Goal: Transaction & Acquisition: Purchase product/service

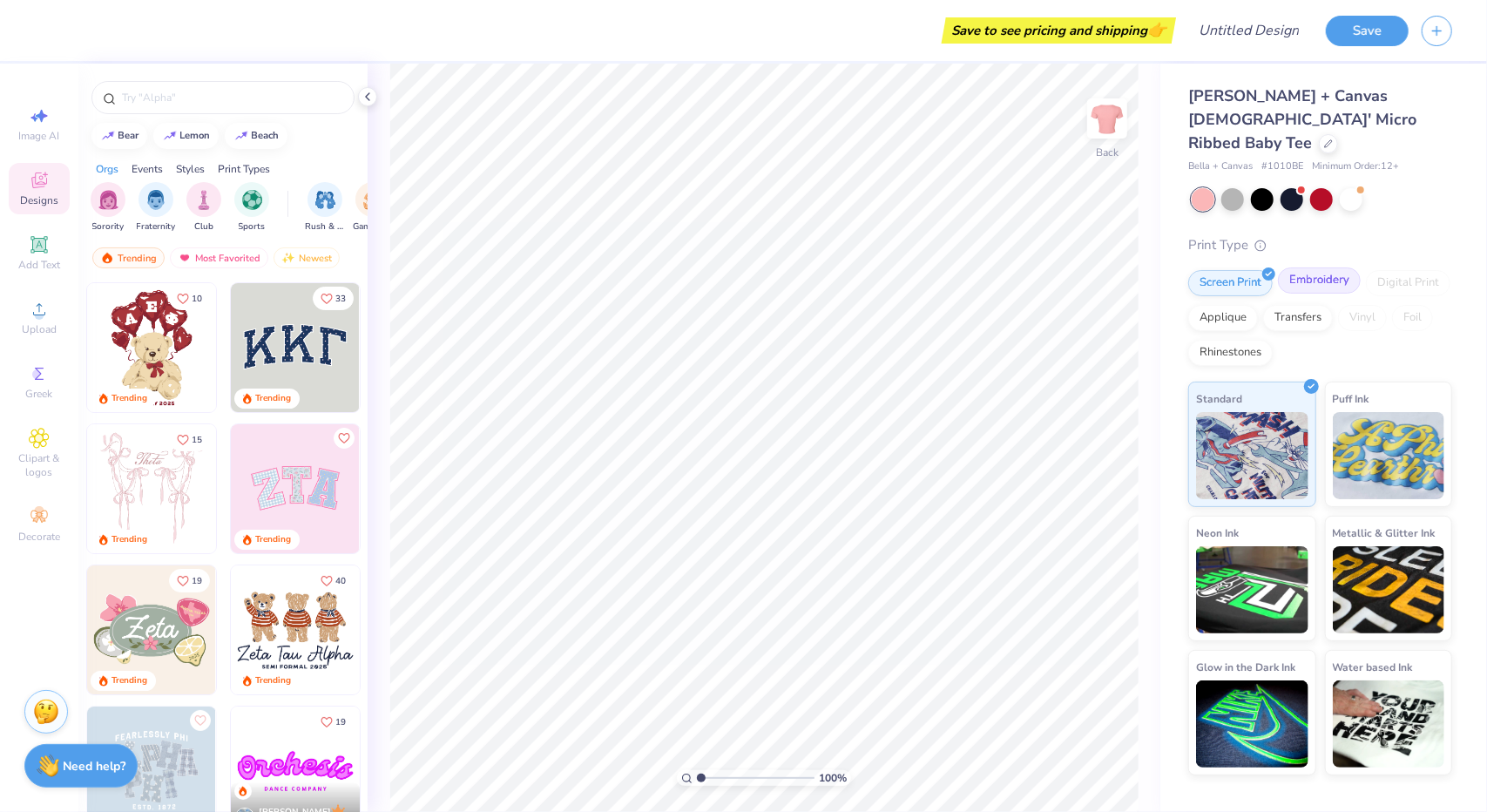
click at [1316, 268] on div "Embroidery" at bounding box center [1319, 281] width 83 height 26
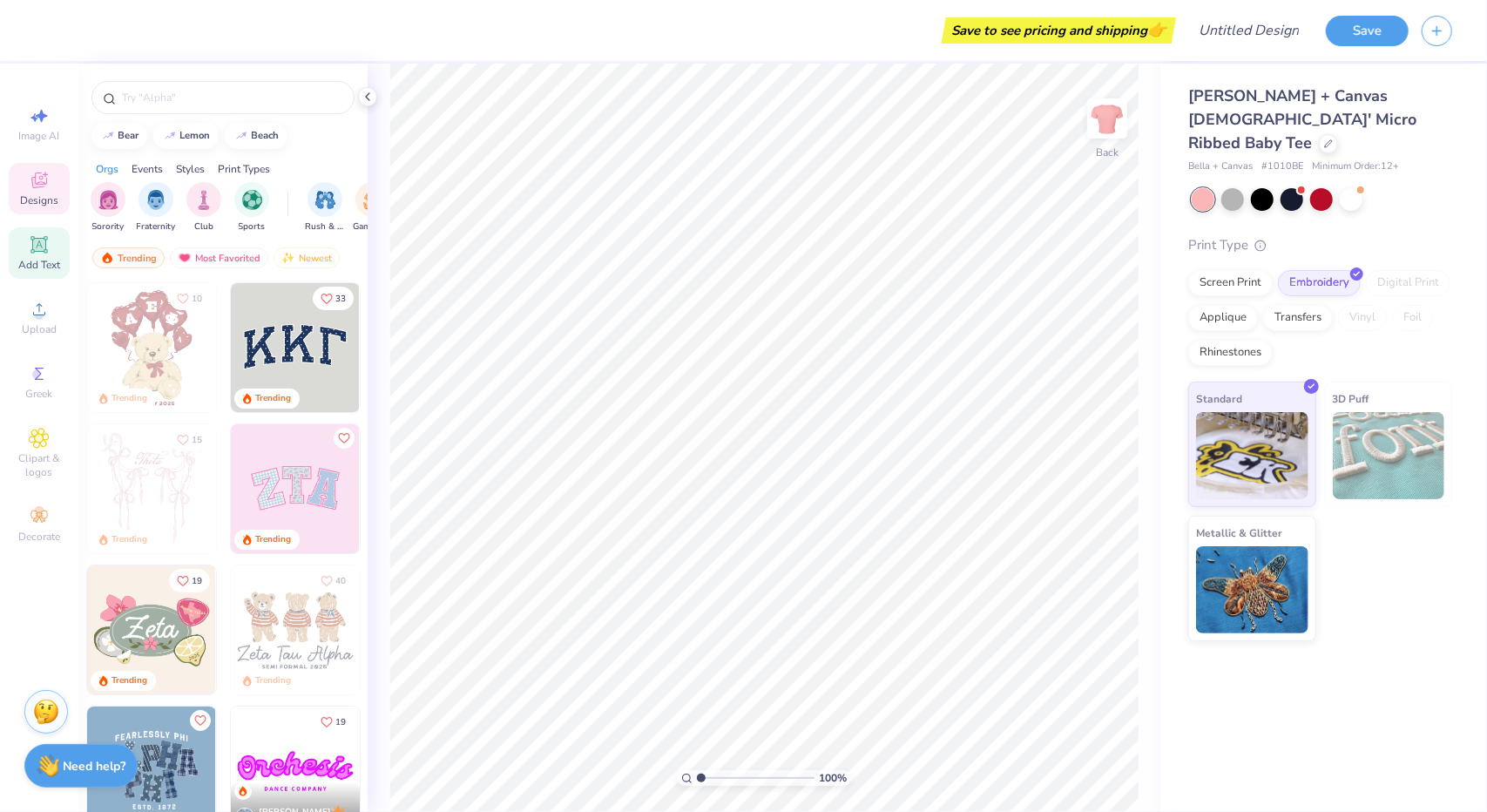
click at [53, 252] on div "Add Text" at bounding box center [39, 253] width 61 height 52
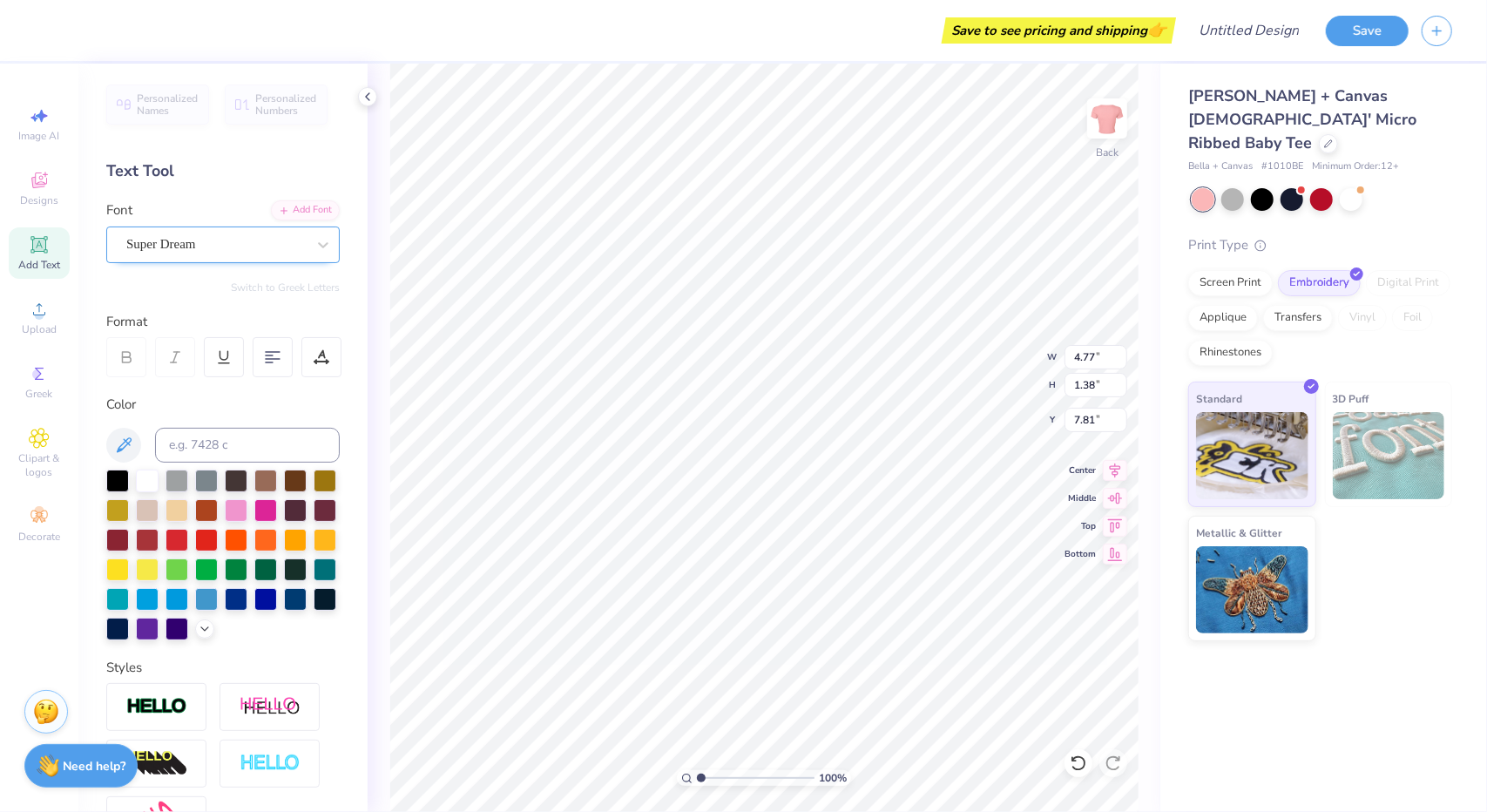
click at [177, 240] on div "Super Dream" at bounding box center [216, 244] width 183 height 27
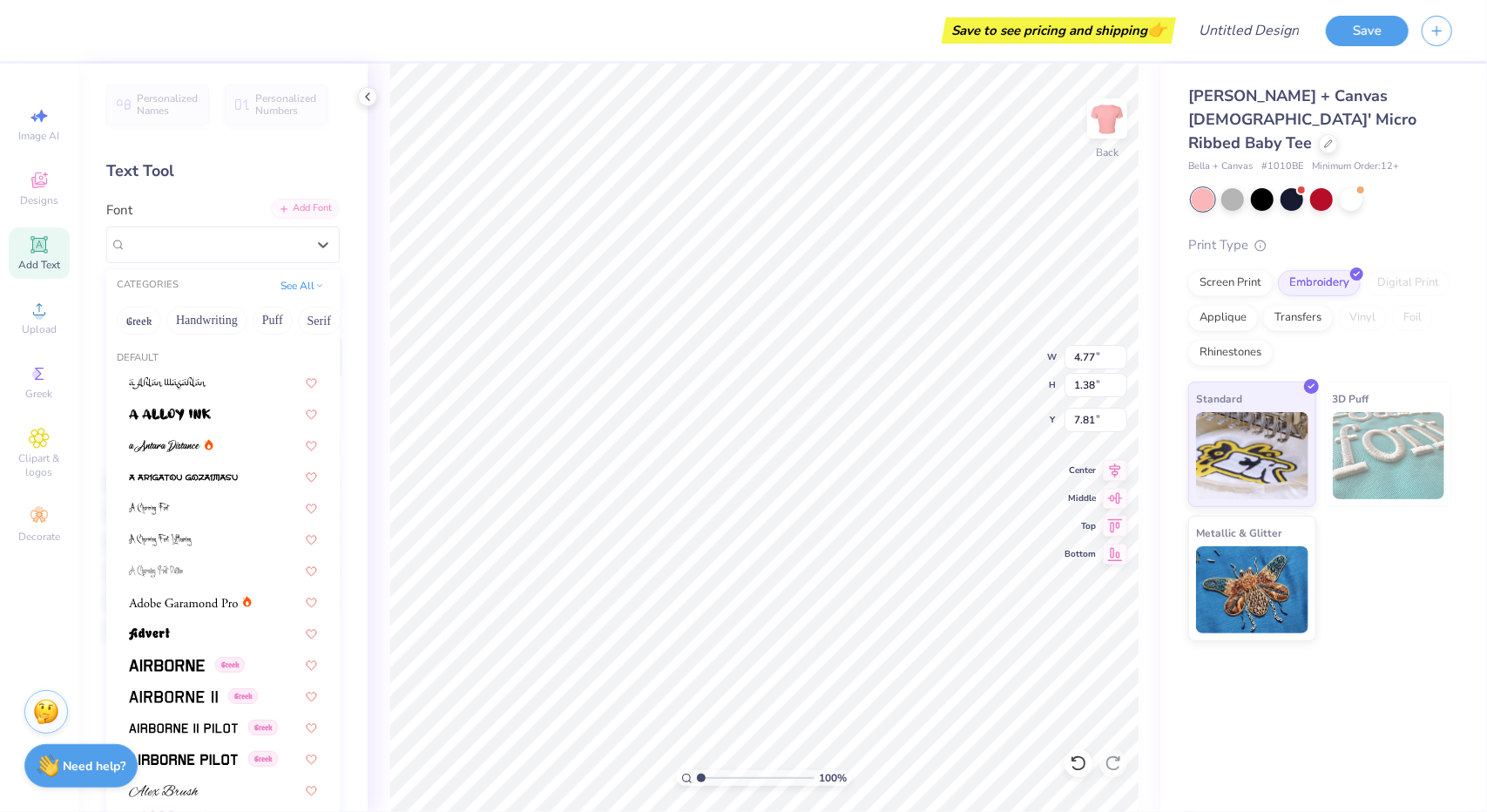
click at [271, 215] on div "Add Font" at bounding box center [305, 208] width 68 height 20
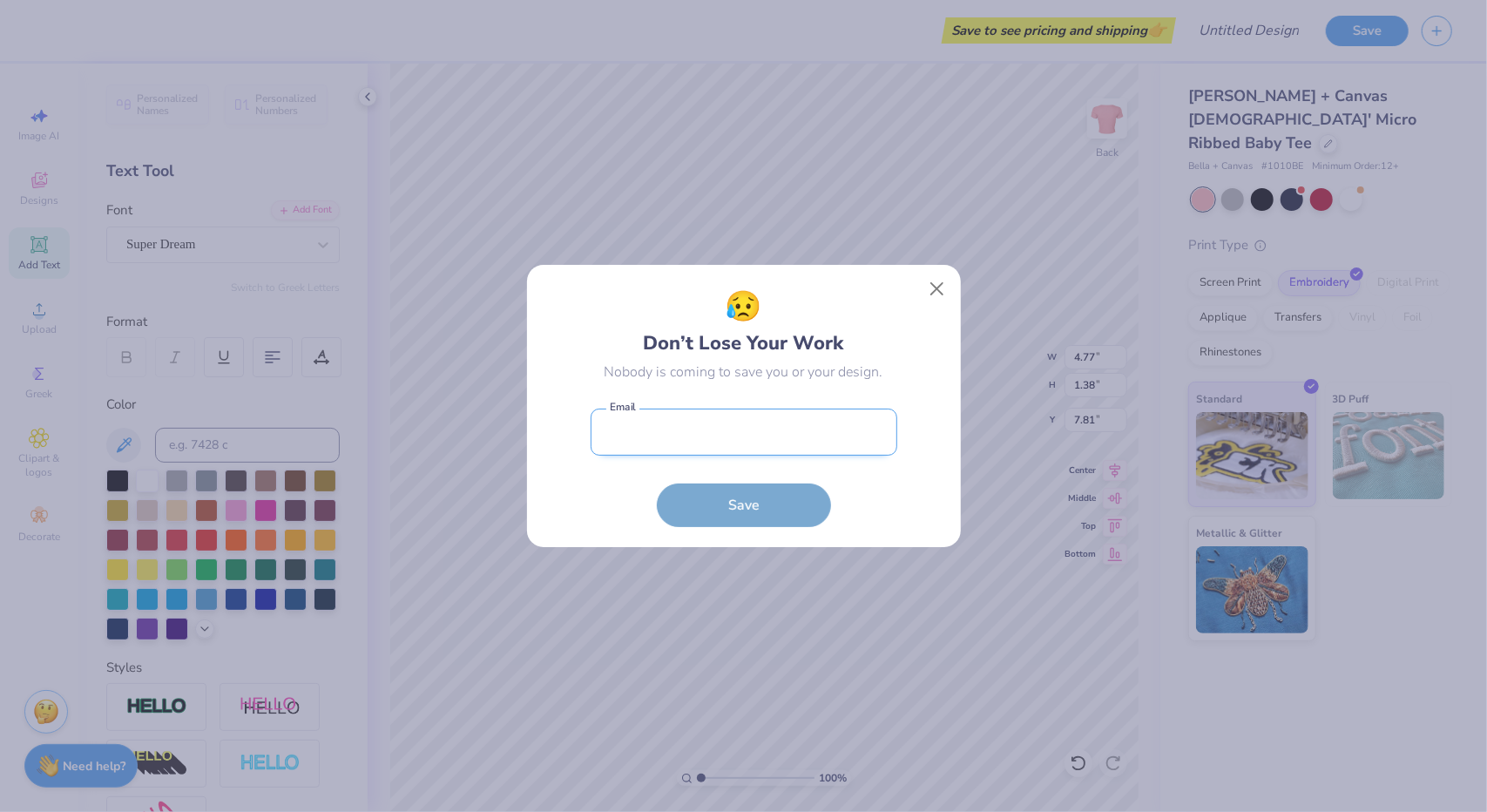
click at [661, 416] on input "email" at bounding box center [744, 433] width 306 height 48
type input "marciipr0jects@gmail.com"
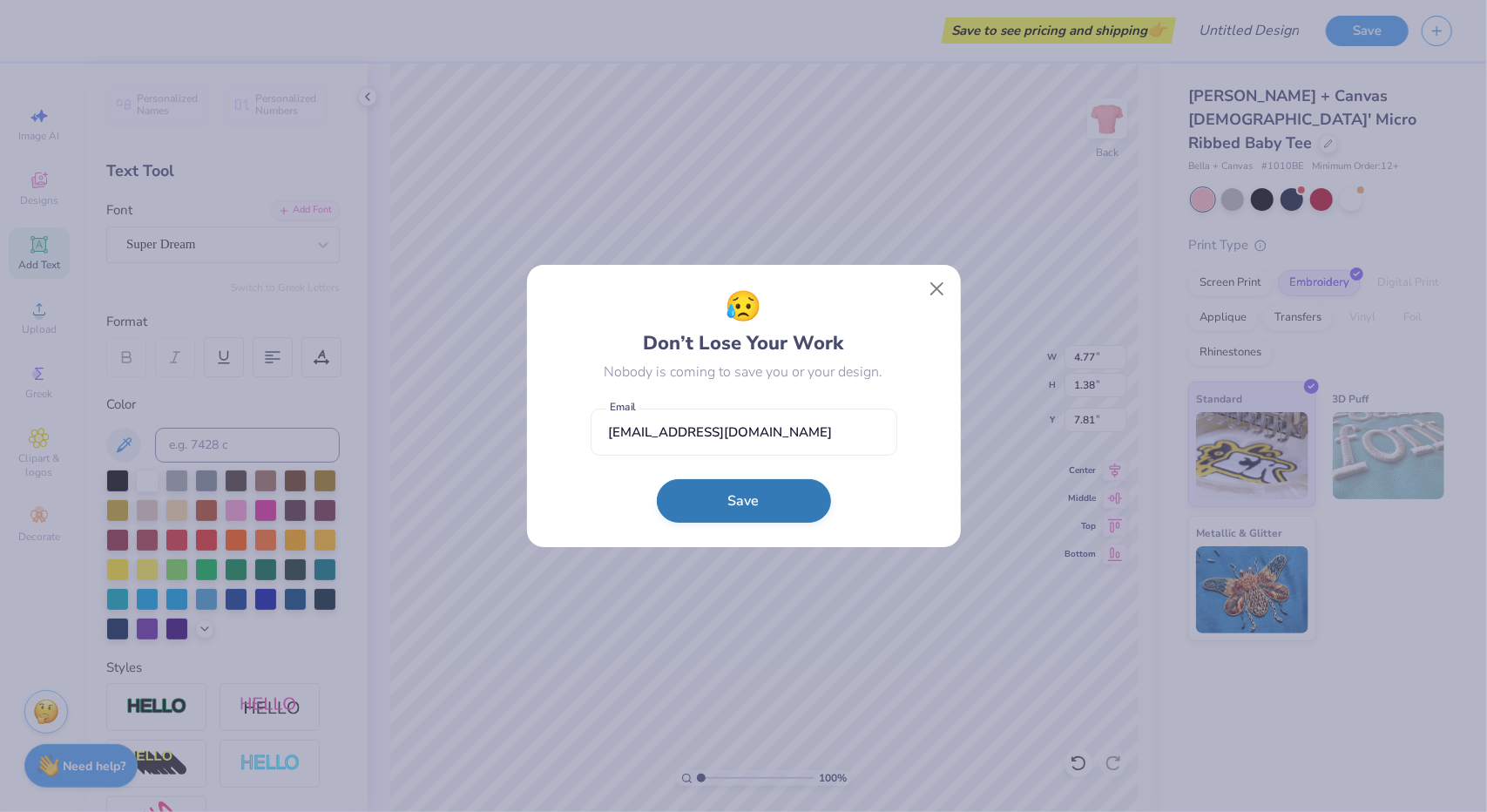
click at [717, 498] on button "Save" at bounding box center [744, 501] width 175 height 44
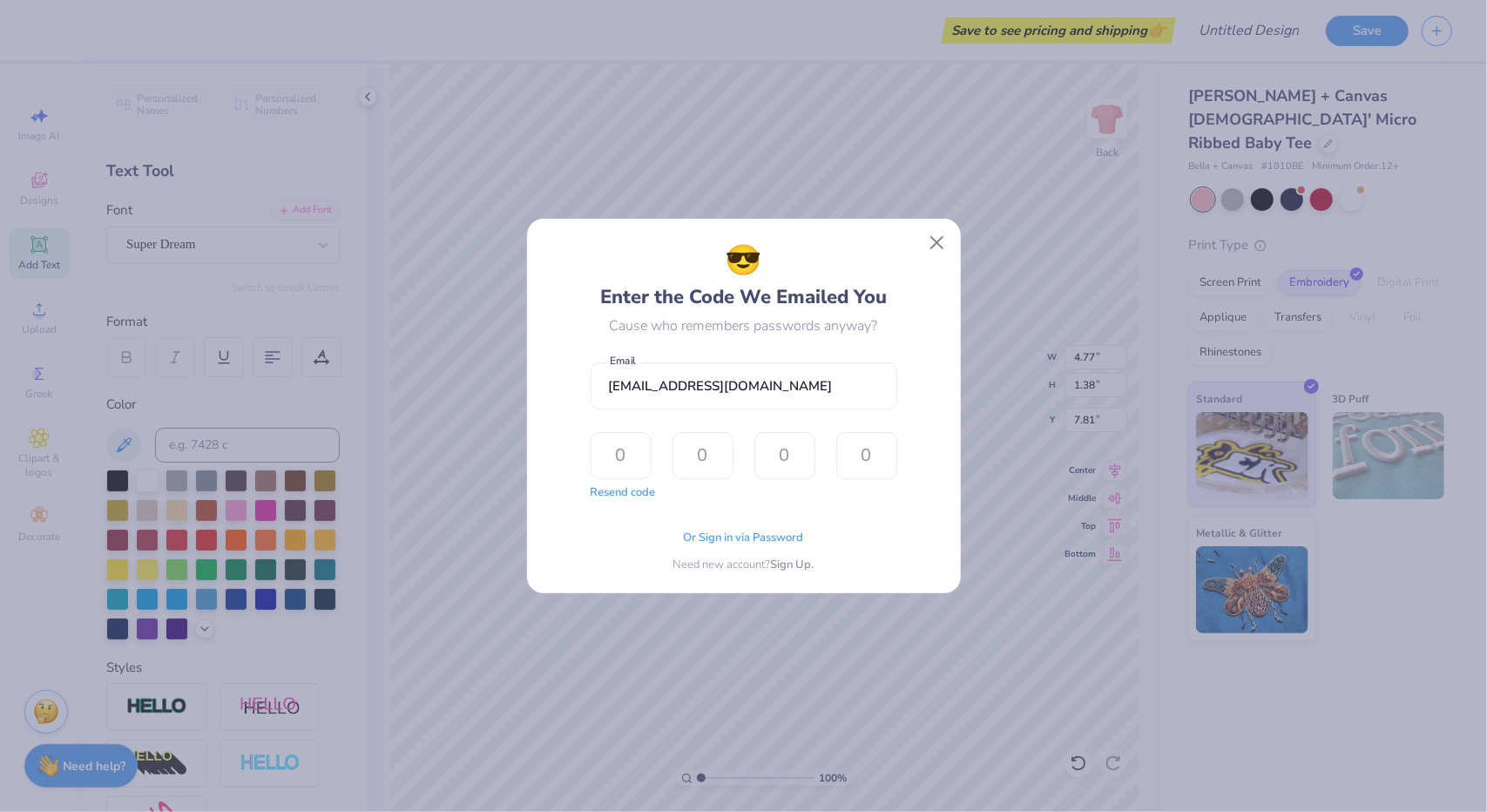
type input "1"
type input "2"
type input "7"
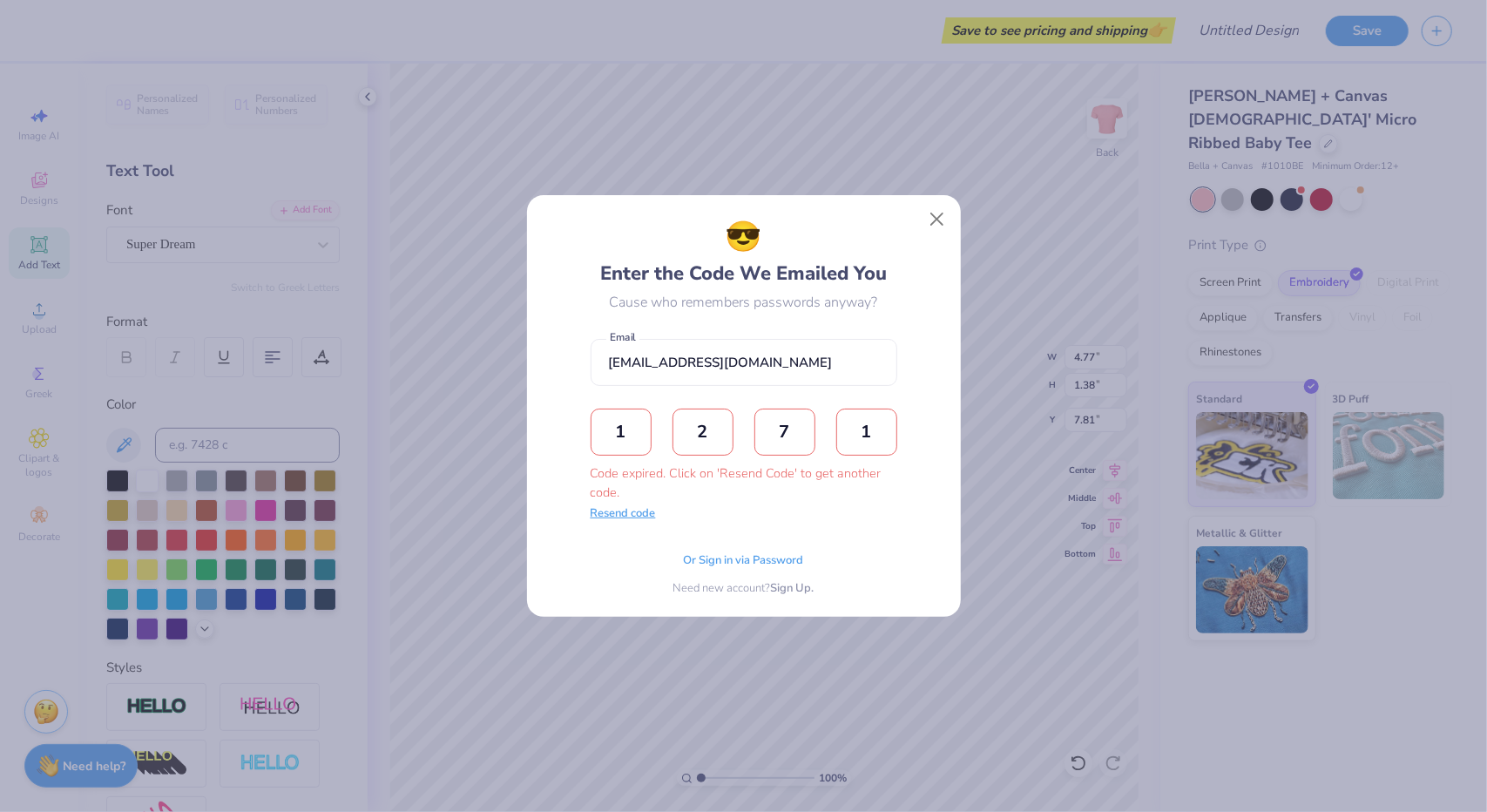
type input "1"
click at [591, 515] on button "Resend code" at bounding box center [623, 514] width 65 height 18
click at [614, 448] on input "text" at bounding box center [621, 433] width 61 height 47
type input "1"
type input "7"
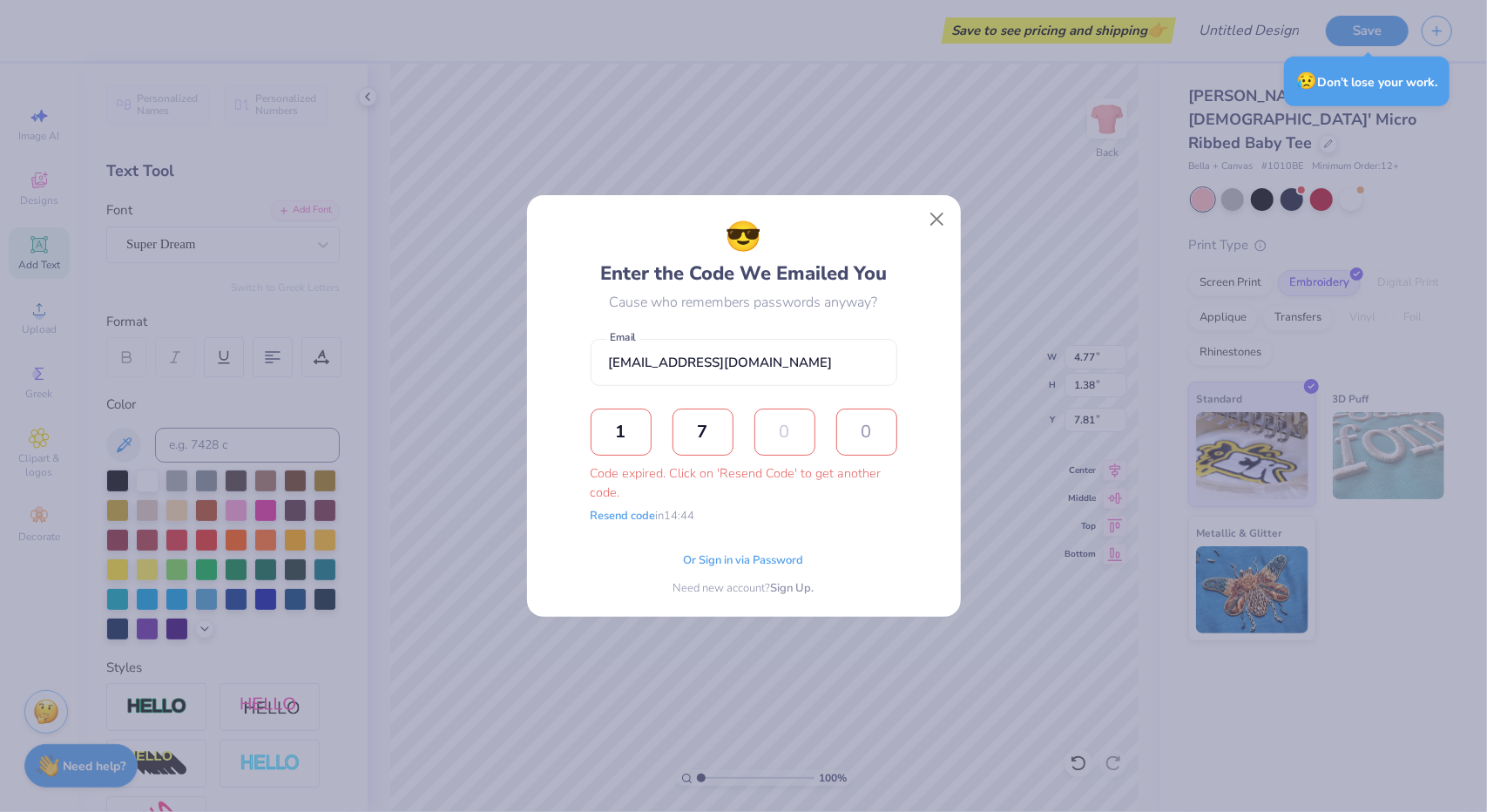
type input "6"
type input "3"
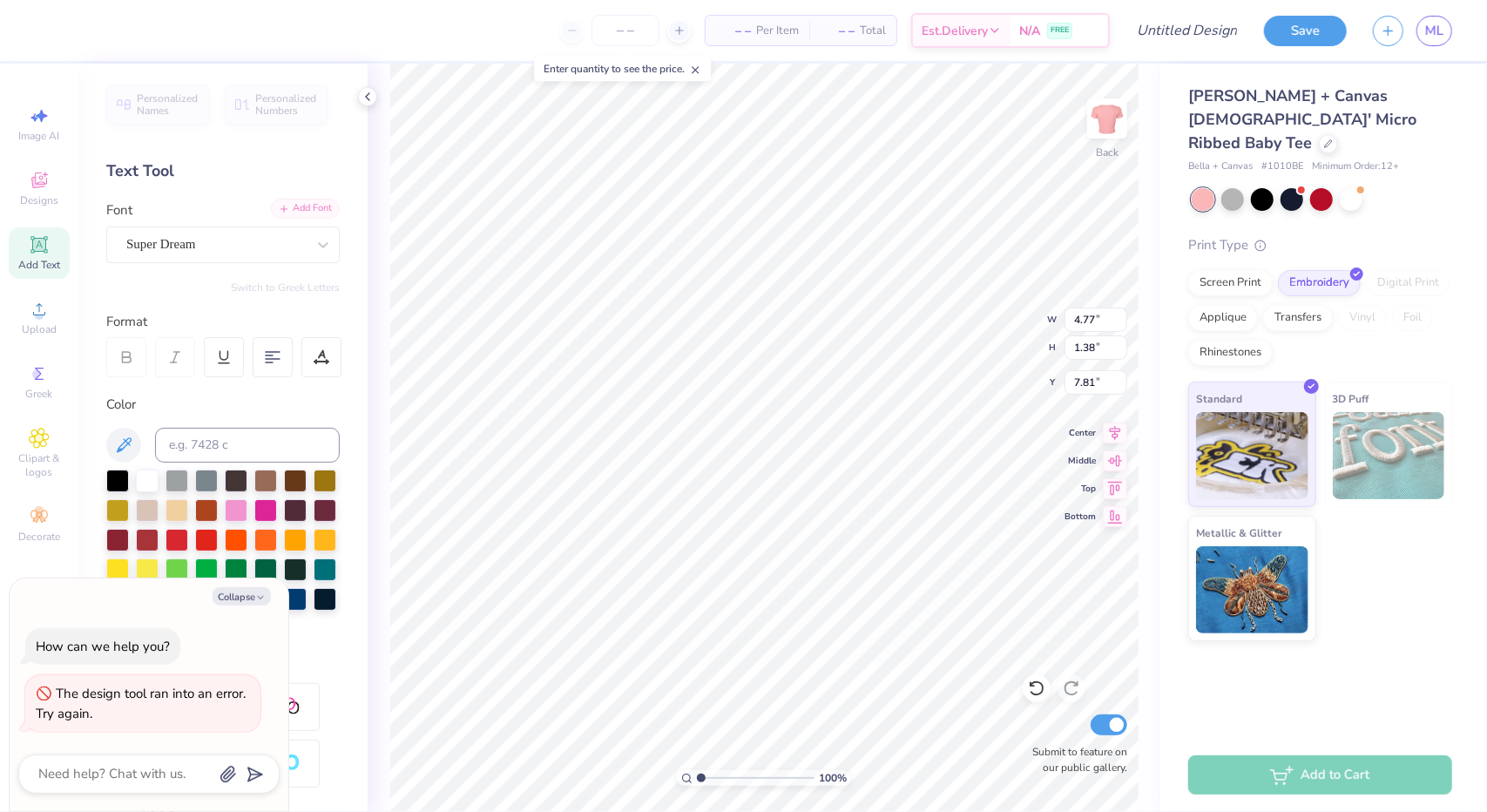
click at [303, 215] on div "Add Font" at bounding box center [305, 208] width 68 height 20
click at [270, 244] on div "Super Dream" at bounding box center [216, 244] width 183 height 27
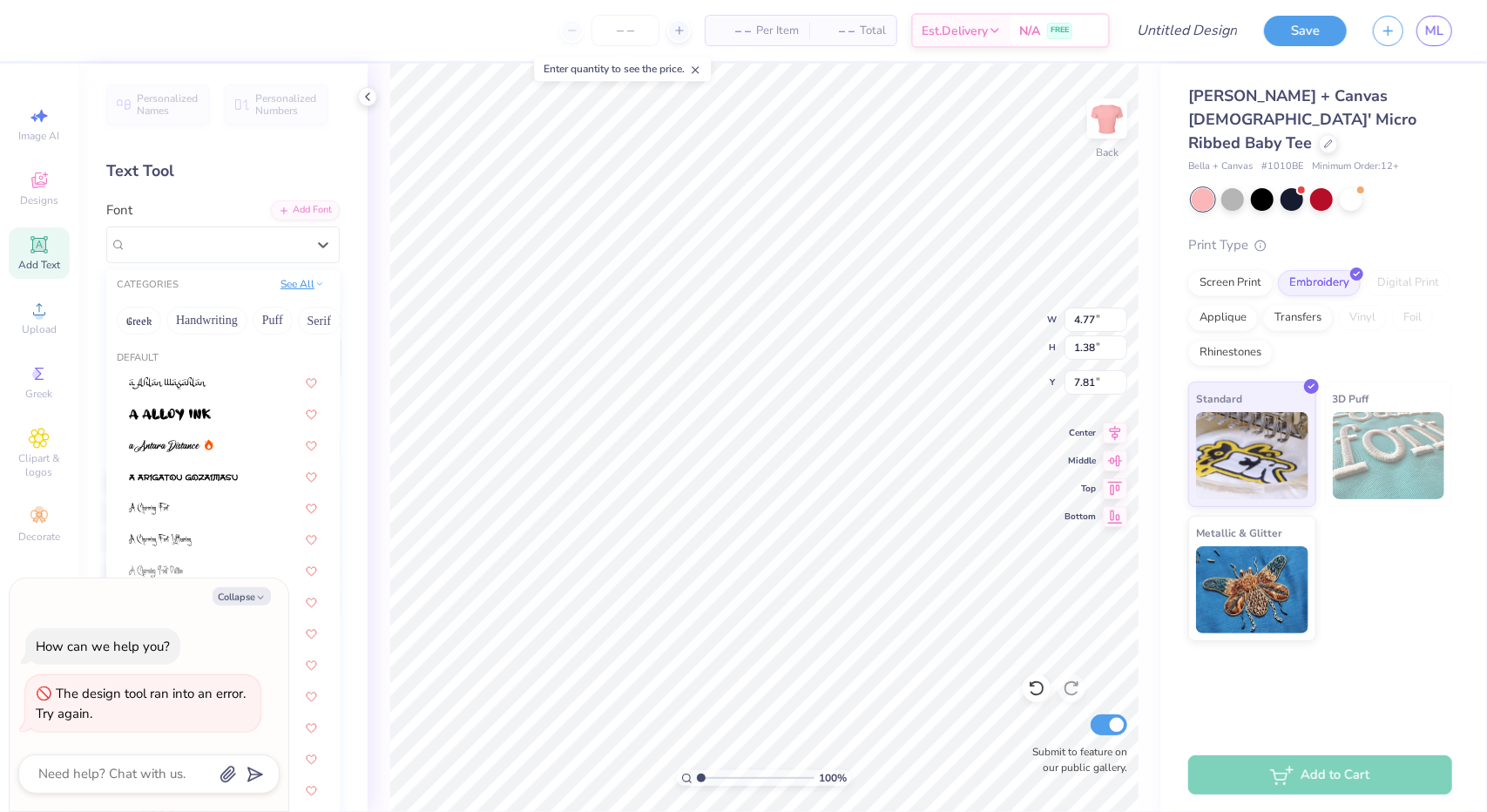
click at [291, 282] on button "See All" at bounding box center [303, 284] width 54 height 18
click at [151, 420] on button "Fantasy" at bounding box center [146, 420] width 58 height 28
click at [214, 483] on img at bounding box center [180, 483] width 102 height 12
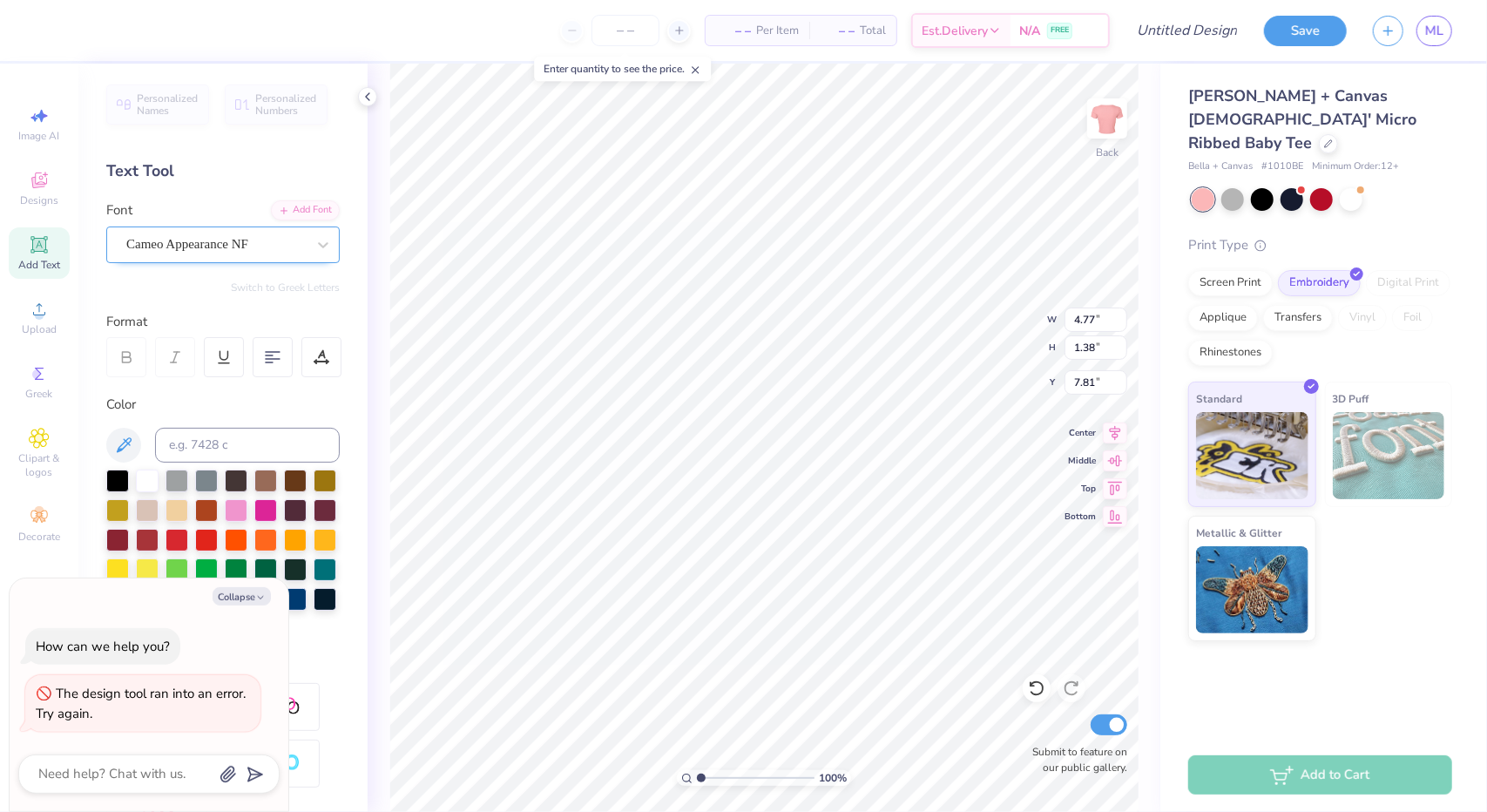
type textarea "x"
type input "6.25"
type input "1.97"
type input "7.52"
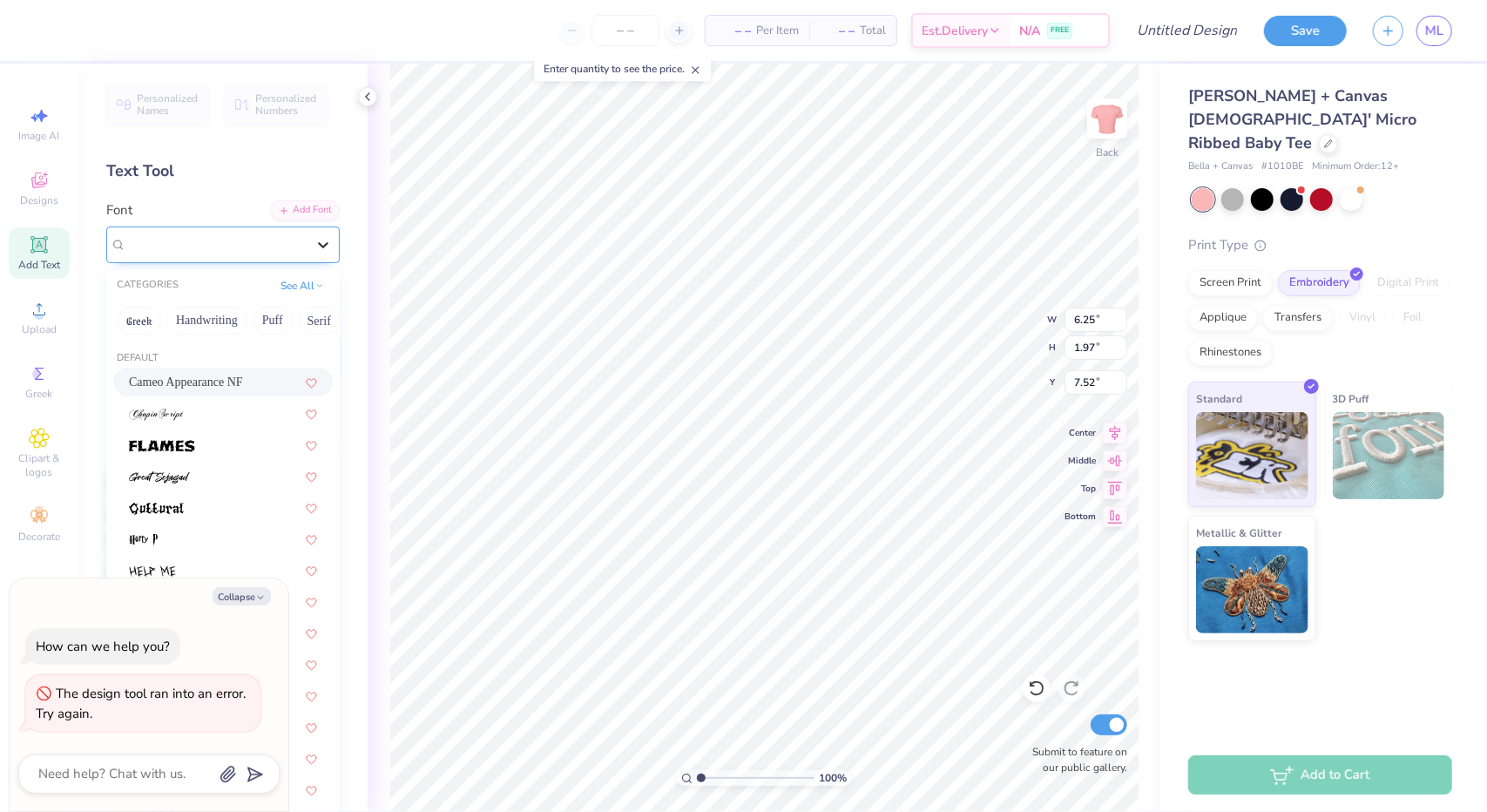
click at [314, 252] on icon at bounding box center [323, 245] width 18 height 18
click at [260, 417] on div at bounding box center [223, 413] width 188 height 18
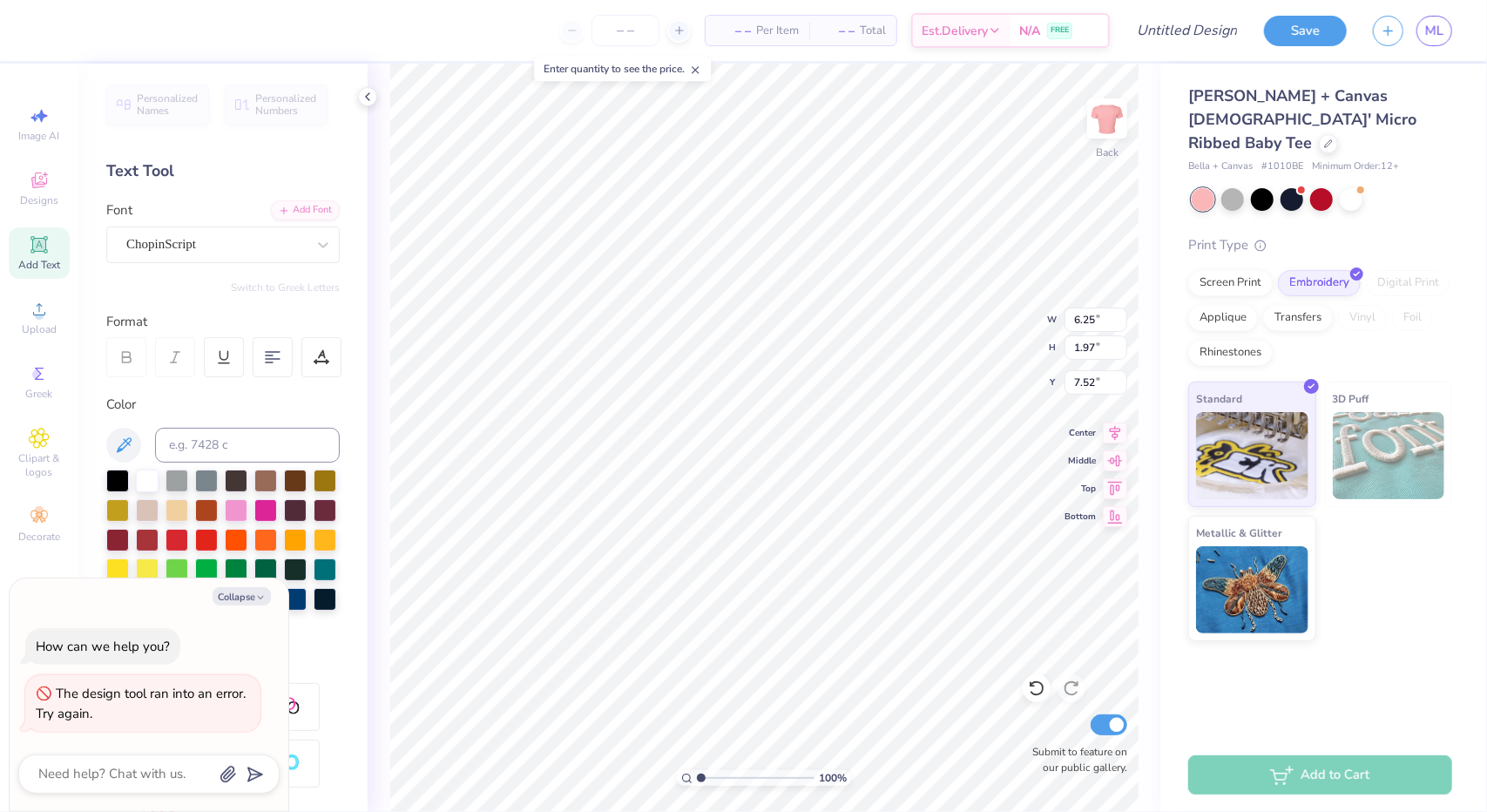
type textarea "x"
type input "8.10"
type input "1.79"
type input "7.60"
click at [277, 516] on div at bounding box center [266, 509] width 23 height 23
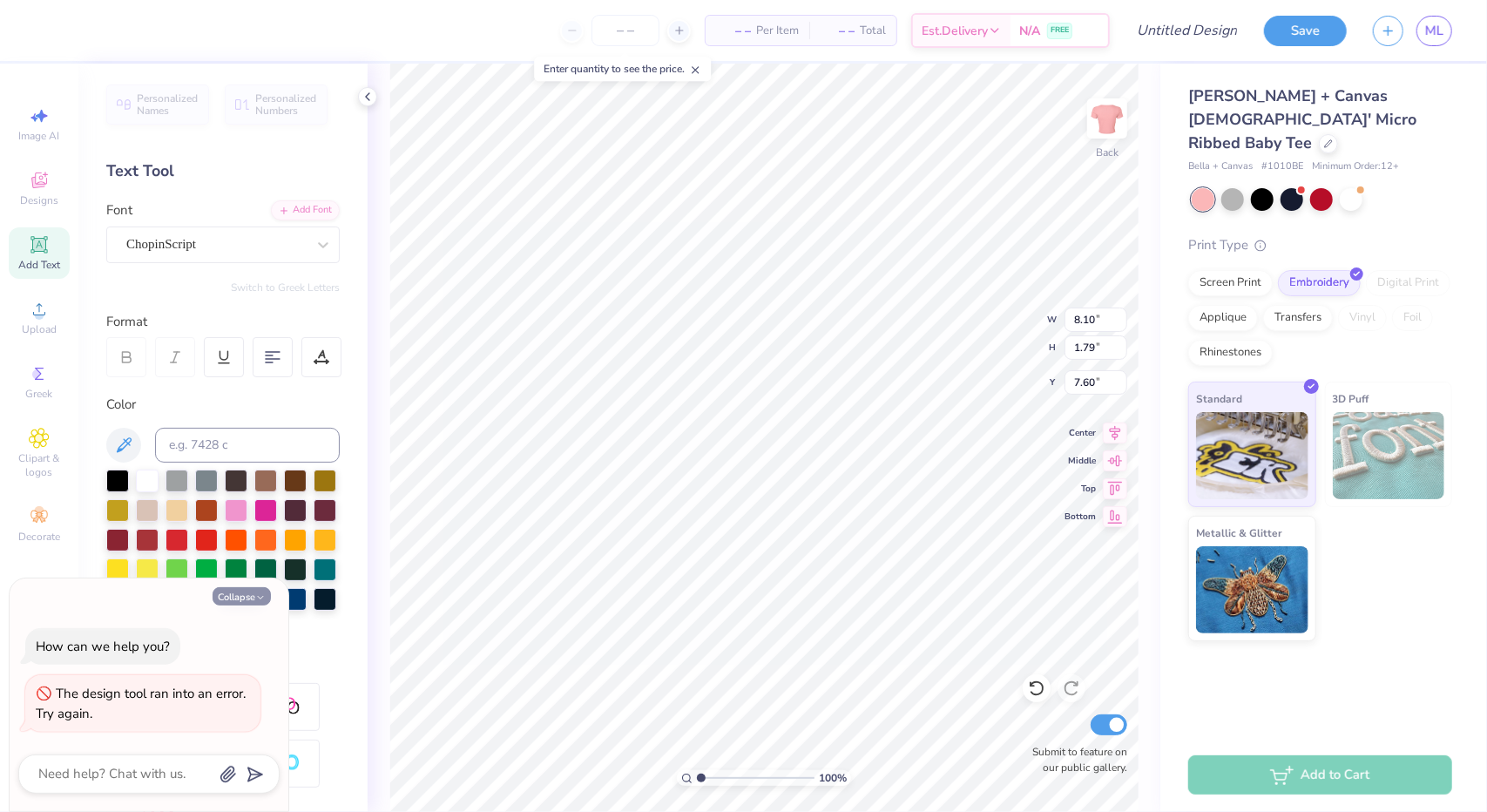
click at [250, 597] on button "Collapse" at bounding box center [241, 596] width 59 height 18
type textarea "x"
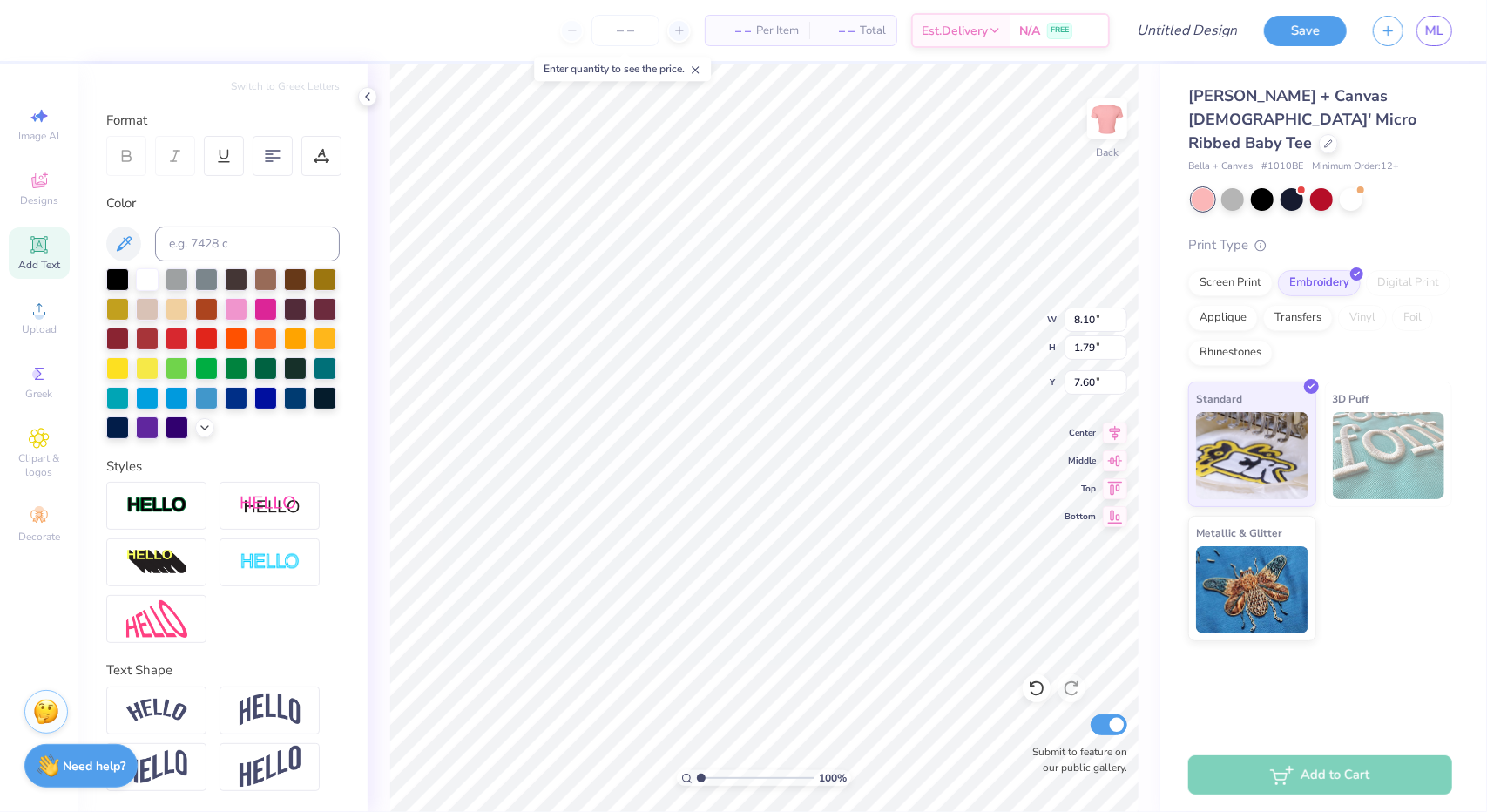
scroll to position [16, 2]
type textarea "T"
type textarea "Whatever you heard about me is a Lie. I'm way worse"
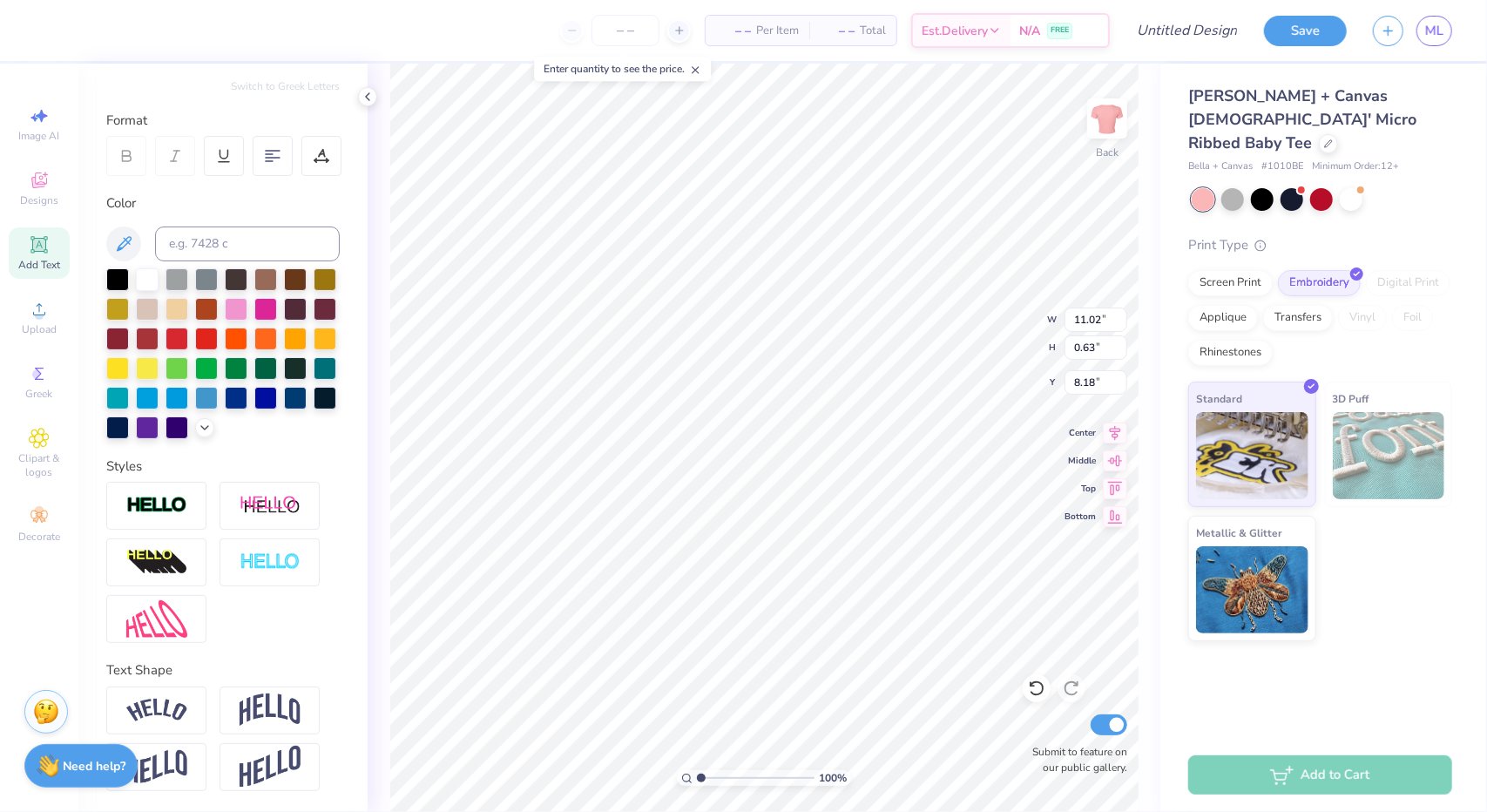
type input "2.68"
type textarea "Whatever you heard about me is a Lie. I'm way worse"
click at [265, 139] on div at bounding box center [273, 156] width 40 height 40
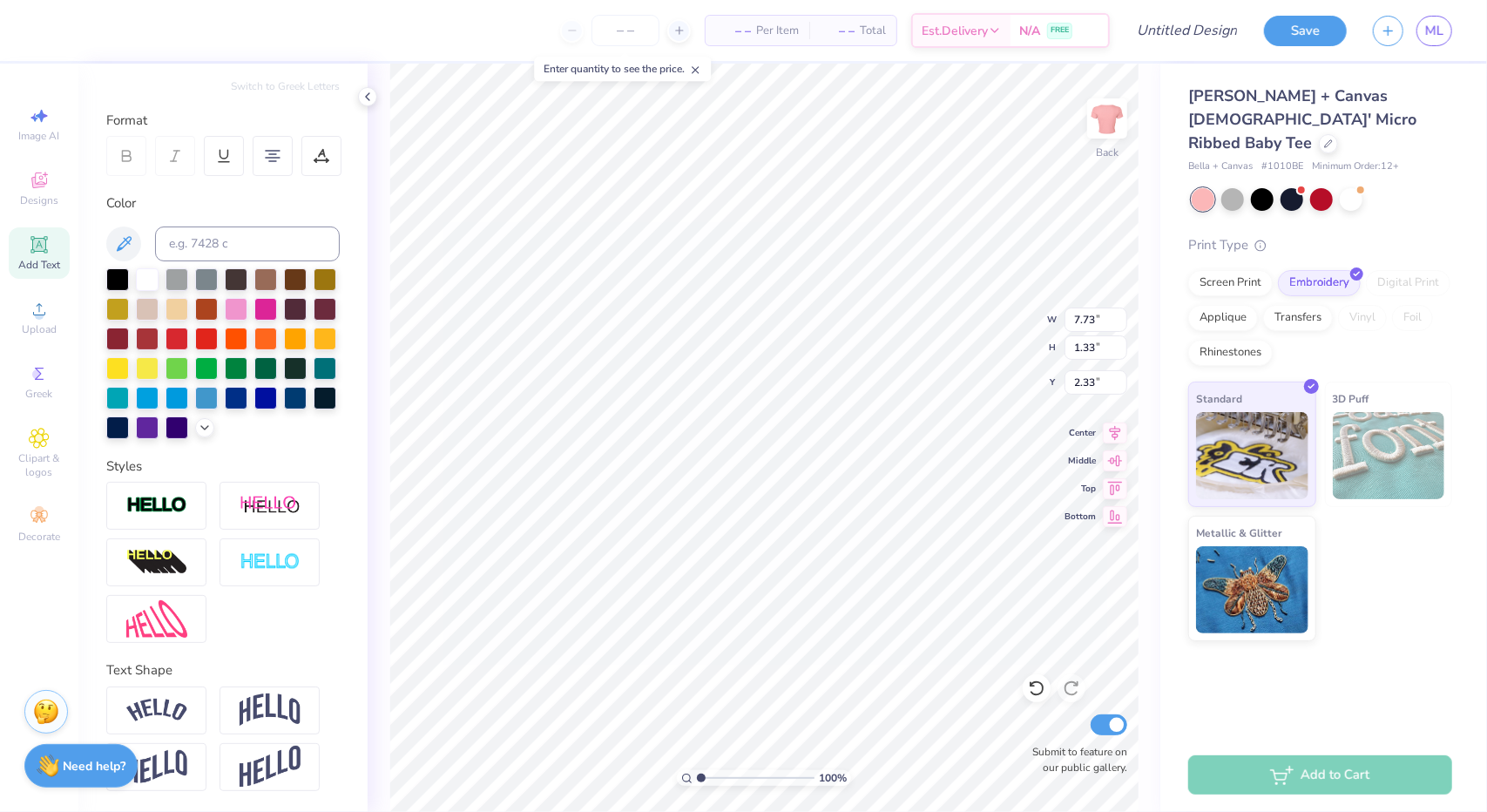
scroll to position [16, 6]
click at [265, 148] on icon at bounding box center [273, 156] width 16 height 16
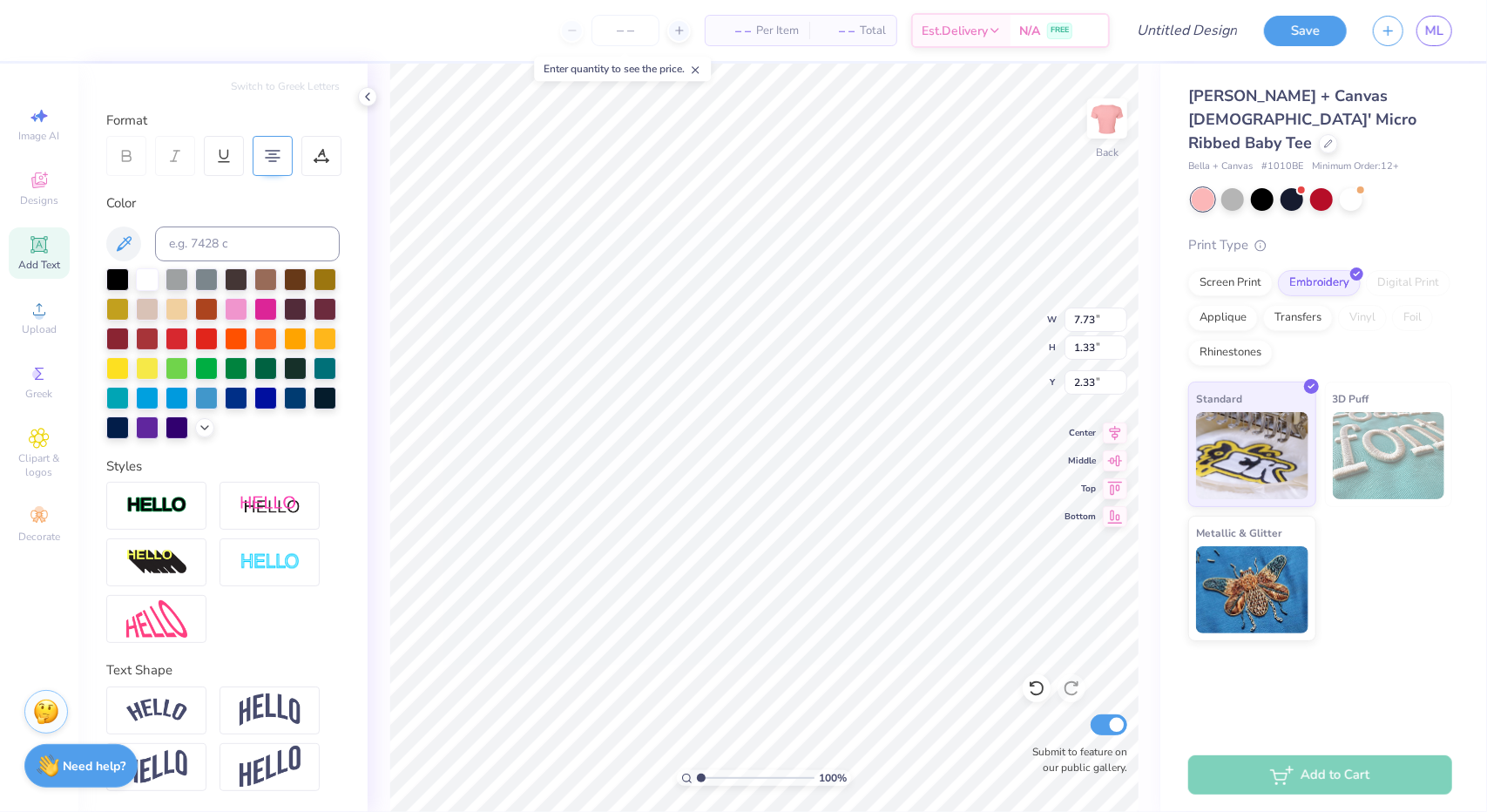
scroll to position [16, 8]
type textarea "Whatever you've heard about me is a Lie. I'm way worse"
click at [1289, 186] on div at bounding box center [1292, 198] width 23 height 23
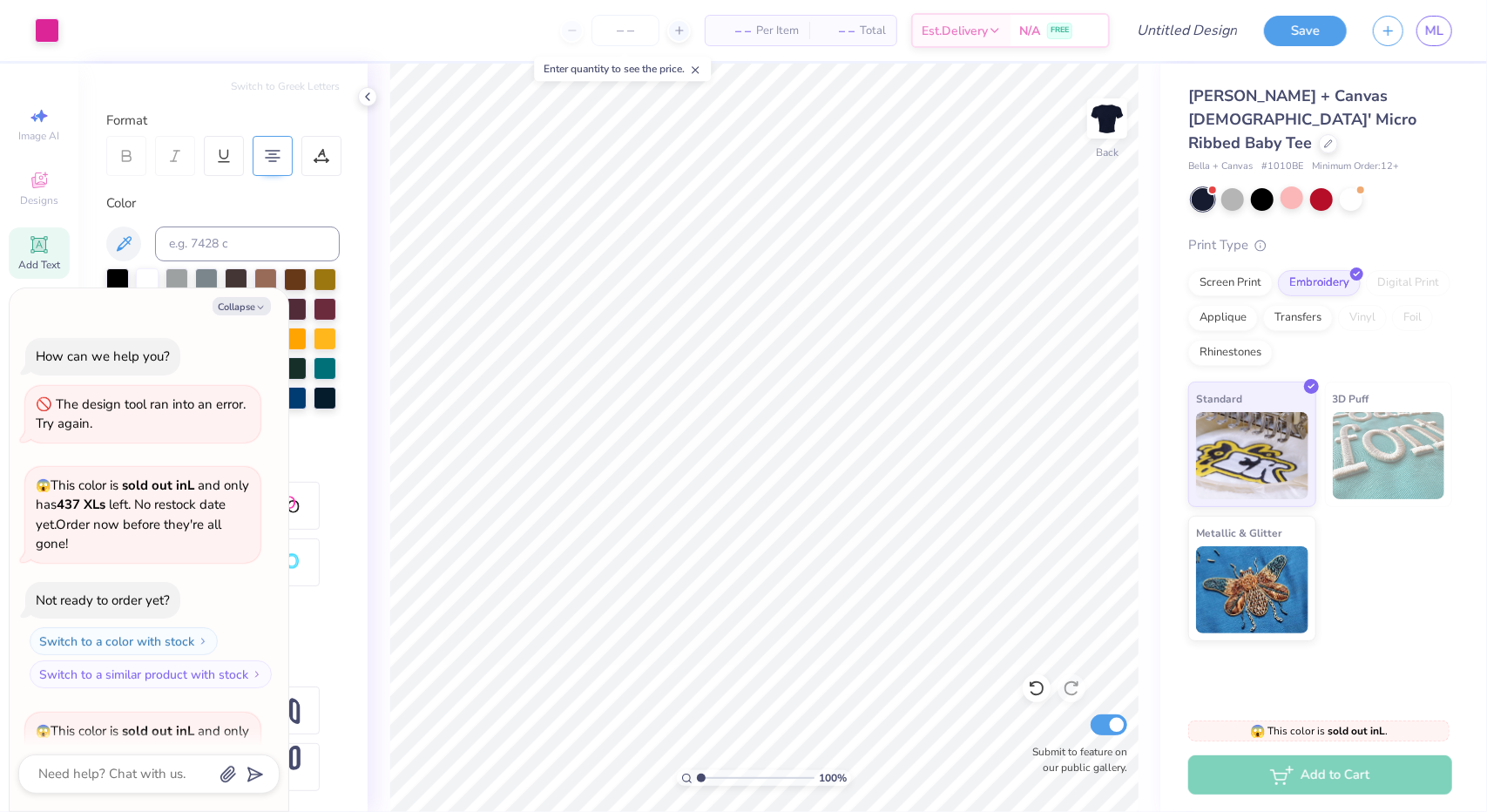
scroll to position [202, 0]
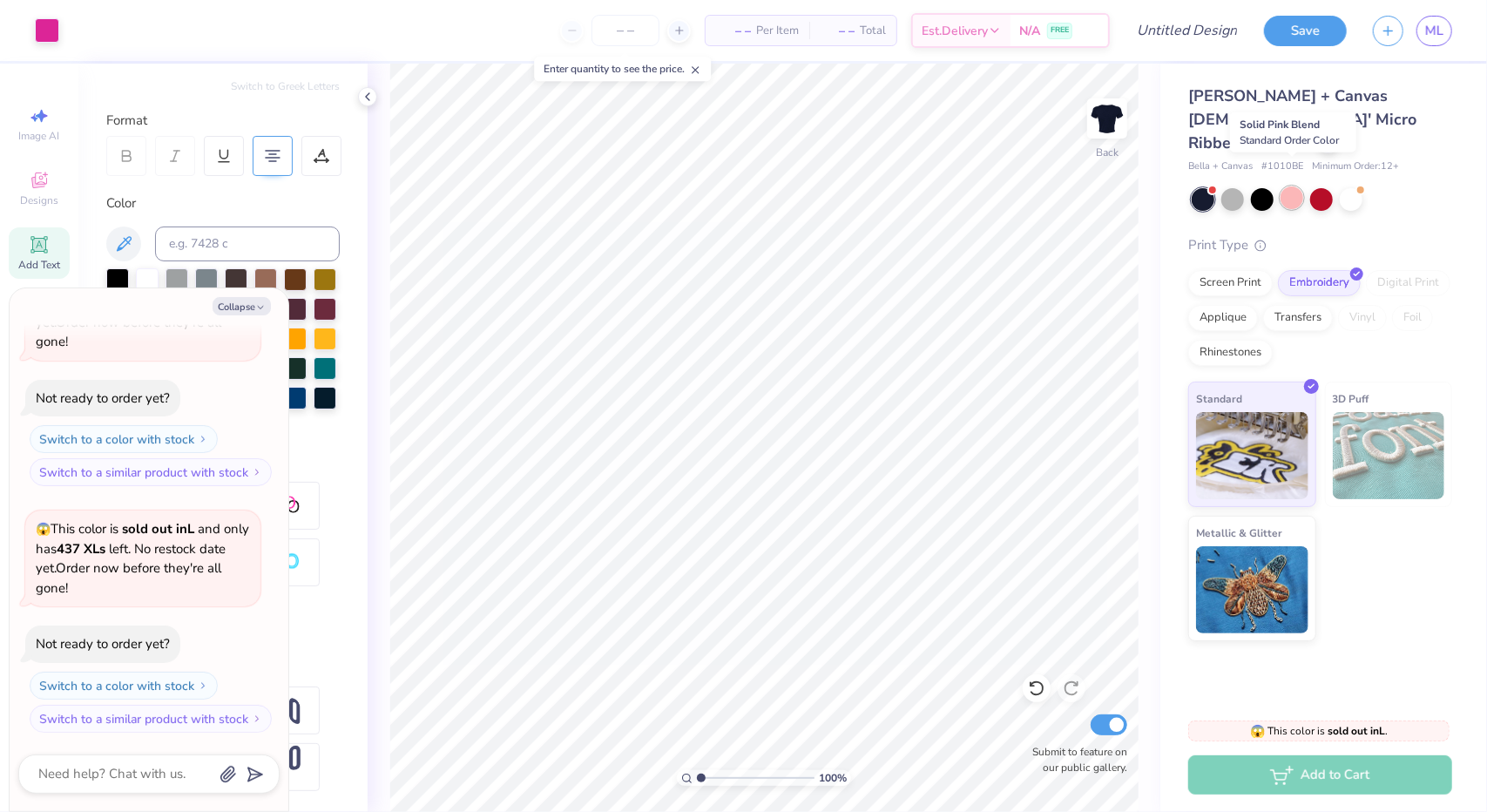
click at [1298, 186] on div at bounding box center [1292, 198] width 23 height 23
click at [1359, 771] on div "Add to Cart" at bounding box center [1320, 775] width 264 height 40
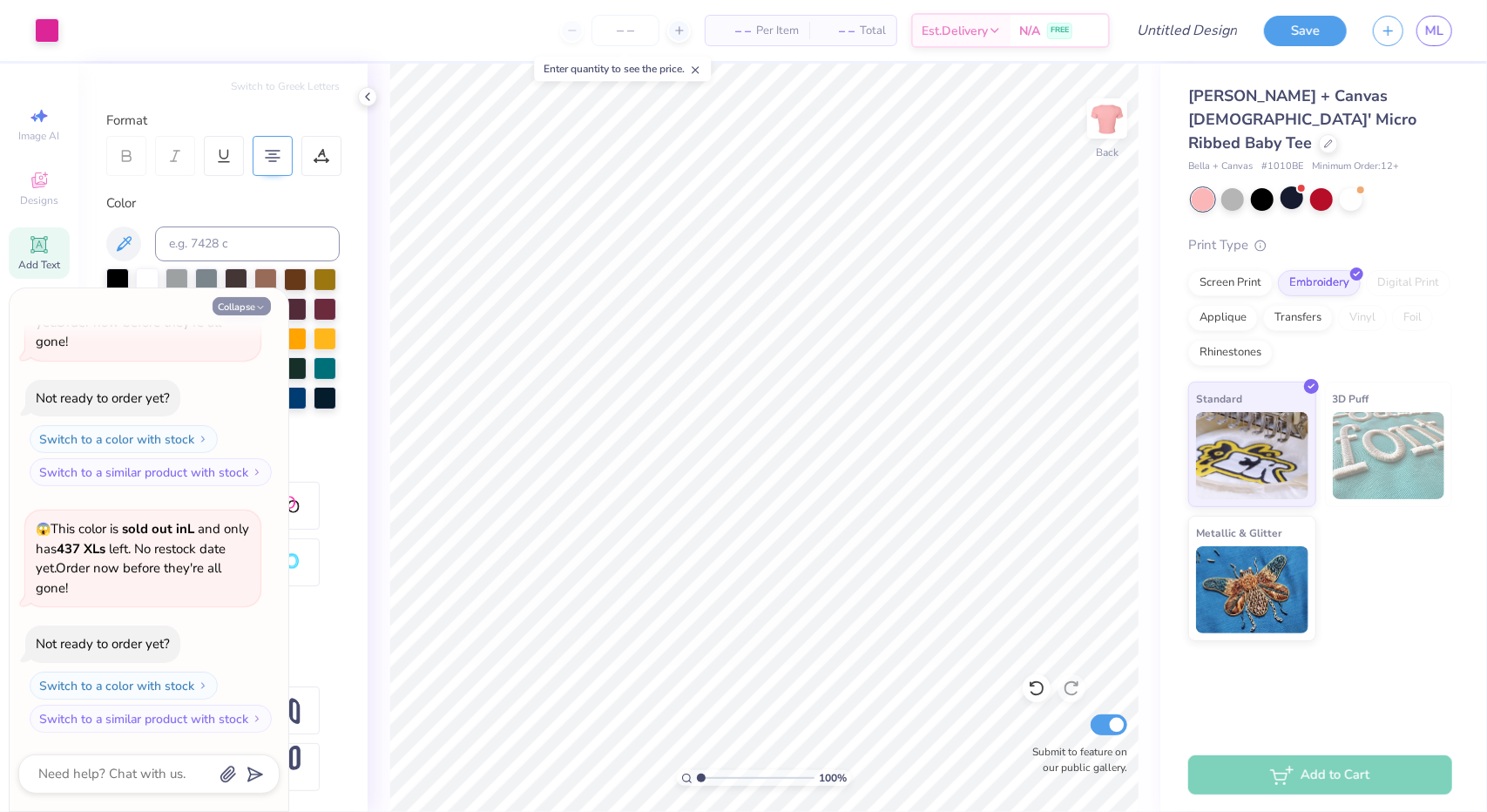
click at [264, 304] on icon "button" at bounding box center [261, 307] width 11 height 11
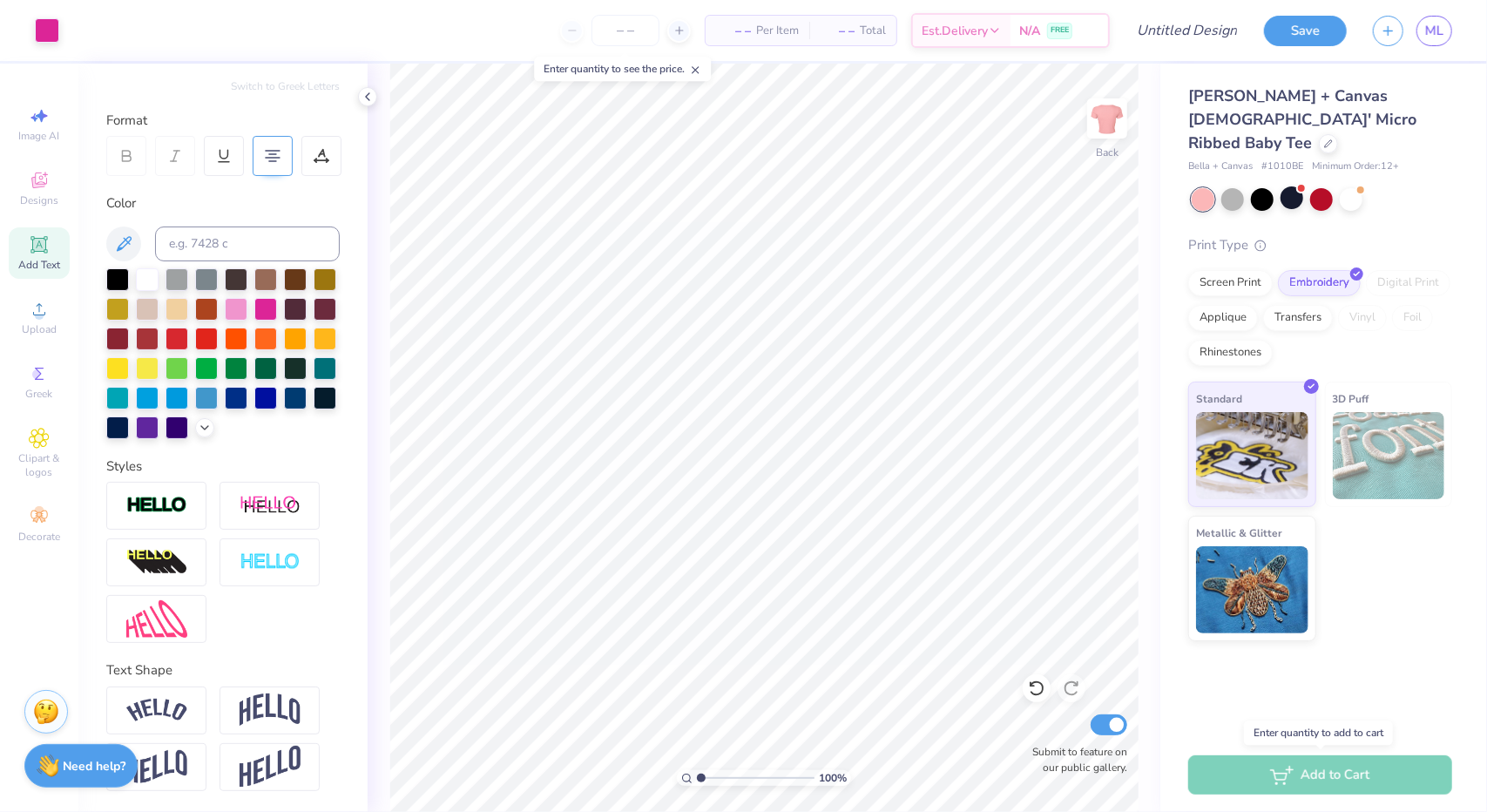
click at [1281, 780] on div "Add to Cart" at bounding box center [1320, 775] width 264 height 40
click at [1325, 138] on icon at bounding box center [1329, 142] width 9 height 9
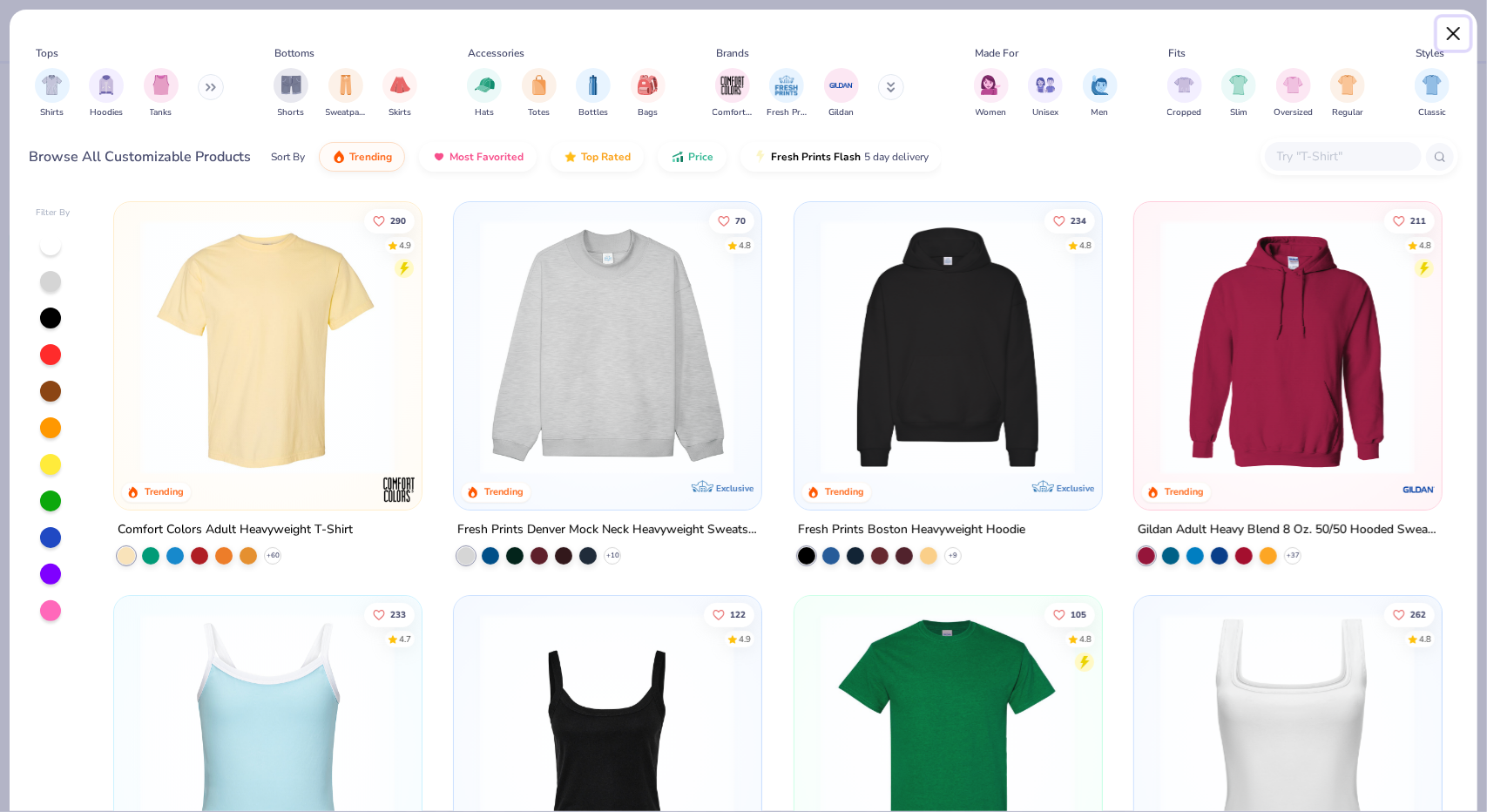
click at [1447, 31] on button "Close" at bounding box center [1455, 34] width 33 height 33
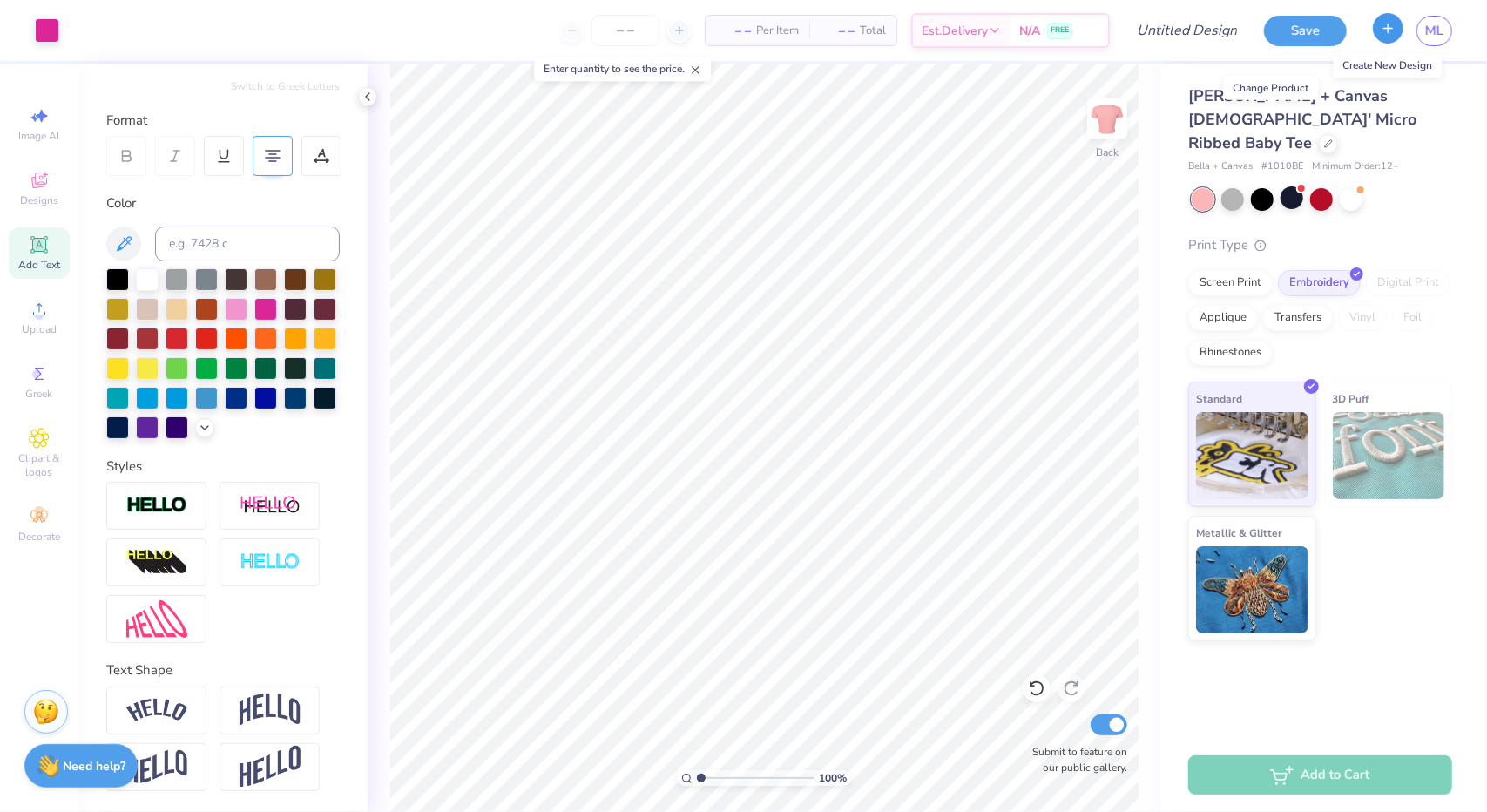
click at [1389, 38] on button "button" at bounding box center [1388, 28] width 31 height 31
click at [1295, 27] on button "Save" at bounding box center [1305, 28] width 83 height 31
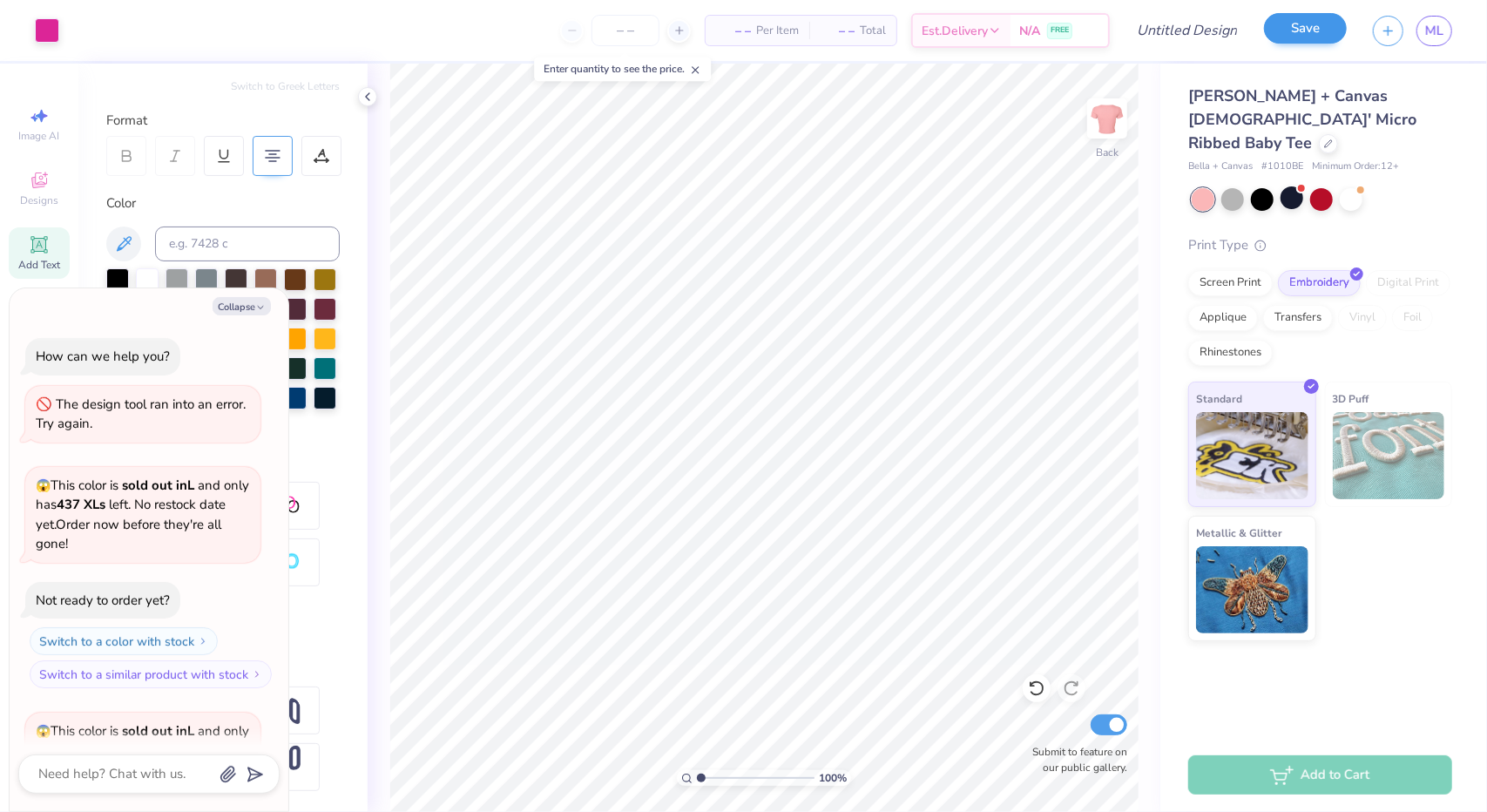
scroll to position [249, 0]
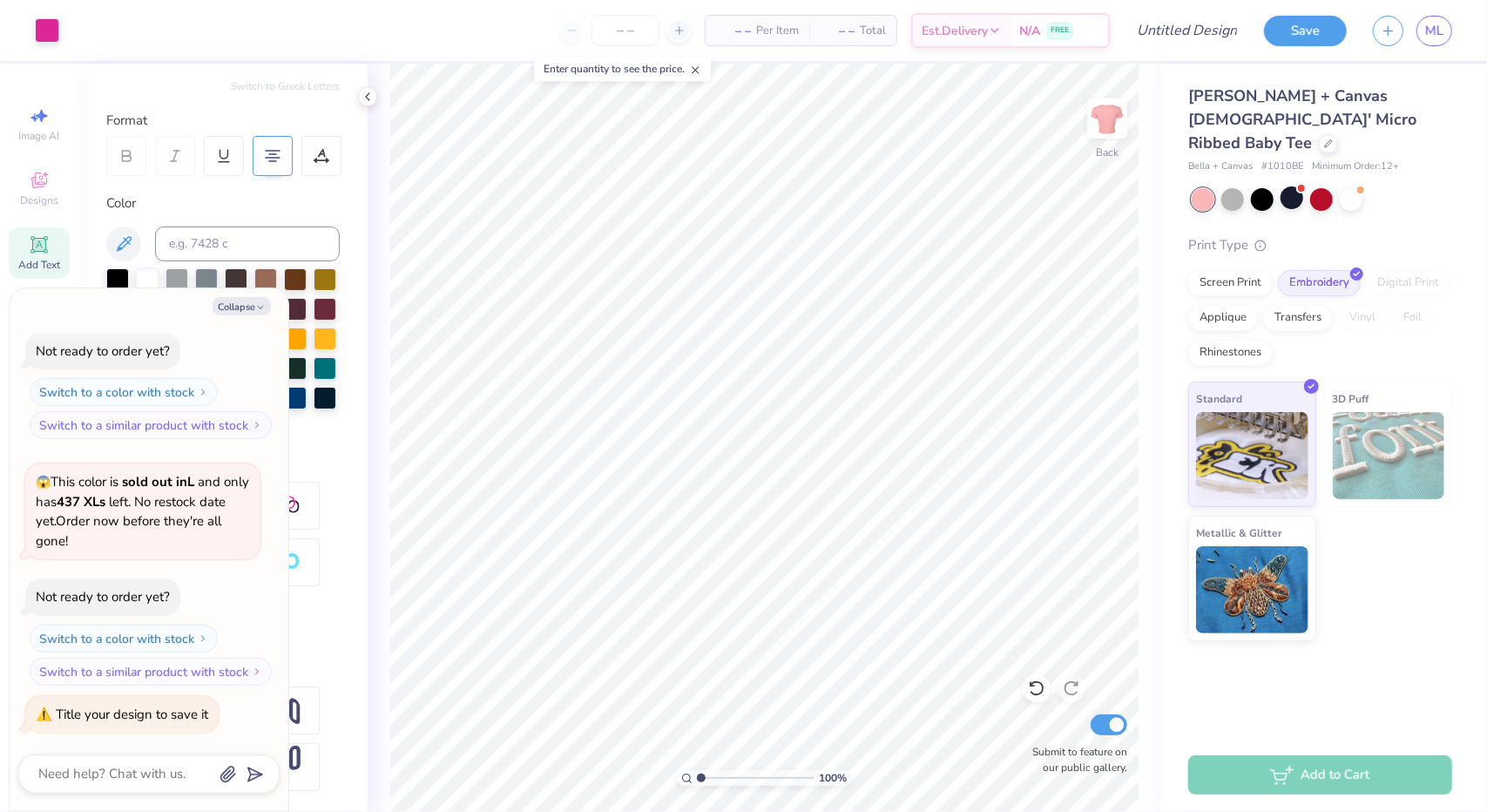
click at [105, 509] on strong "437 XLs" at bounding box center [82, 502] width 49 height 18
click at [253, 308] on button "Collapse" at bounding box center [241, 305] width 59 height 18
type textarea "x"
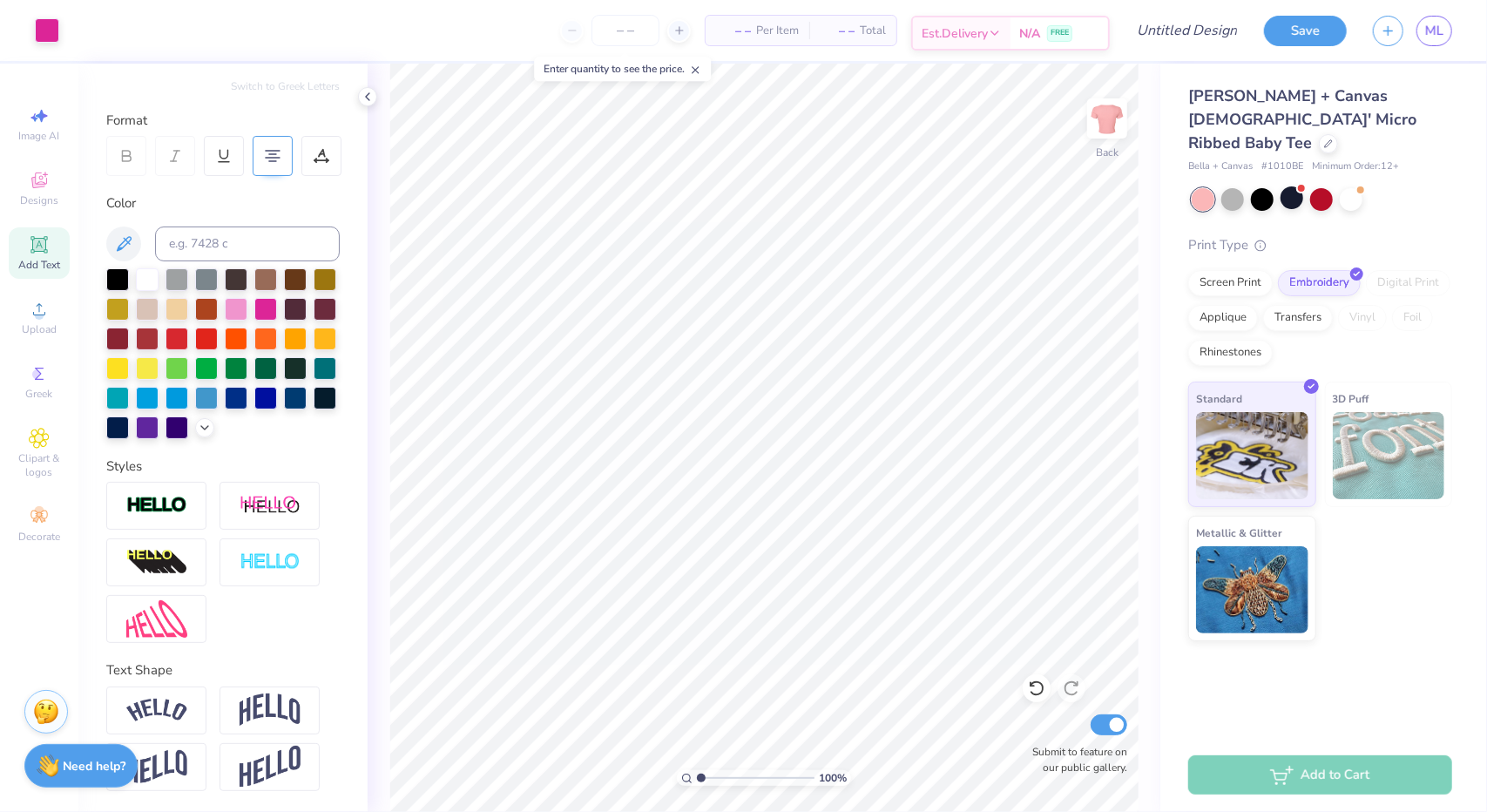
click at [1008, 38] on div "Est. Delivery" at bounding box center [961, 33] width 97 height 32
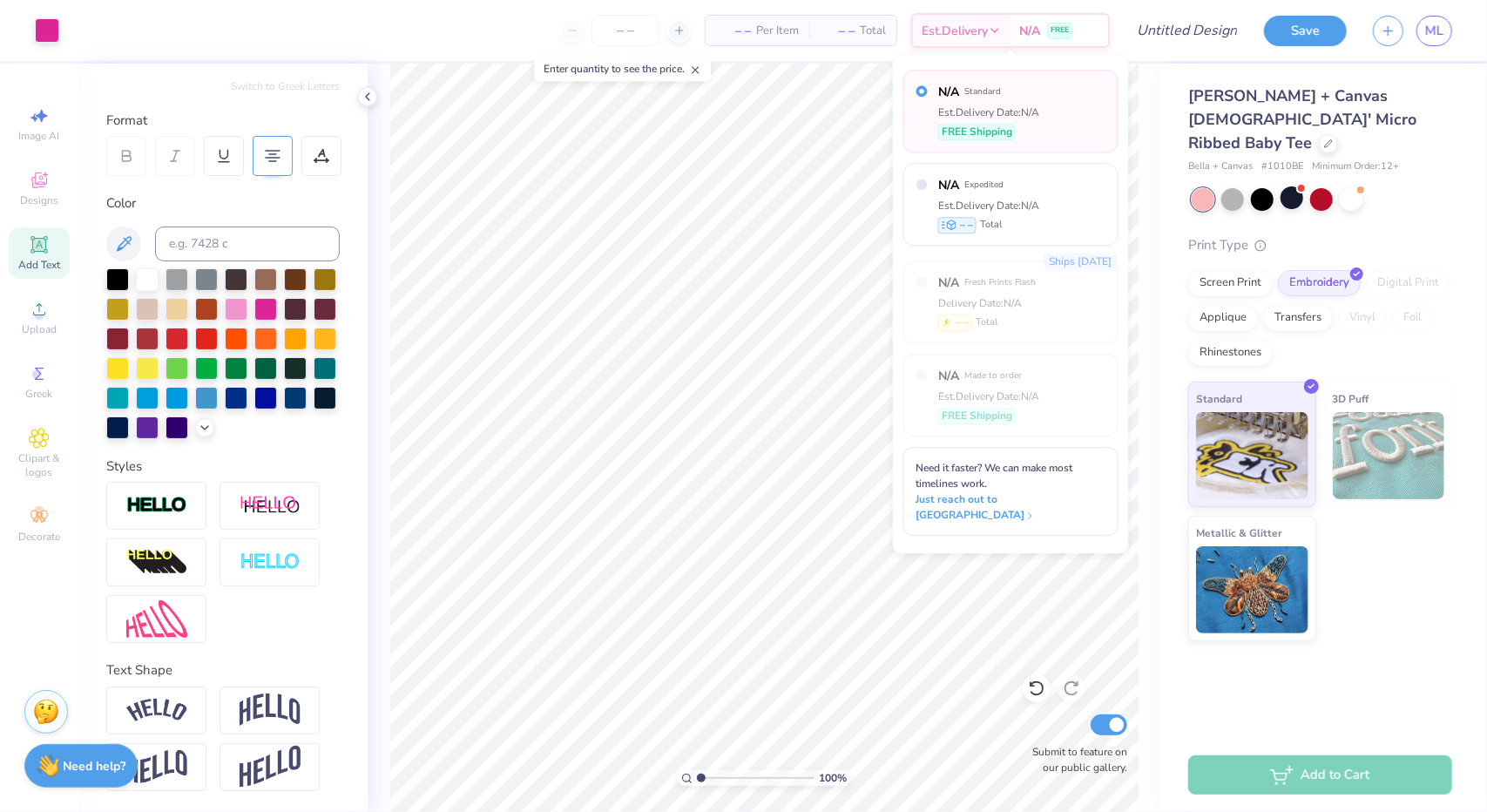
click at [775, 24] on span "Per Item" at bounding box center [778, 31] width 43 height 18
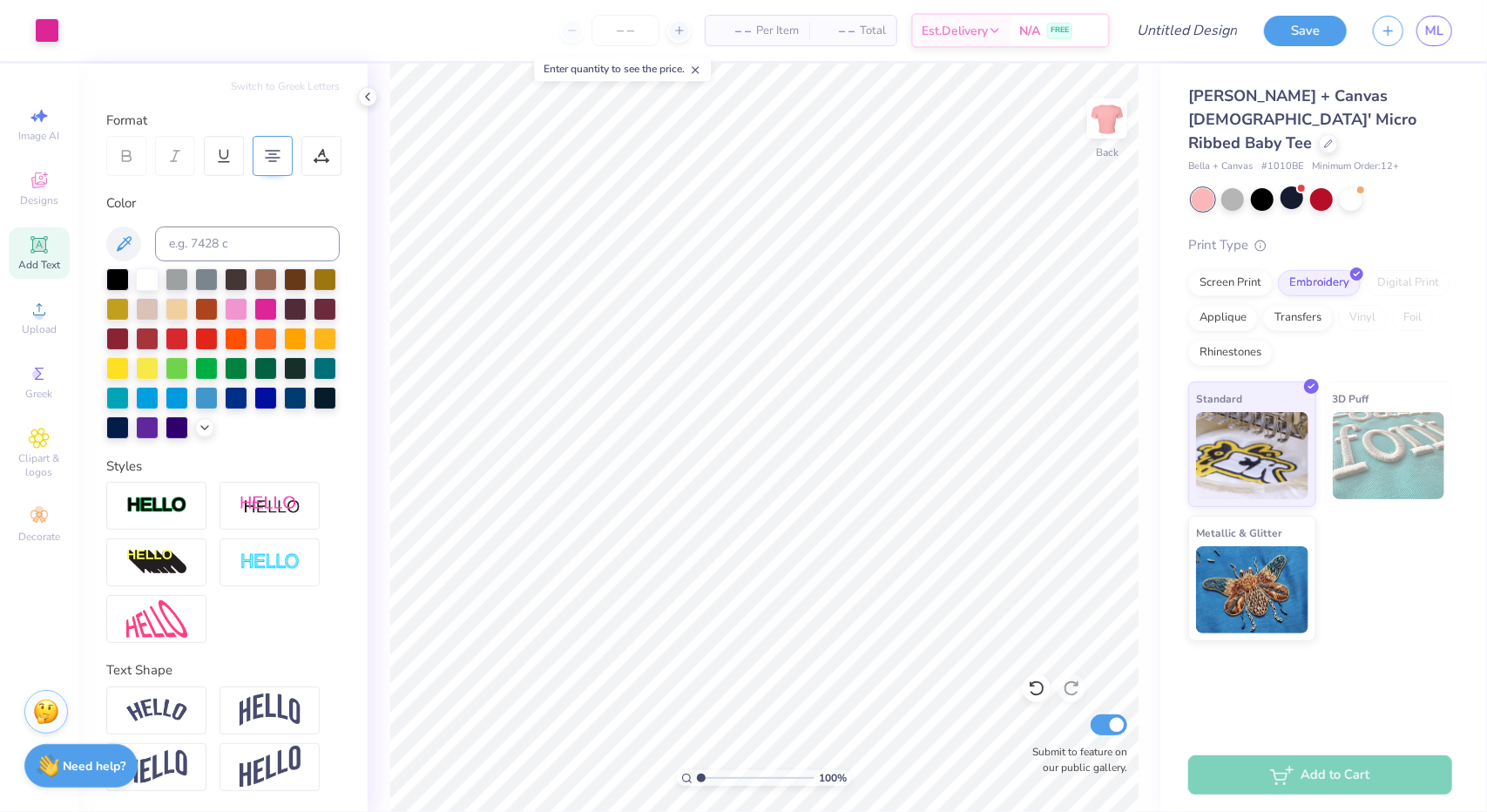
click at [843, 10] on div "– – Per Item – – Total Est. Delivery N/A FREE" at bounding box center [591, 30] width 1038 height 61
click at [842, 27] on span "– –" at bounding box center [837, 31] width 35 height 18
click at [678, 29] on icon at bounding box center [679, 31] width 12 height 12
type input "12"
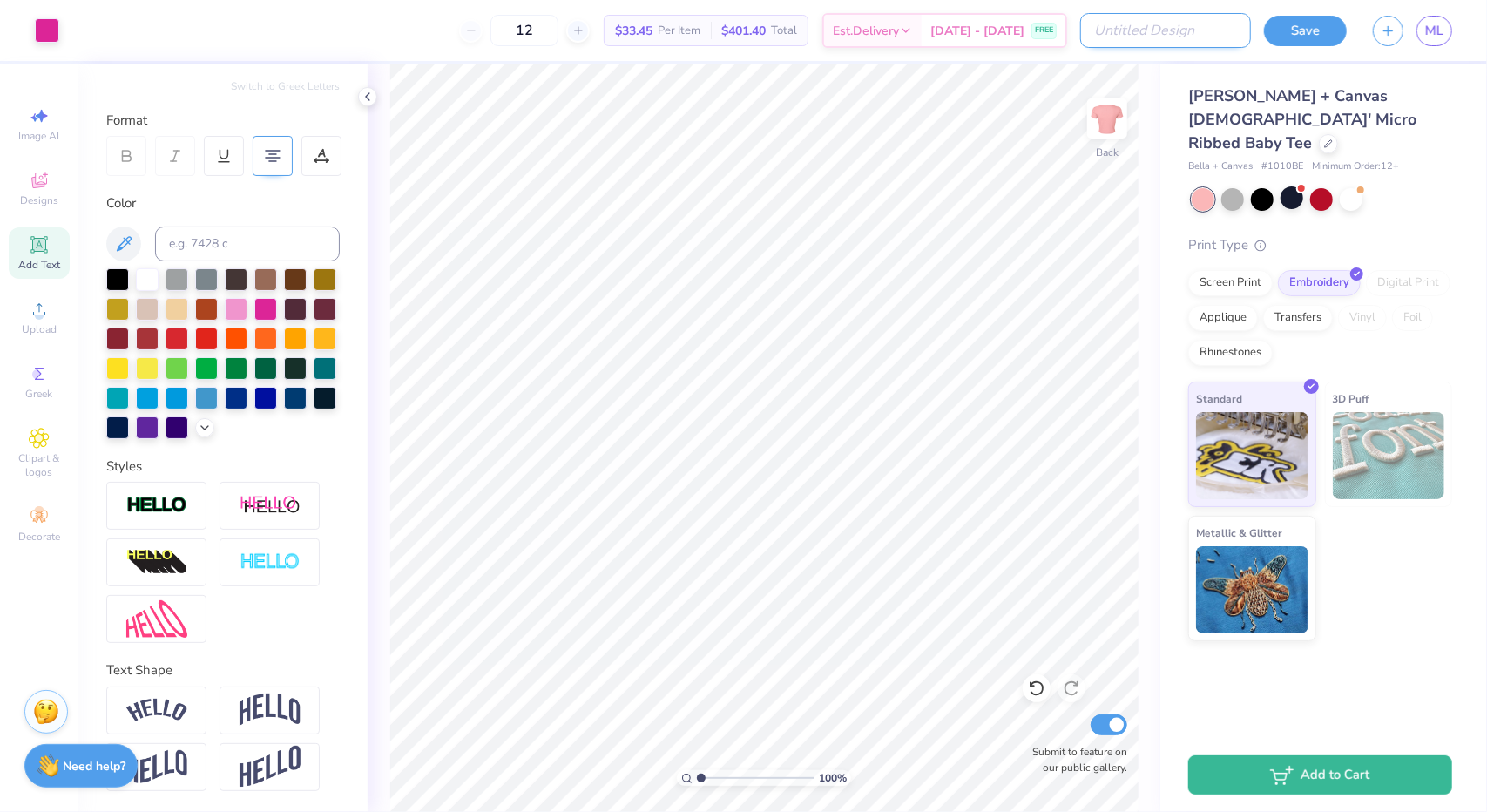
click at [1210, 34] on input "Design Title" at bounding box center [1166, 31] width 171 height 35
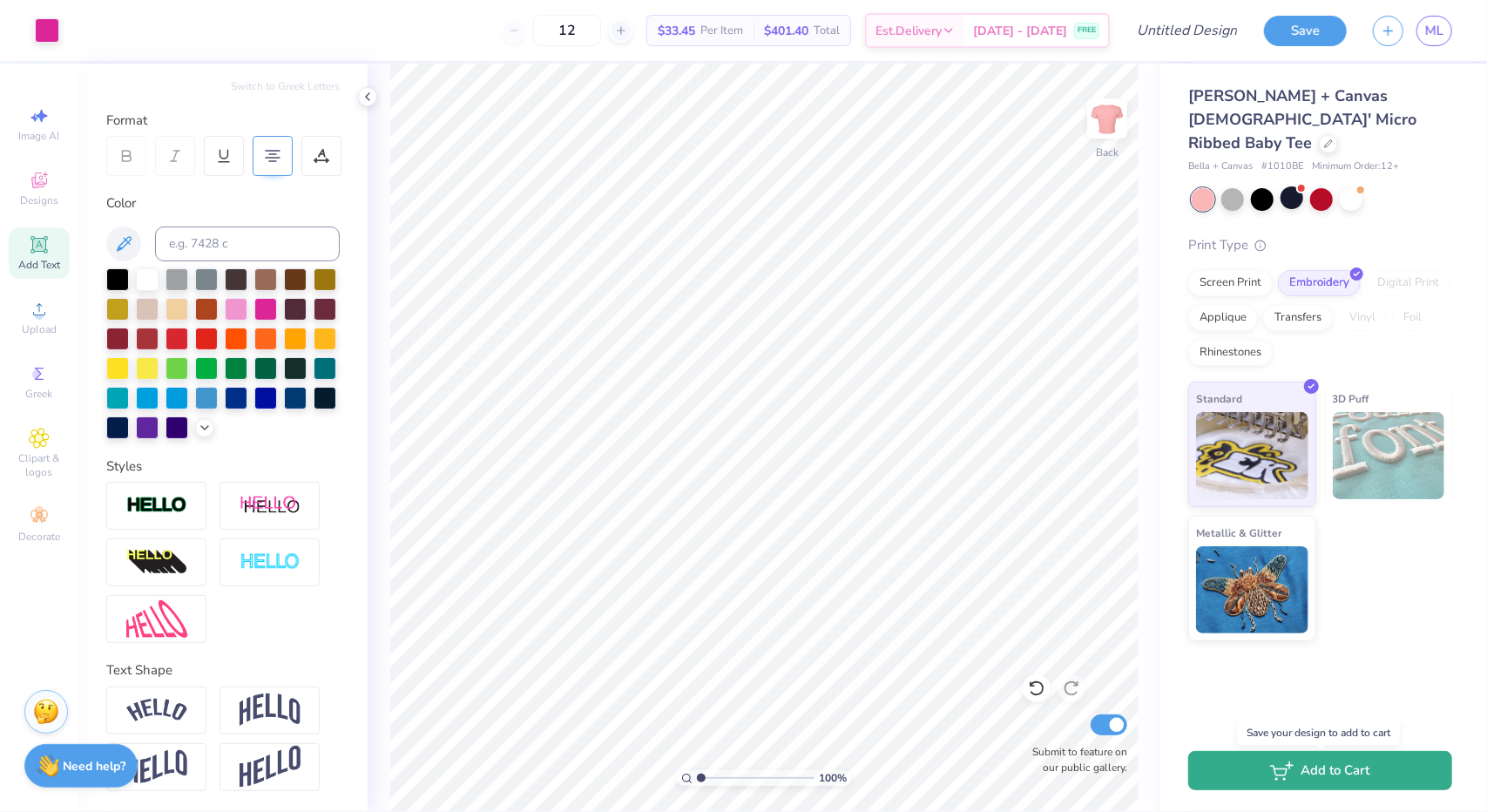
click at [1329, 764] on button "Add to Cart" at bounding box center [1320, 771] width 264 height 40
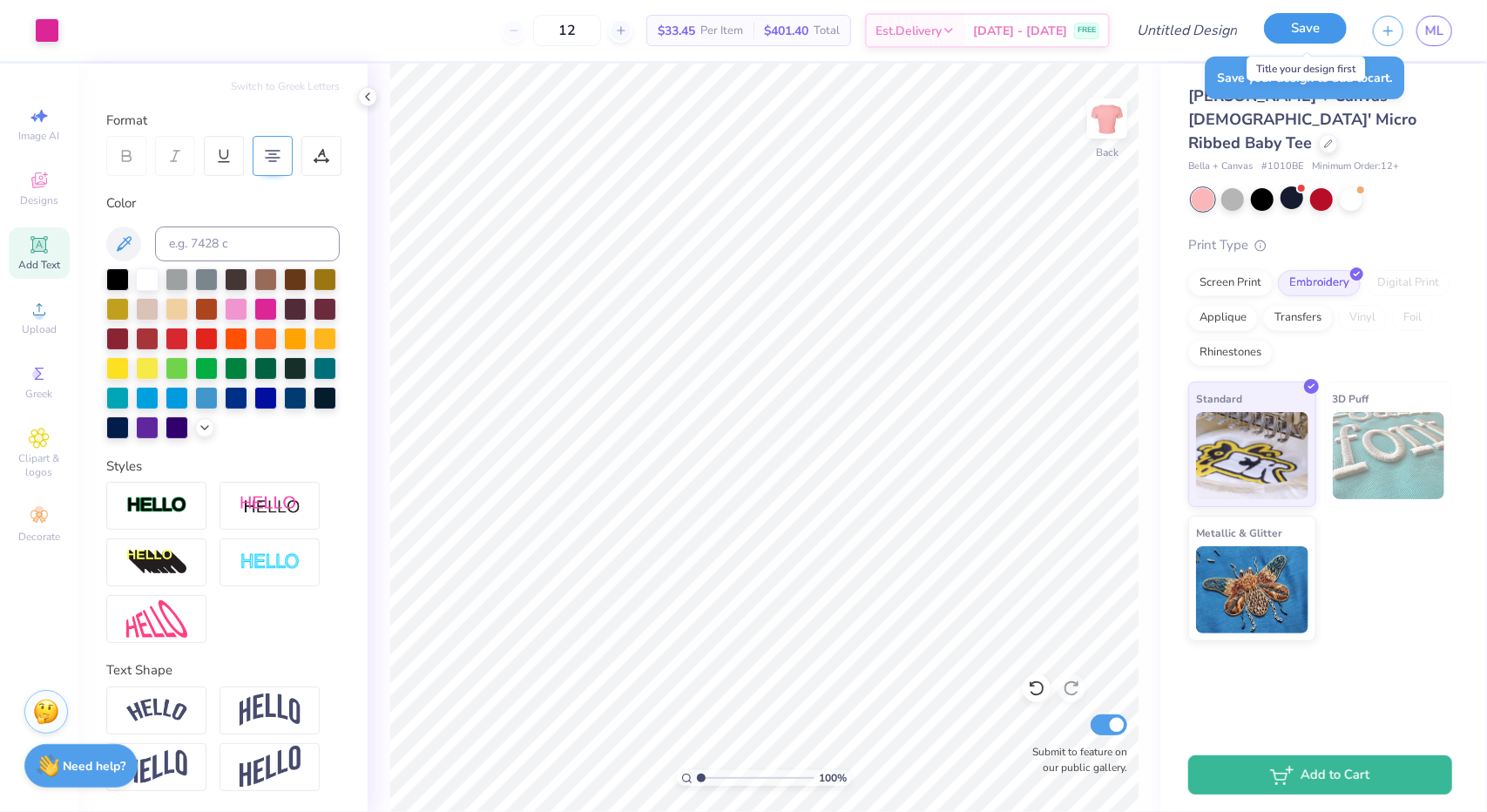
click at [1321, 36] on button "Save" at bounding box center [1305, 28] width 83 height 31
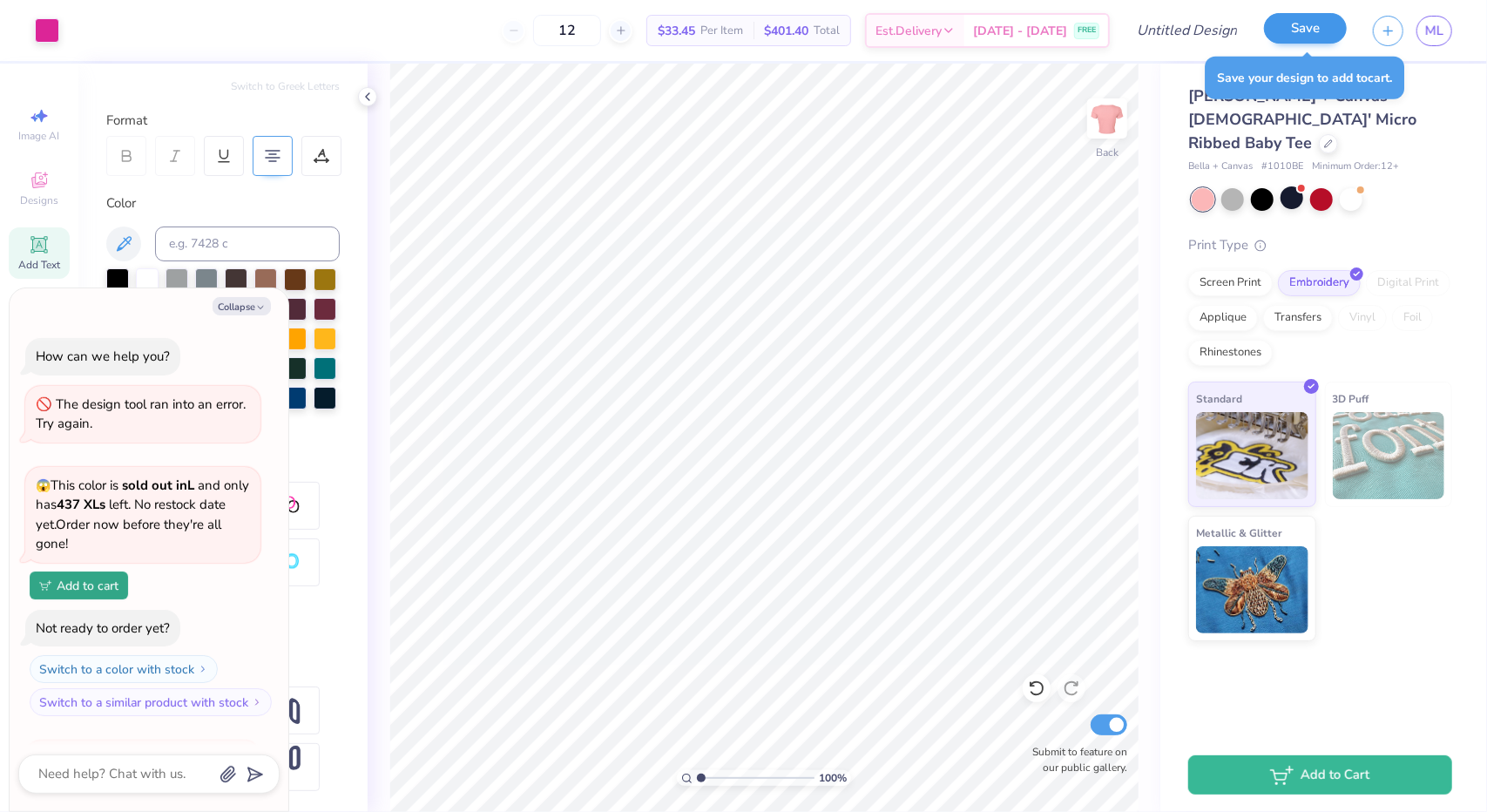
scroll to position [352, 0]
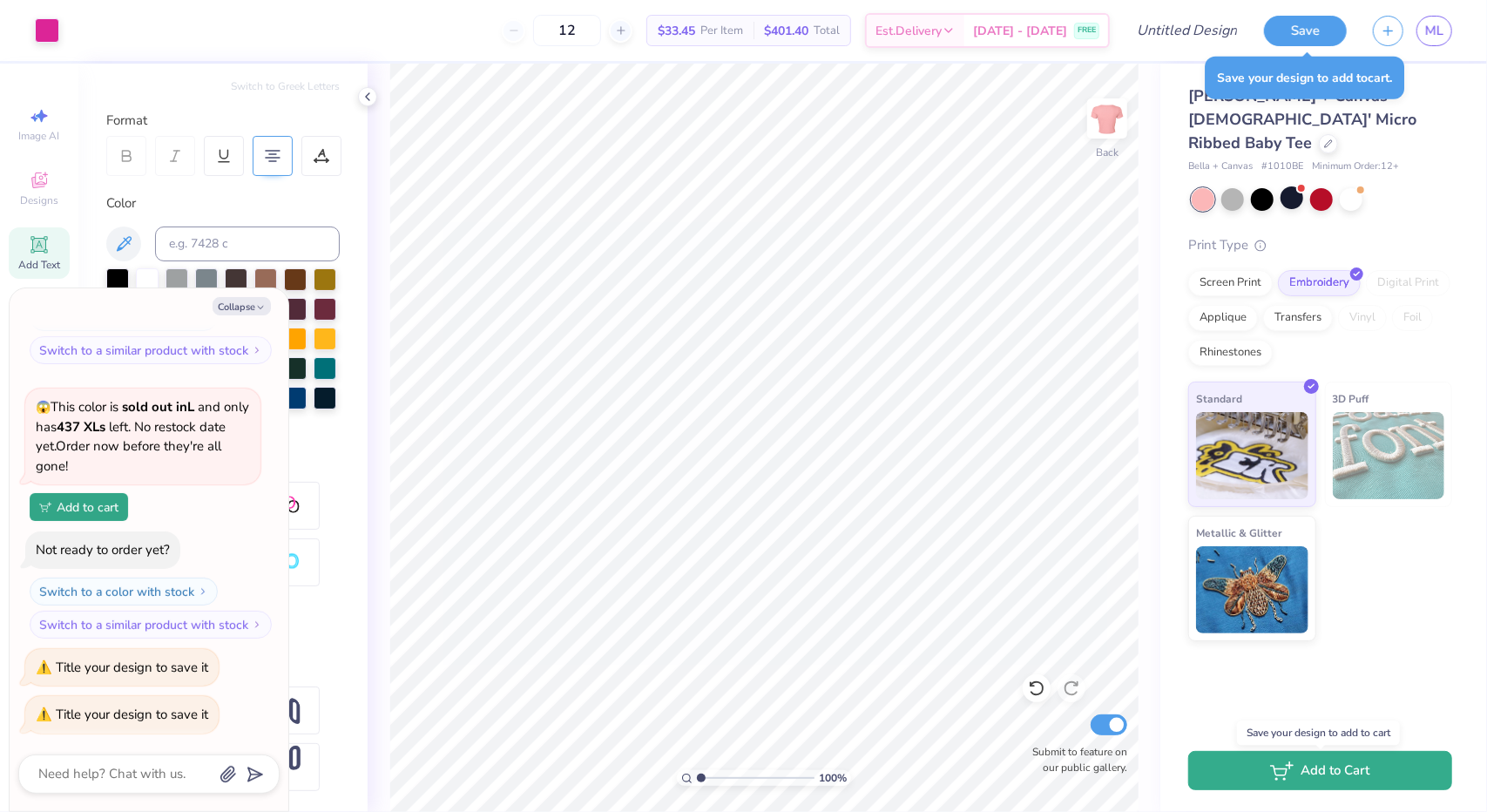
click at [1347, 758] on button "Add to Cart" at bounding box center [1320, 771] width 264 height 40
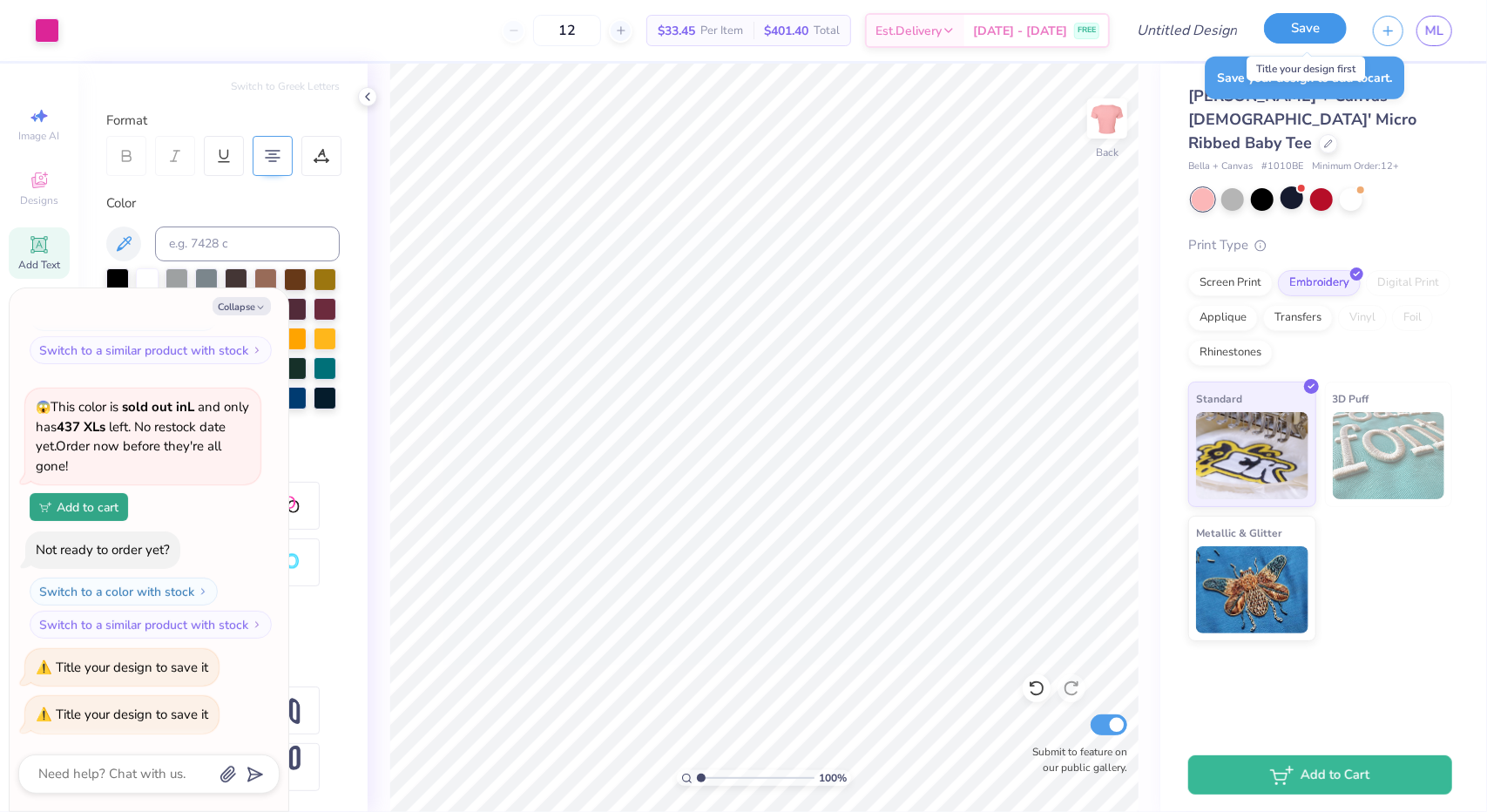
click at [1300, 37] on button "Save" at bounding box center [1305, 28] width 83 height 31
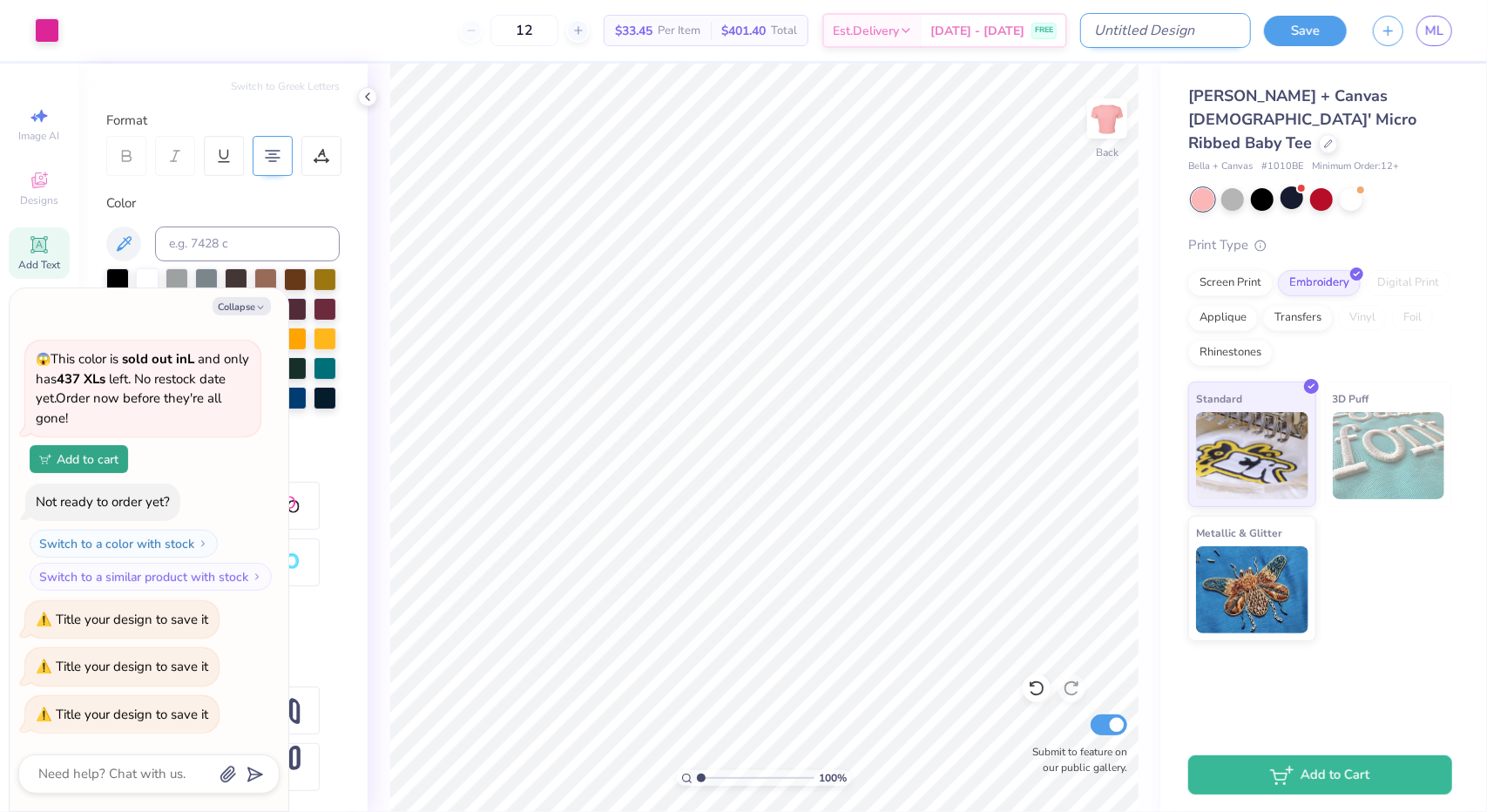
type textarea "x"
click at [1194, 29] on input "Design Title" at bounding box center [1166, 31] width 171 height 35
type input "T"
type textarea "x"
type input "TH"
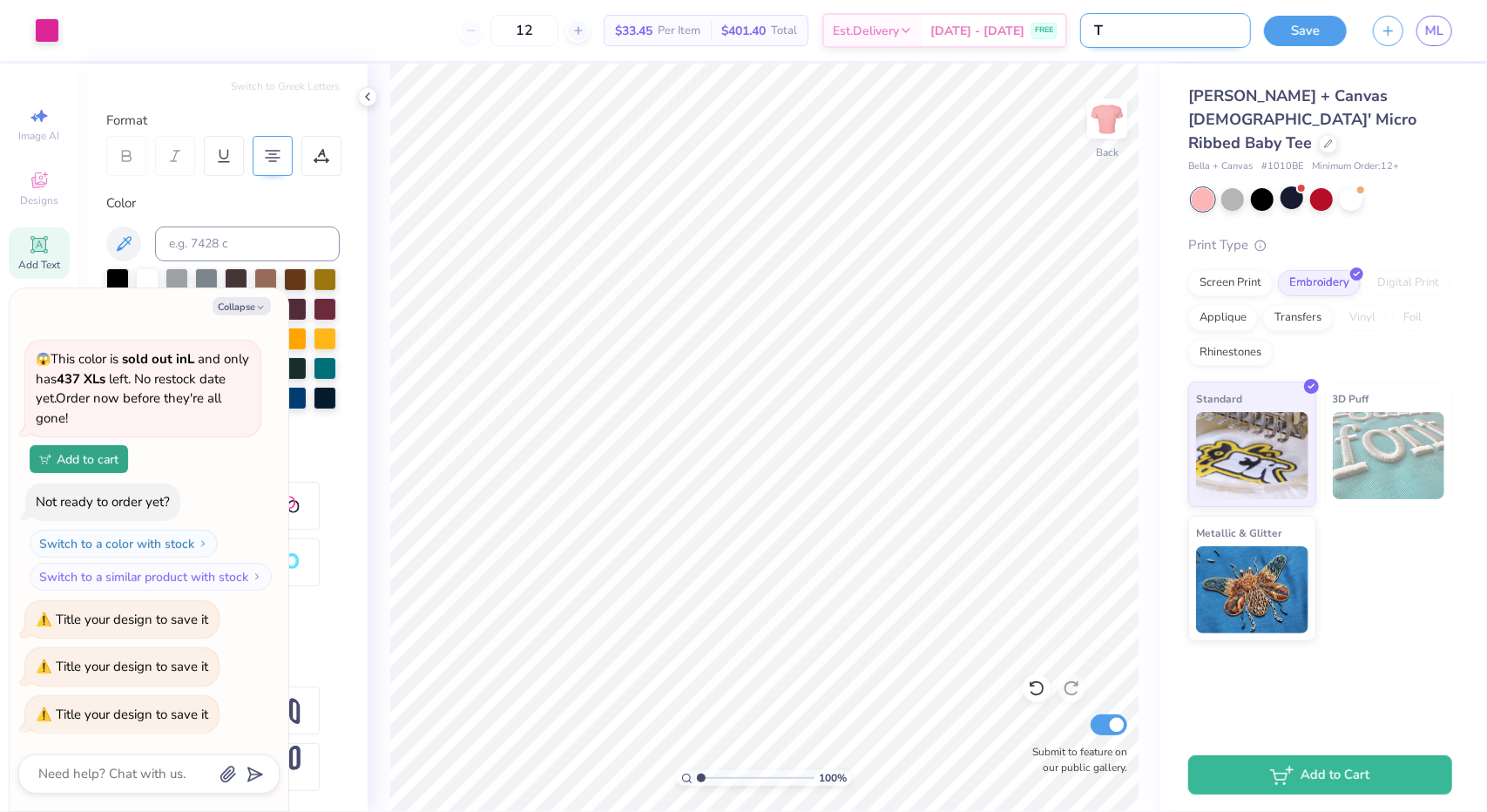
type textarea "x"
type input "T"
type textarea "x"
type input "Th"
type textarea "x"
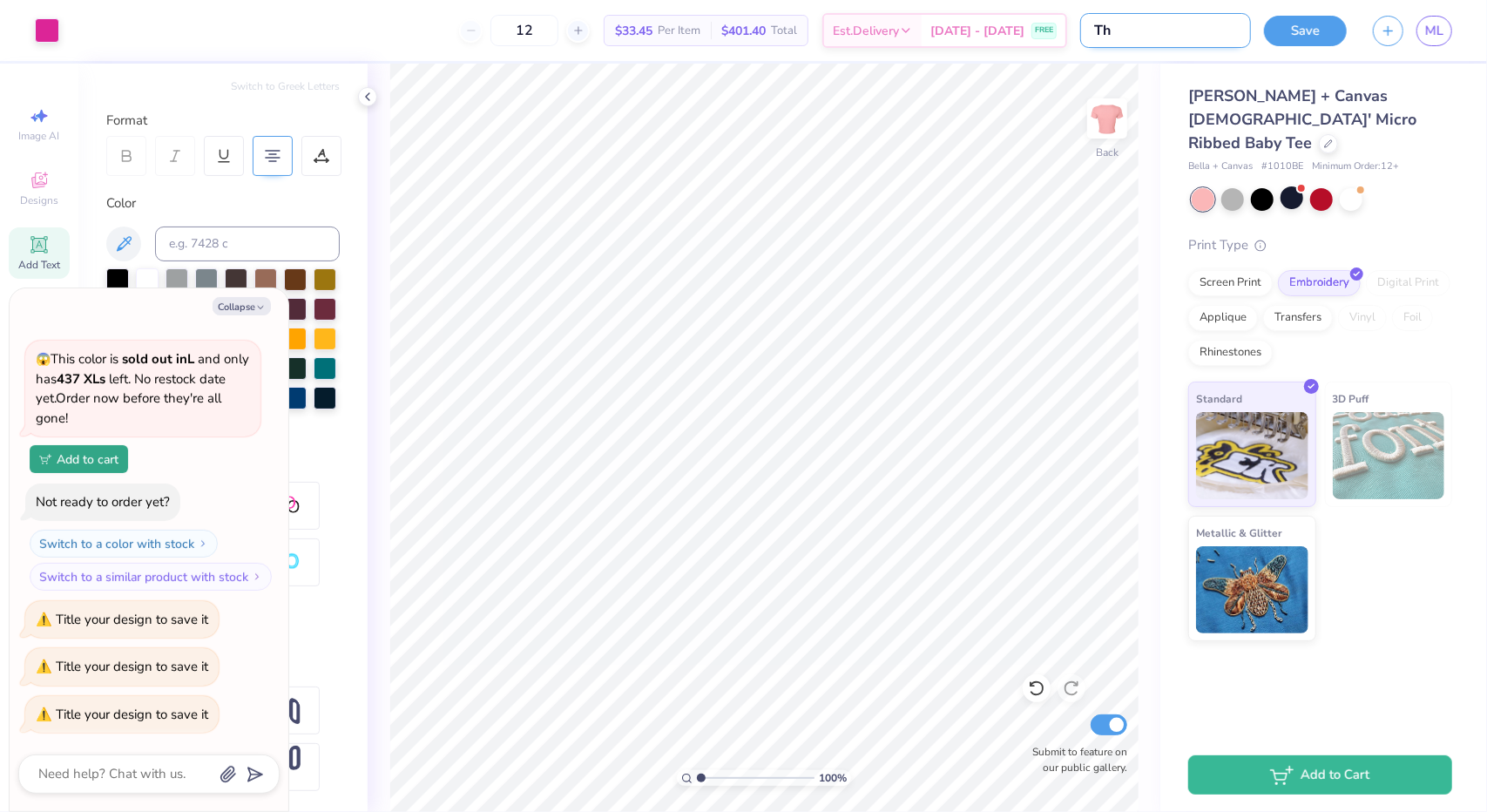
type input "The"
type textarea "x"
type input "The"
type textarea "x"
type input "The w"
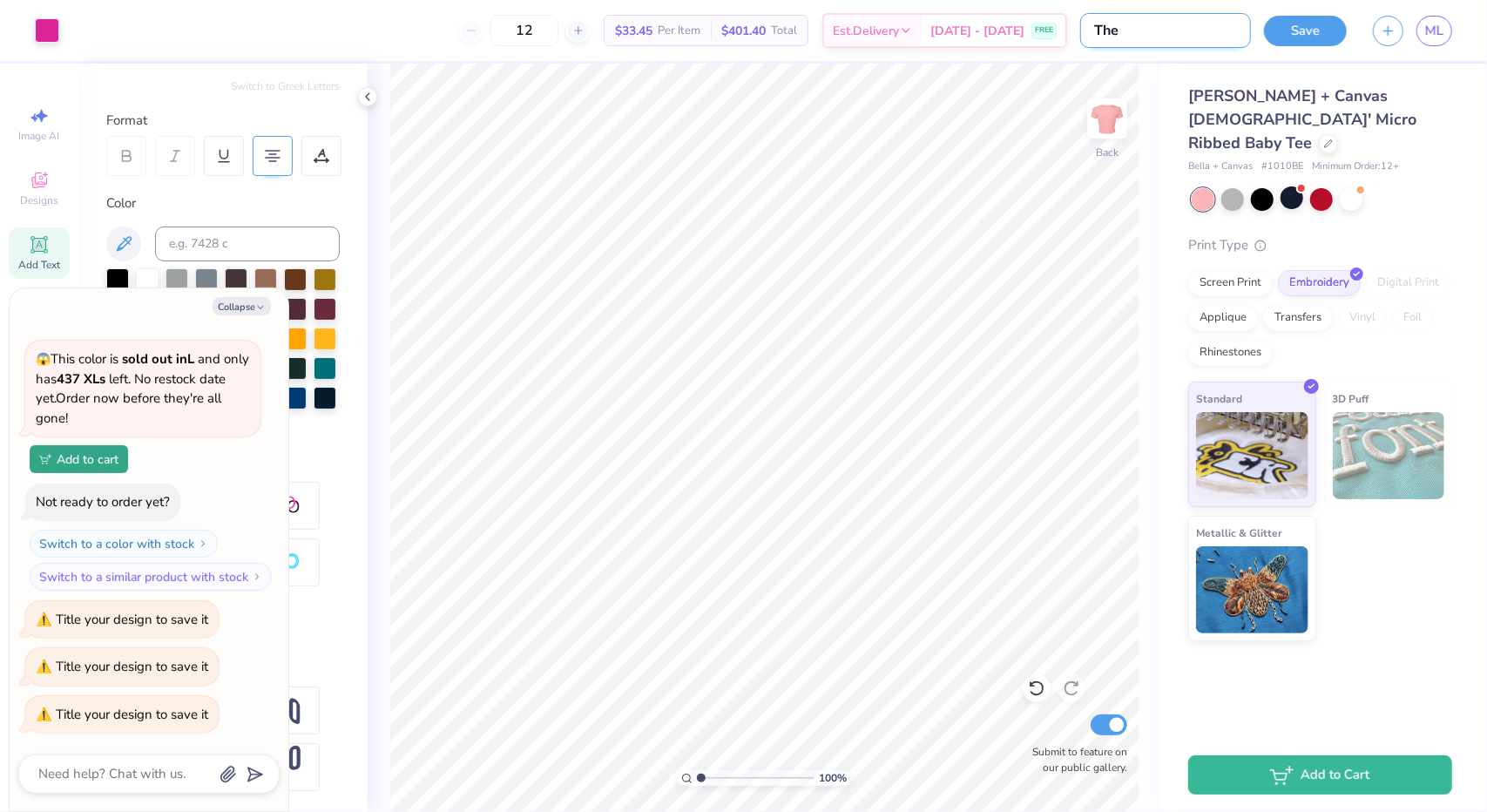
type textarea "x"
type input "The wo"
type textarea "x"
type input "The wor"
type textarea "x"
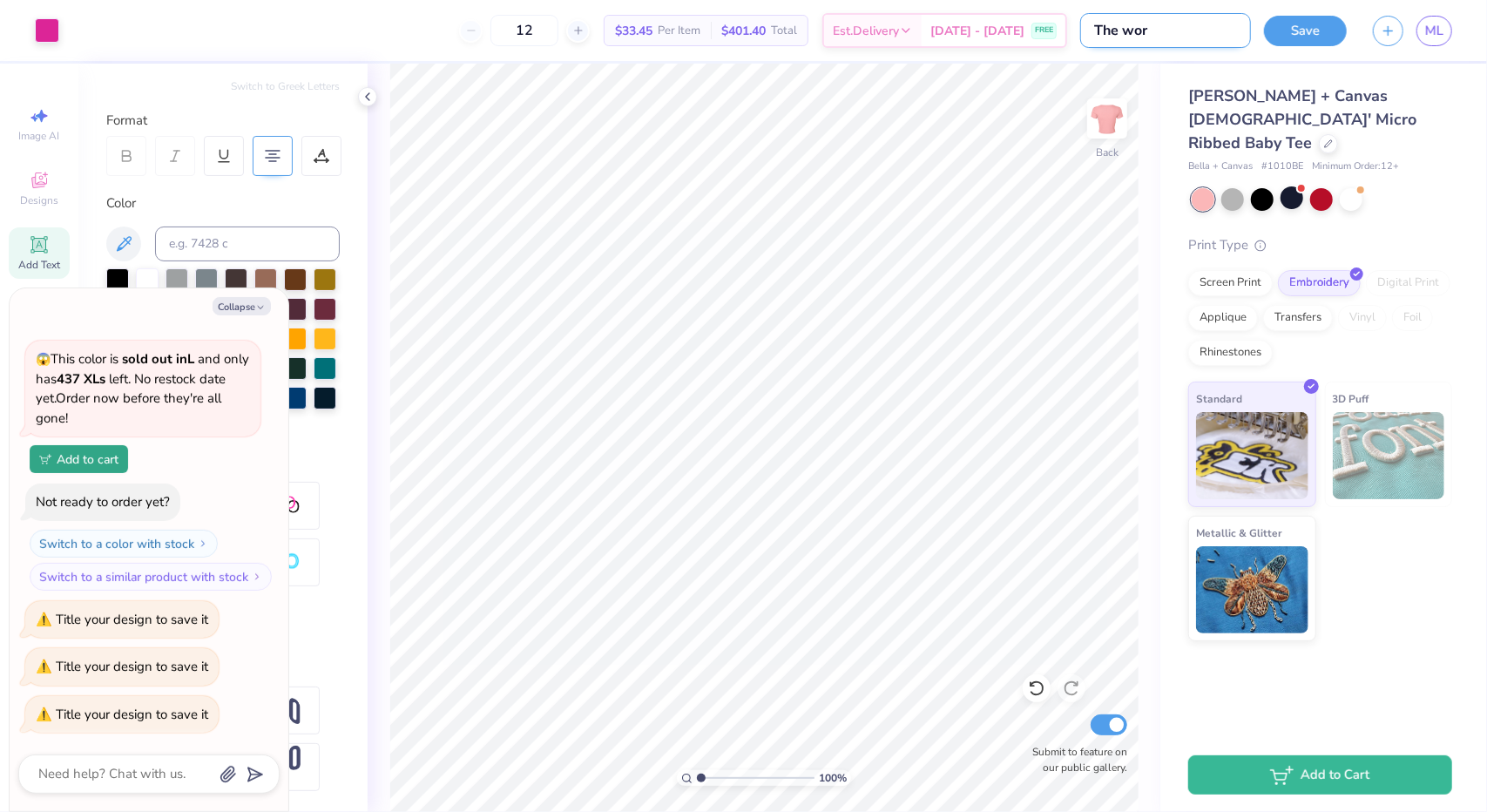
type input "The wors"
type textarea "x"
type input "The worse"
type textarea "x"
type input "The worse"
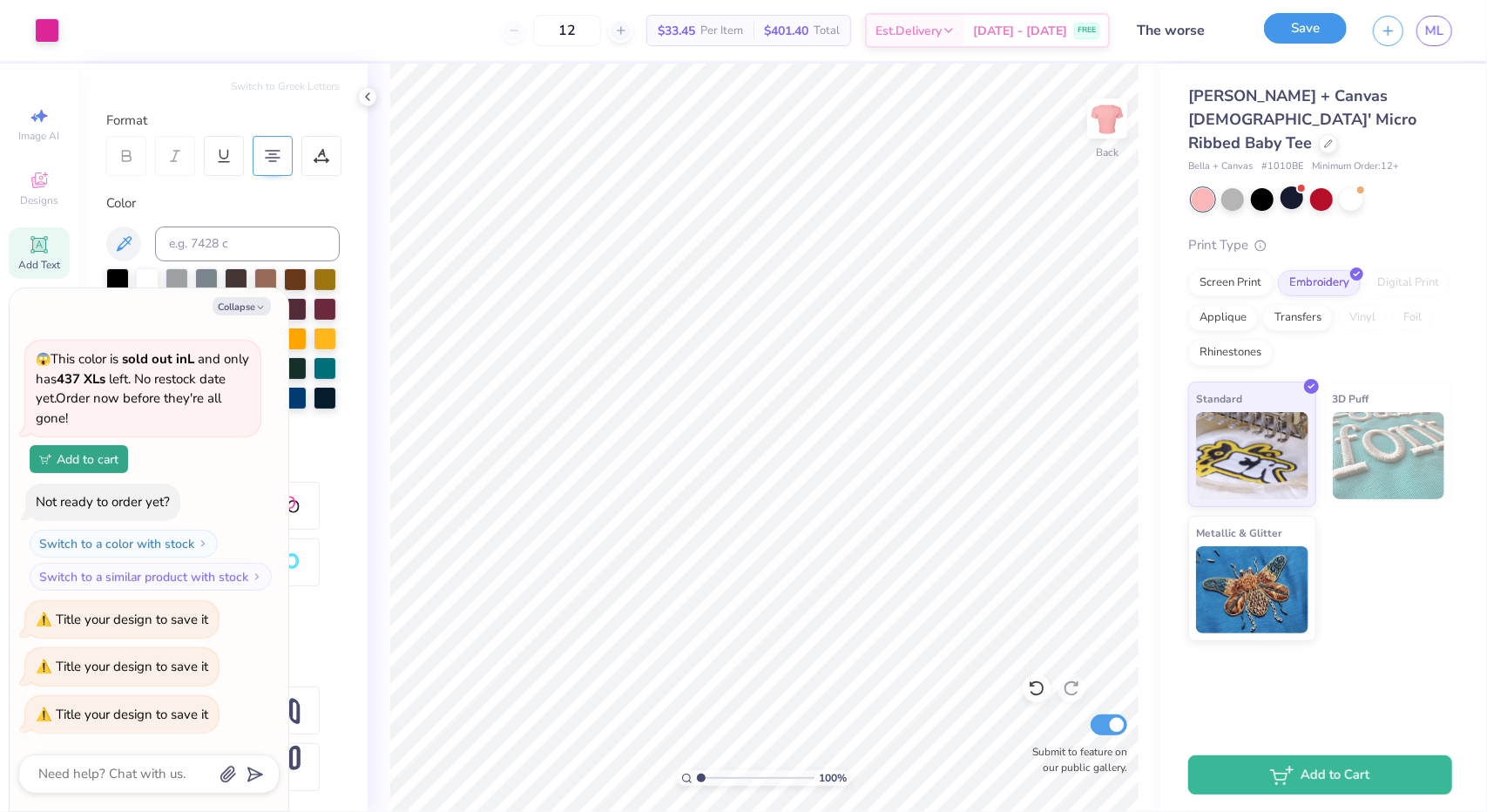
click at [1316, 25] on button "Save" at bounding box center [1305, 28] width 83 height 31
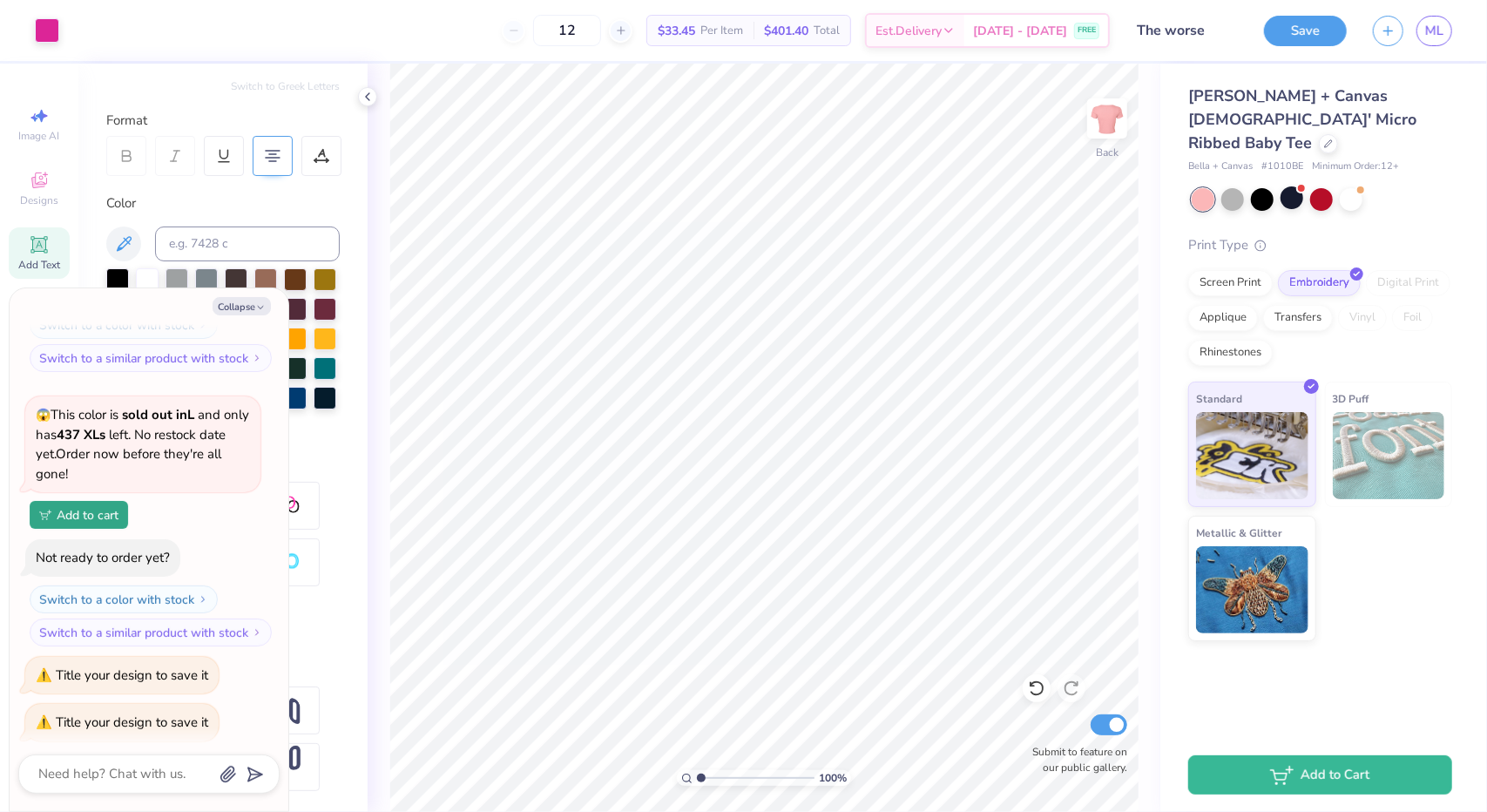
scroll to position [467, 0]
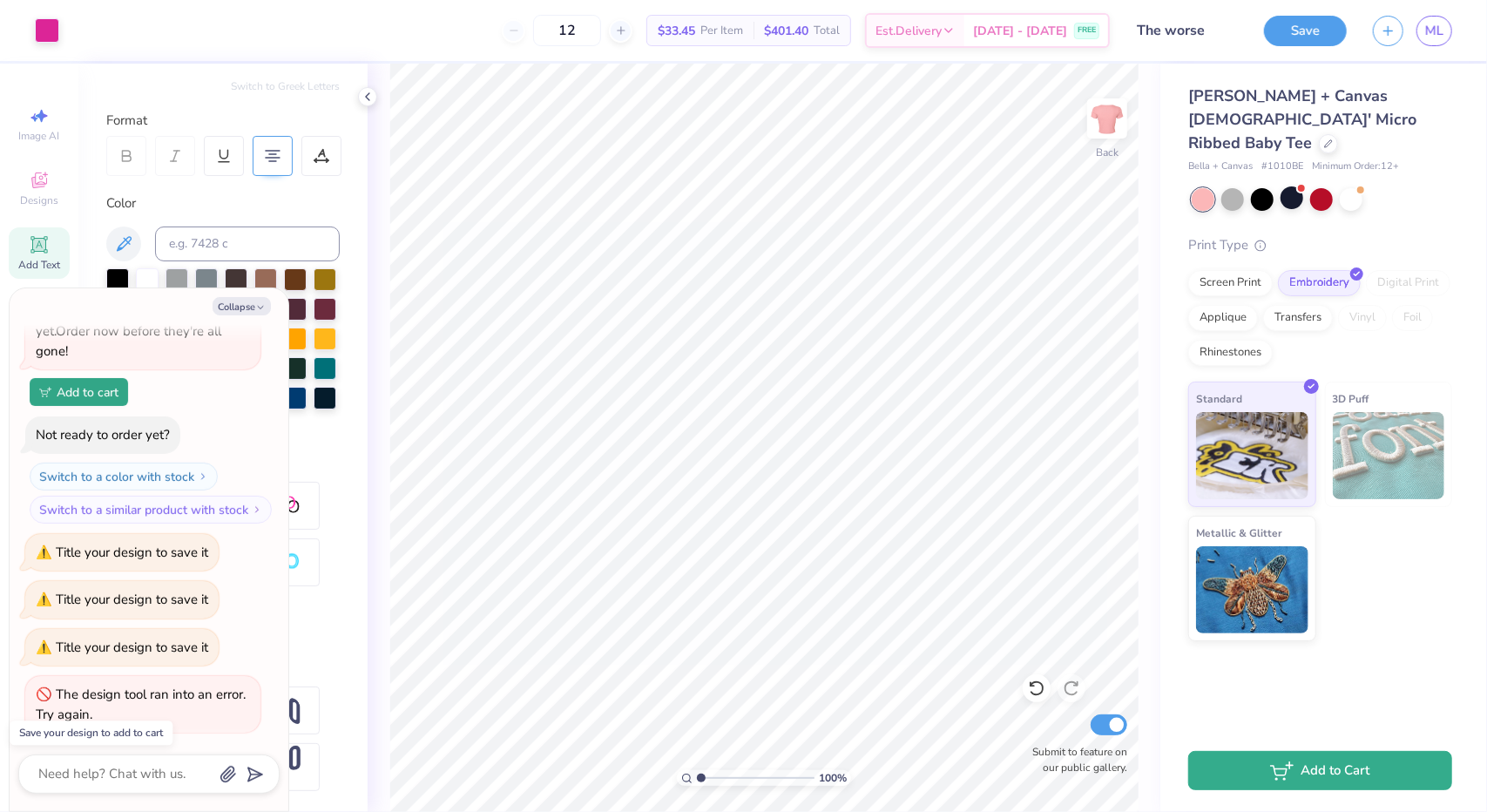
click at [1297, 765] on button "Add to Cart" at bounding box center [1320, 771] width 264 height 40
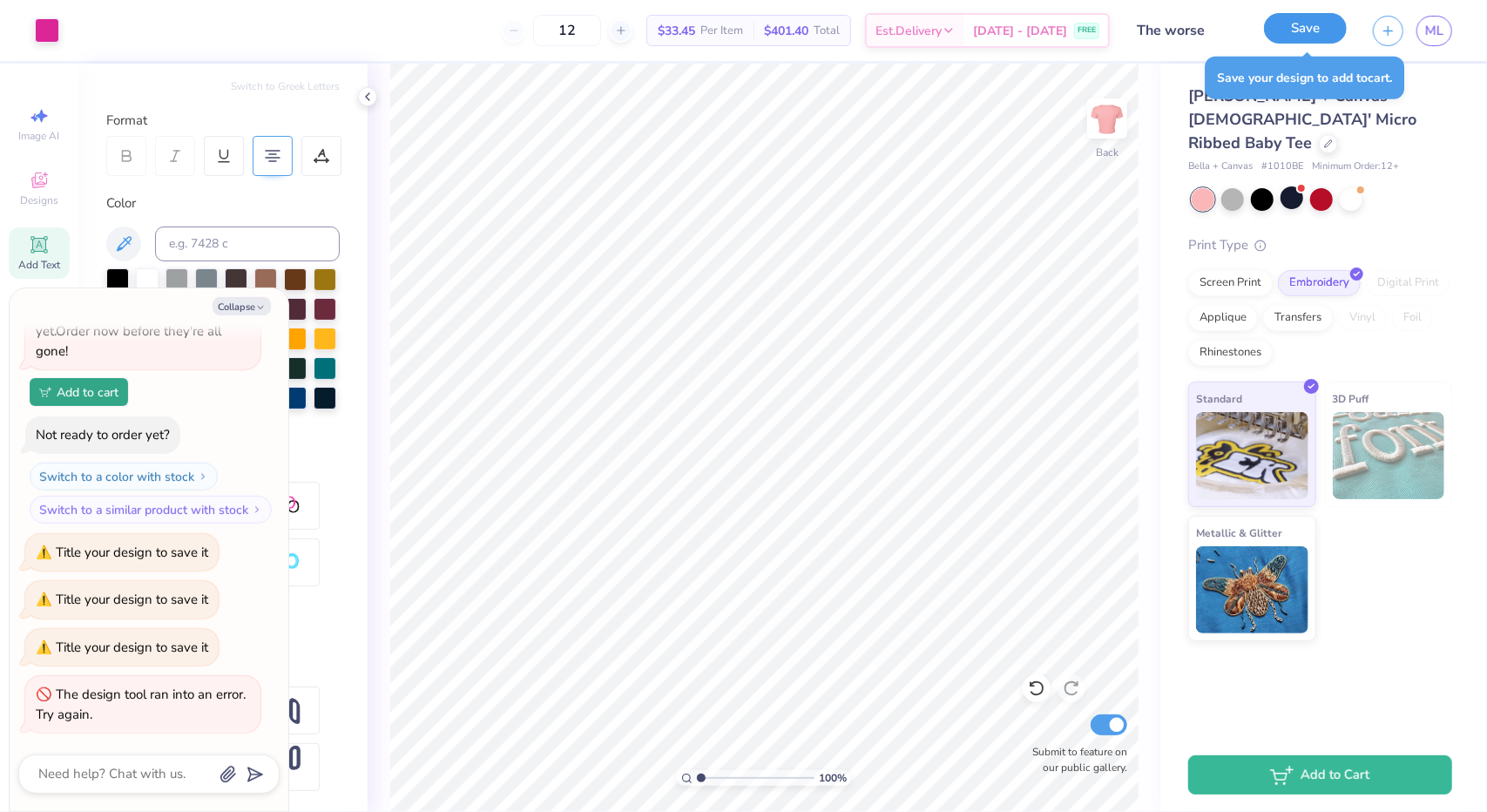
click at [1318, 40] on button "Save" at bounding box center [1305, 28] width 83 height 31
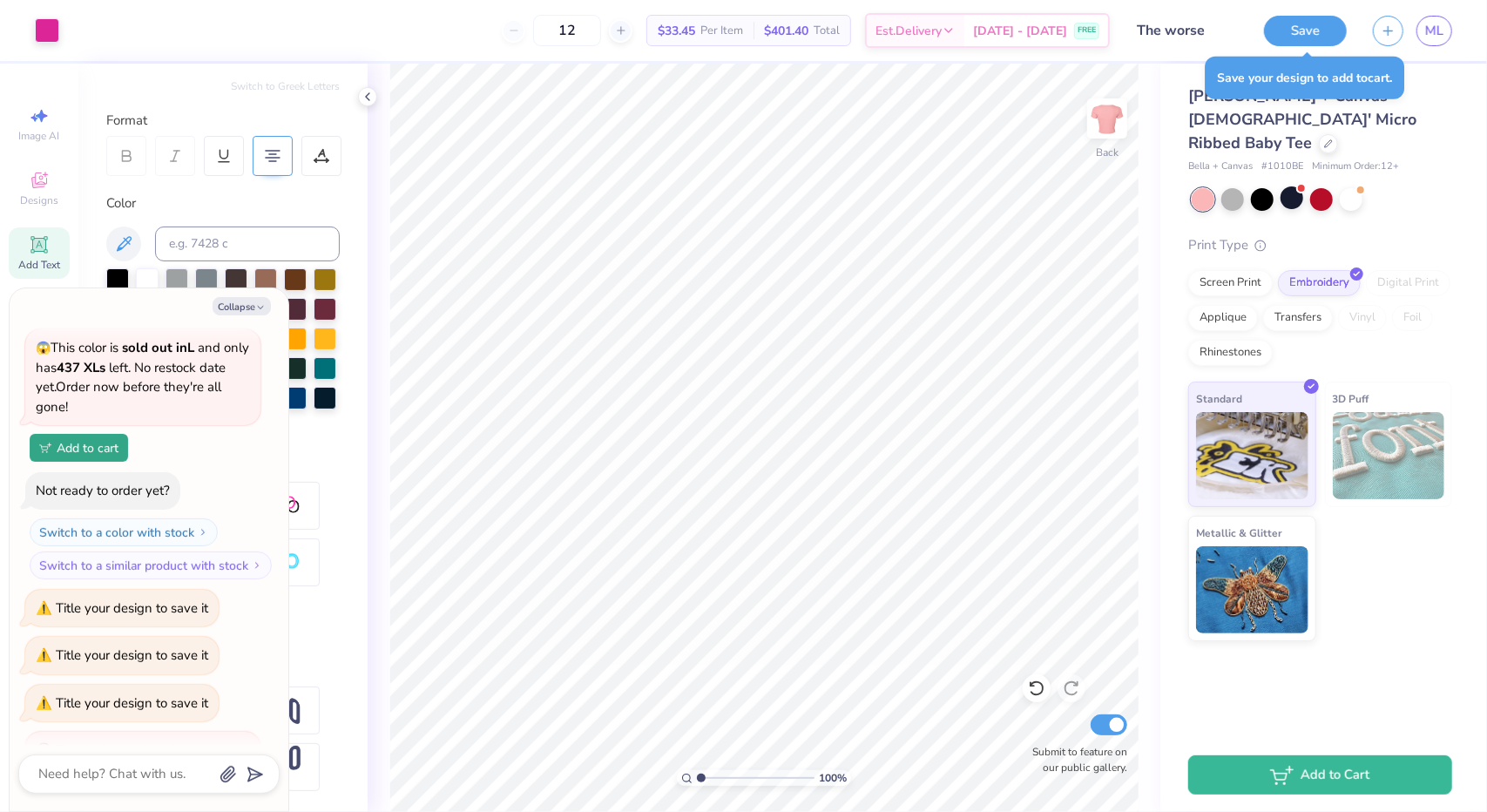
scroll to position [534, 0]
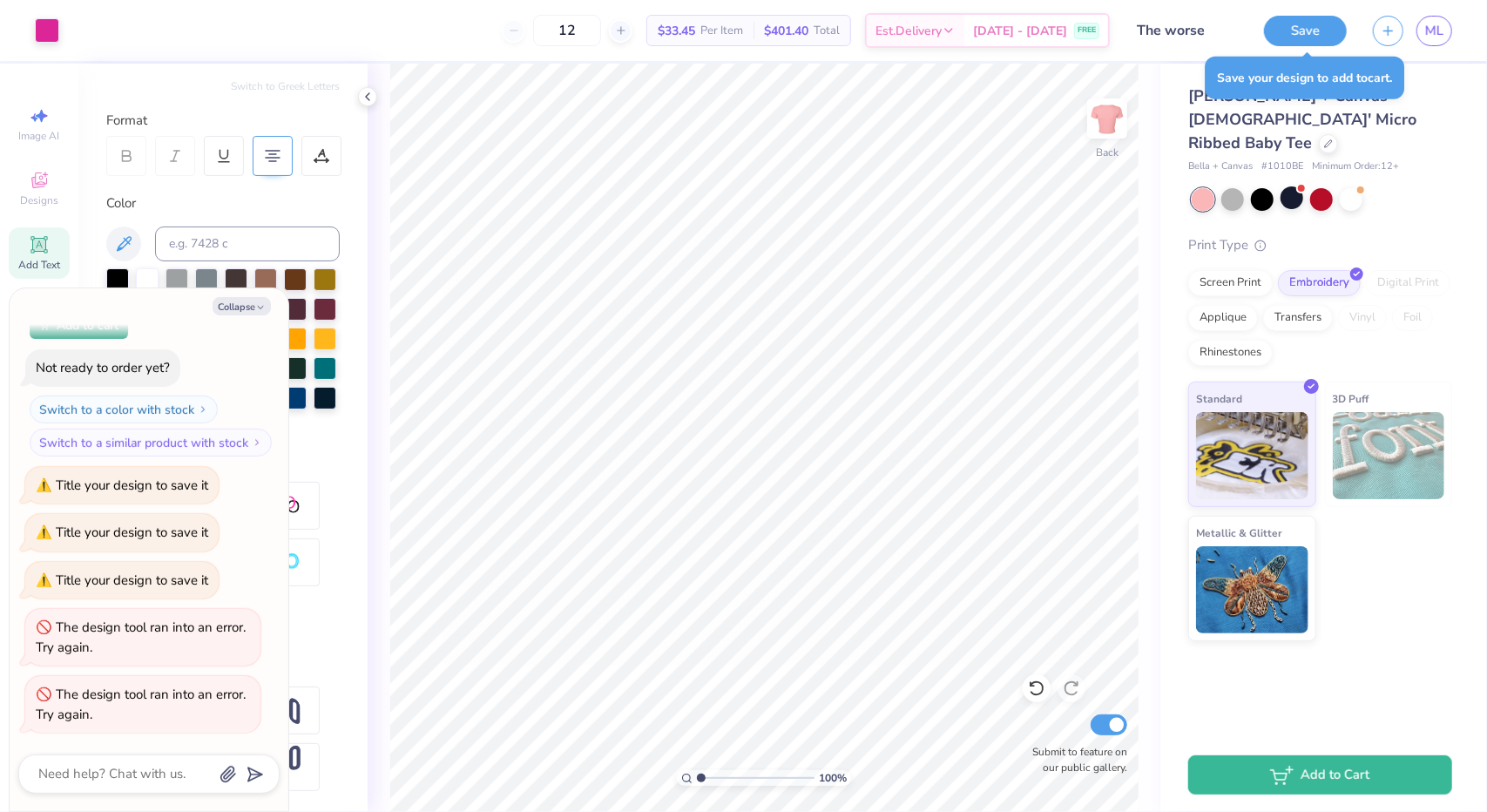
click at [535, 30] on div "12" at bounding box center [567, 31] width 131 height 32
click at [41, 36] on div at bounding box center [47, 29] width 25 height 25
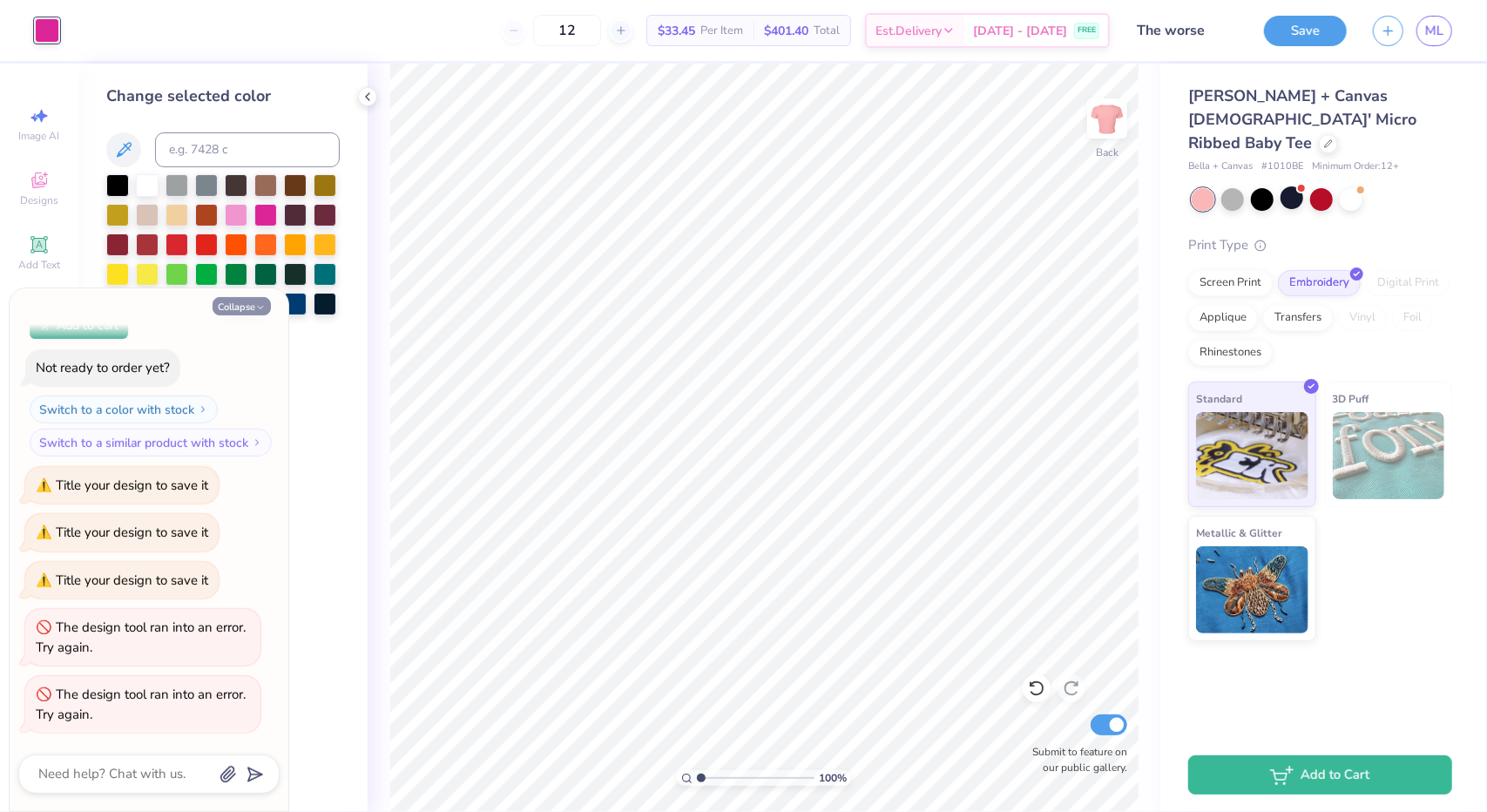
click at [244, 309] on button "Collapse" at bounding box center [241, 305] width 59 height 18
type textarea "x"
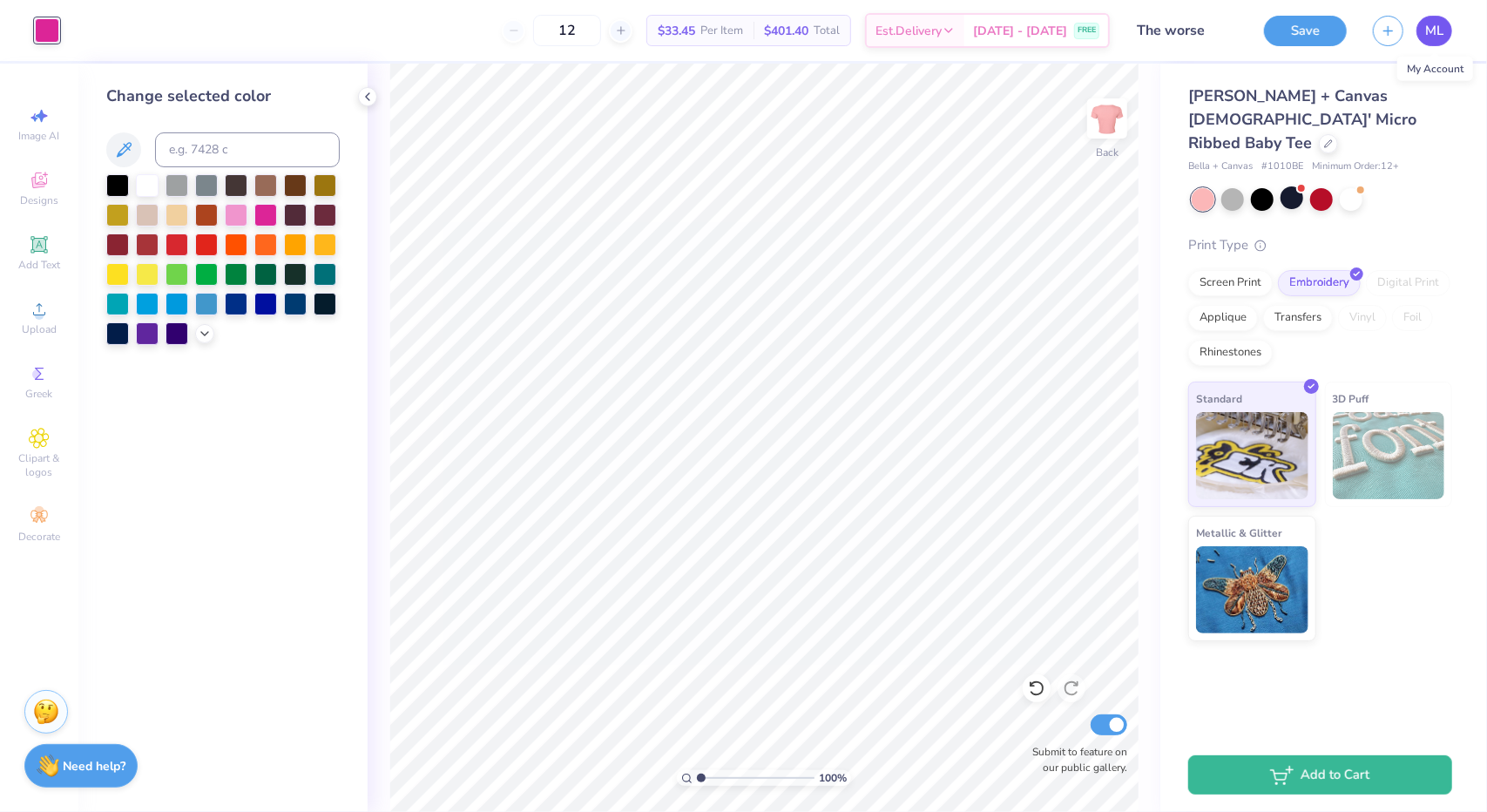
click at [1434, 29] on span "ML" at bounding box center [1434, 31] width 18 height 20
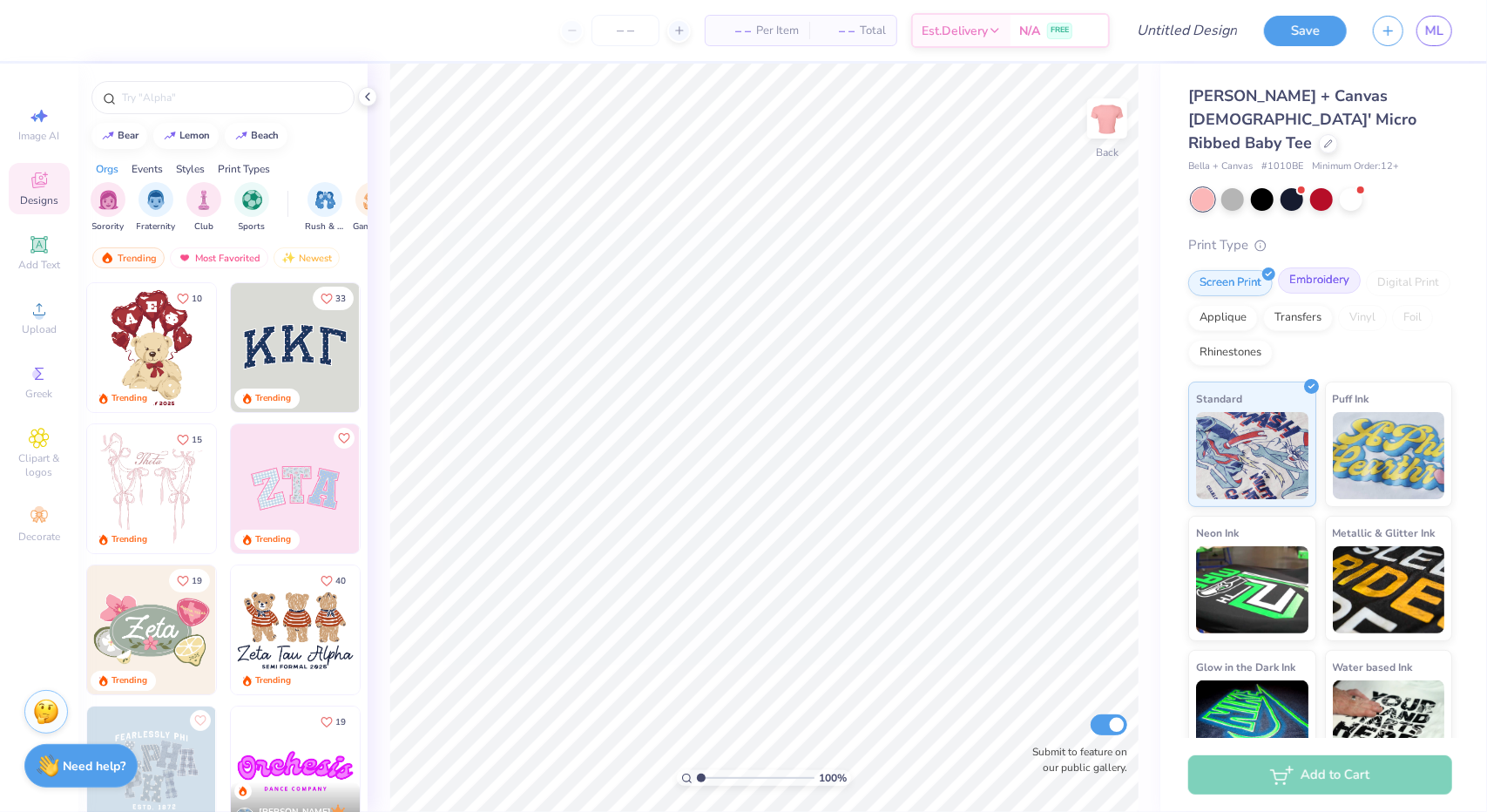
click at [1319, 268] on div "Embroidery" at bounding box center [1319, 281] width 83 height 26
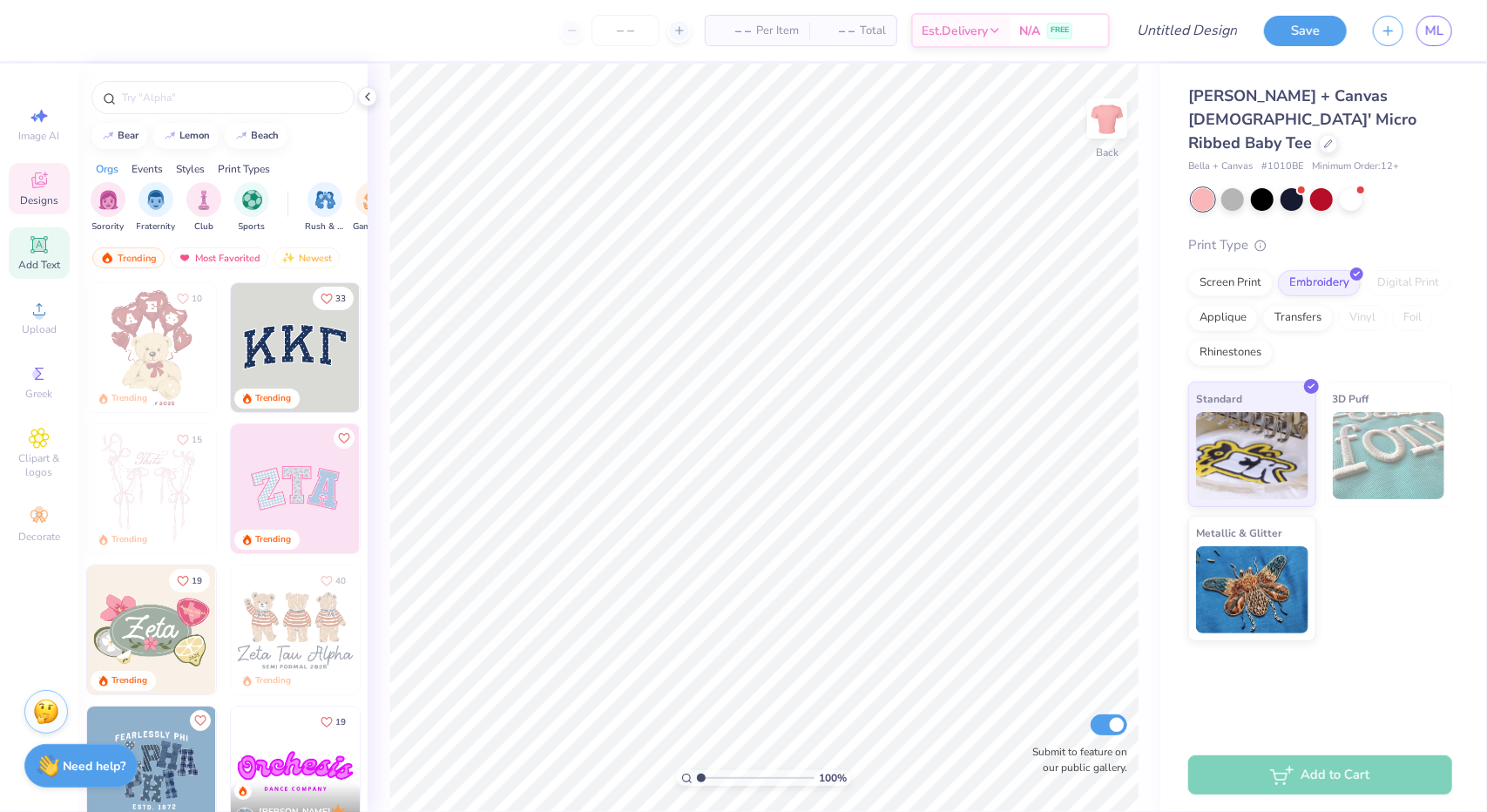
click at [30, 254] on icon at bounding box center [40, 245] width 21 height 21
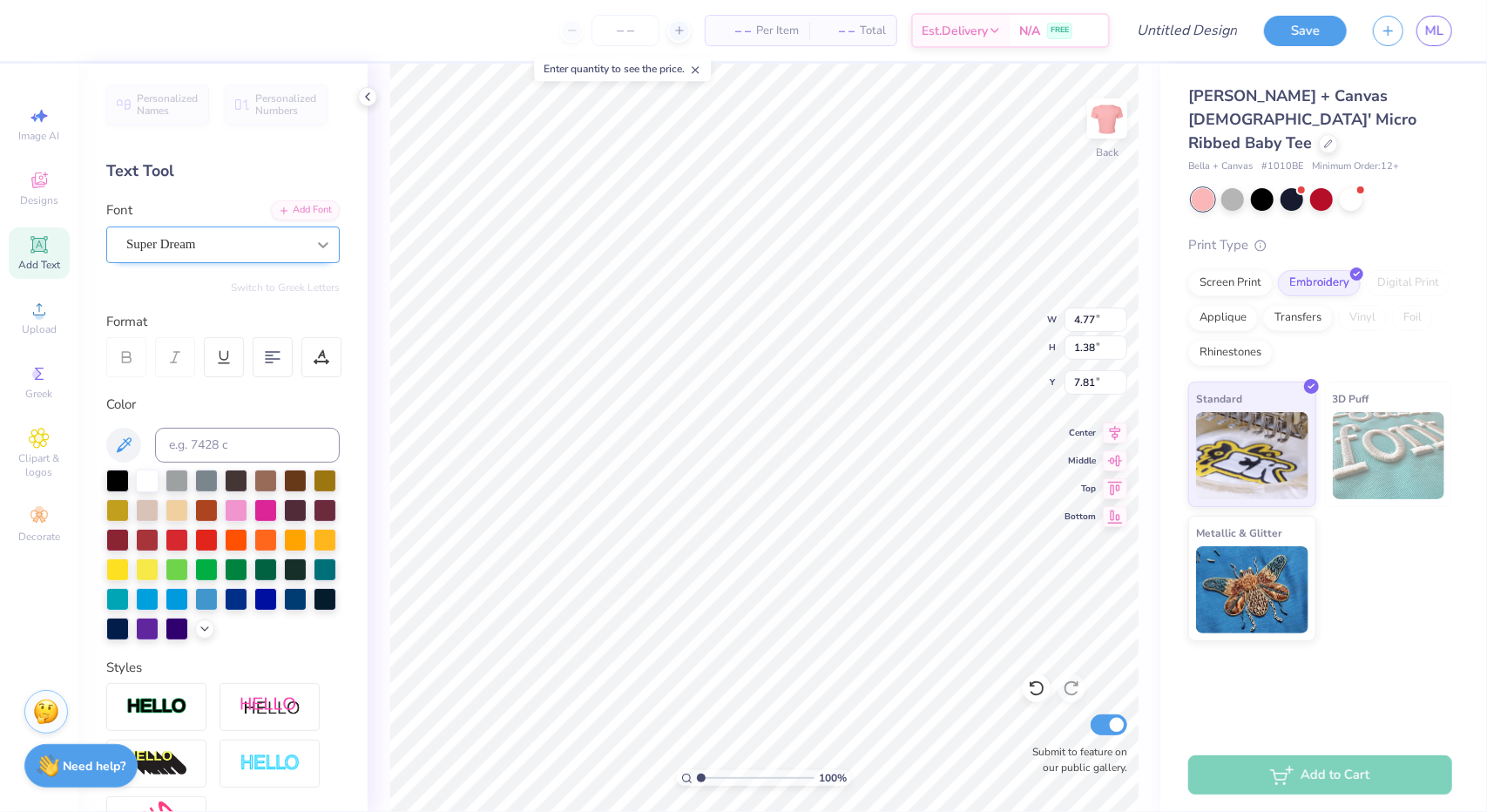
click at [314, 243] on icon at bounding box center [323, 245] width 18 height 18
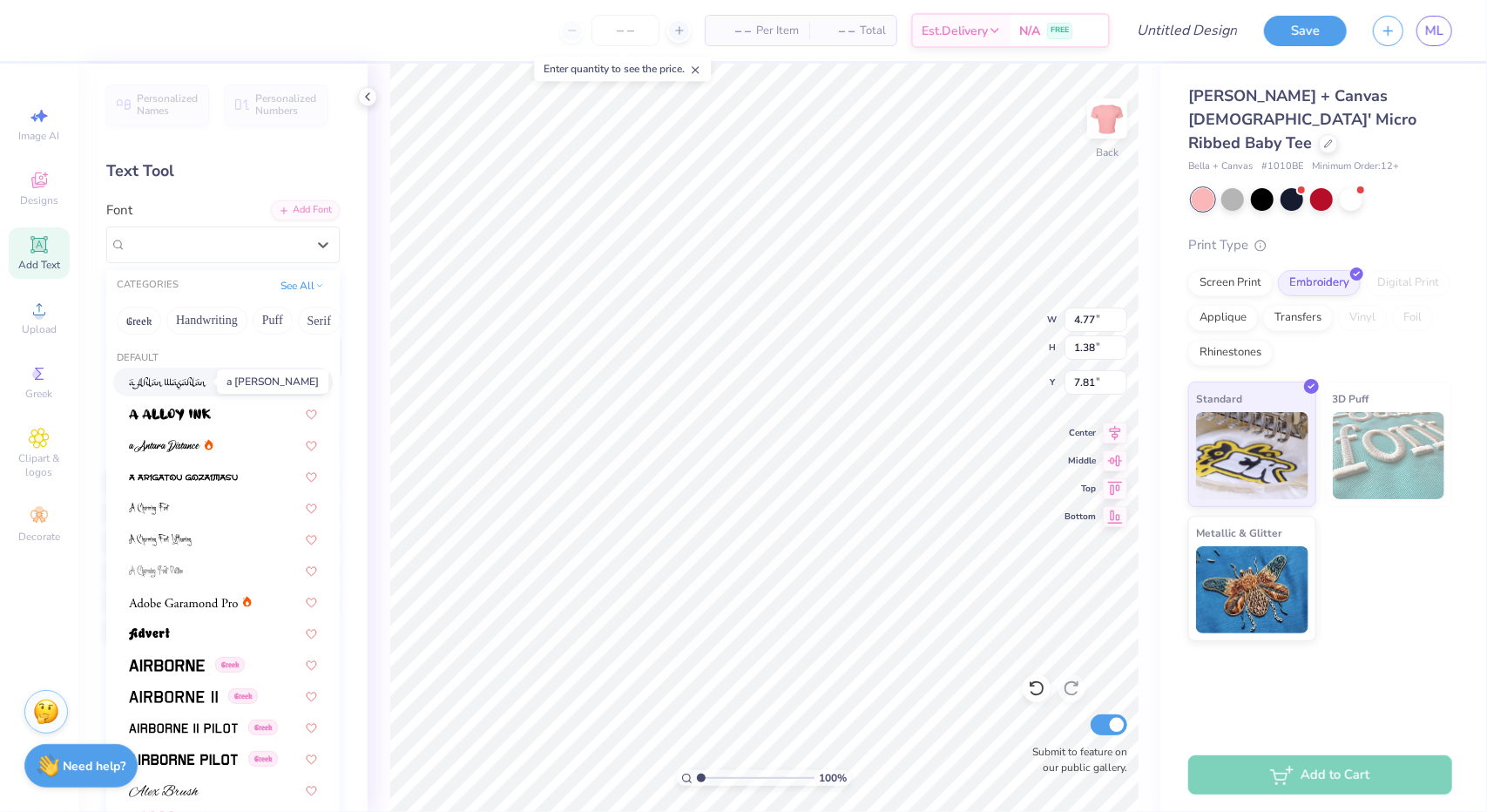
click at [196, 387] on img at bounding box center [168, 384] width 77 height 12
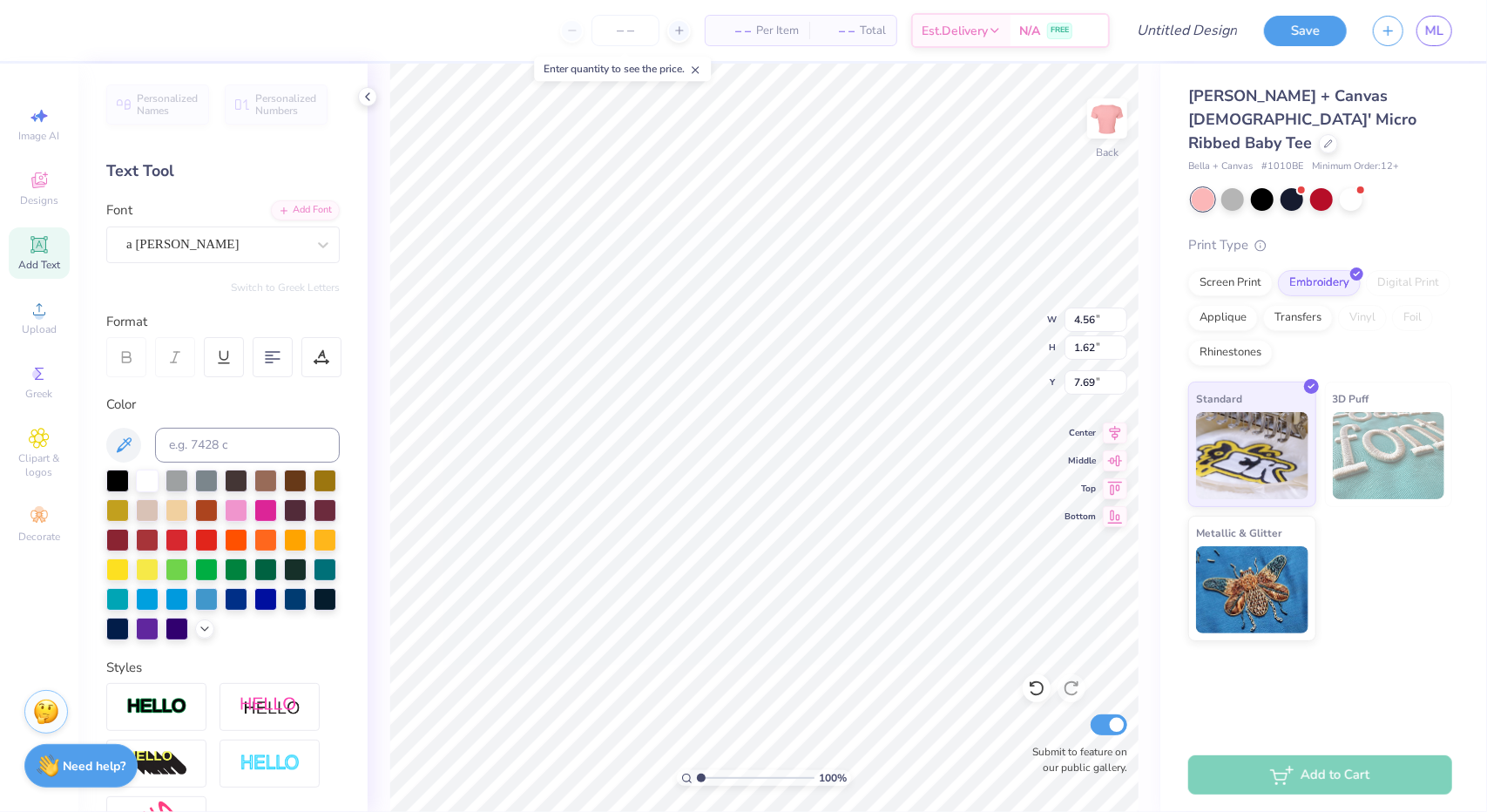
type input "4.56"
type input "1.62"
type input "7.69"
click at [314, 236] on icon at bounding box center [323, 245] width 18 height 18
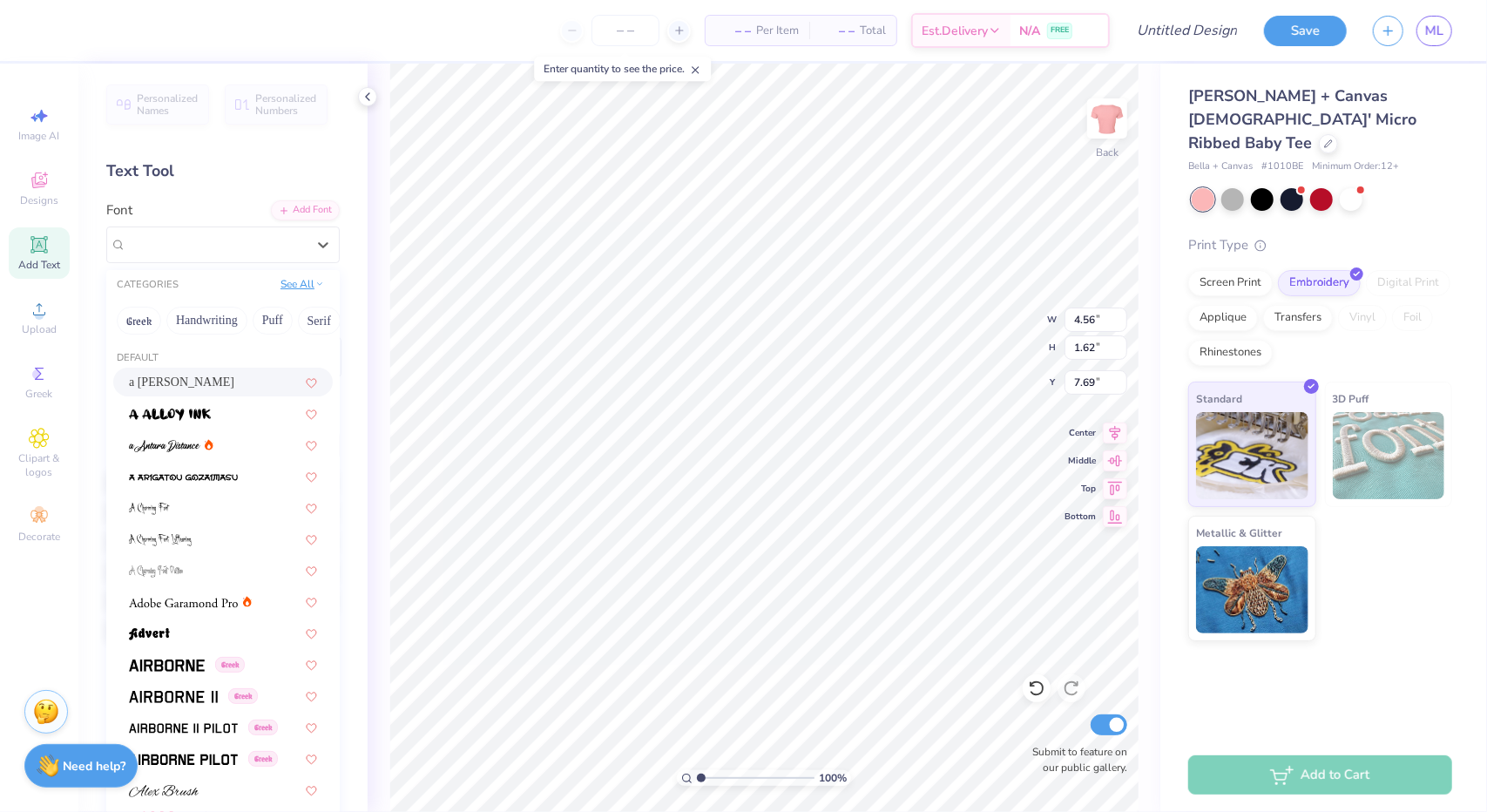
click at [294, 292] on div "See All" at bounding box center [303, 286] width 54 height 18
click at [289, 290] on button "See All" at bounding box center [303, 284] width 54 height 18
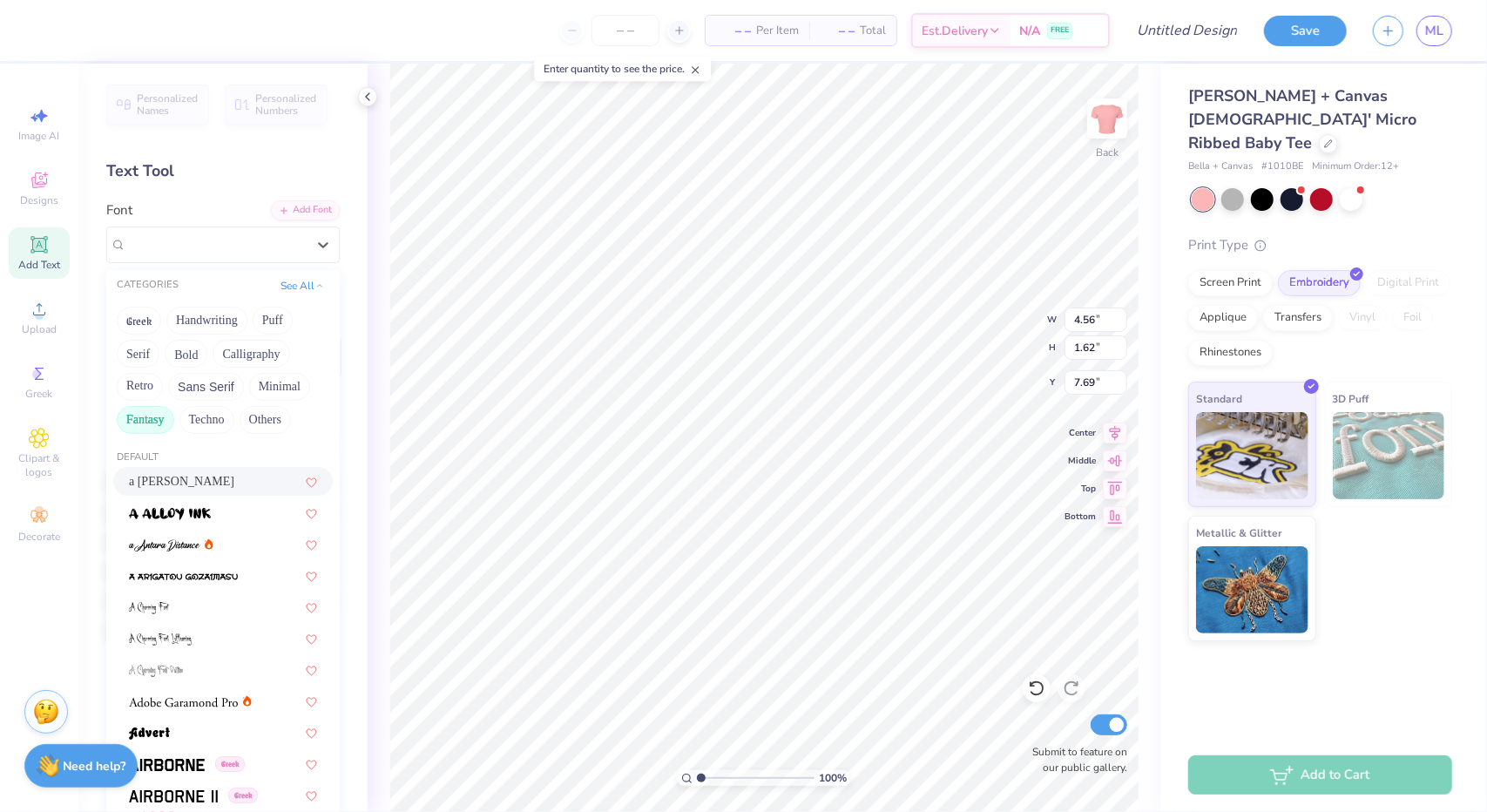
click at [152, 410] on button "Fantasy" at bounding box center [146, 420] width 58 height 28
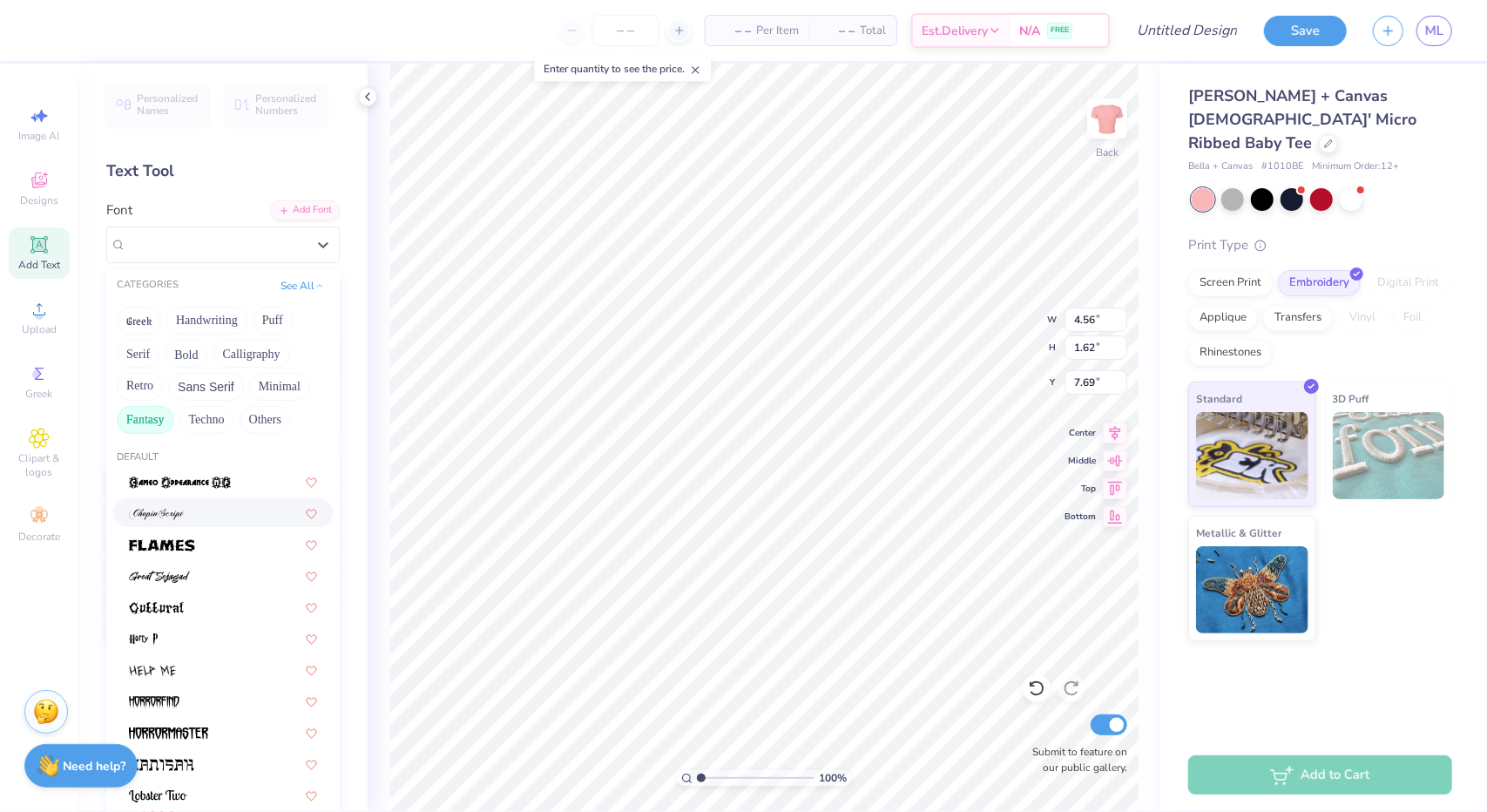
click at [176, 522] on div at bounding box center [223, 513] width 219 height 29
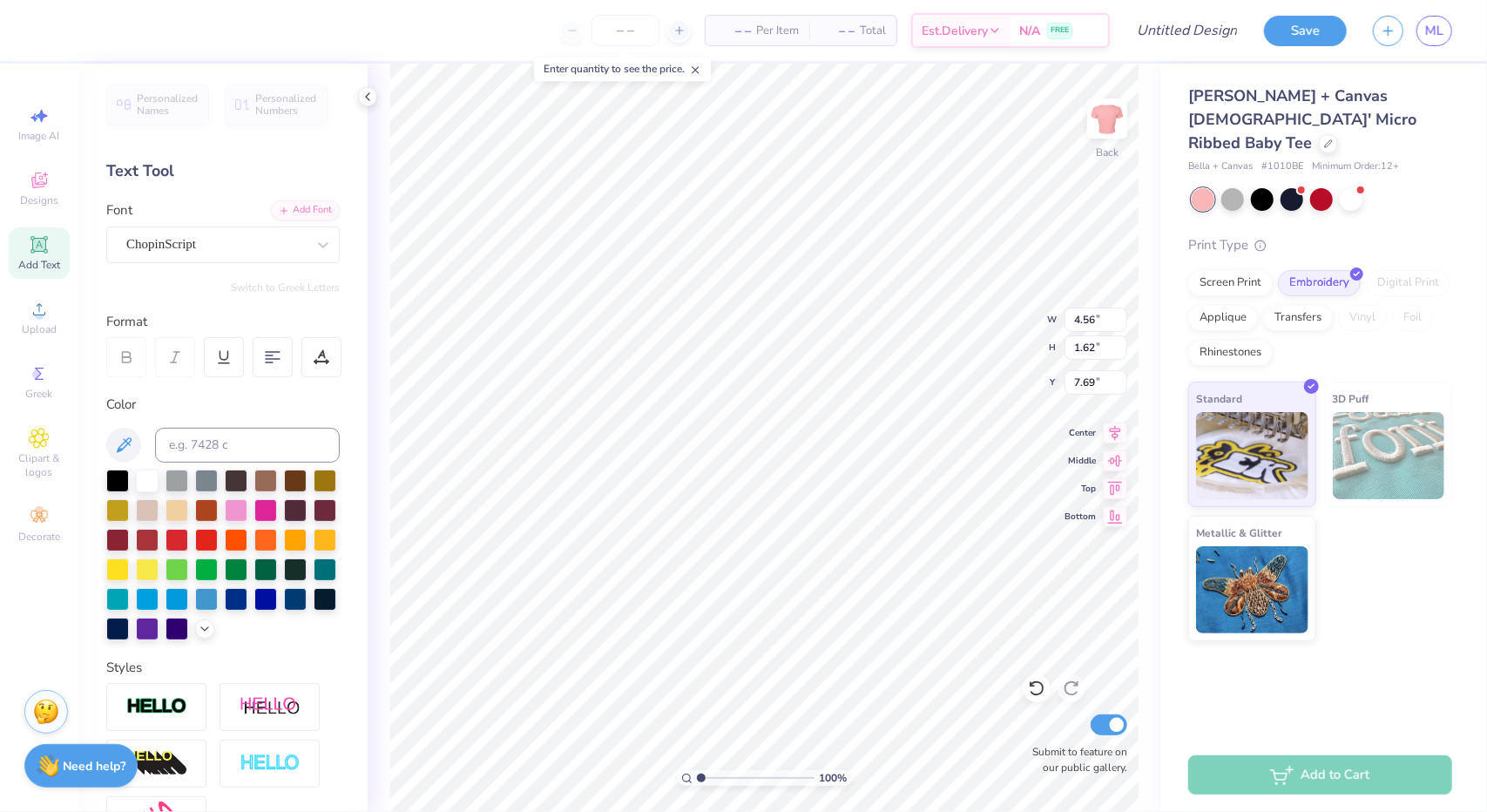
type input "8.10"
type input "1.79"
type input "7.60"
type textarea "Whatever you've heard about me is a Lie. I'm way worse"
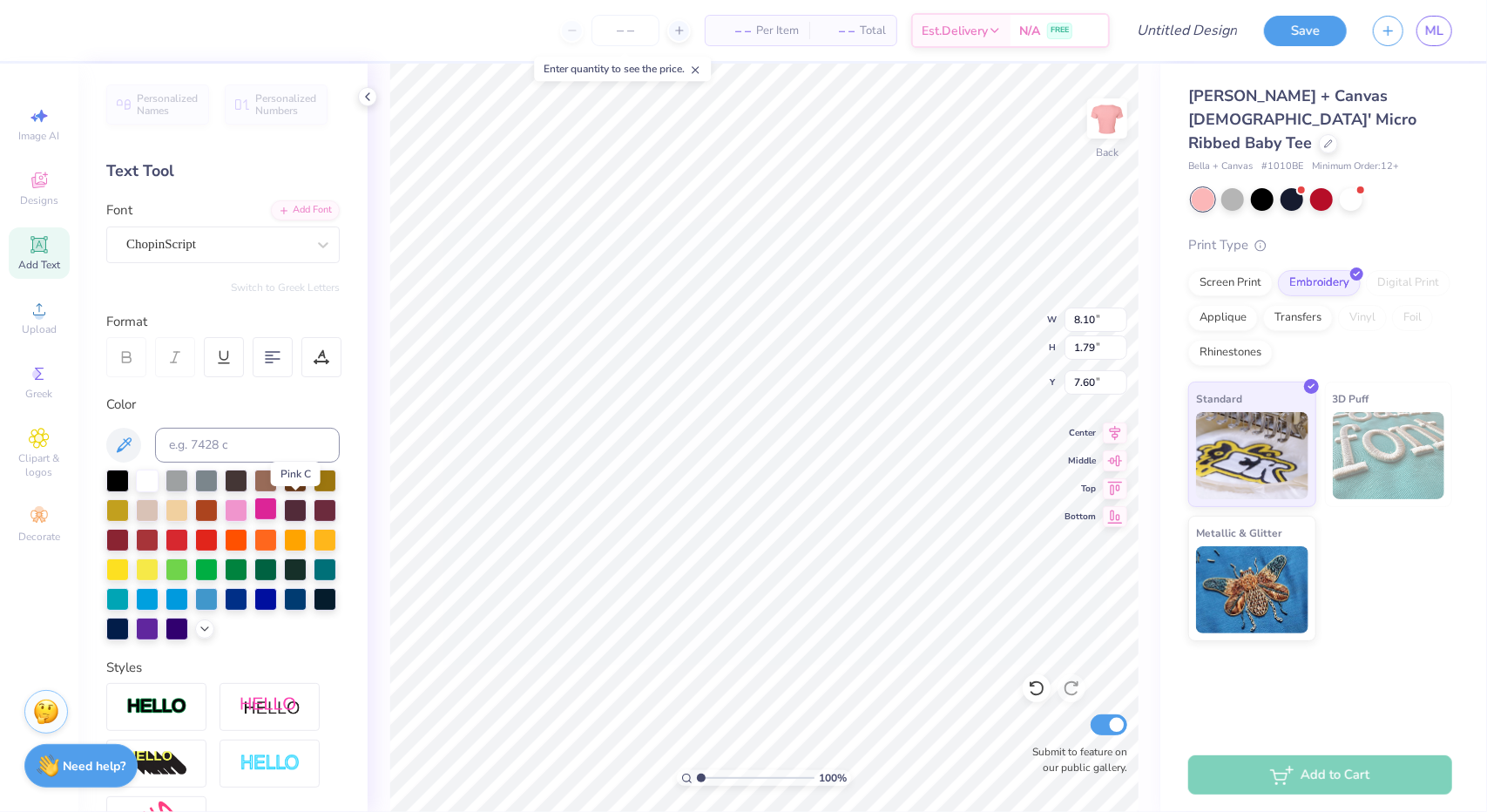
click at [277, 508] on div at bounding box center [266, 509] width 23 height 23
click at [357, 465] on div "– – Per Item – – Total Est. Delivery N/A FREE Design Title Save ML Image AI Des…" at bounding box center [744, 406] width 1487 height 812
click at [280, 355] on icon at bounding box center [273, 357] width 16 height 16
click at [318, 358] on icon at bounding box center [321, 357] width 16 height 16
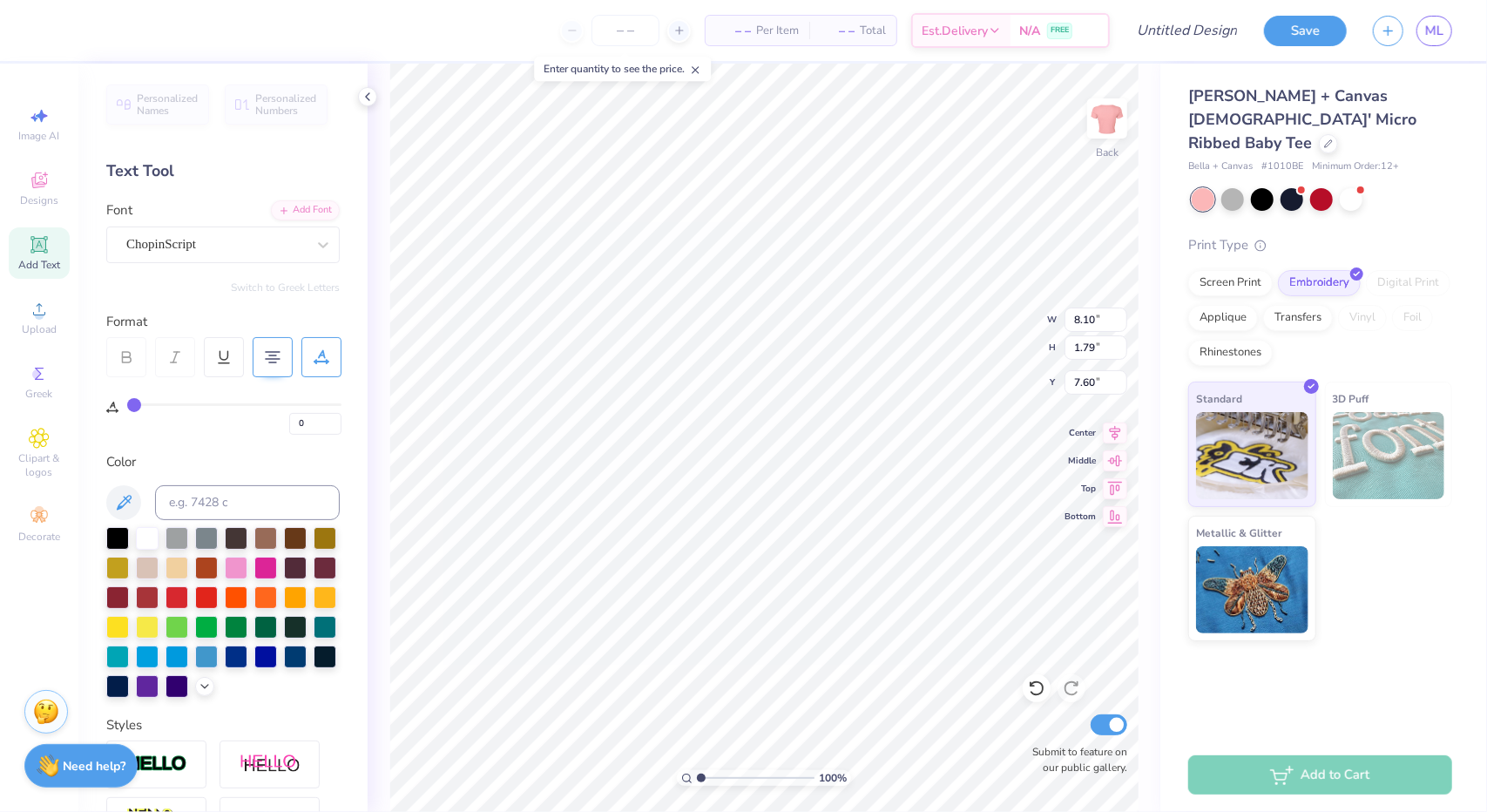
type input "4"
type input "3"
type input "4"
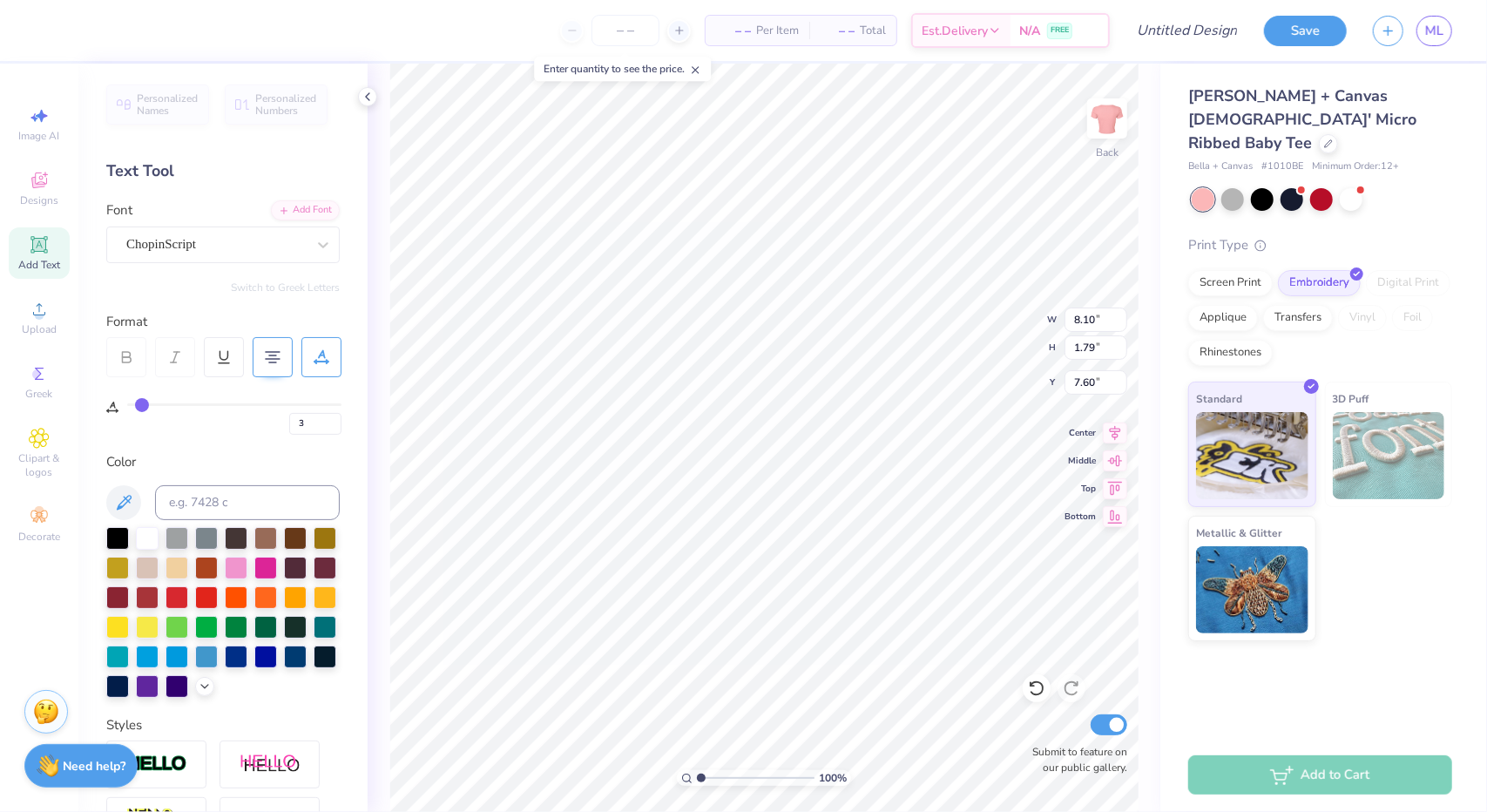
type input "4"
type input "5"
type input "6"
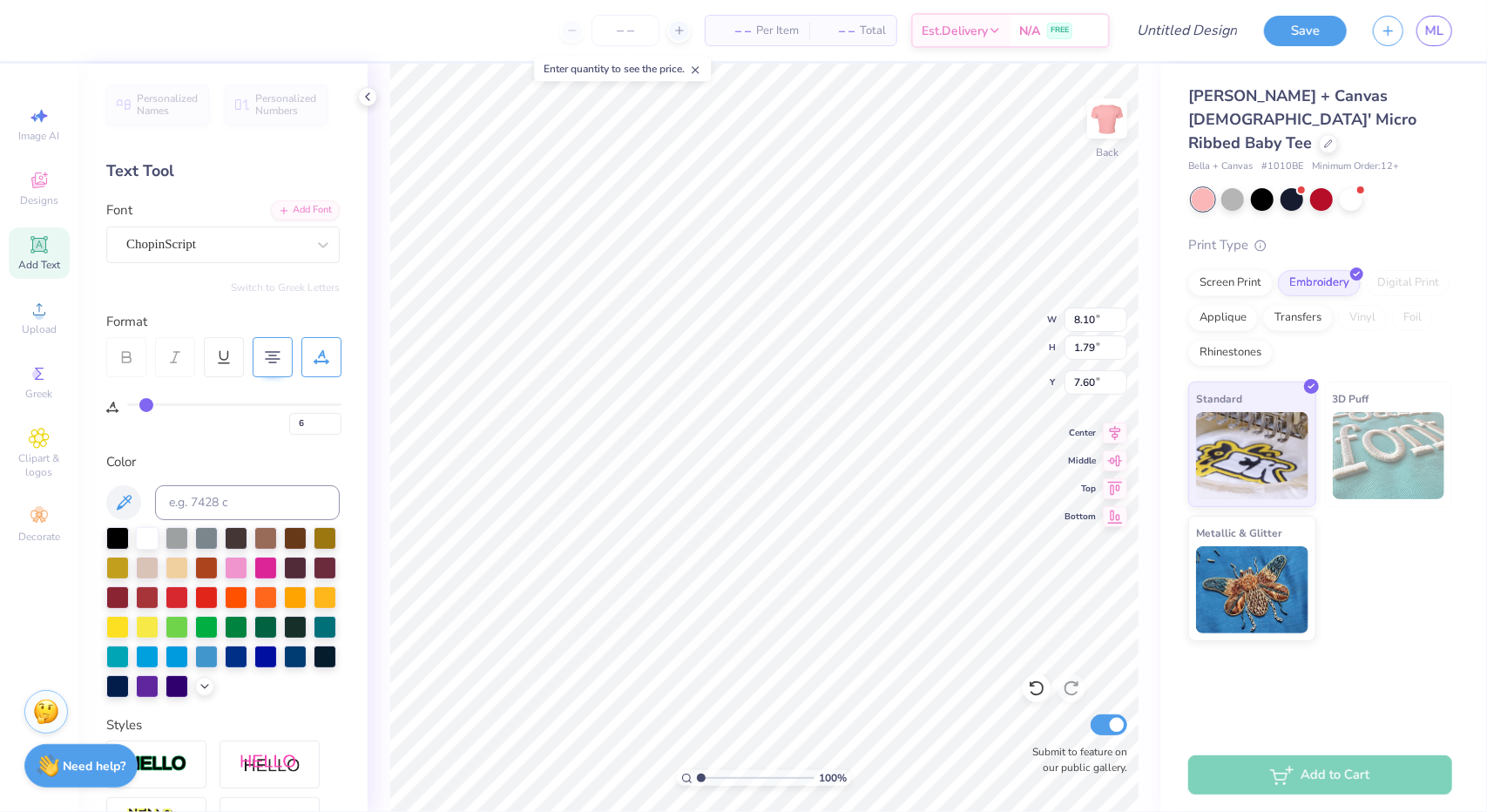
type input "7"
type input "8"
type input "9"
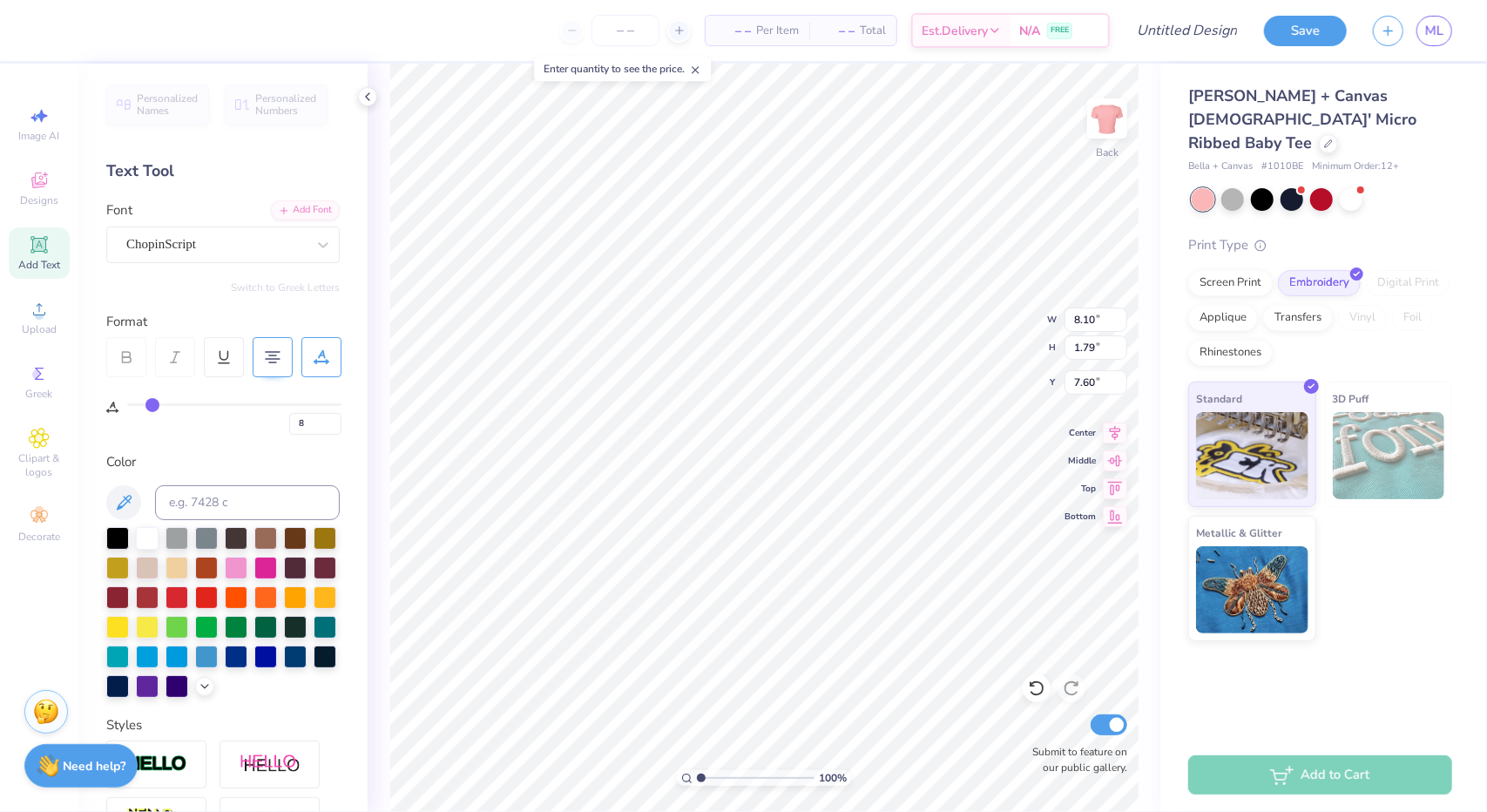
type input "9"
type input "10"
type input "11"
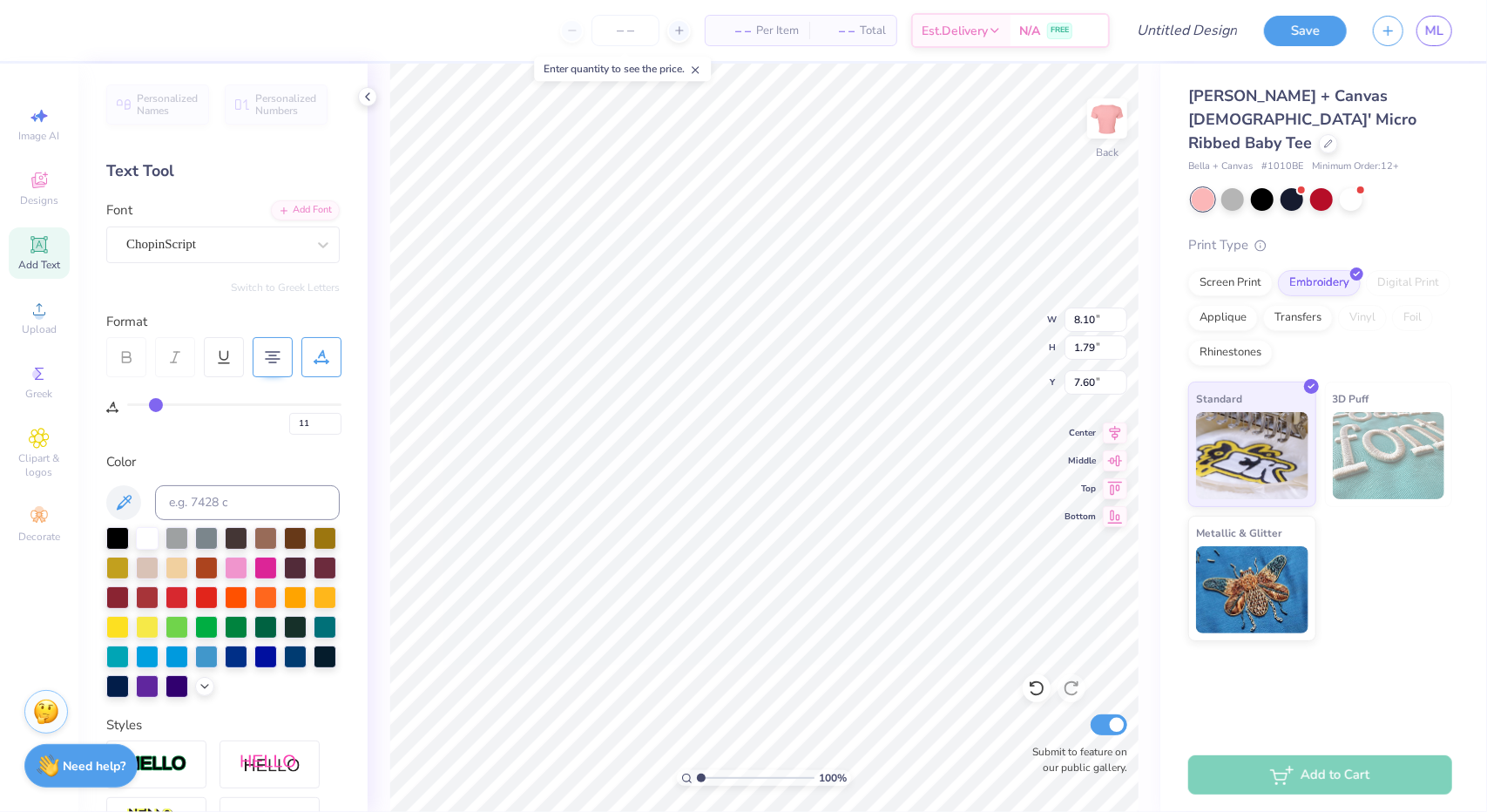
type input "12"
type input "13"
type input "14"
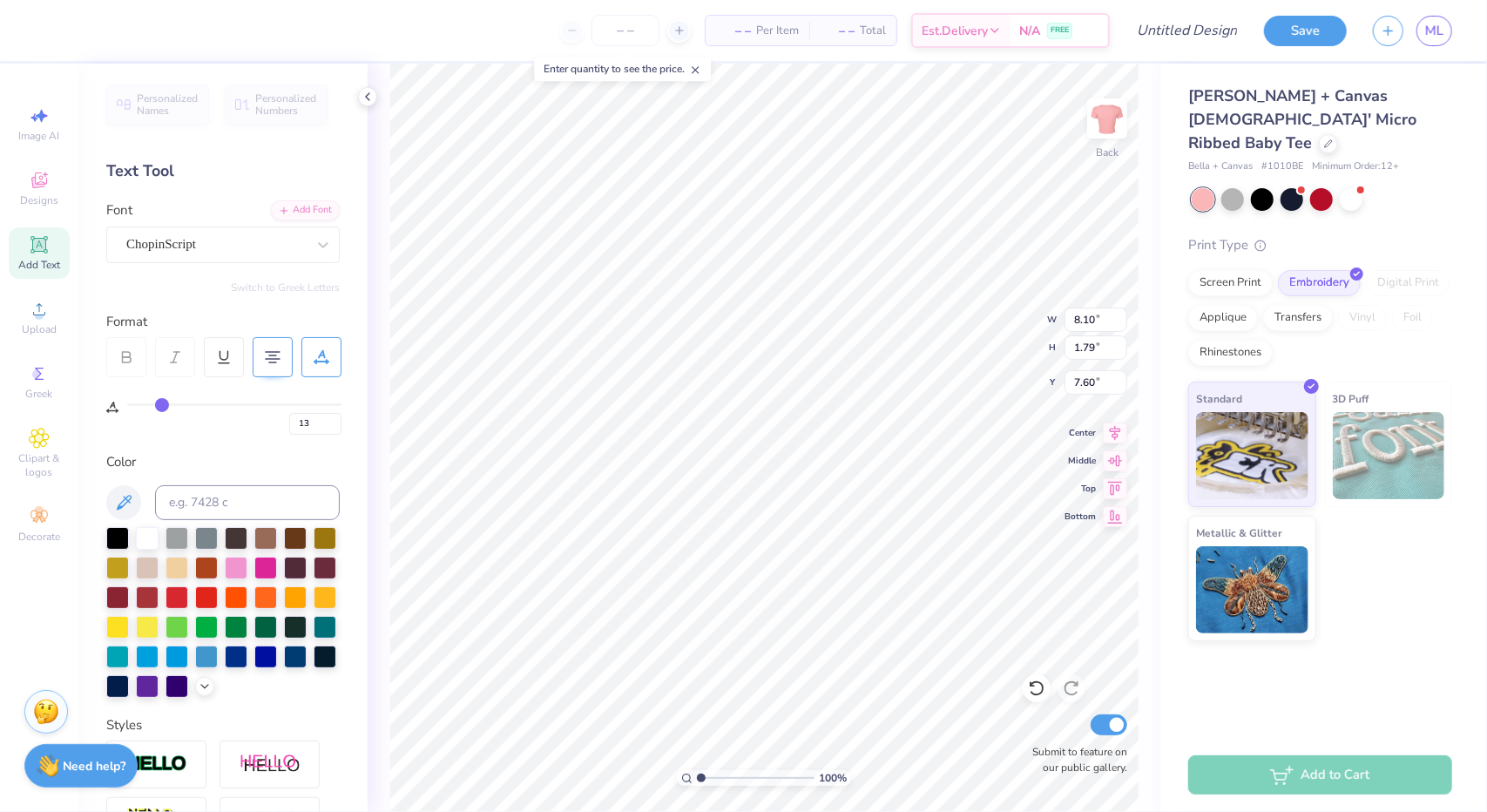
type input "14"
type input "15"
type input "16"
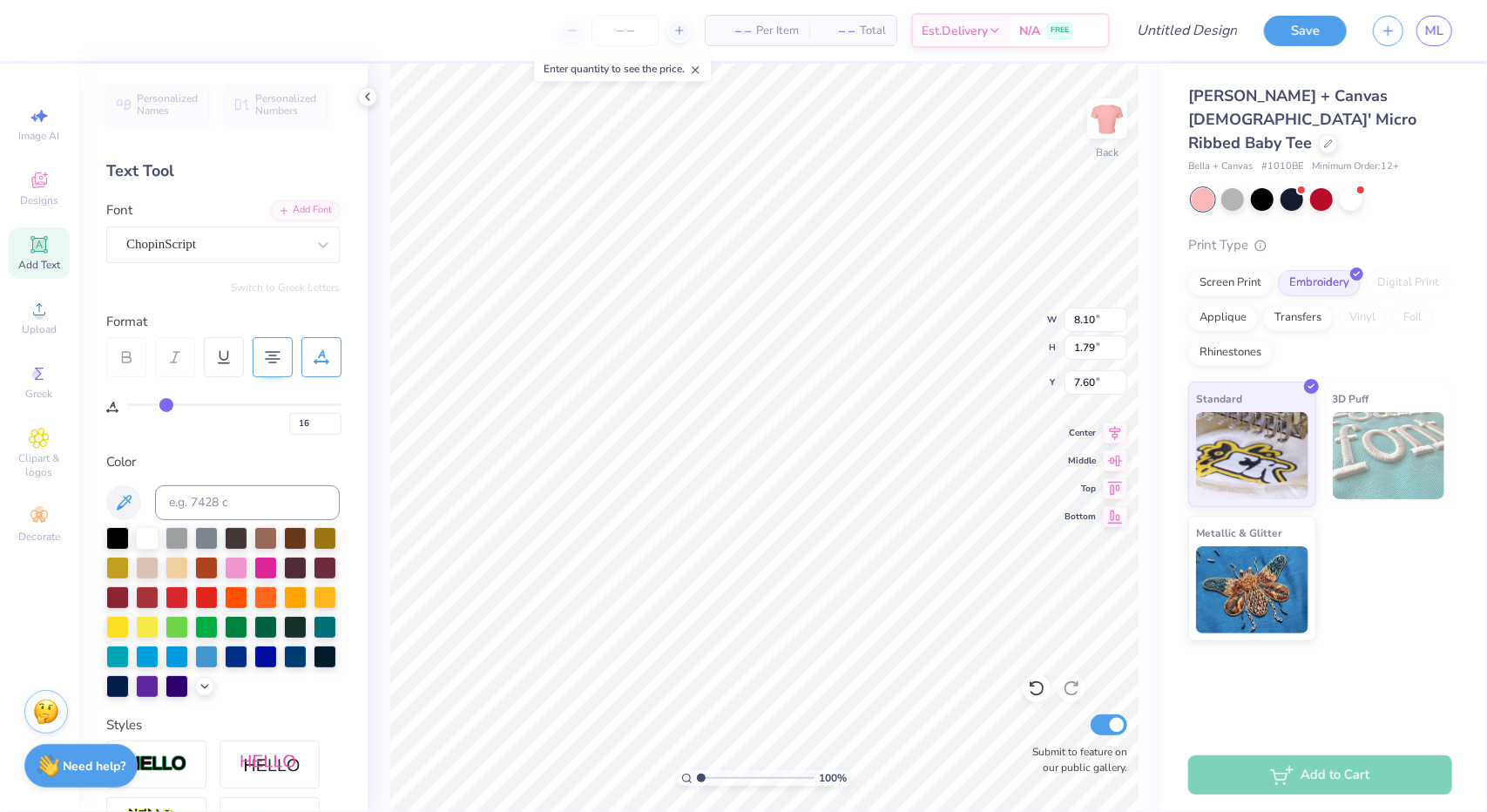
type input "17"
type input "18"
type input "19"
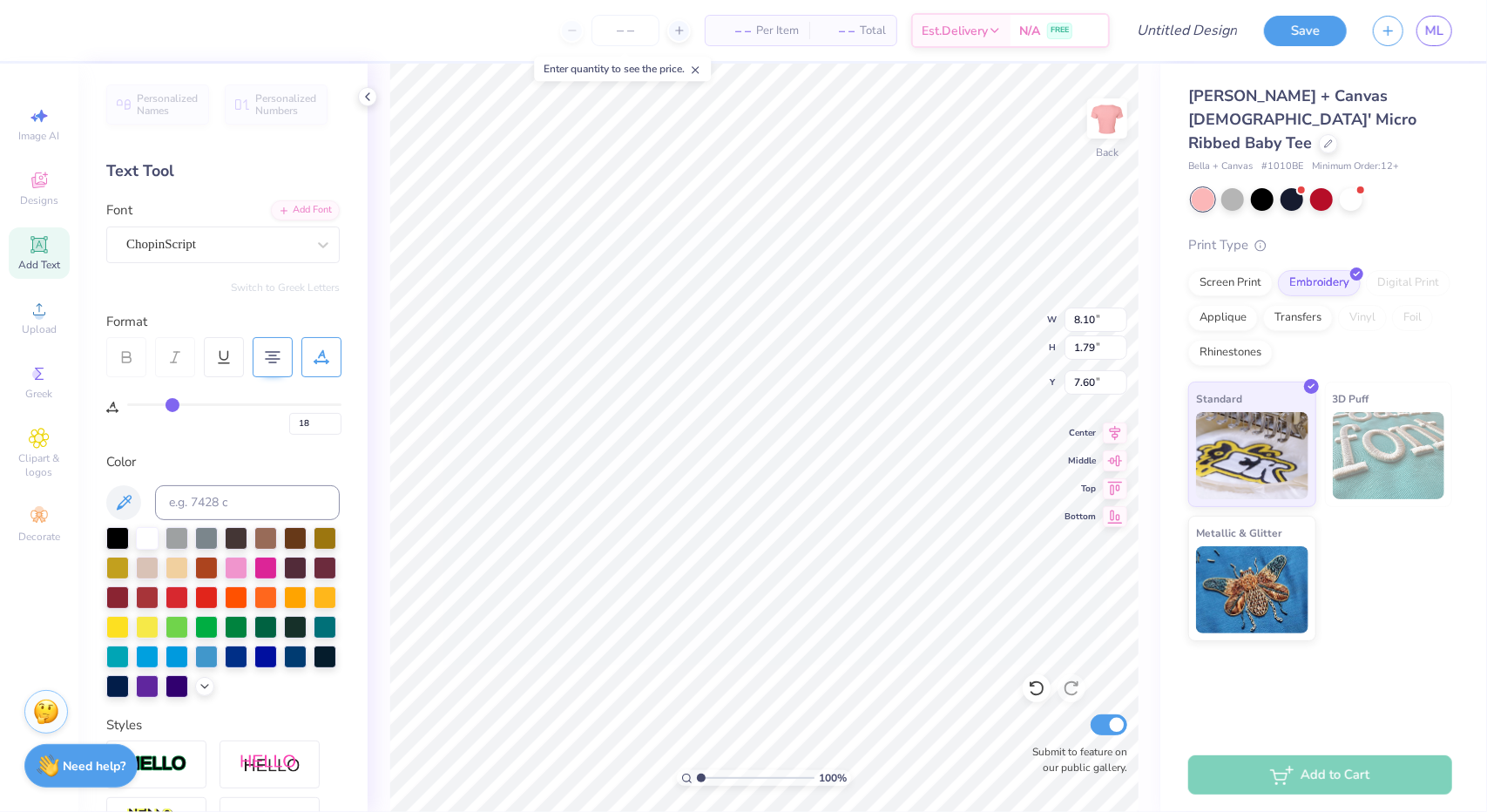
type input "19"
type input "20"
type input "21"
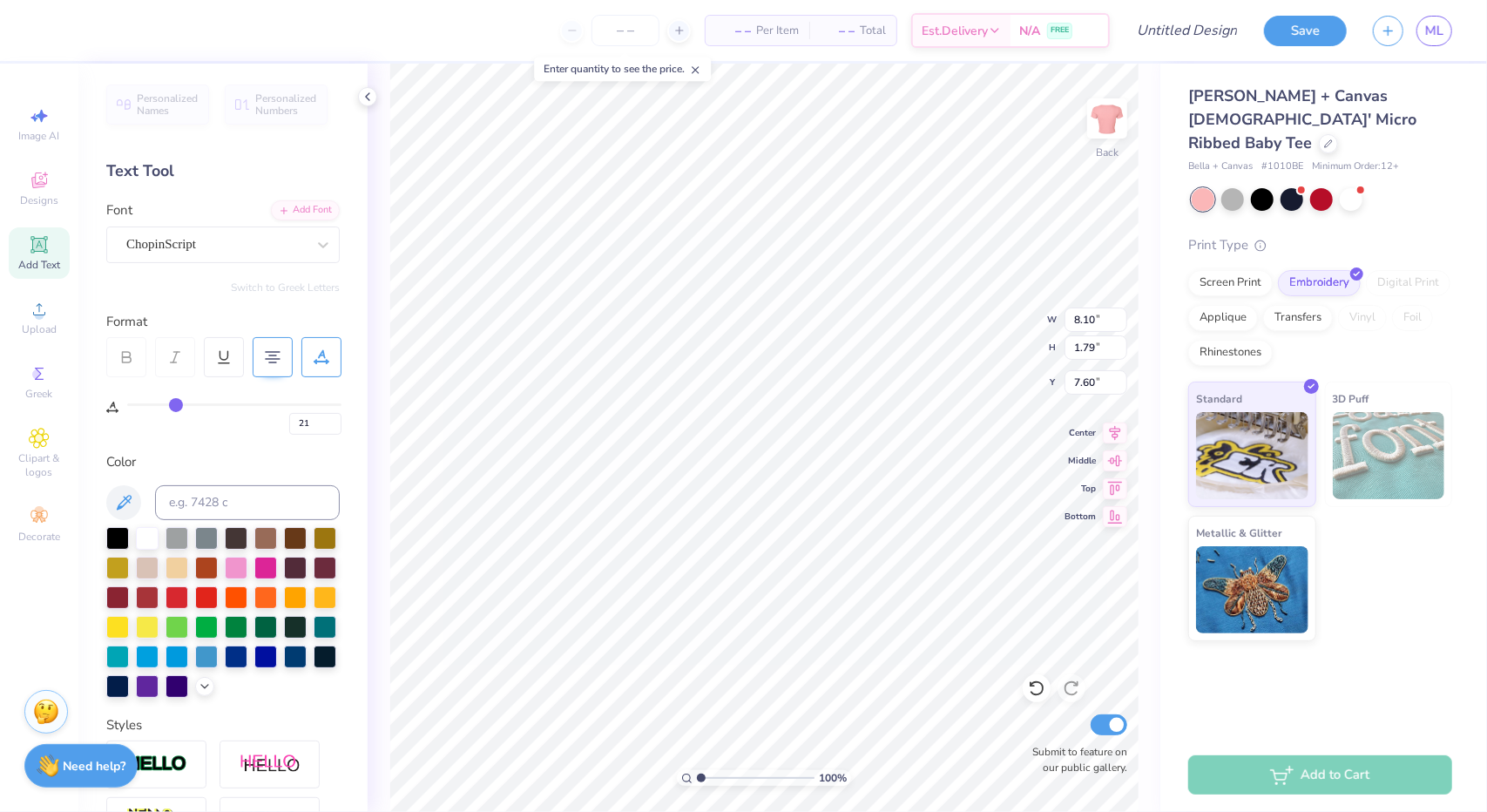
type input "23"
type input "25"
type input "27"
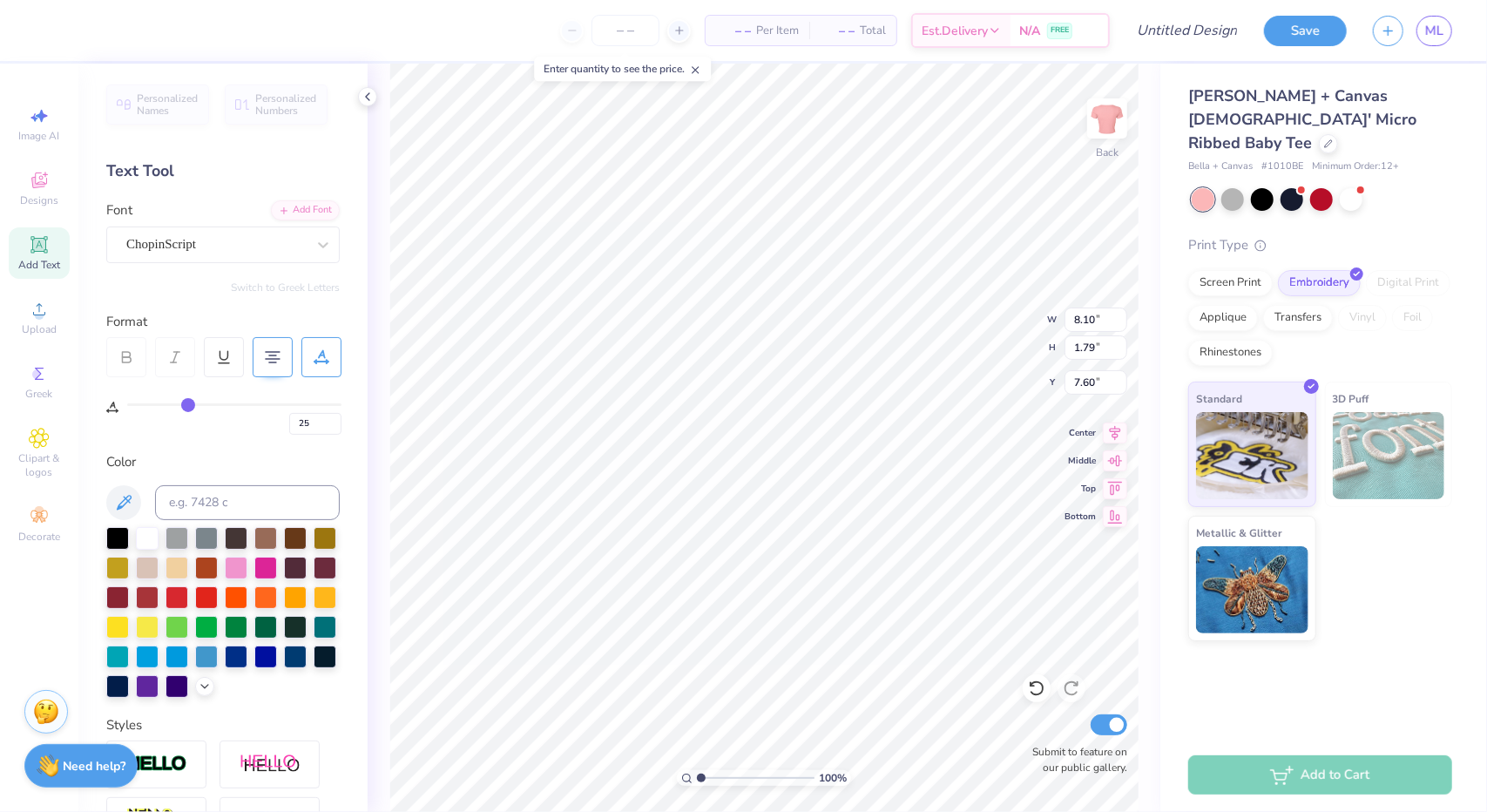
type input "27"
type input "29"
type input "32"
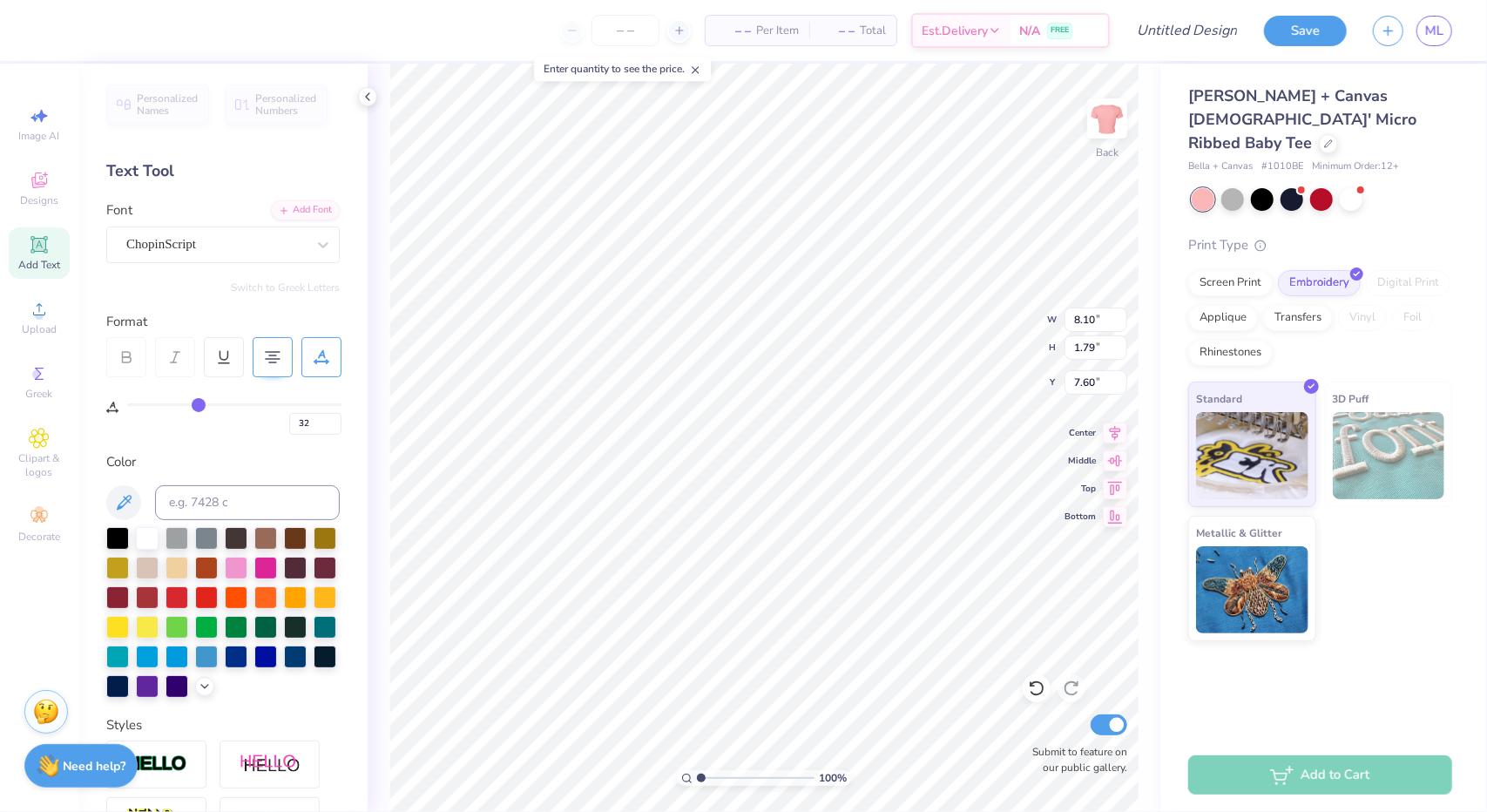
type input "34"
type input "37"
type input "40"
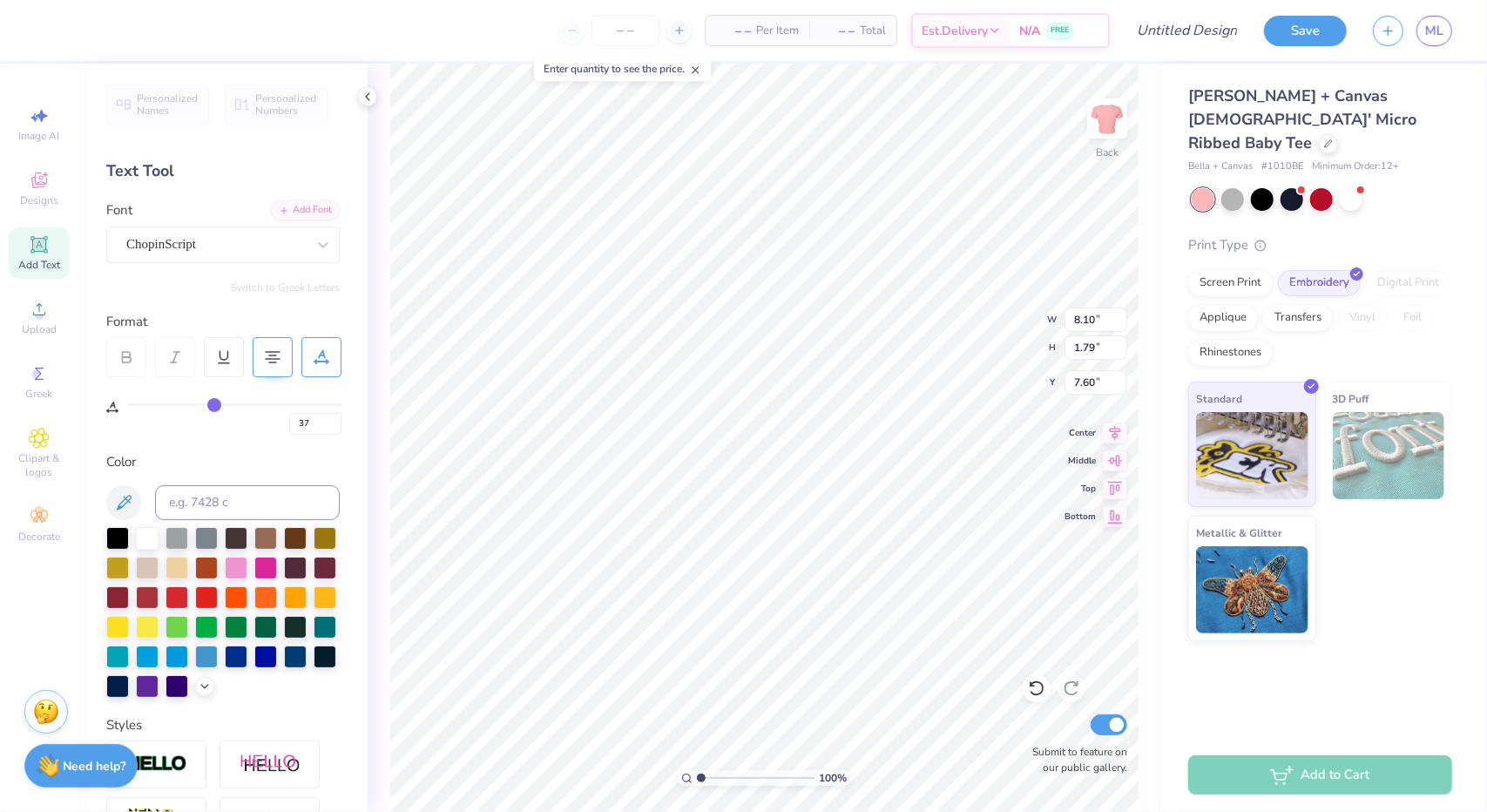
type input "40"
type input "41"
type input "45"
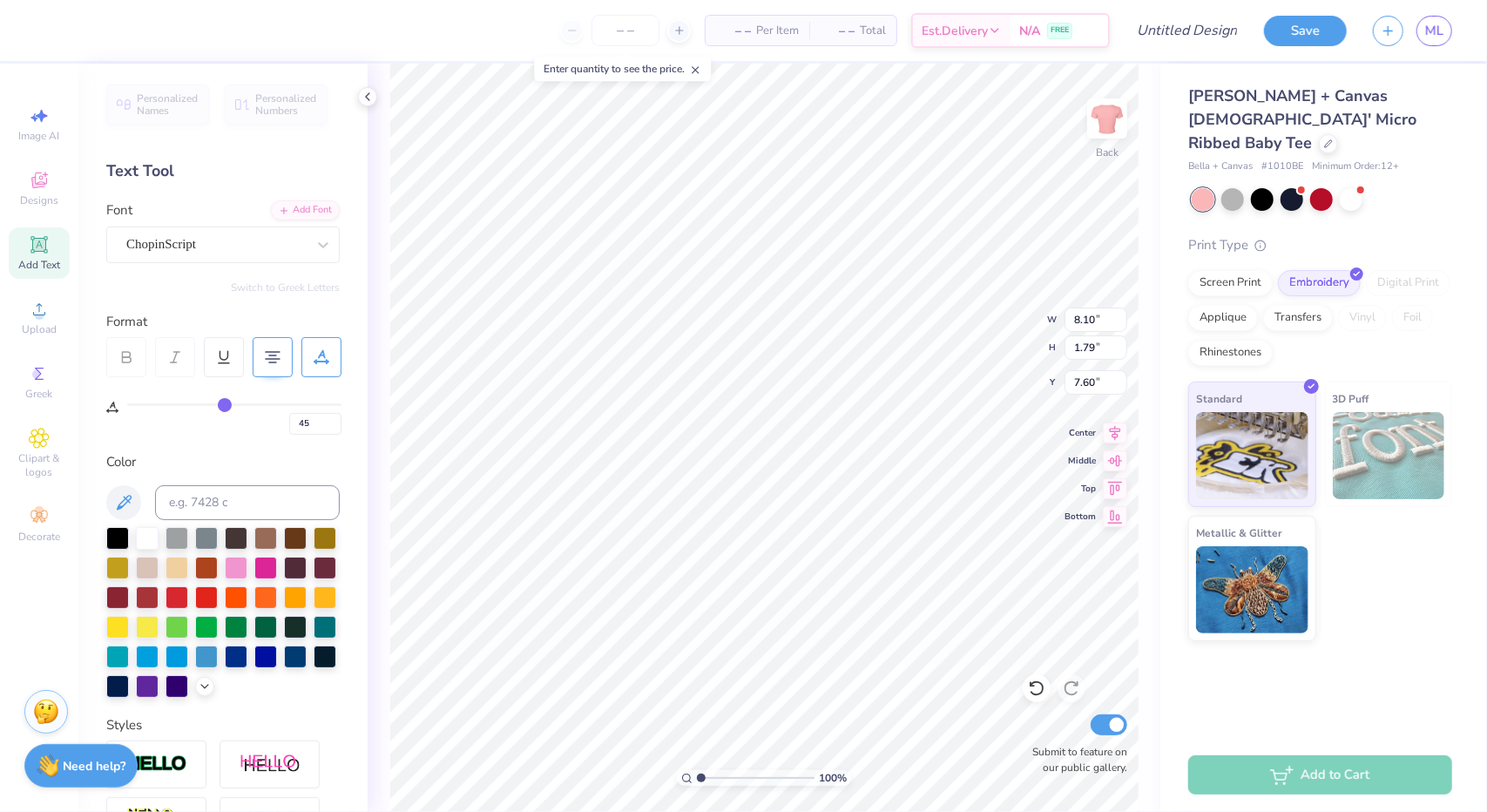
type input "47"
type input "50"
type input "53"
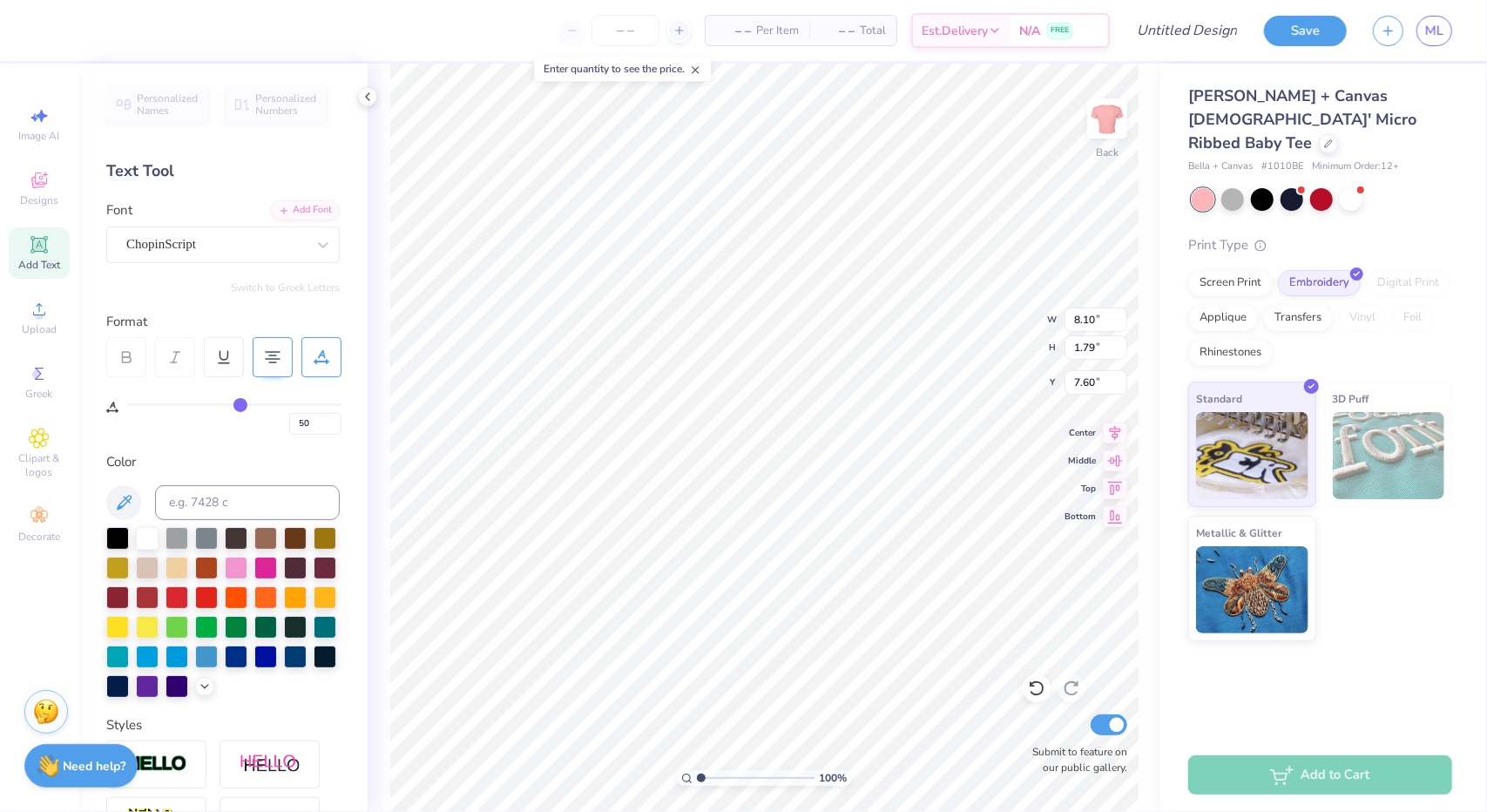
type input "53"
type input "54"
type input "57"
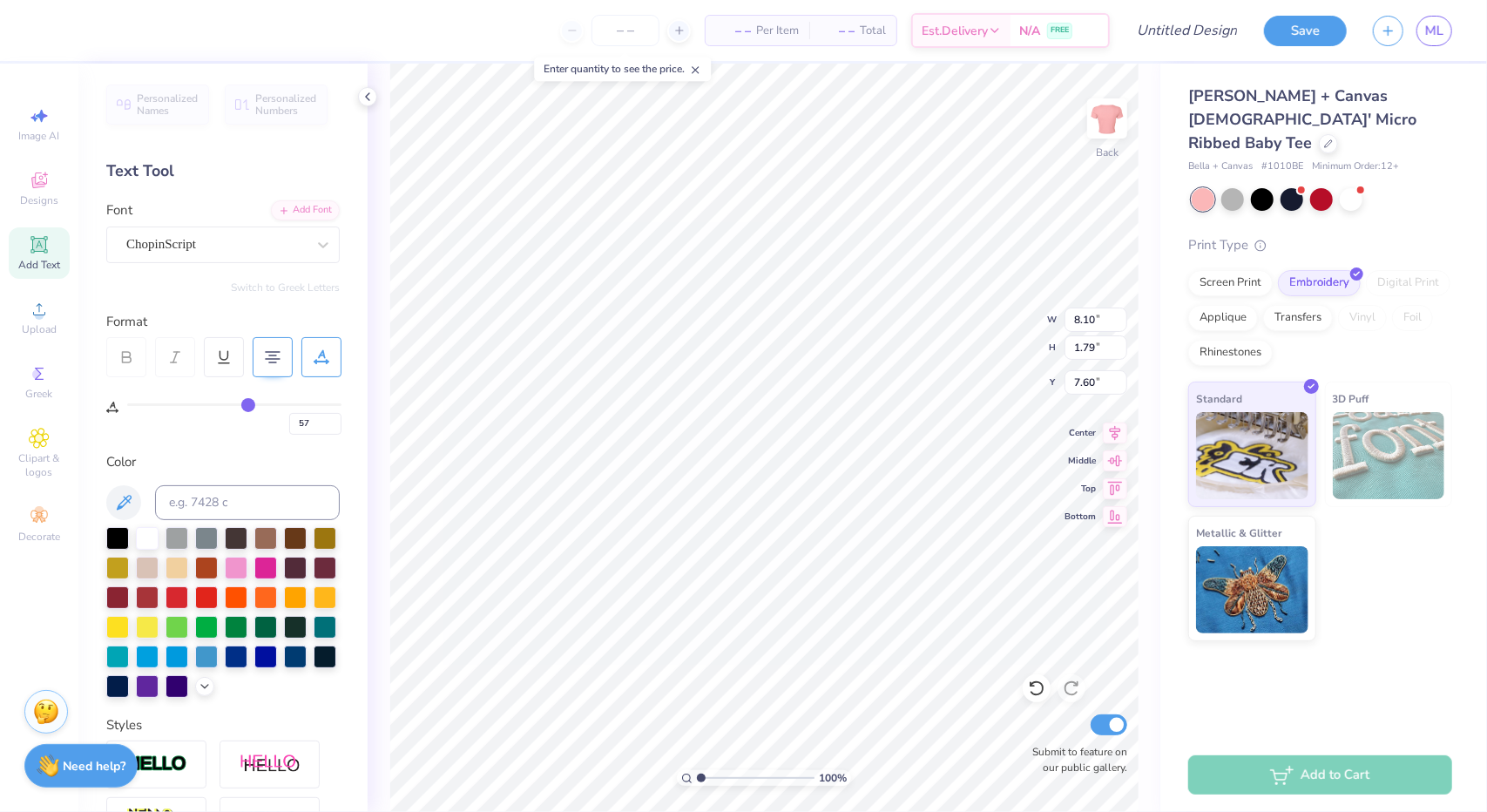
type input "58"
type input "60"
type input "62"
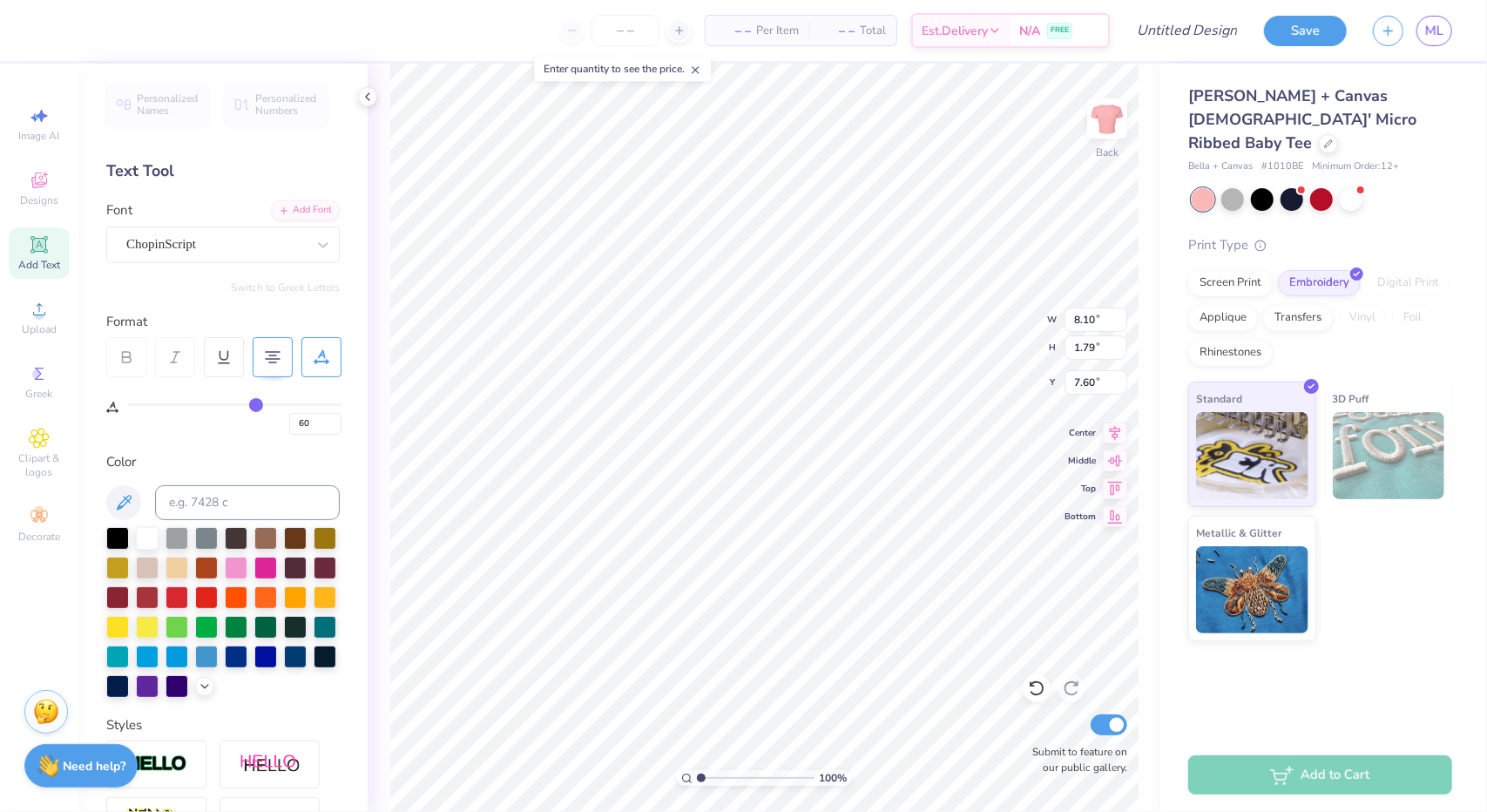
type input "62"
type input "64"
type input "65"
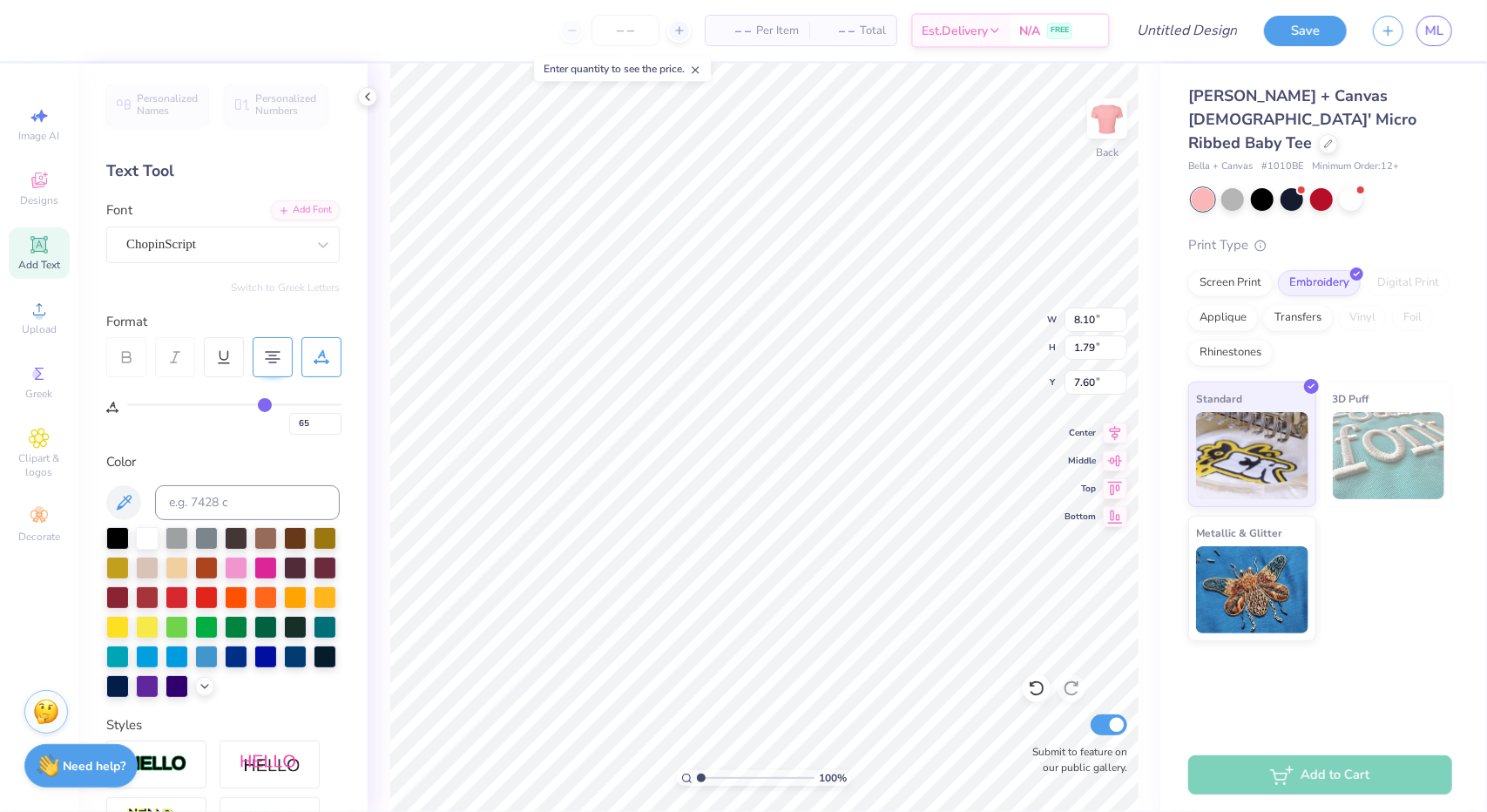
type input "66"
type input "67"
type input "68"
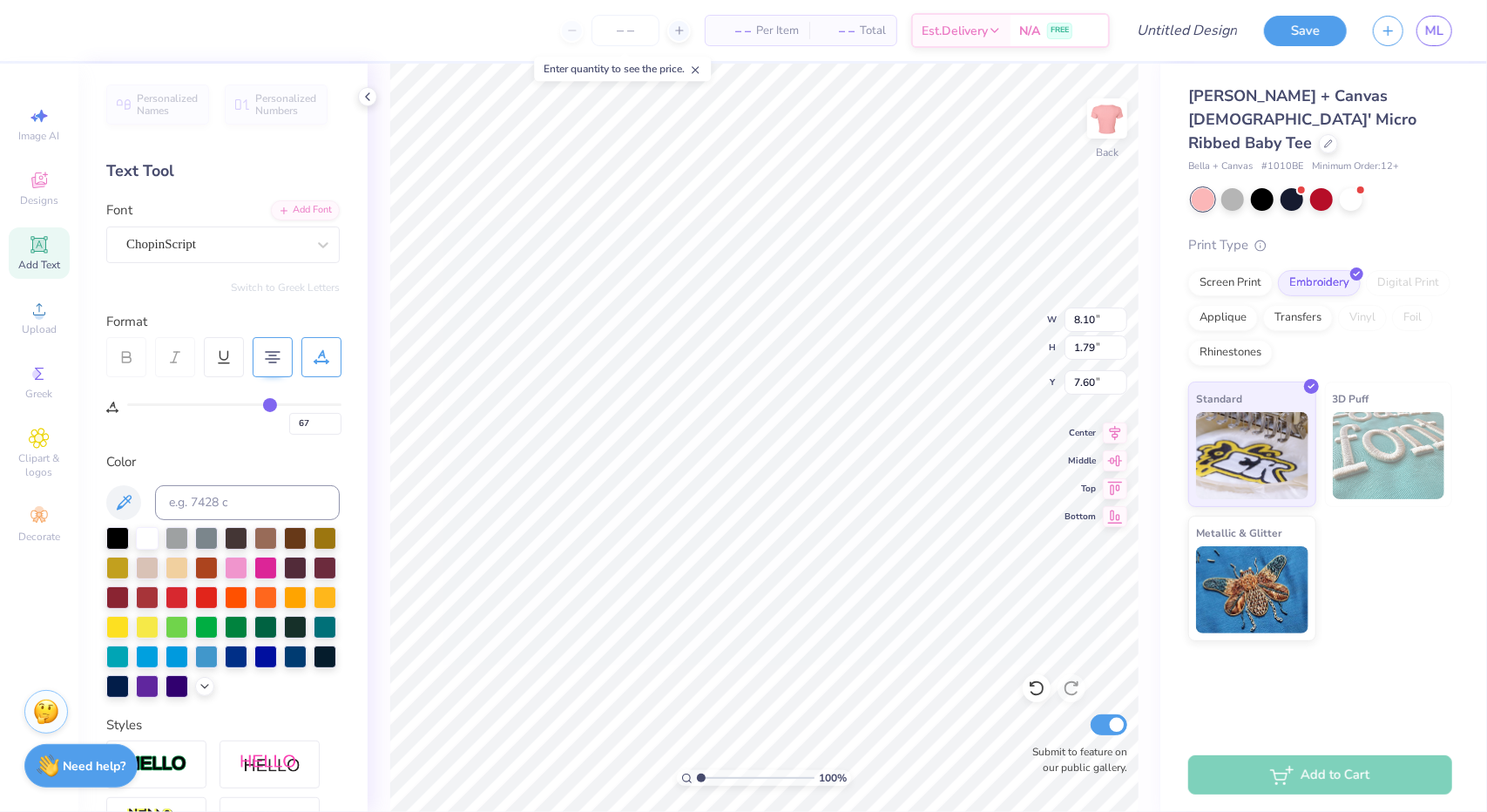
type input "68"
type input "69"
type input "70"
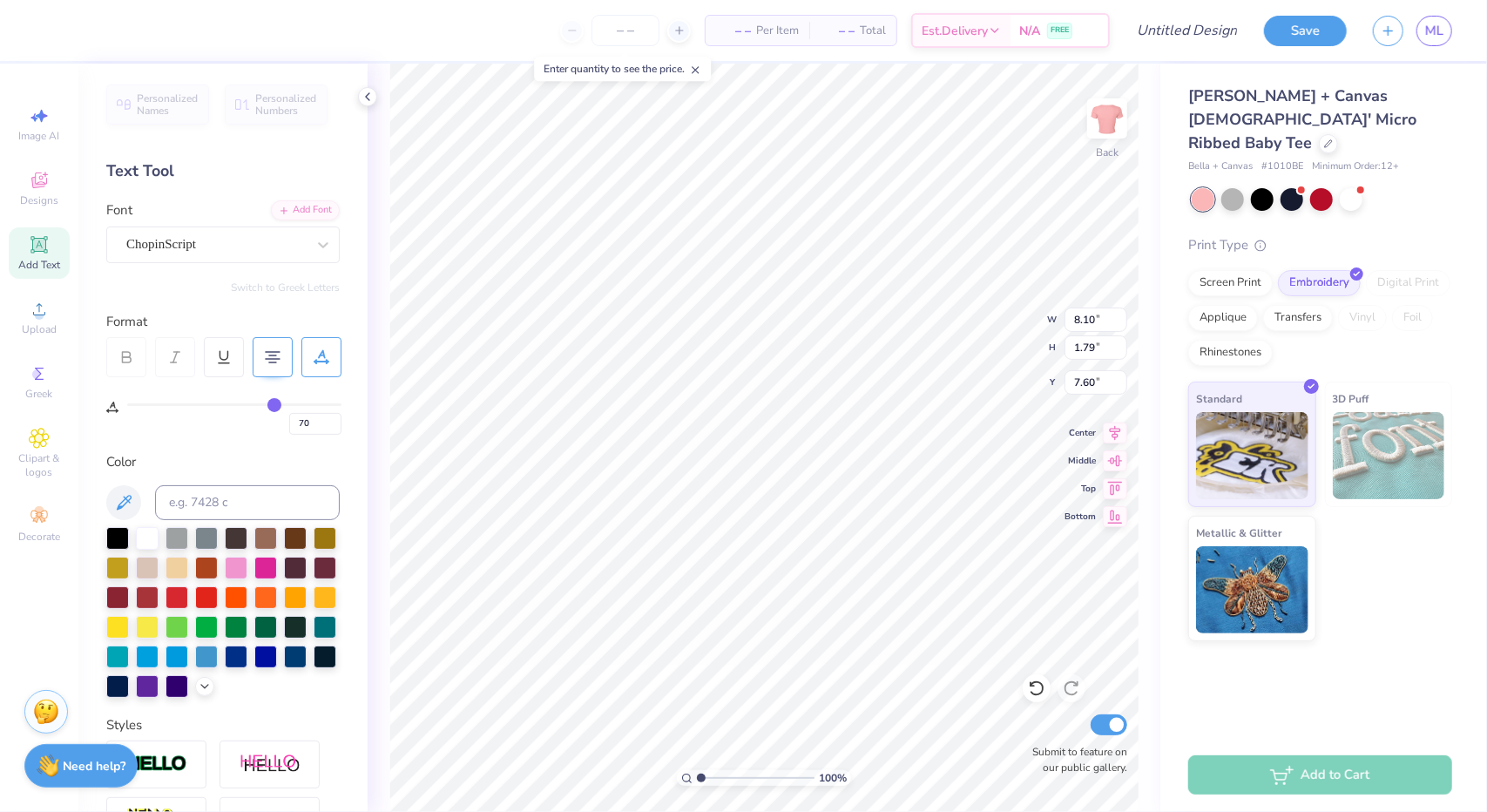
type input "71"
type input "72"
drag, startPoint x: 142, startPoint y: 404, endPoint x: 277, endPoint y: 480, distance: 154.9
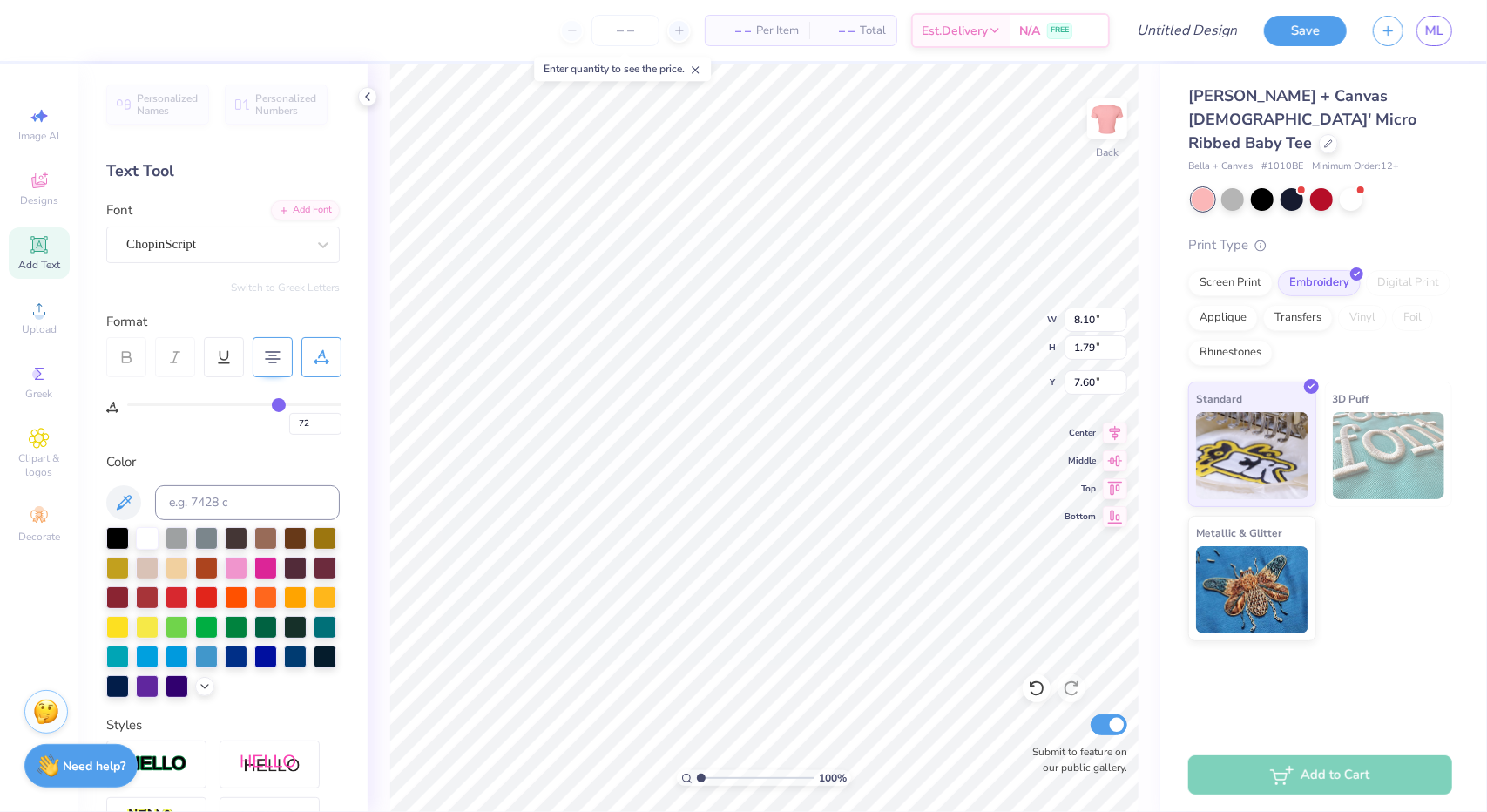
click at [277, 406] on input "range" at bounding box center [234, 405] width 214 height 3
type input "70"
type input "68"
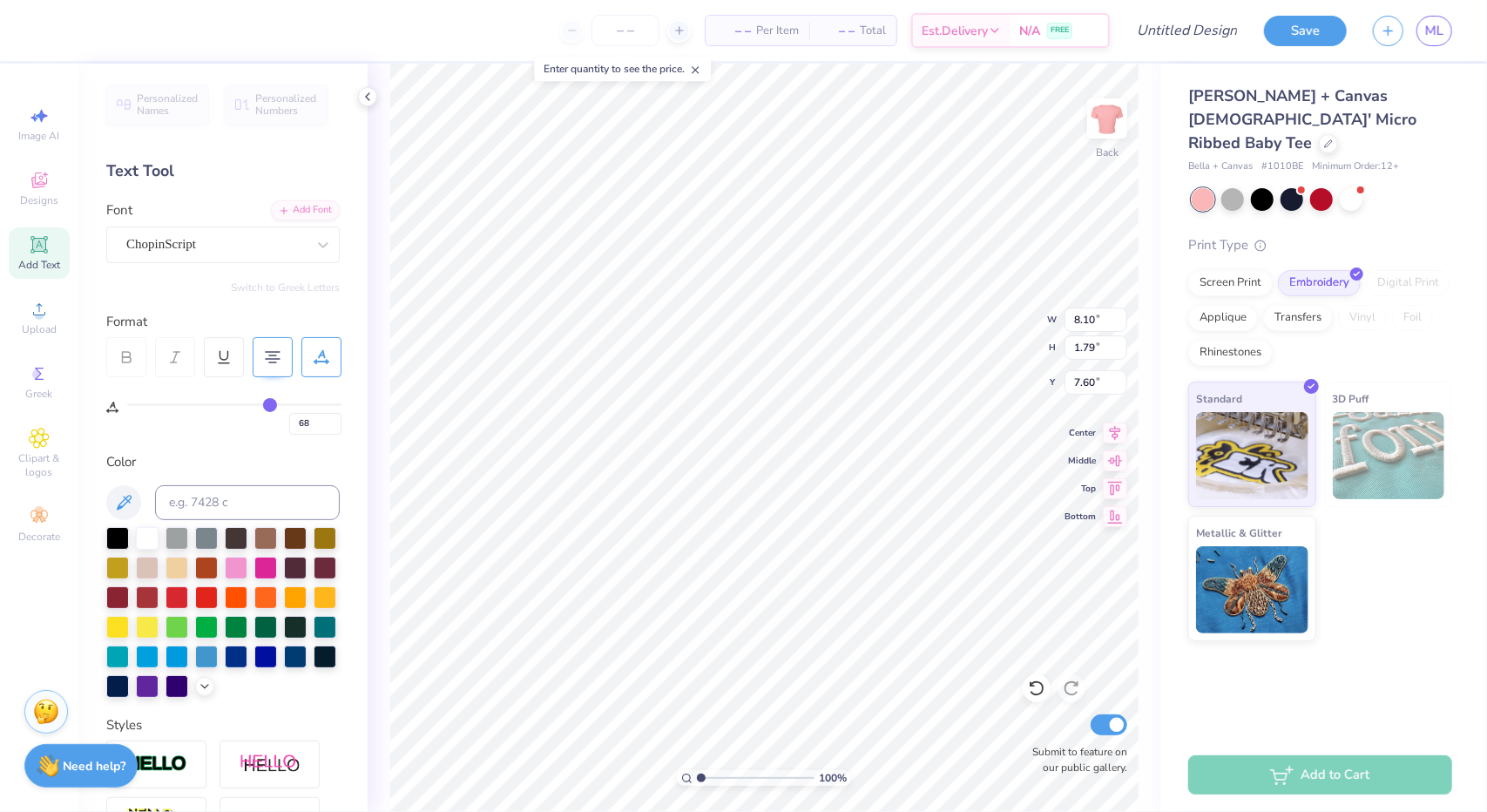
type input "63"
type input "61"
type input "58"
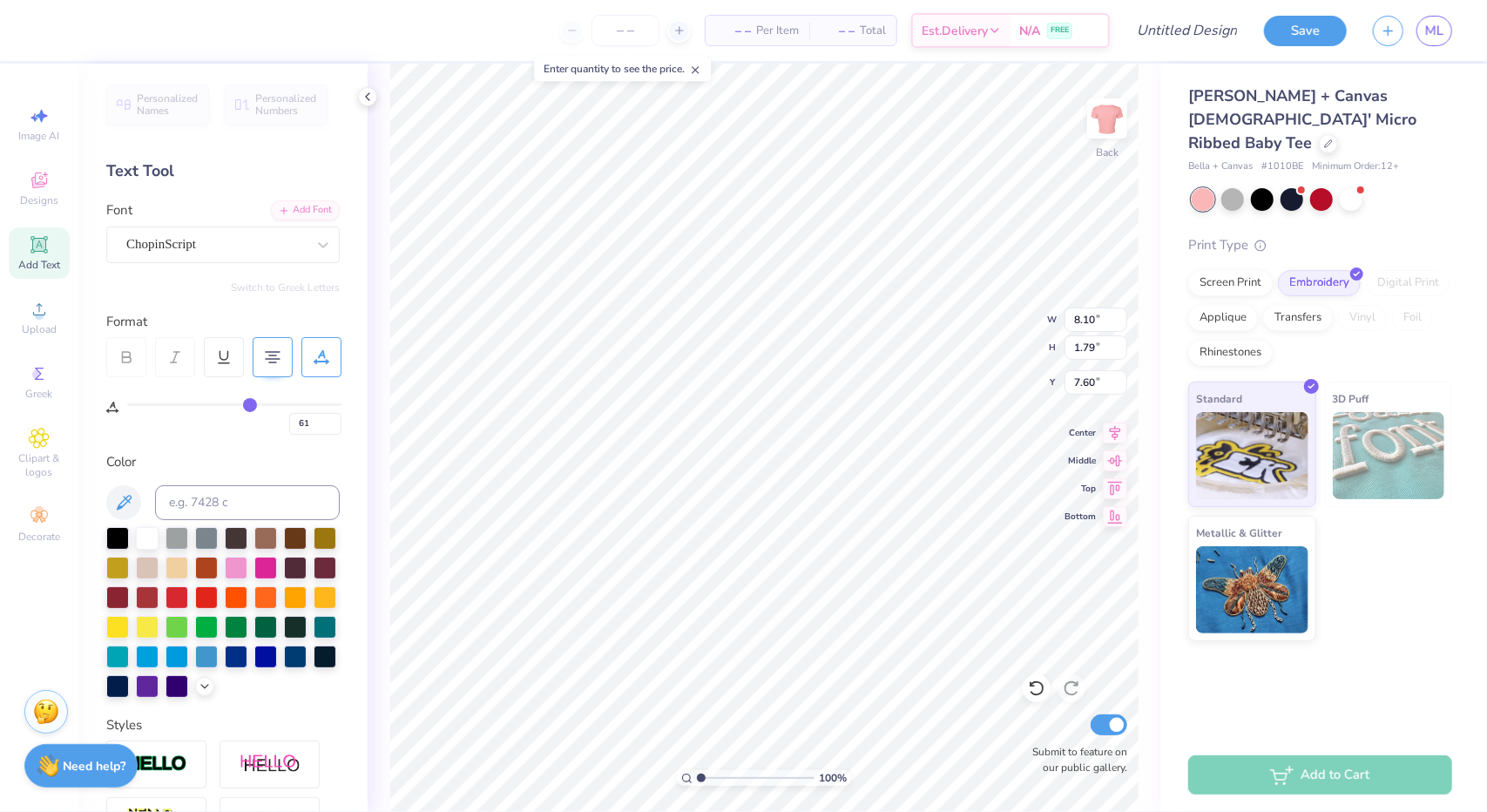
type input "58"
type input "54"
type input "50"
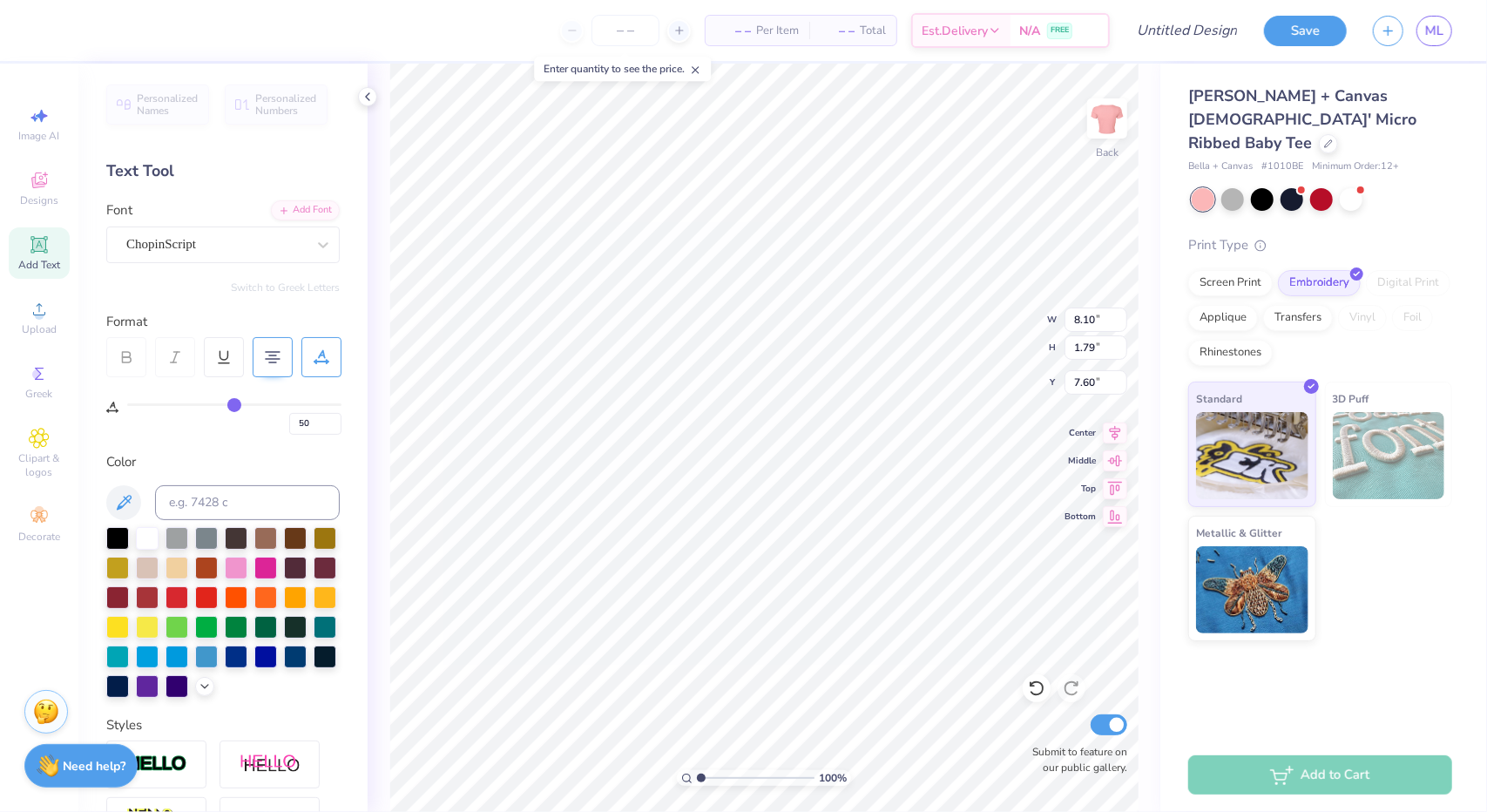
type input "46"
type input "42"
type input "38"
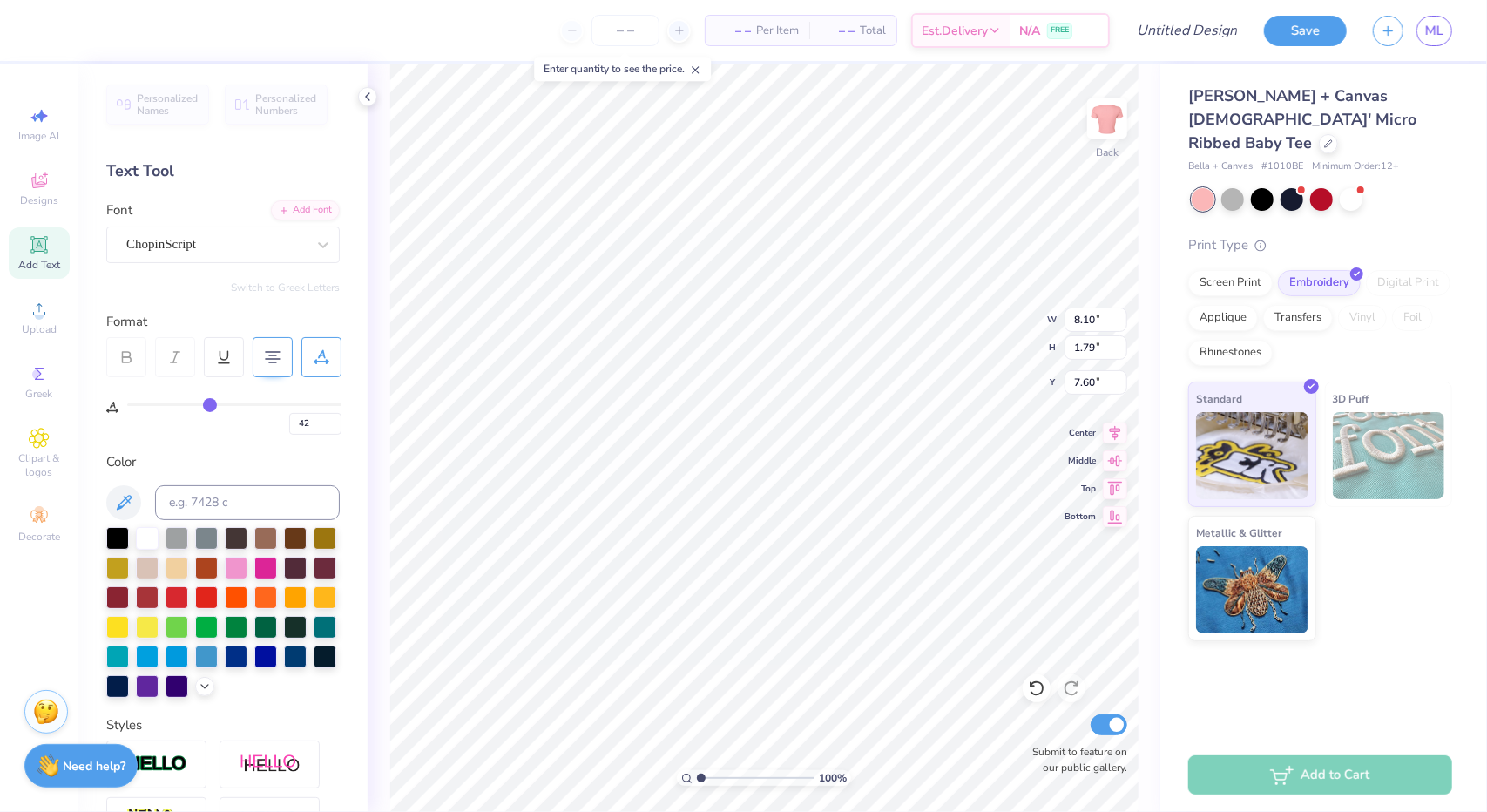
type input "38"
type input "35"
type input "32"
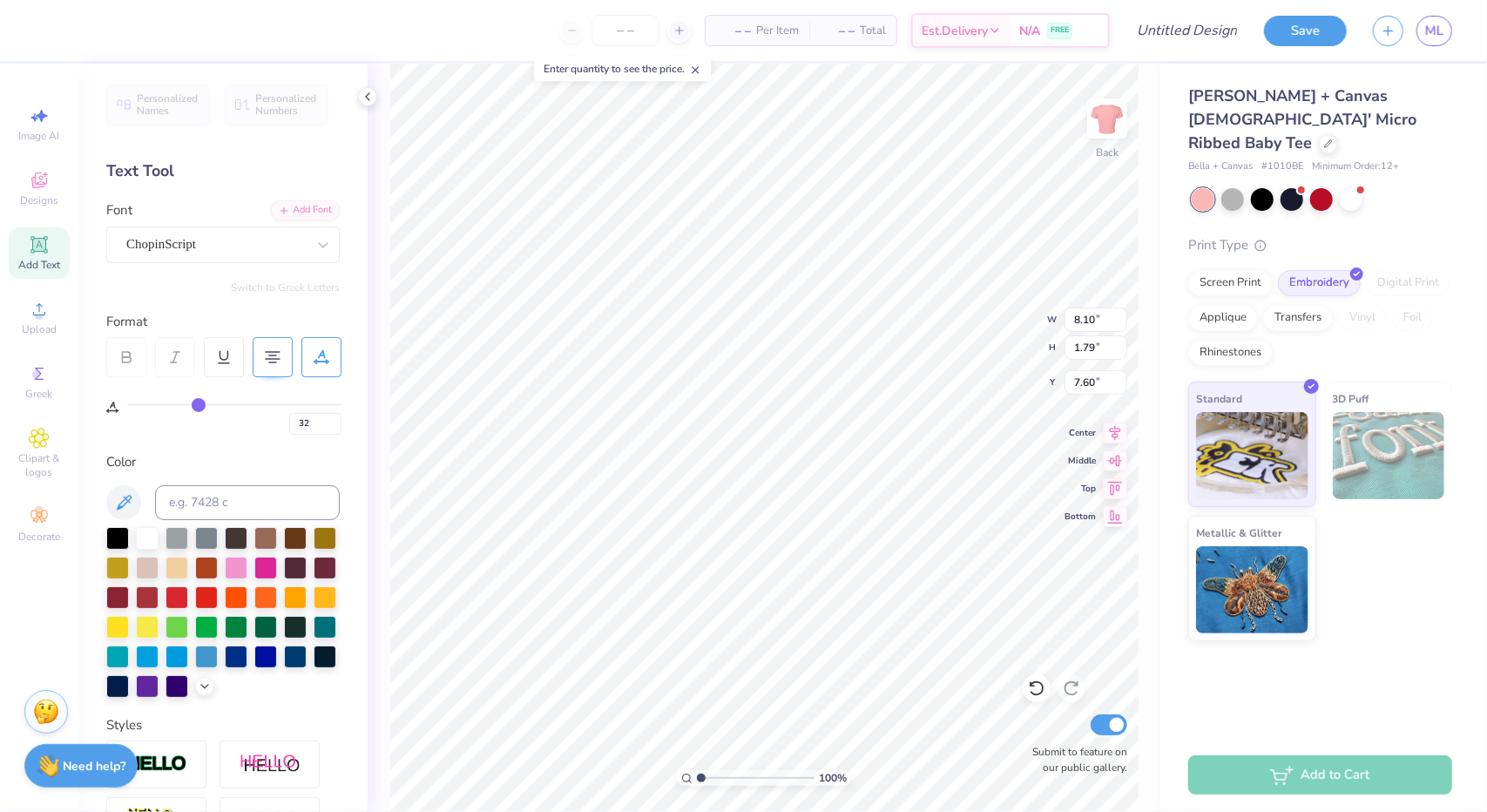
type input "30"
type input "27"
type input "24"
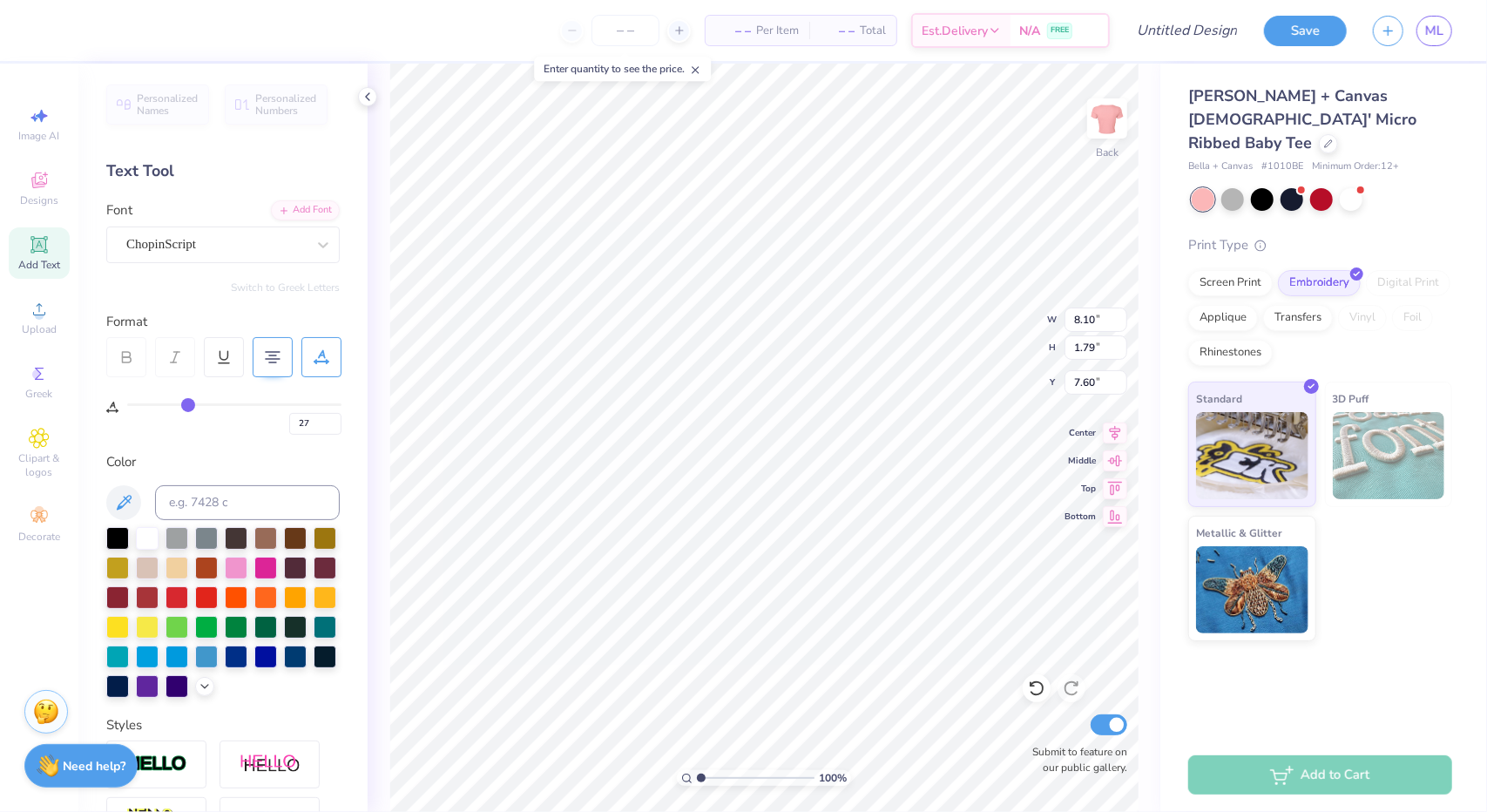
type input "24"
type input "22"
type input "20"
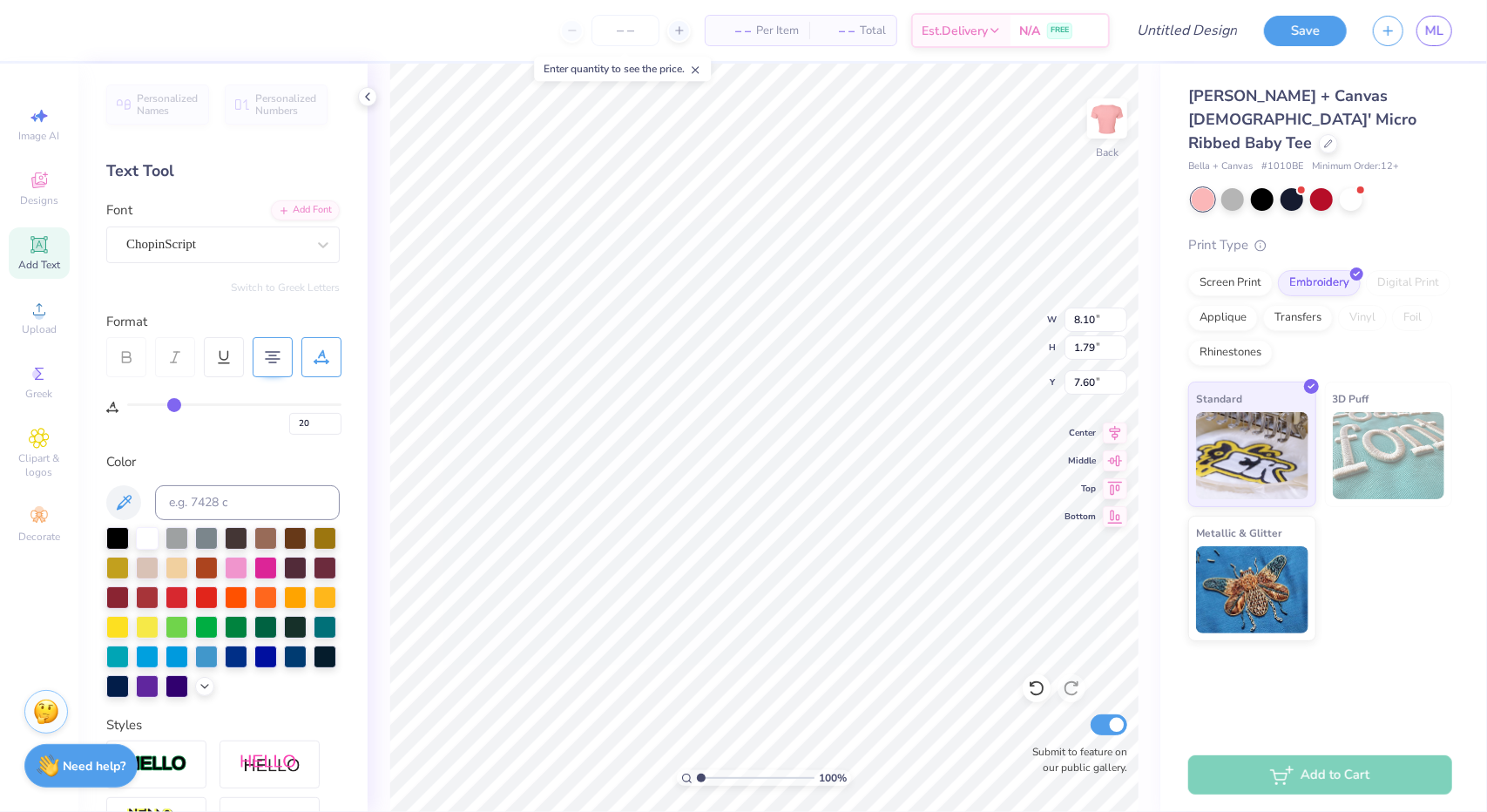
type input "18"
type input "15"
type input "14"
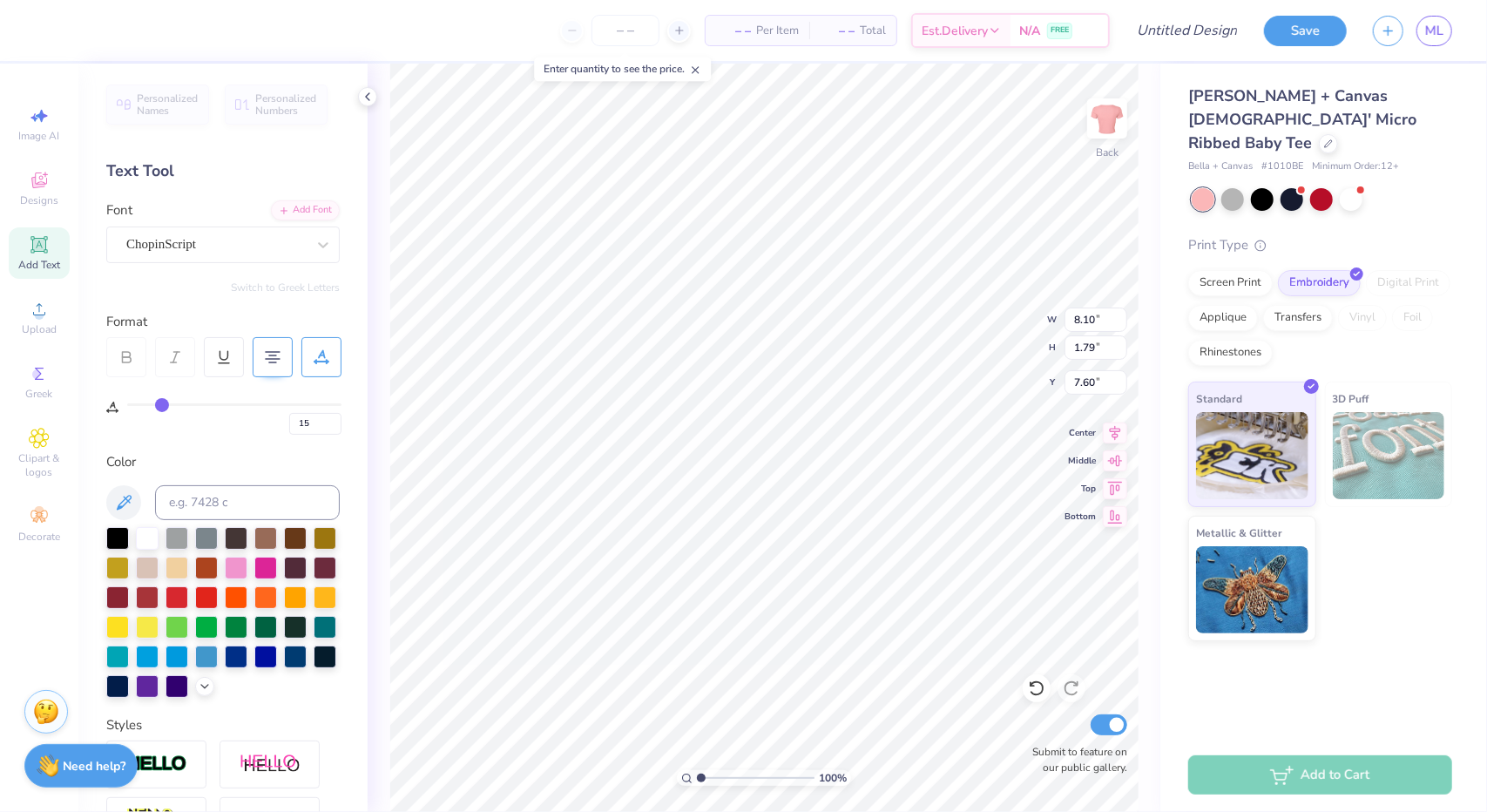
type input "14"
type input "12"
type input "10"
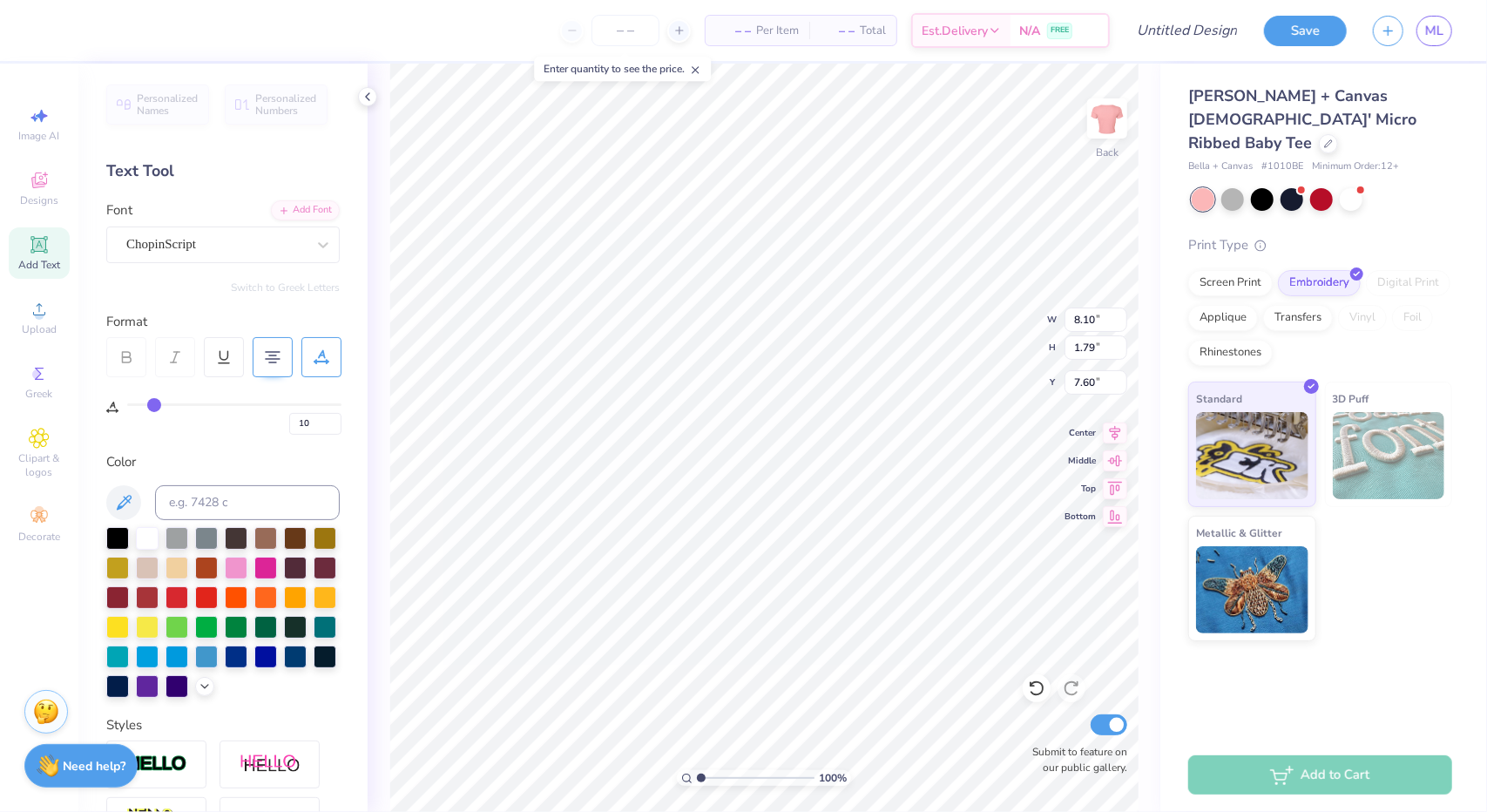
type input "8"
type input "5"
type input "3"
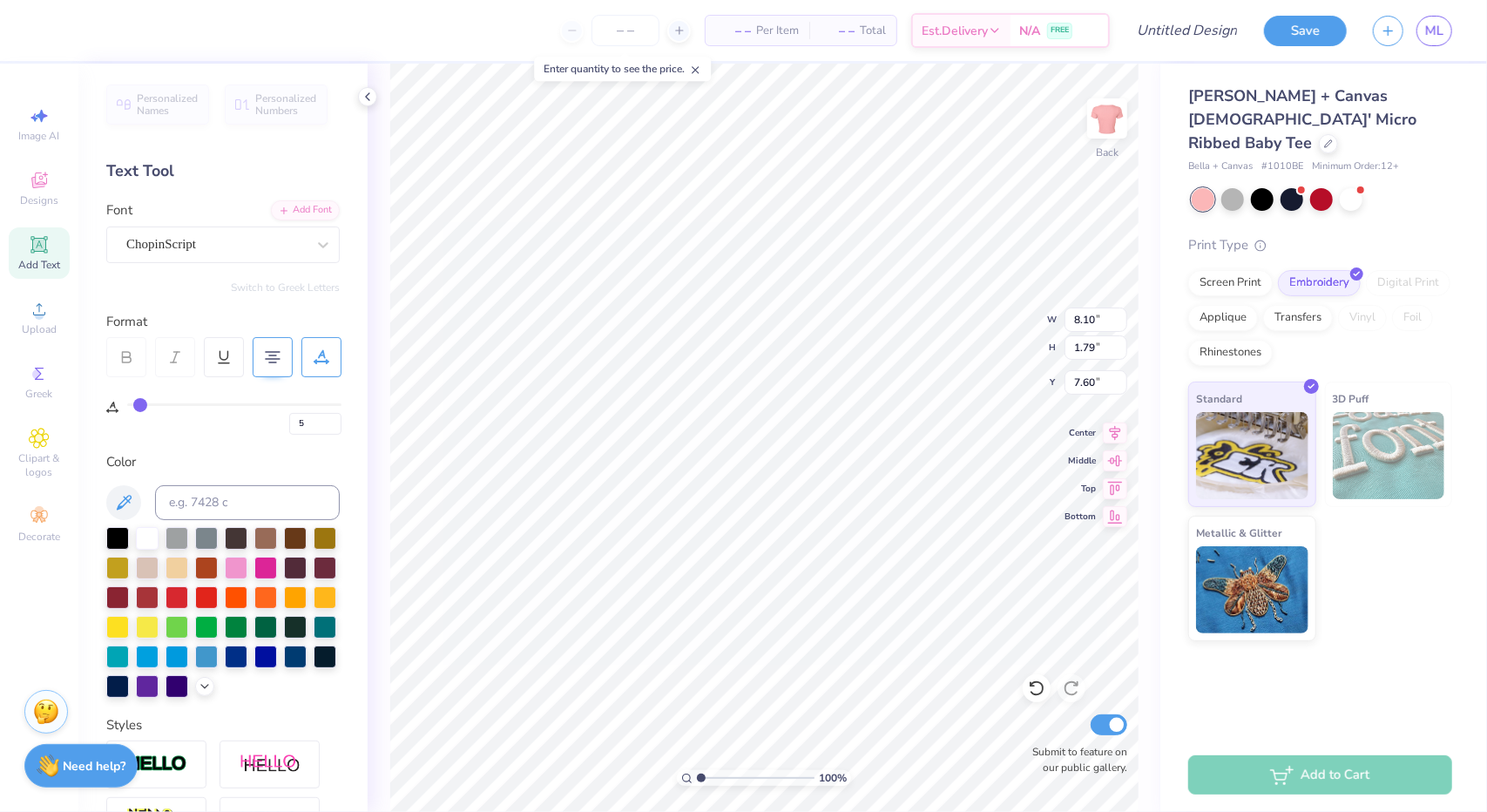
type input "3"
type input "1"
type input "0"
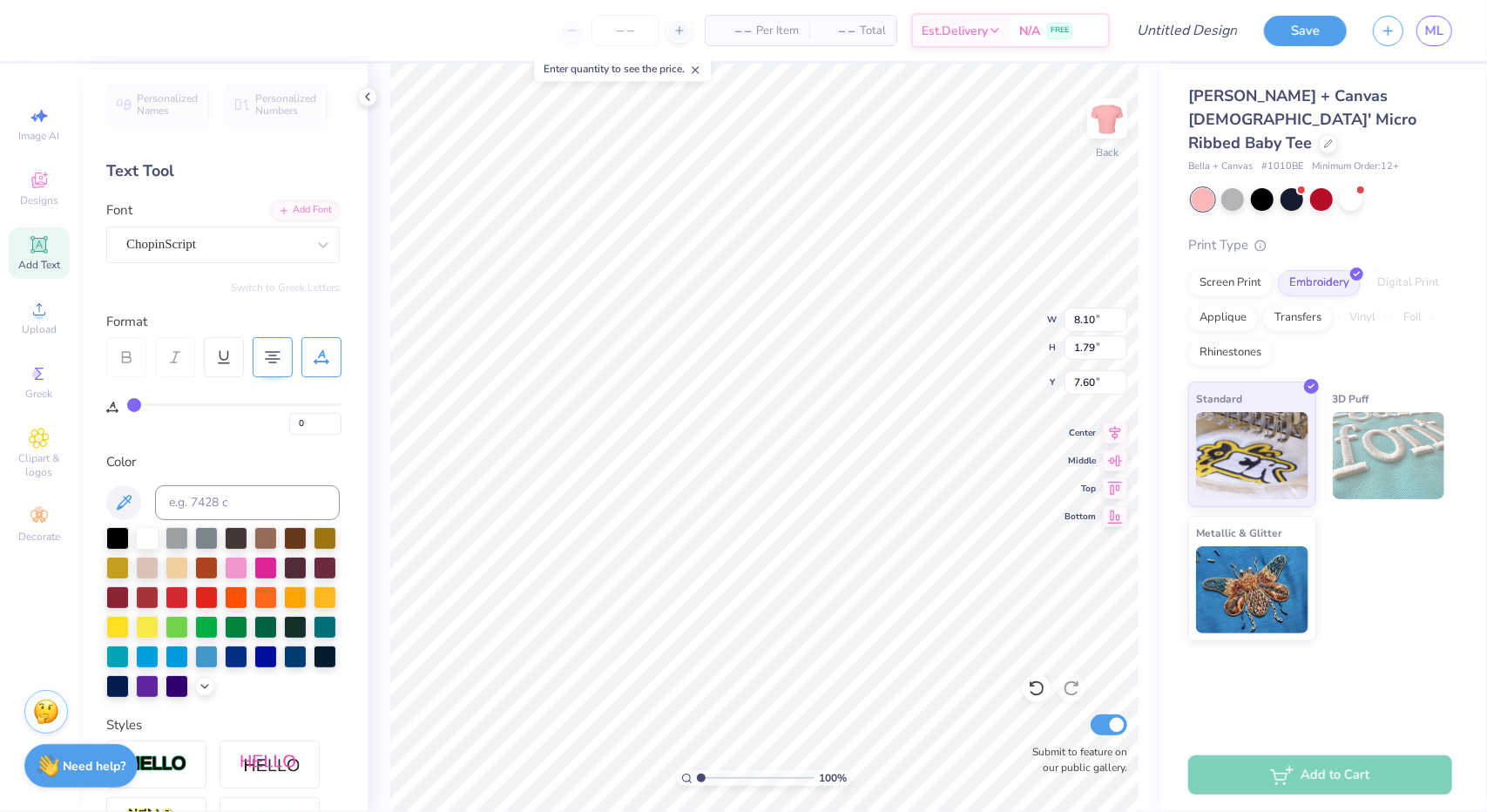
drag, startPoint x: 281, startPoint y: 406, endPoint x: 93, endPoint y: 420, distance: 188.5
type input "0"
click at [127, 406] on input "range" at bounding box center [234, 405] width 214 height 3
type input "2.72"
click at [631, 37] on input "number" at bounding box center [625, 31] width 68 height 32
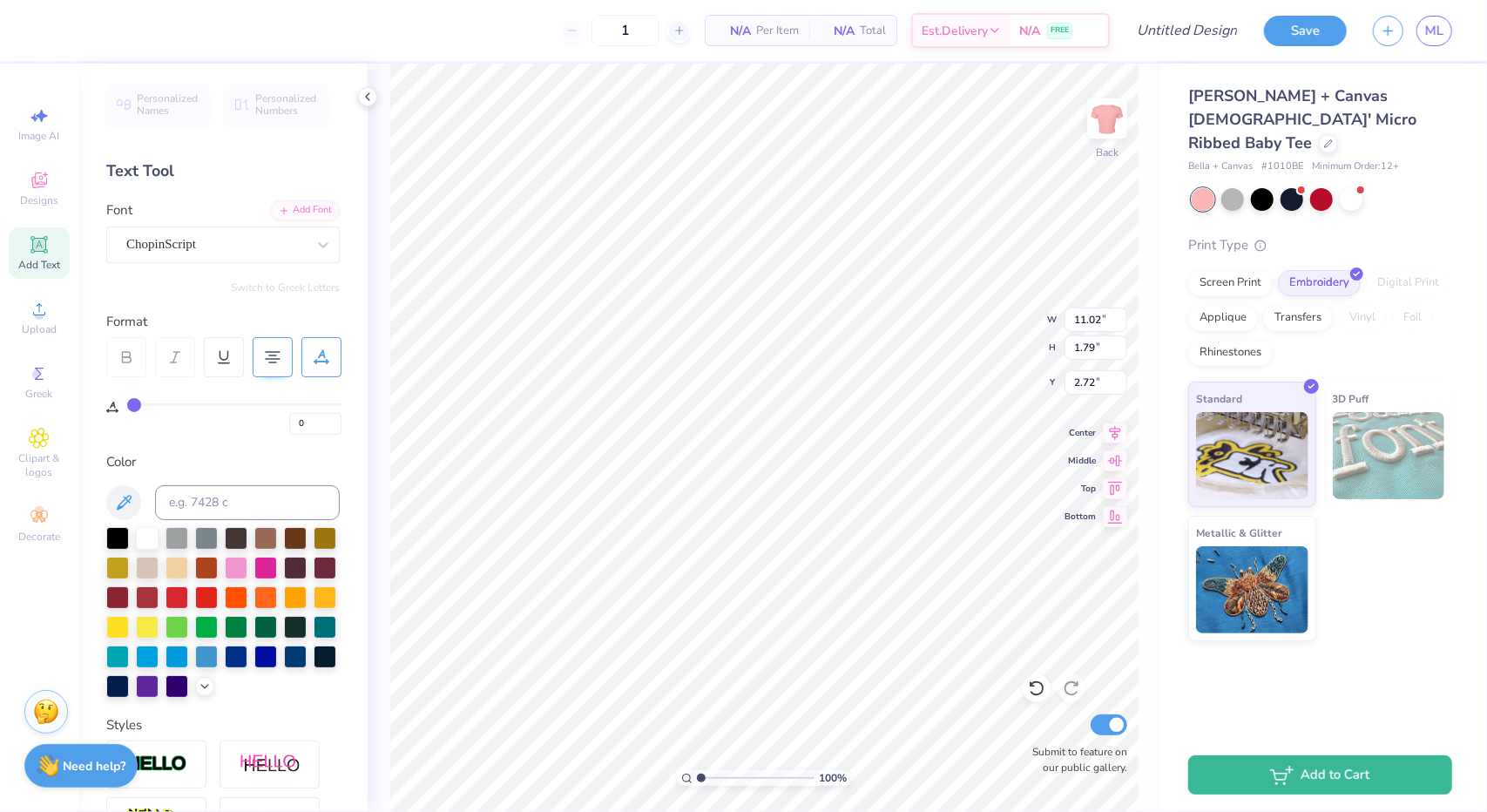
type input "12"
click at [579, 30] on div "12" at bounding box center [625, 31] width 131 height 32
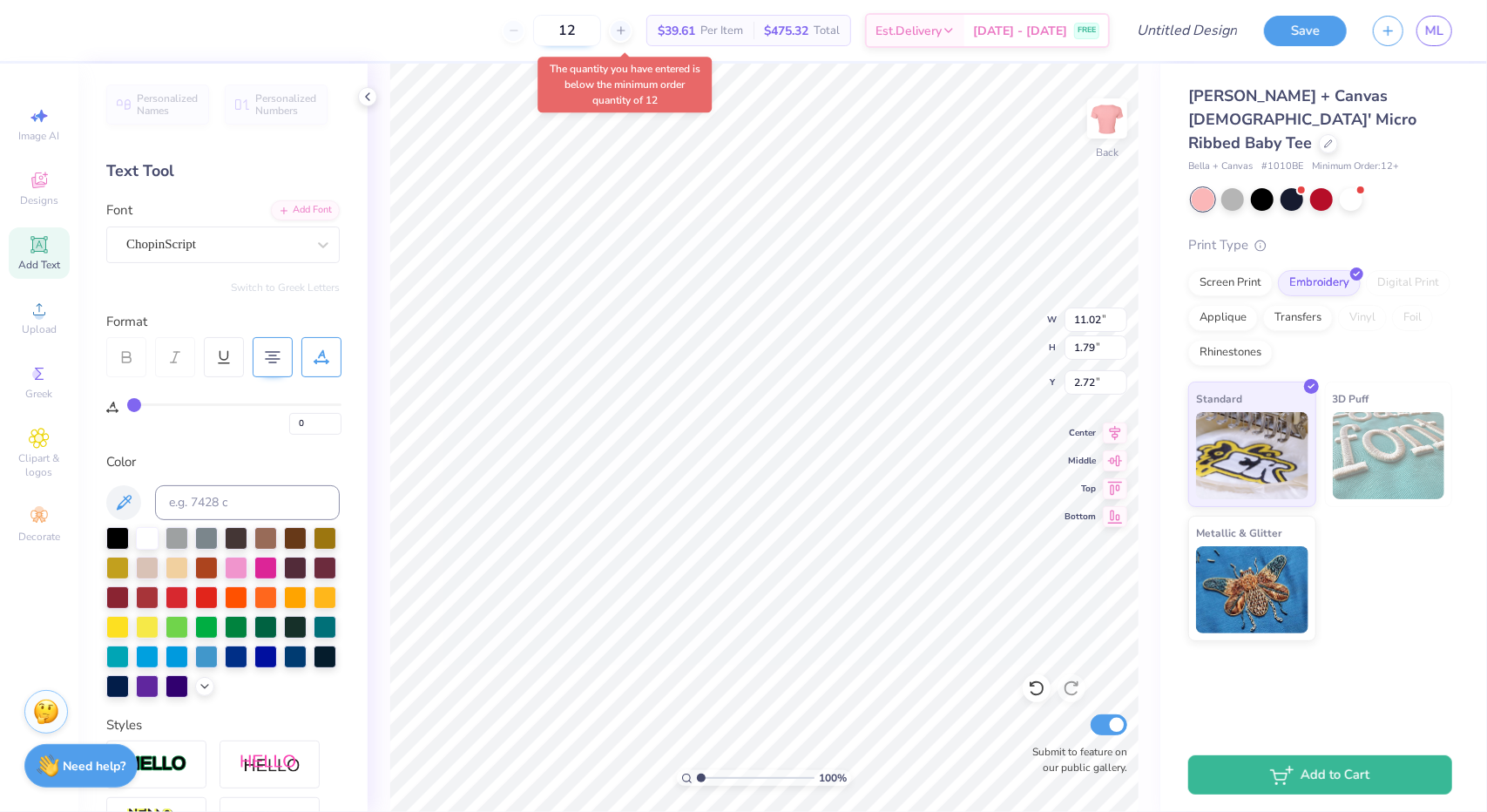
click at [597, 31] on input "12" at bounding box center [566, 31] width 68 height 32
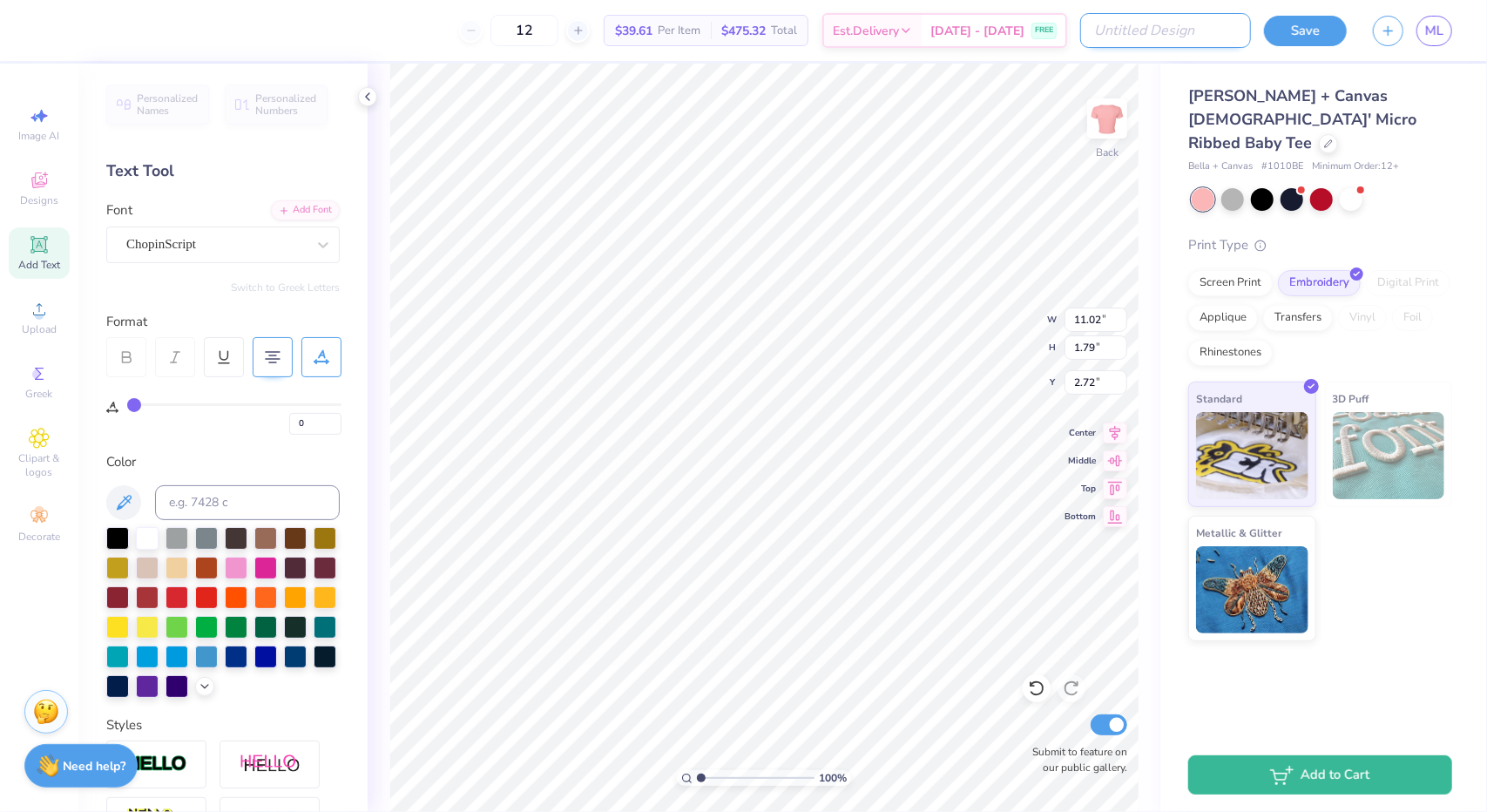
click at [1189, 31] on input "Design Title" at bounding box center [1166, 31] width 171 height 35
type input "The Worse"
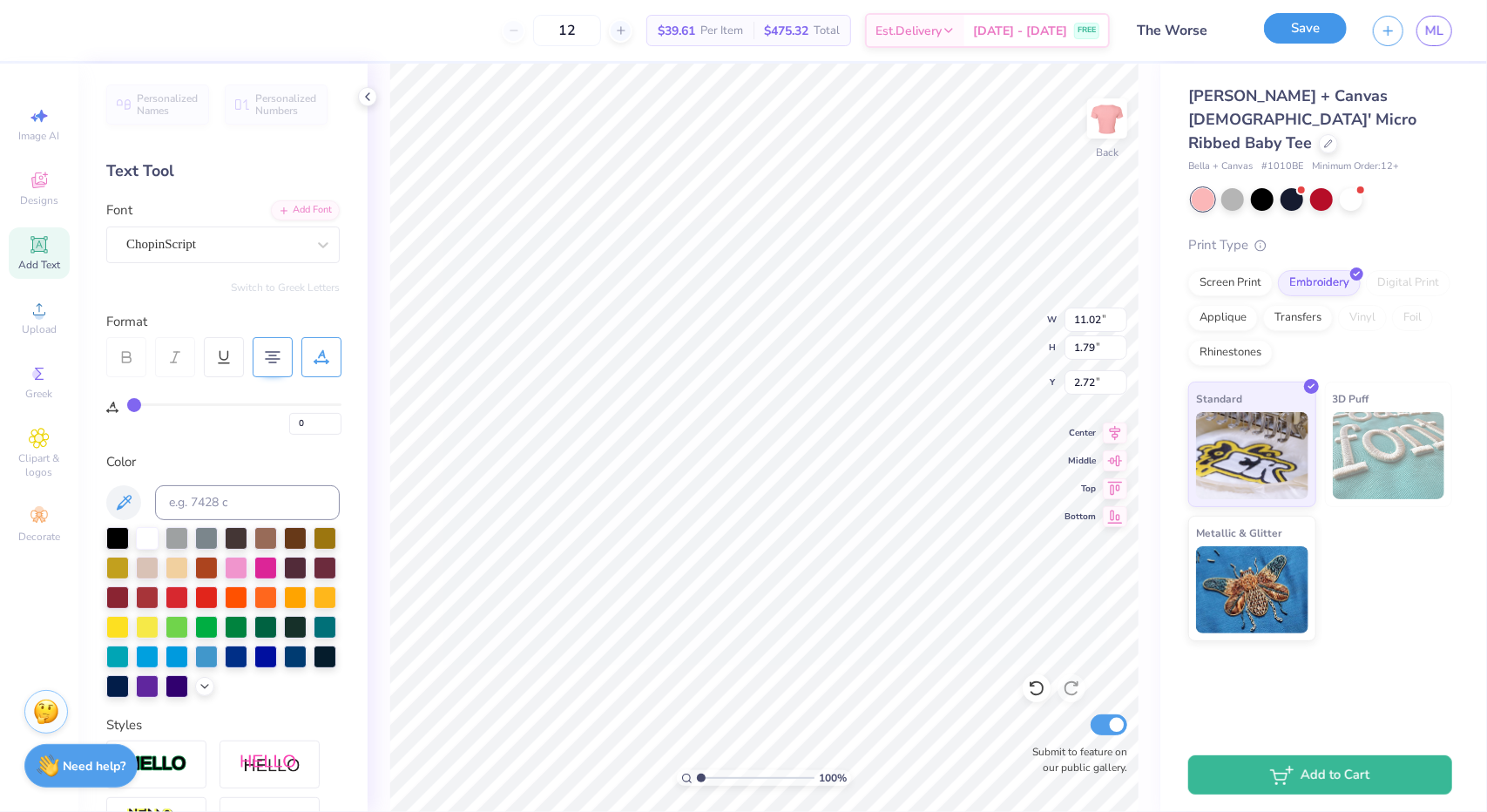
click at [1324, 31] on button "Save" at bounding box center [1305, 28] width 83 height 31
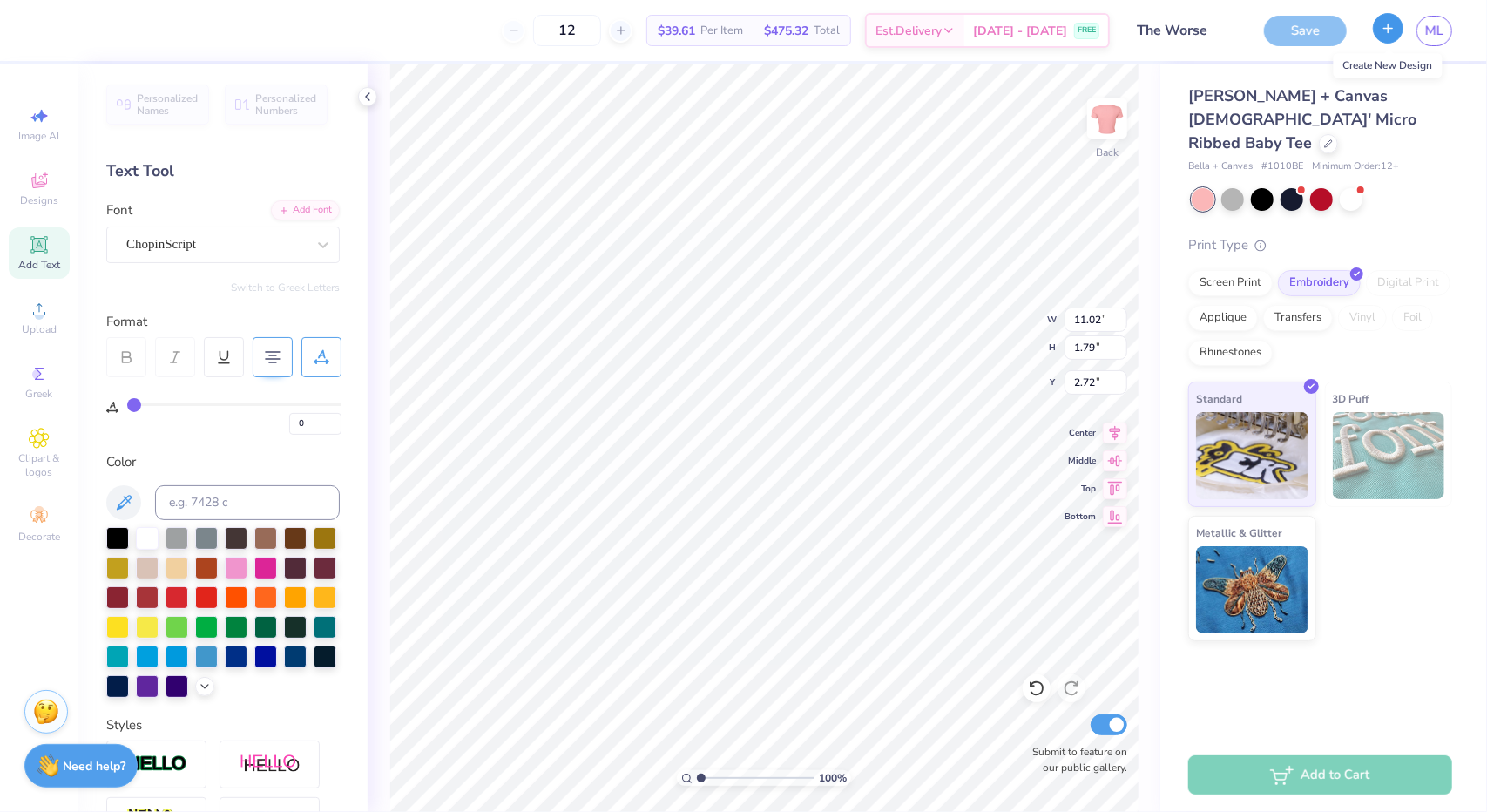
click at [1383, 35] on icon "button" at bounding box center [1388, 28] width 15 height 15
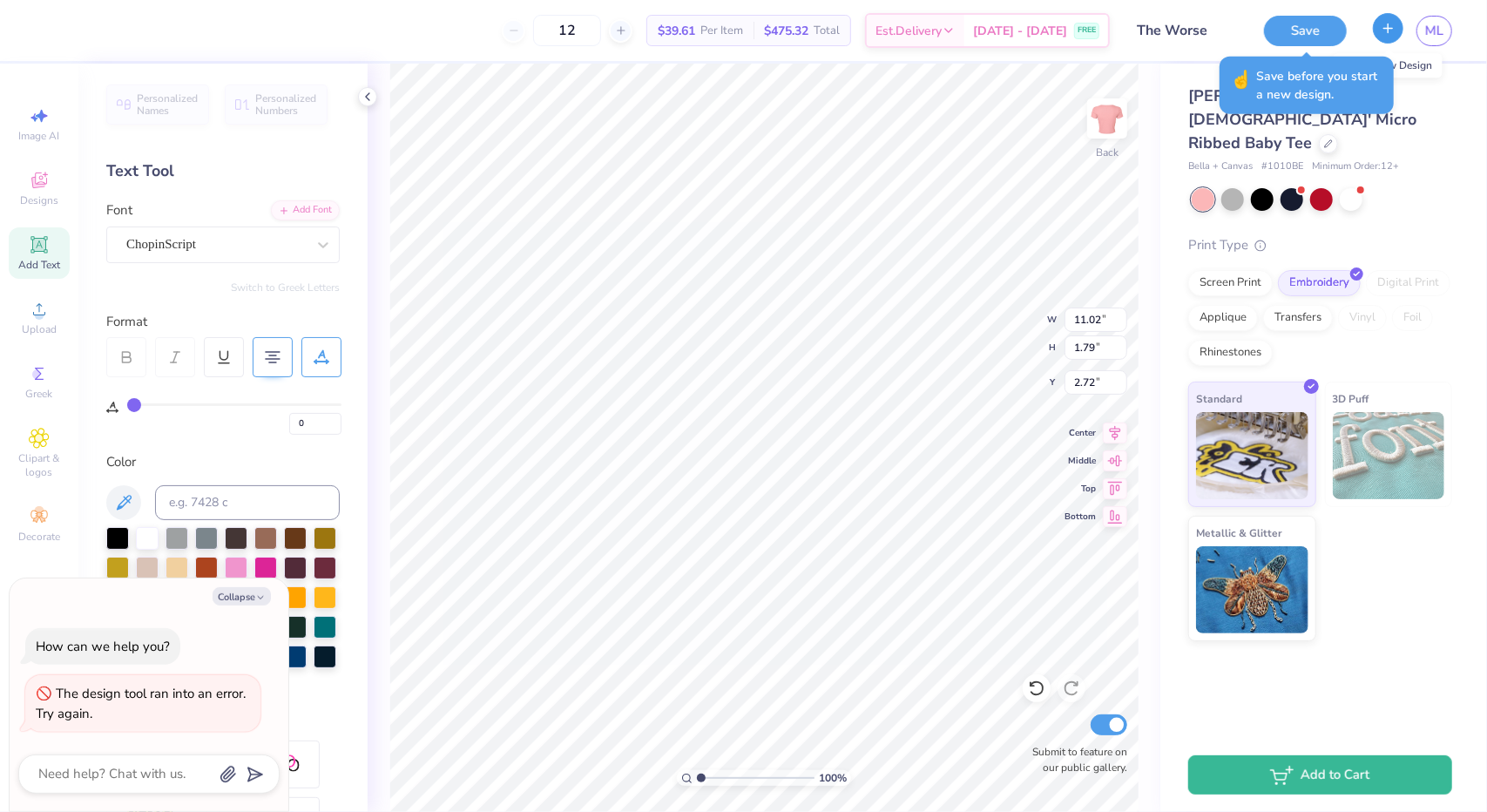
click at [1392, 29] on icon "button" at bounding box center [1388, 28] width 15 height 15
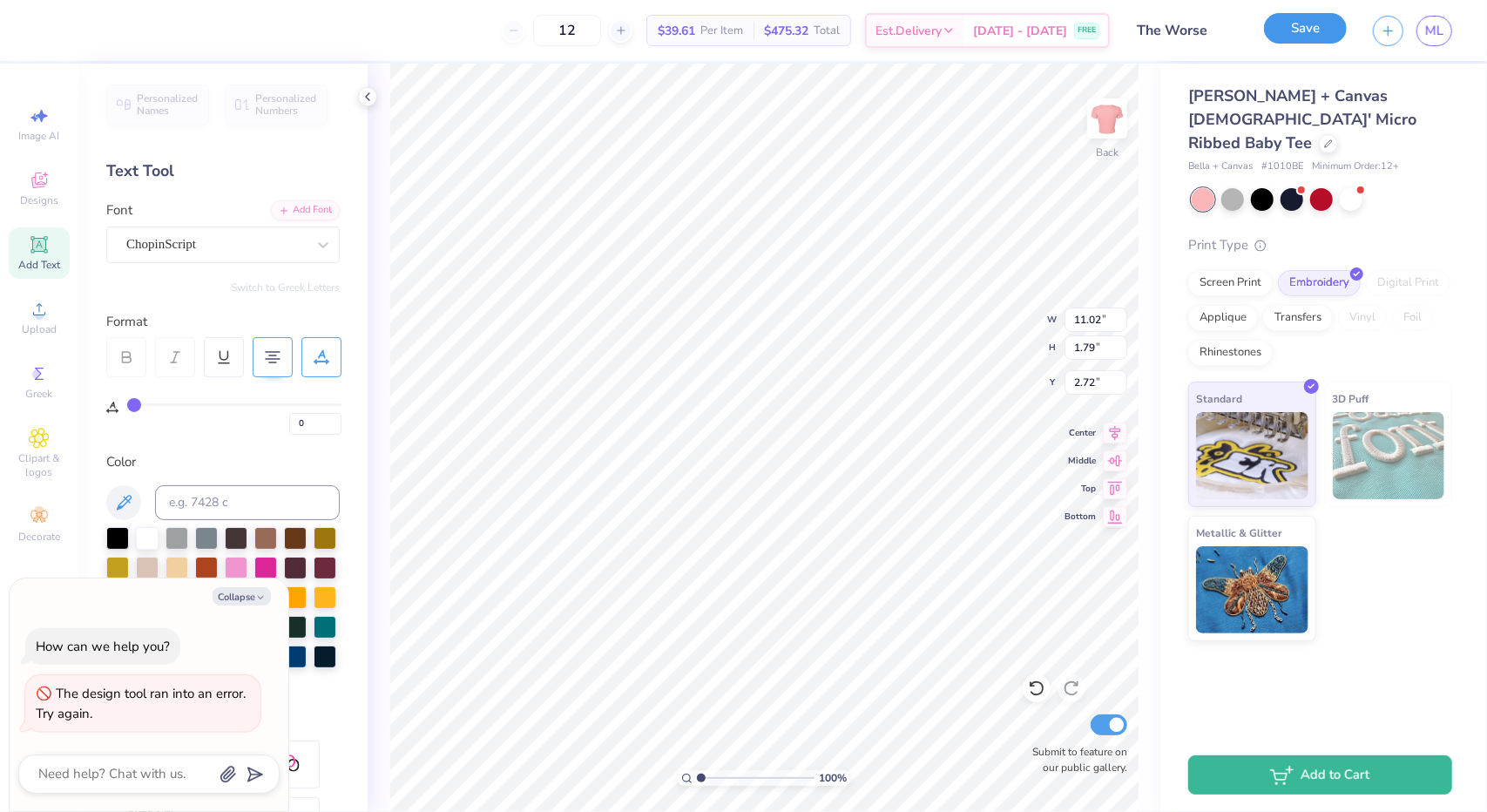
click at [1289, 24] on button "Save" at bounding box center [1305, 28] width 83 height 31
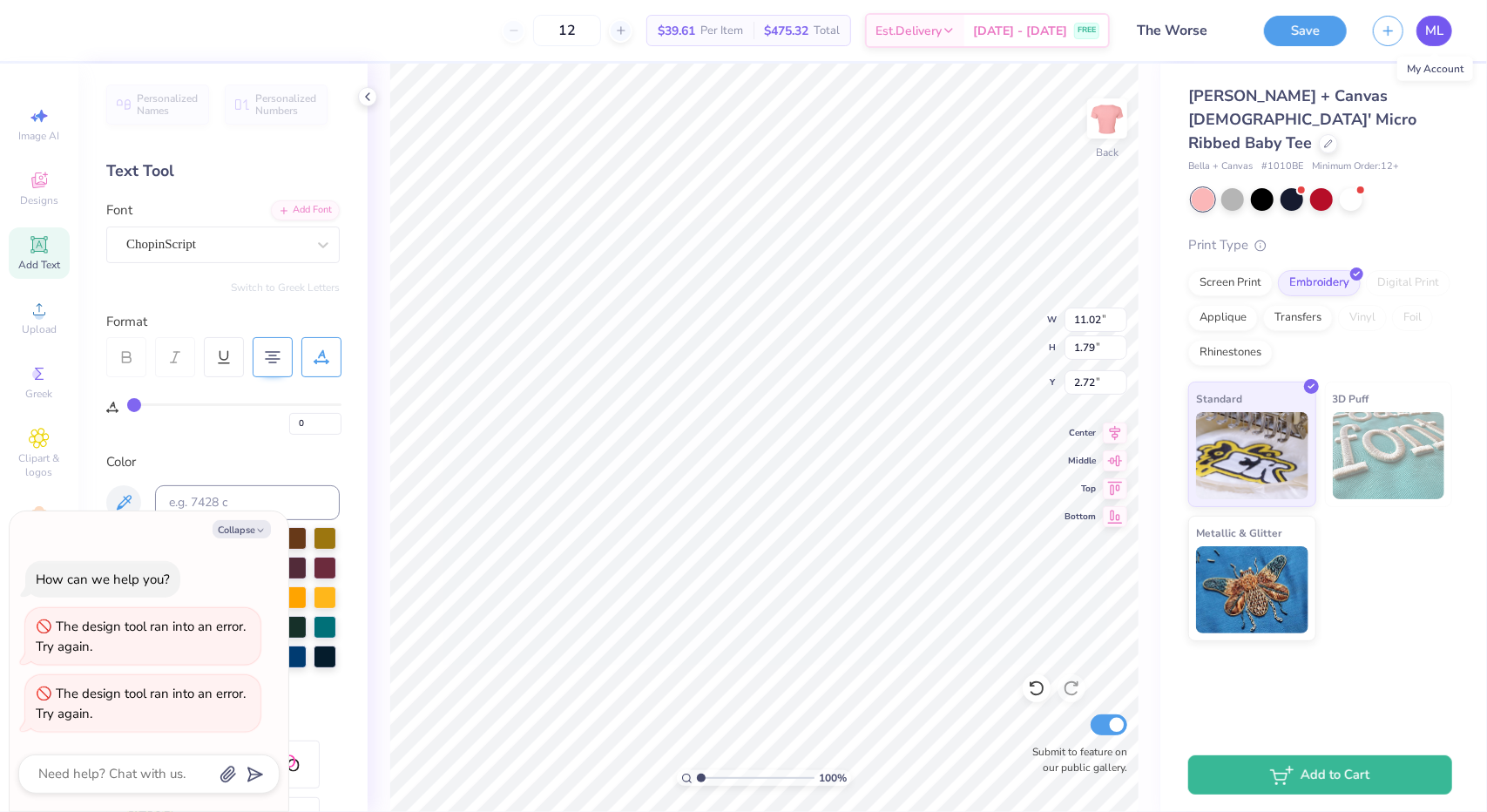
click at [1434, 17] on link "ML" at bounding box center [1434, 31] width 36 height 31
type textarea "x"
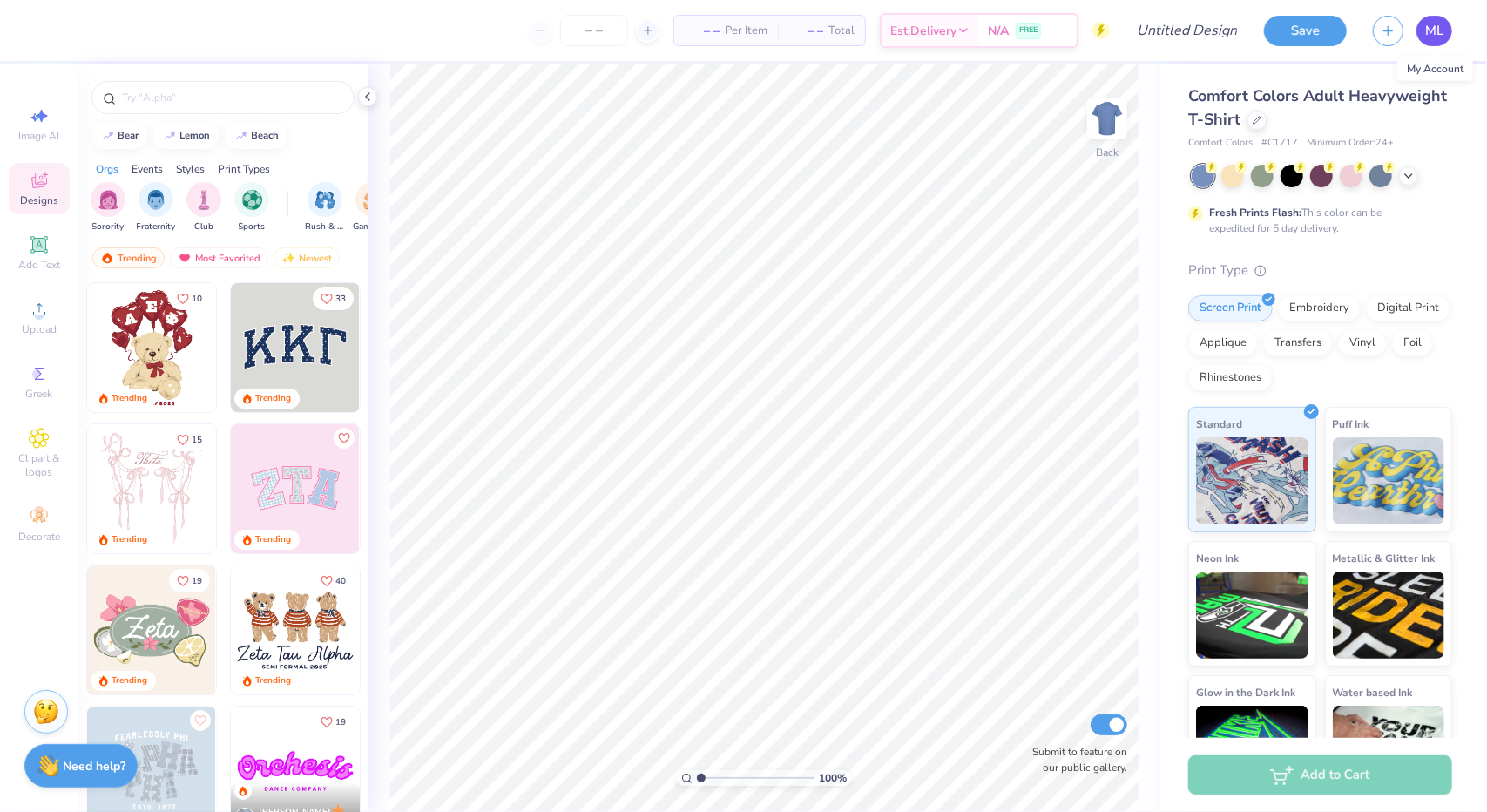
click at [1422, 21] on link "ML" at bounding box center [1434, 31] width 36 height 31
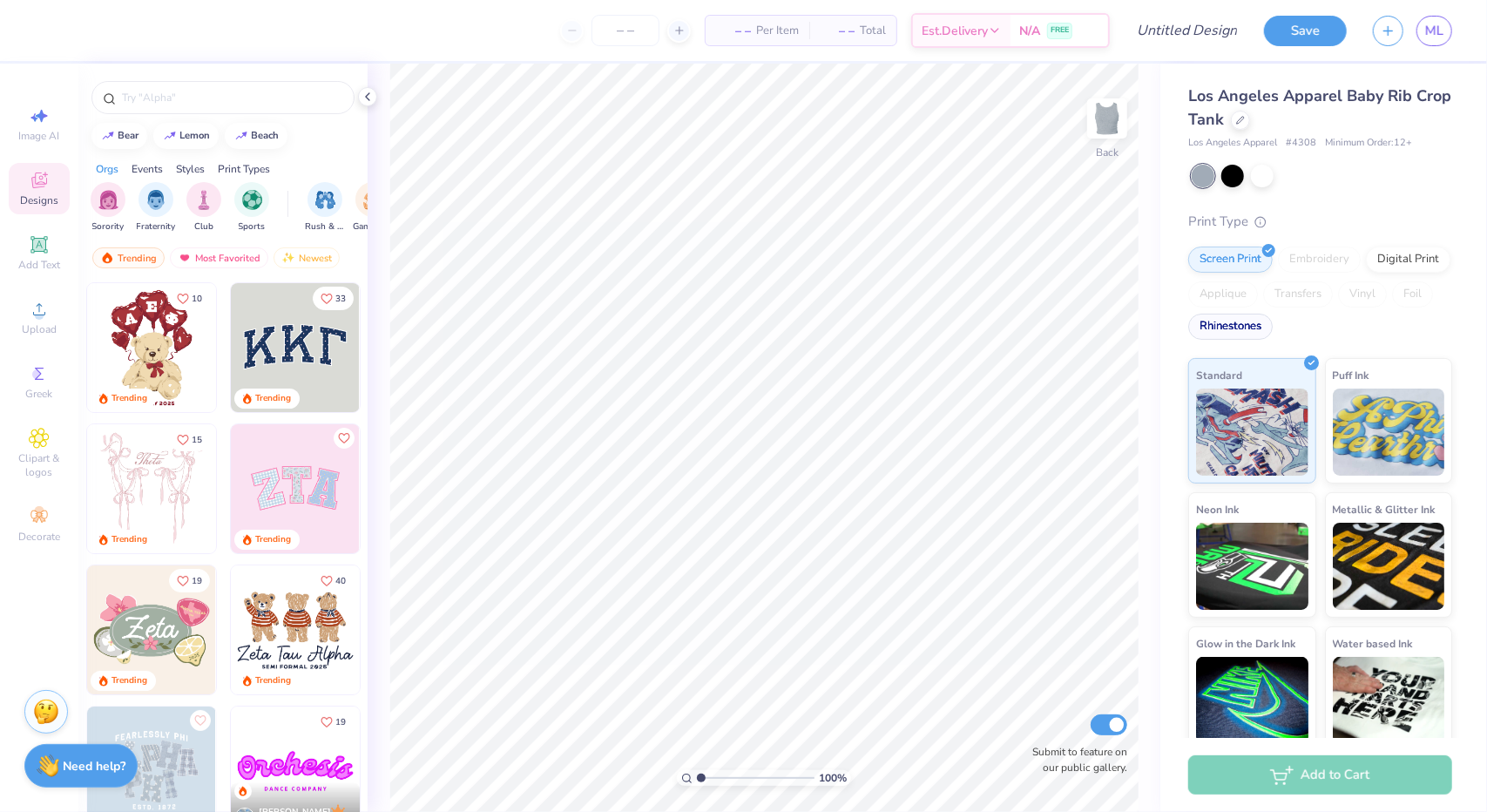
click at [1273, 336] on div "Rhinestones" at bounding box center [1231, 327] width 84 height 26
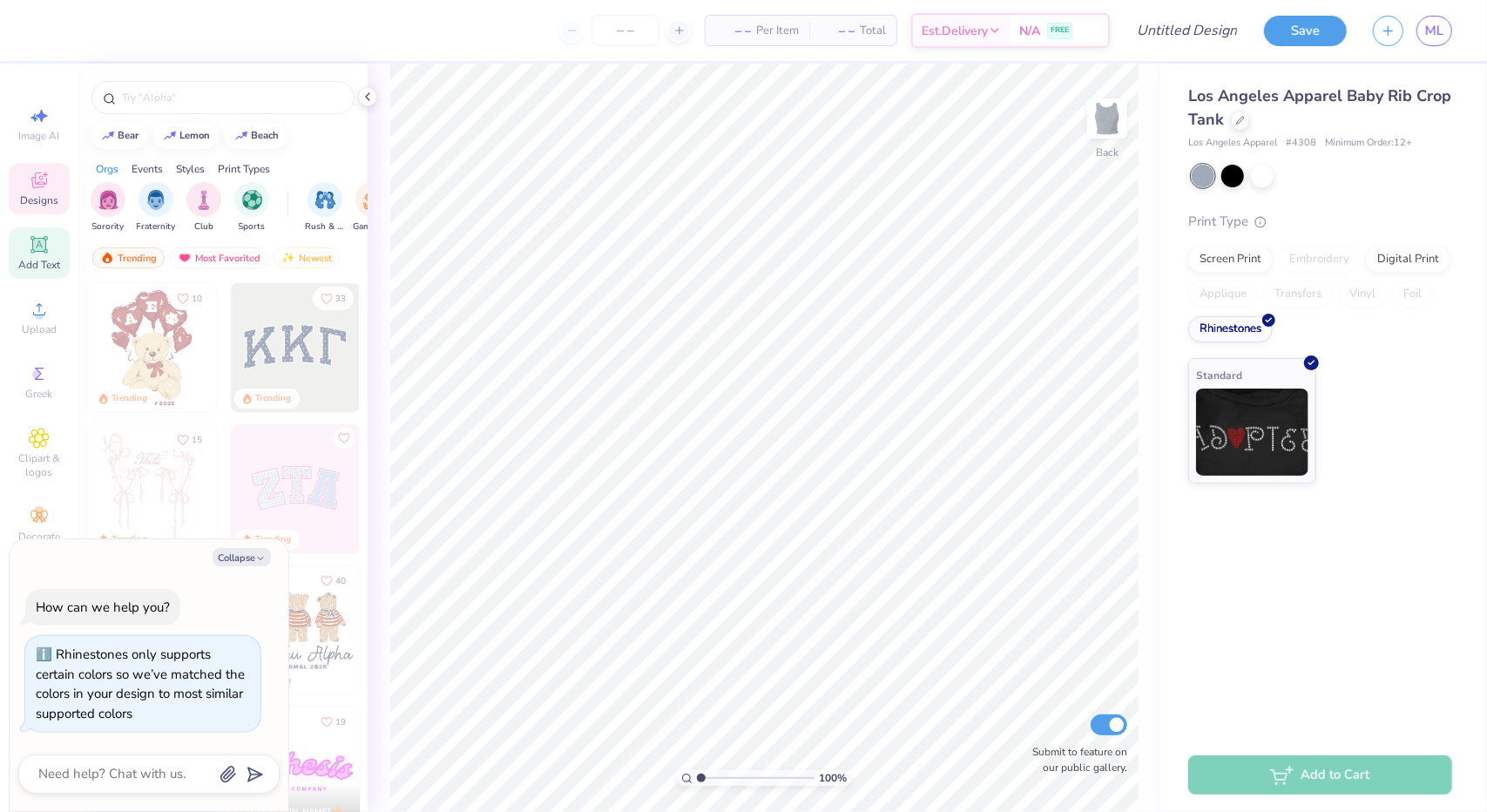
click at [32, 253] on icon at bounding box center [39, 244] width 17 height 17
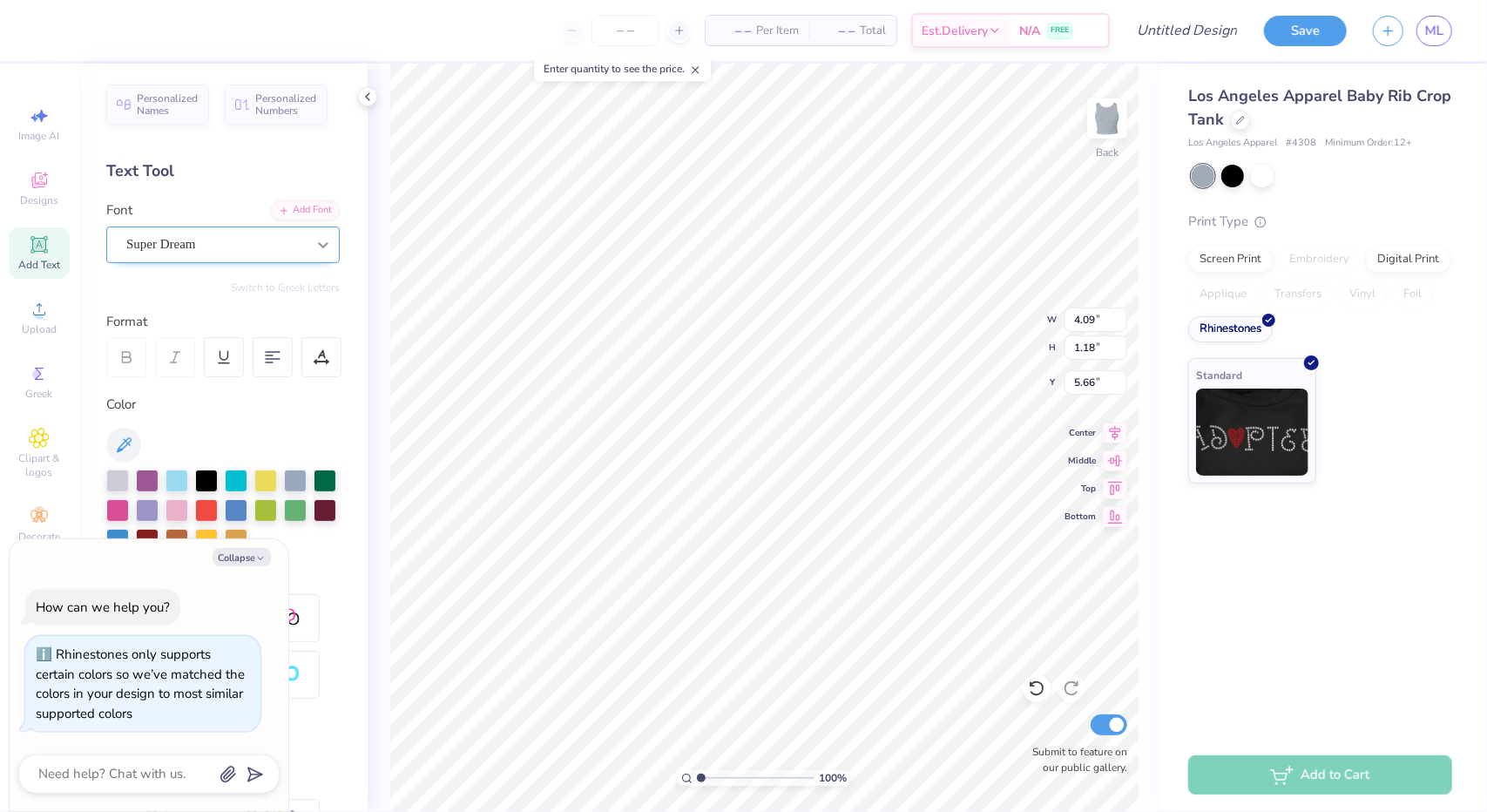
click at [307, 230] on div at bounding box center [323, 245] width 32 height 32
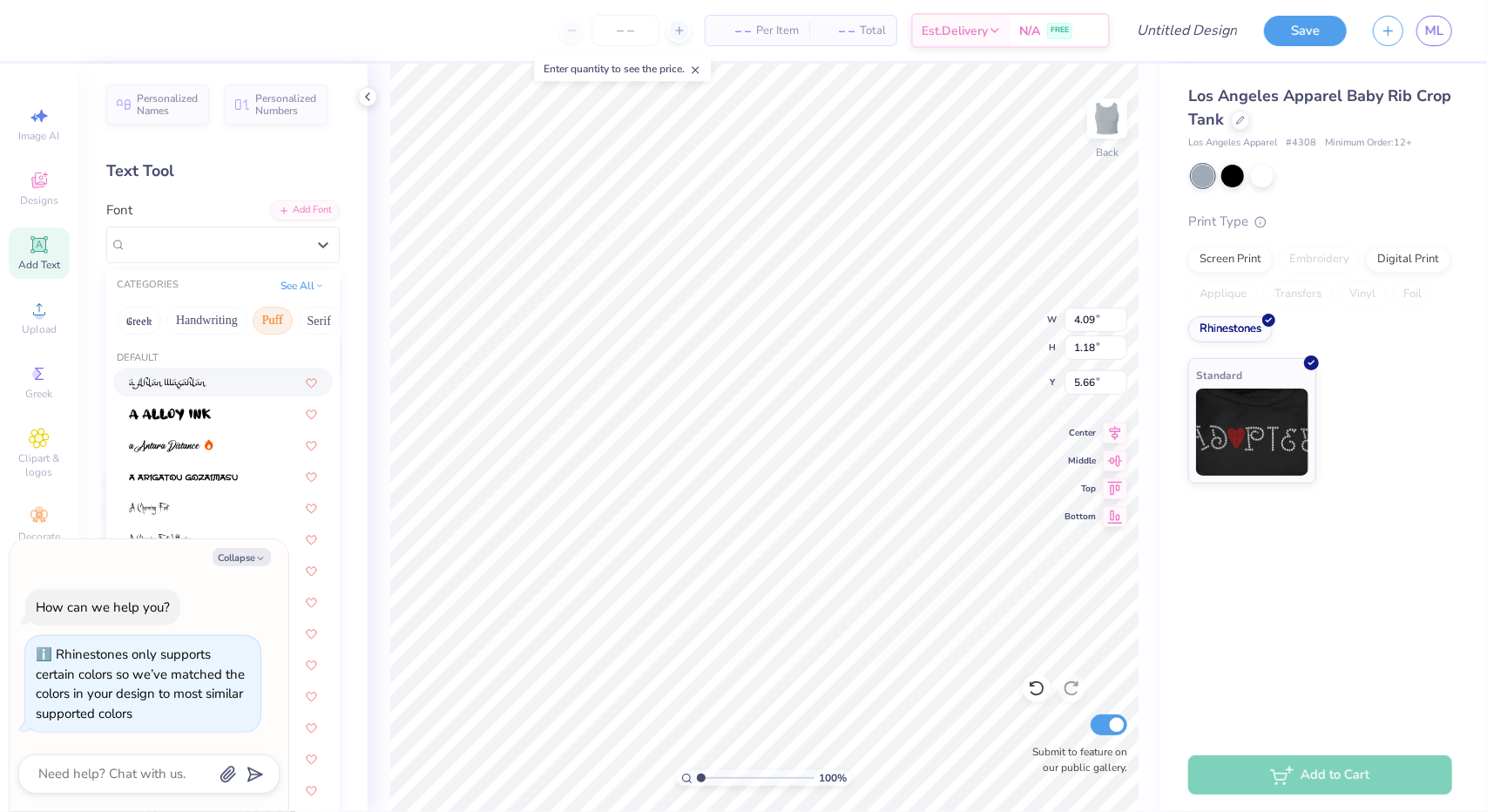
click at [266, 328] on button "Puff" at bounding box center [273, 320] width 40 height 28
click at [279, 285] on button "See All" at bounding box center [303, 284] width 54 height 18
click at [148, 420] on button "Fantasy" at bounding box center [146, 420] width 58 height 28
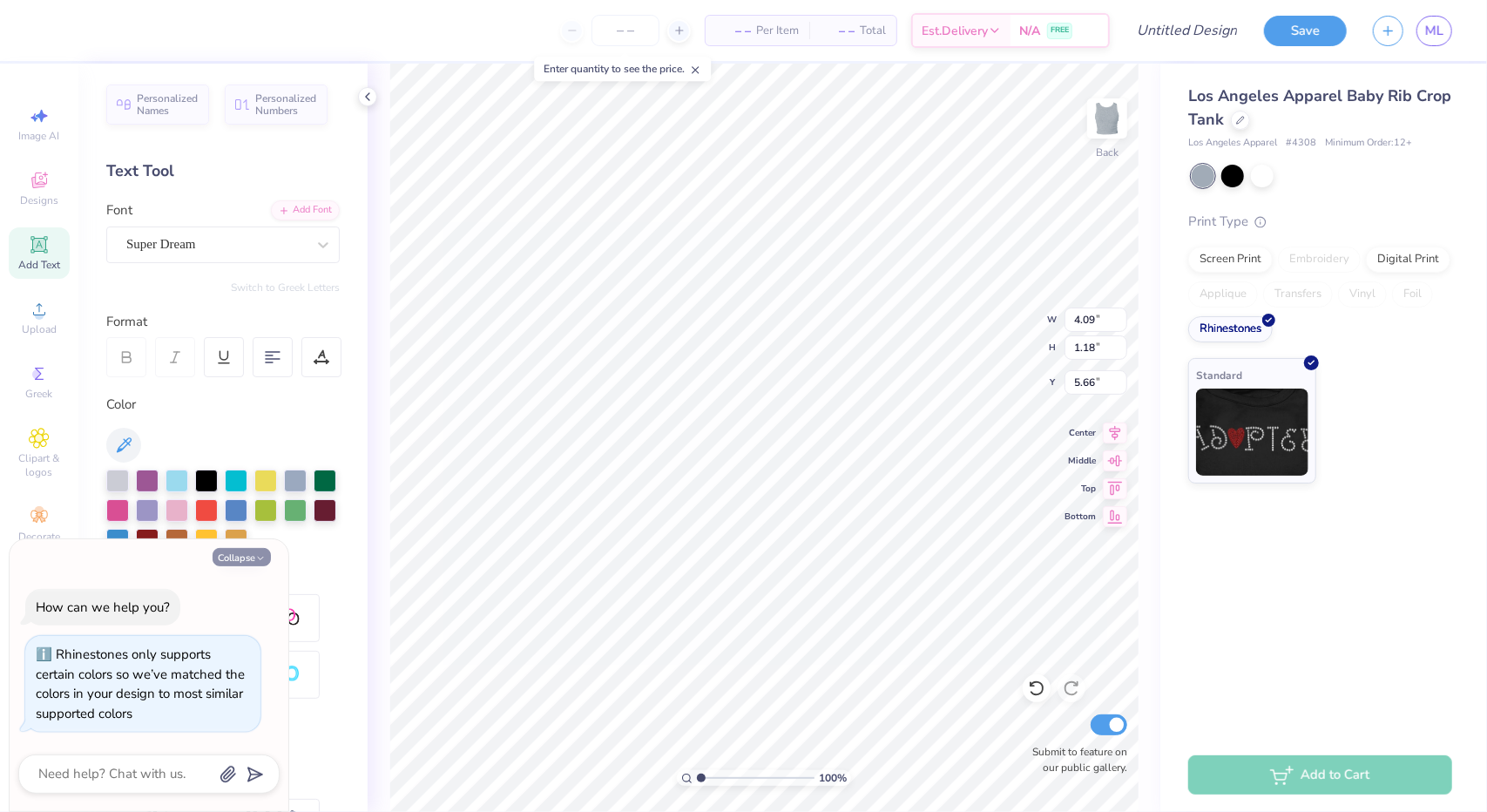
click at [250, 560] on button "Collapse" at bounding box center [241, 557] width 59 height 18
type textarea "x"
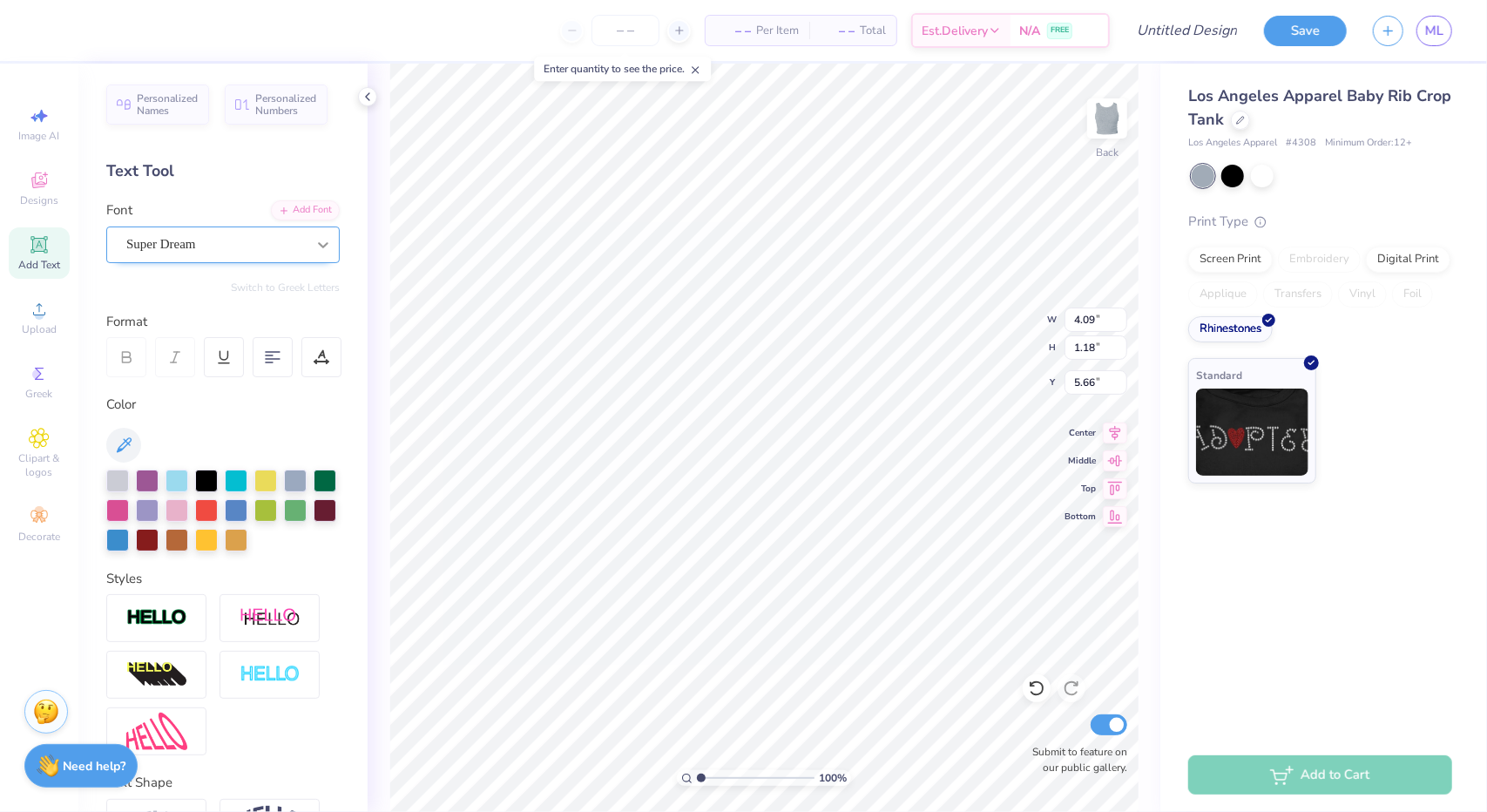
click at [318, 245] on icon at bounding box center [323, 245] width 11 height 6
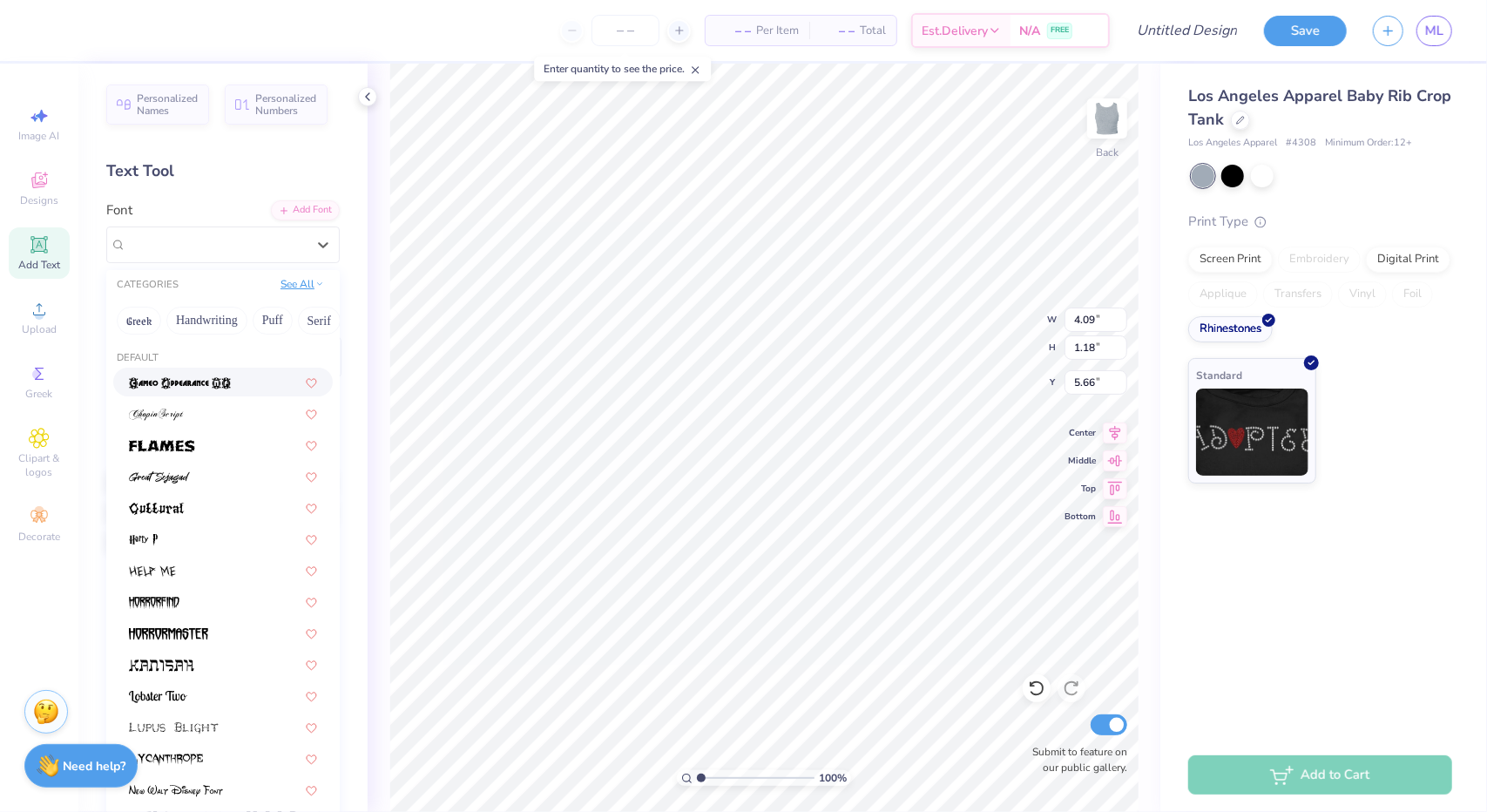
click at [288, 284] on button "See All" at bounding box center [303, 284] width 54 height 18
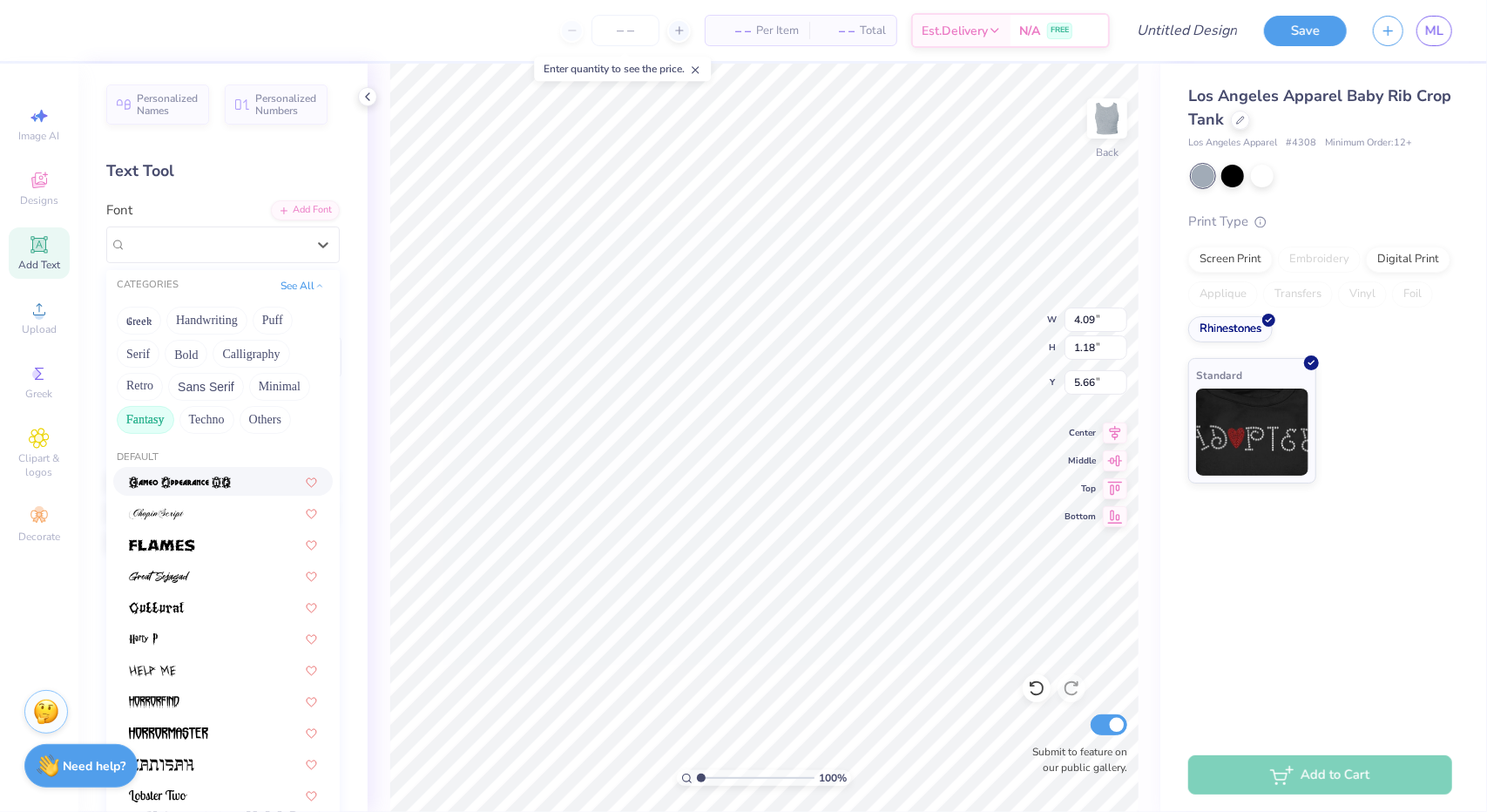
click at [147, 422] on button "Fantasy" at bounding box center [146, 420] width 58 height 28
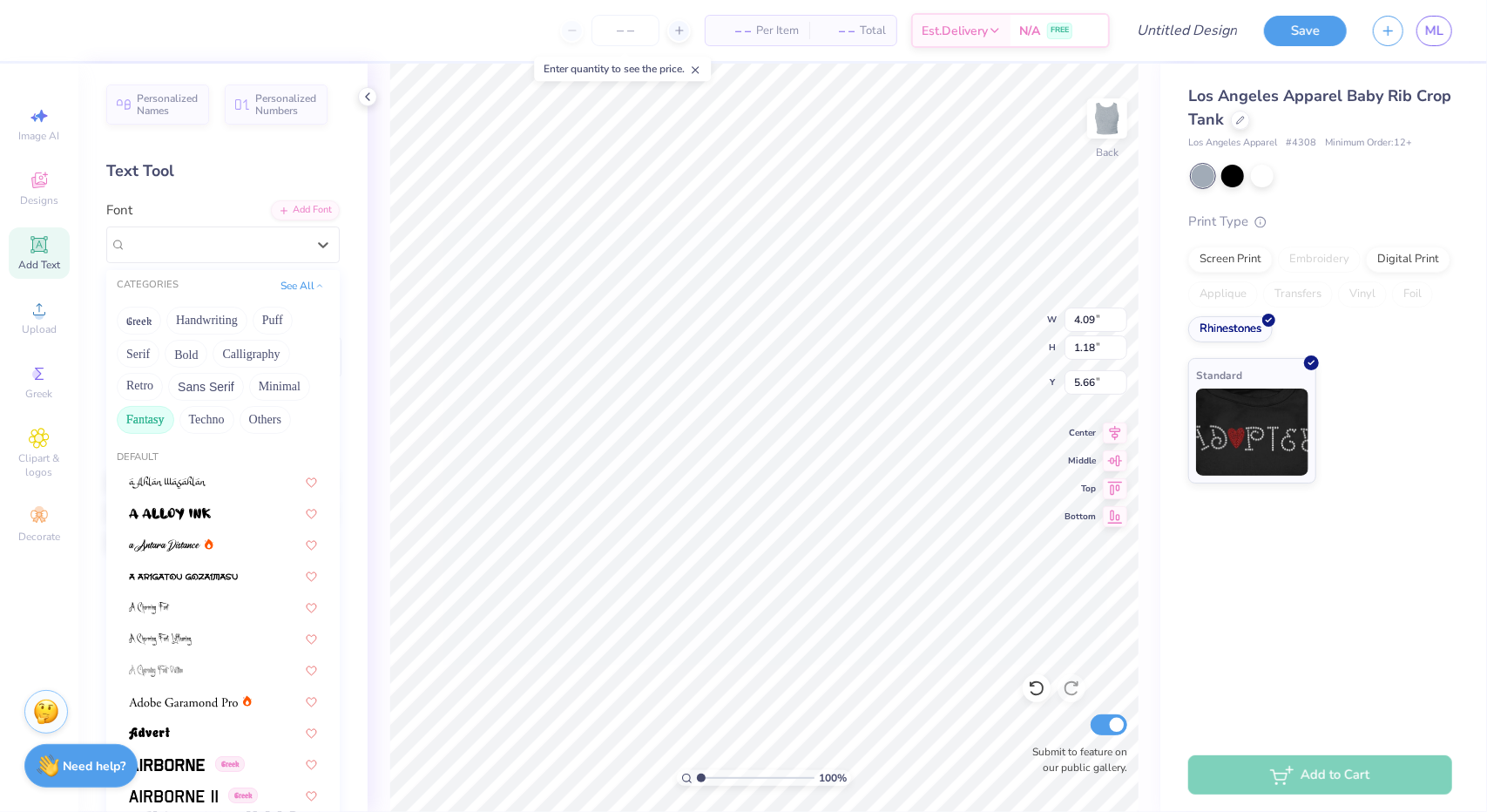
click at [147, 422] on button "Fantasy" at bounding box center [146, 420] width 58 height 28
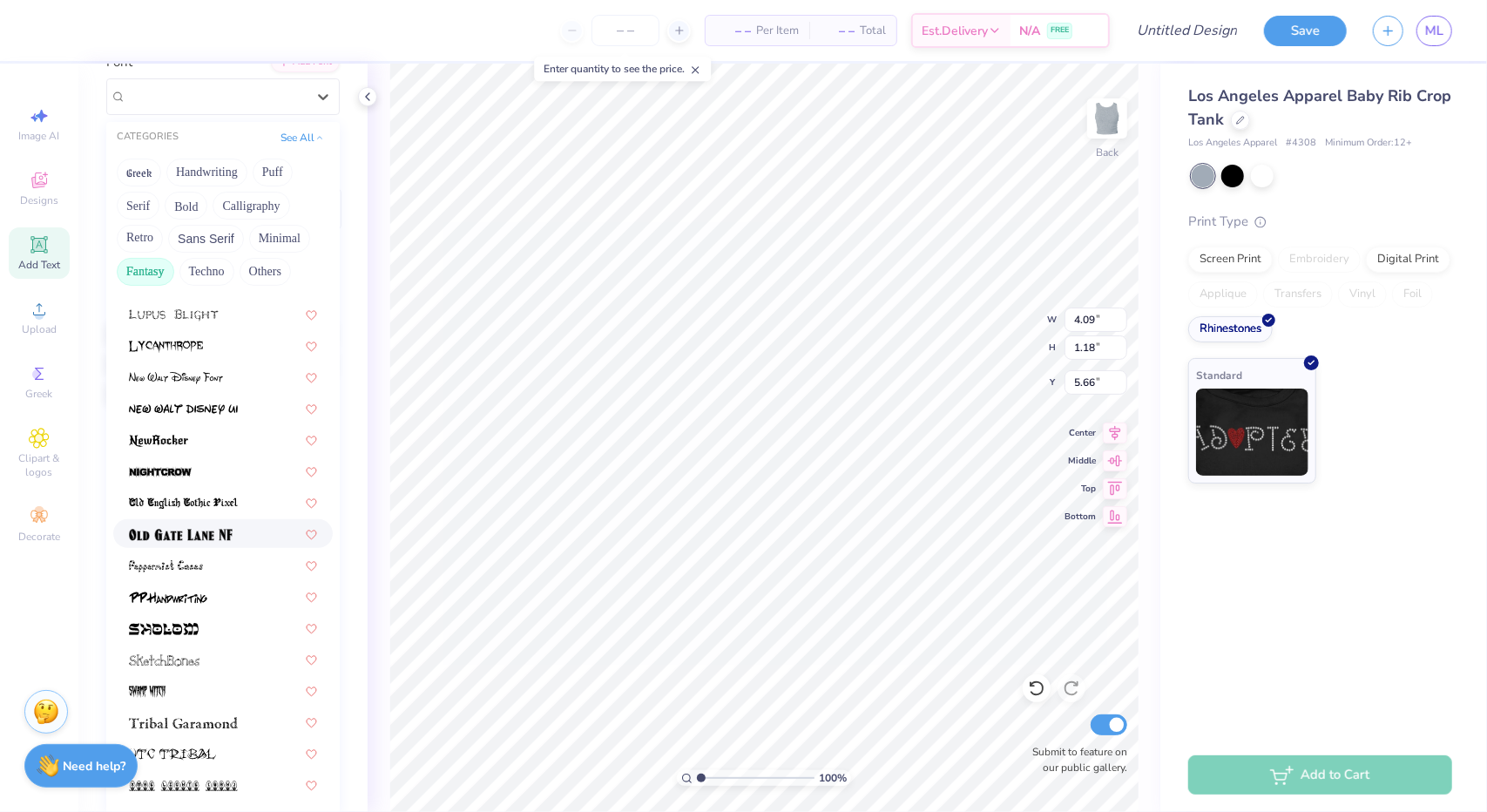
scroll to position [148, 0]
click at [226, 505] on img at bounding box center [183, 504] width 109 height 12
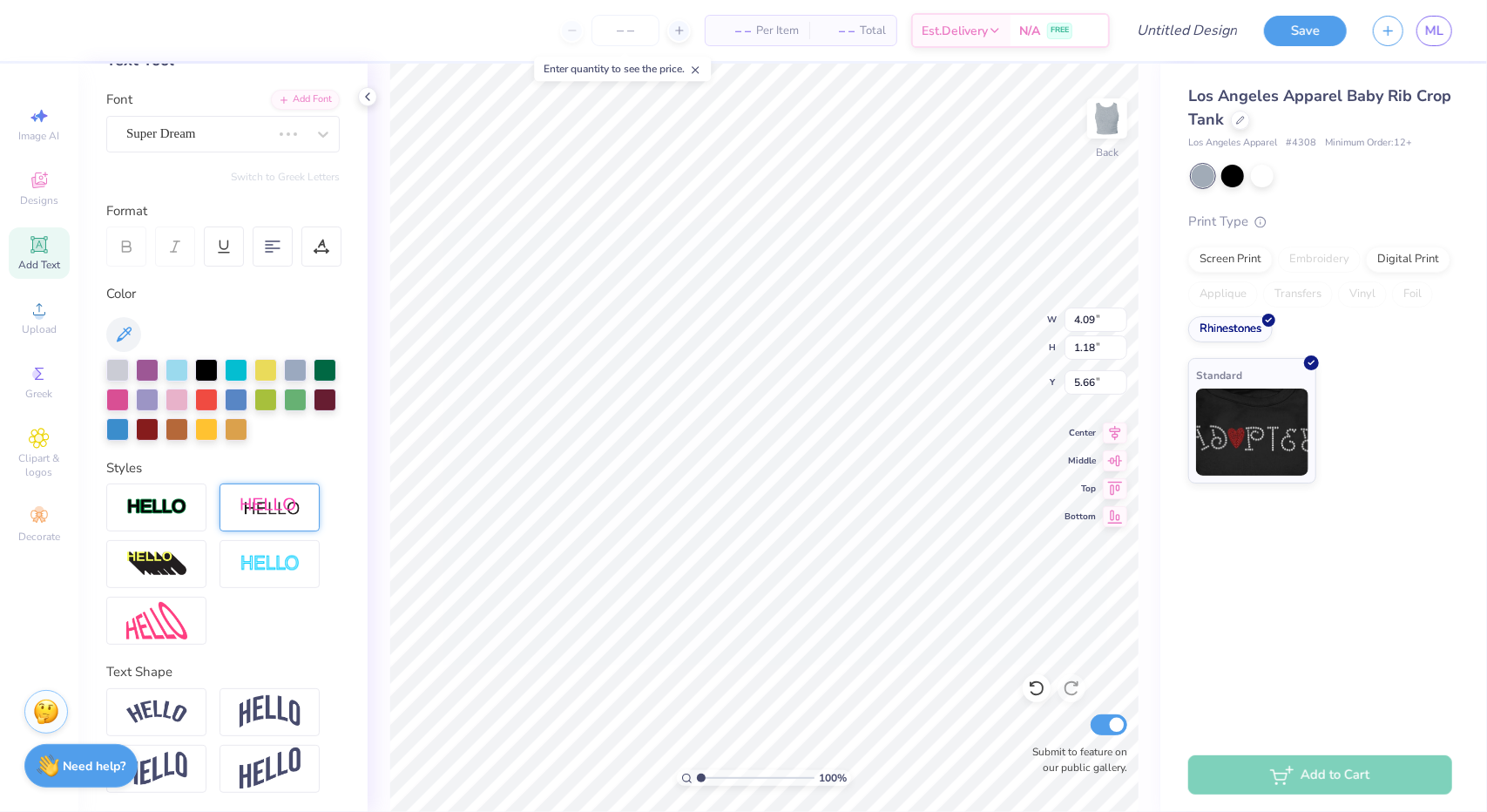
type input "4.73"
type input "1.27"
type input "5.62"
click at [232, 375] on div at bounding box center [236, 369] width 23 height 23
click at [129, 401] on div at bounding box center [118, 399] width 23 height 23
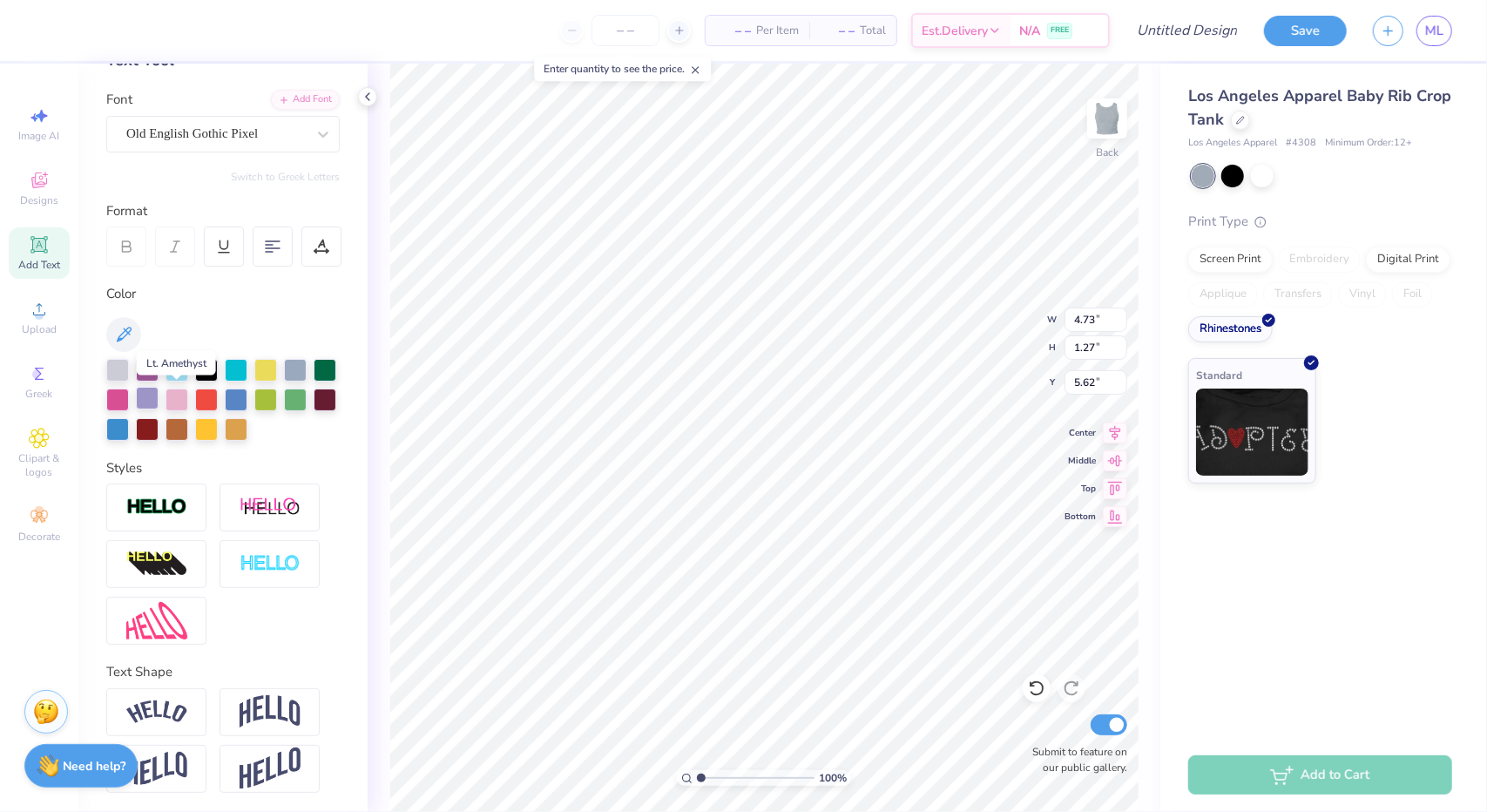
click at [159, 395] on div at bounding box center [147, 399] width 23 height 23
click at [140, 370] on div at bounding box center [147, 369] width 23 height 23
click at [274, 242] on icon at bounding box center [273, 247] width 16 height 16
type textarea "Slay the Pain Away"
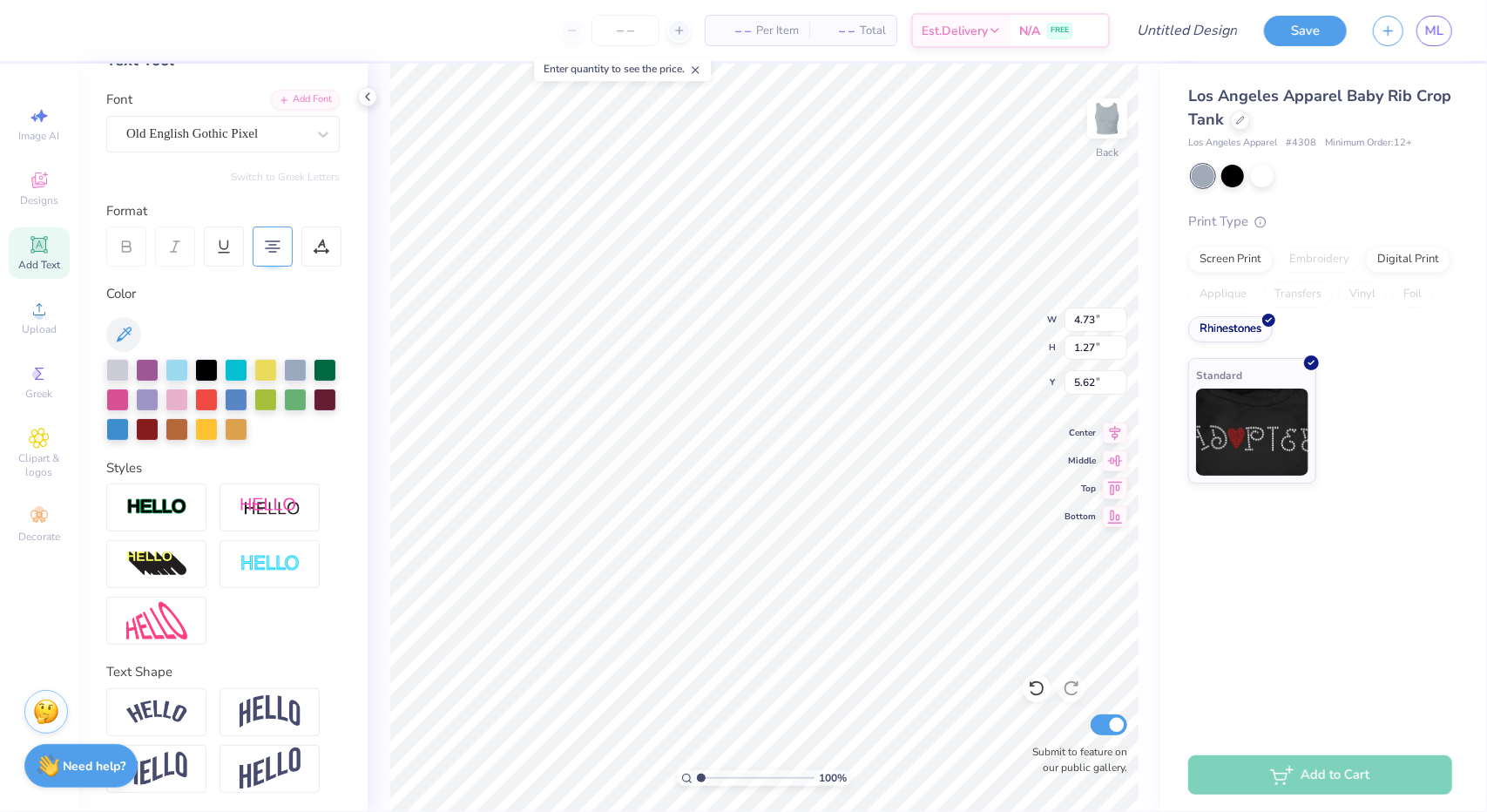
scroll to position [17, 2]
type input "1.42"
click at [1169, 29] on input "Design Title" at bounding box center [1166, 31] width 171 height 35
type input "Slay"
click at [1317, 42] on button "Save" at bounding box center [1305, 28] width 83 height 31
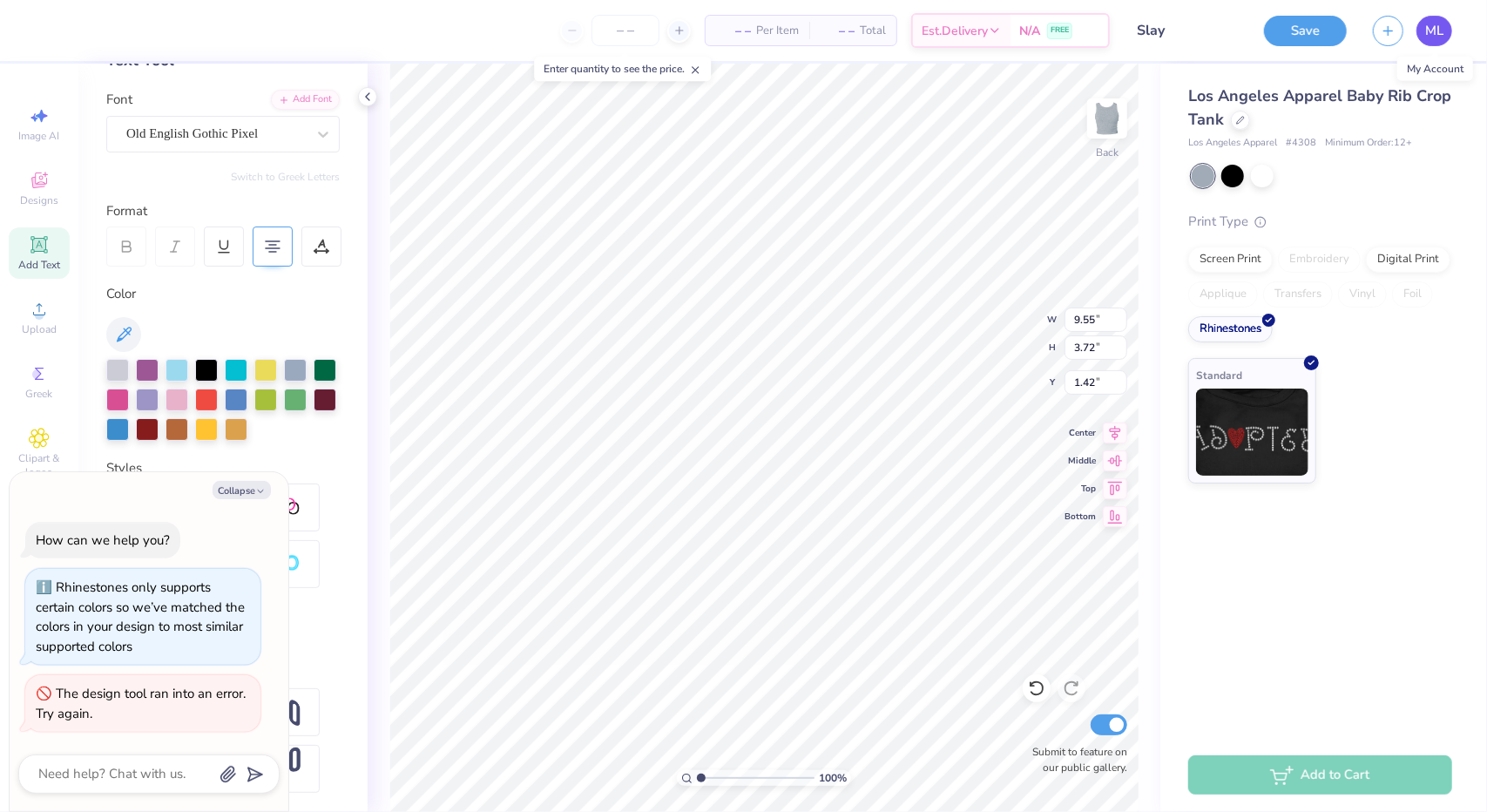
click at [1433, 37] on span "ML" at bounding box center [1434, 31] width 18 height 20
type textarea "x"
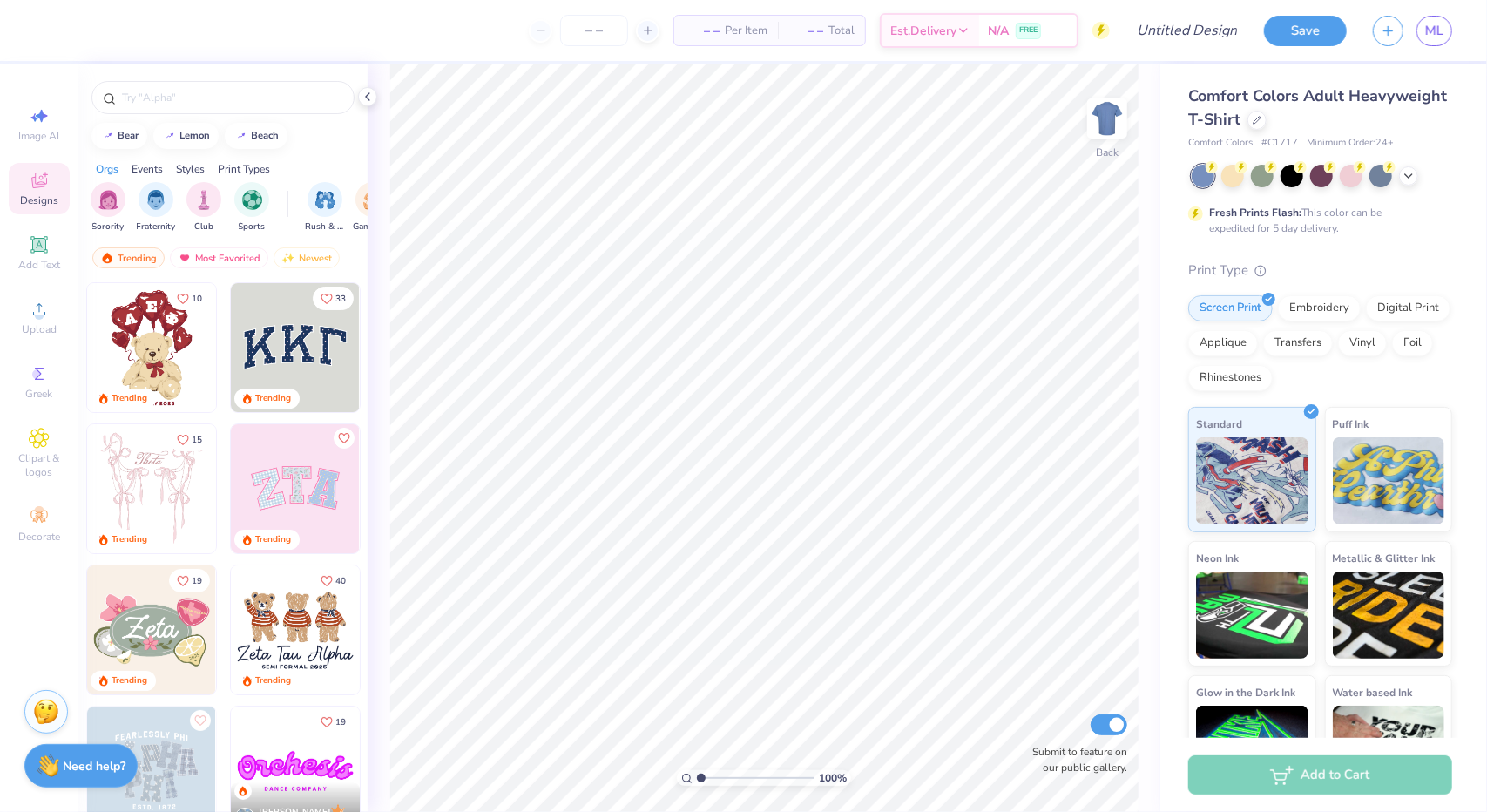
click at [162, 315] on img at bounding box center [151, 348] width 129 height 129
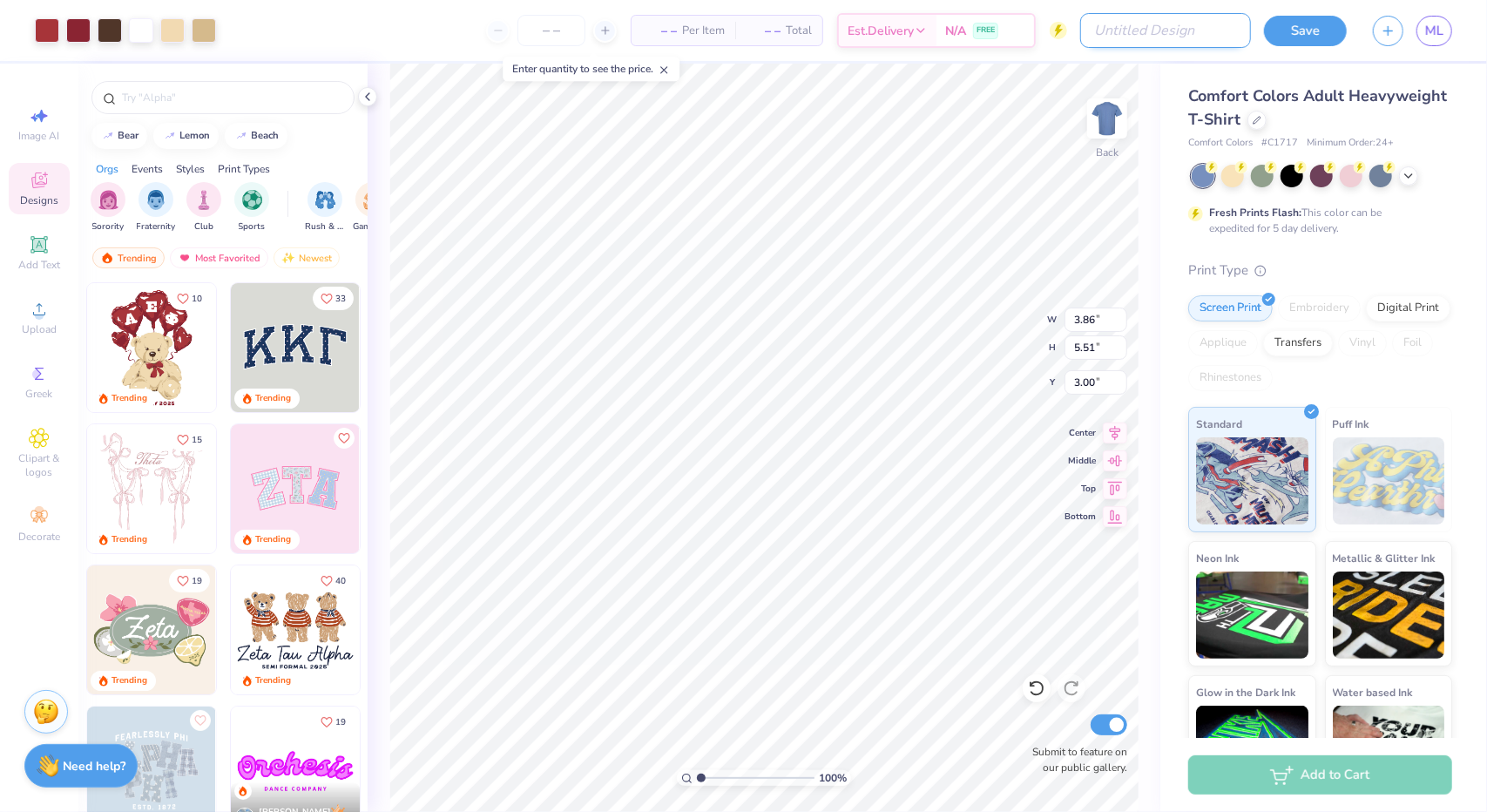
click at [1223, 38] on input "Design Title" at bounding box center [1166, 31] width 171 height 35
type input "sho"
click at [1319, 36] on button "Save" at bounding box center [1305, 28] width 83 height 31
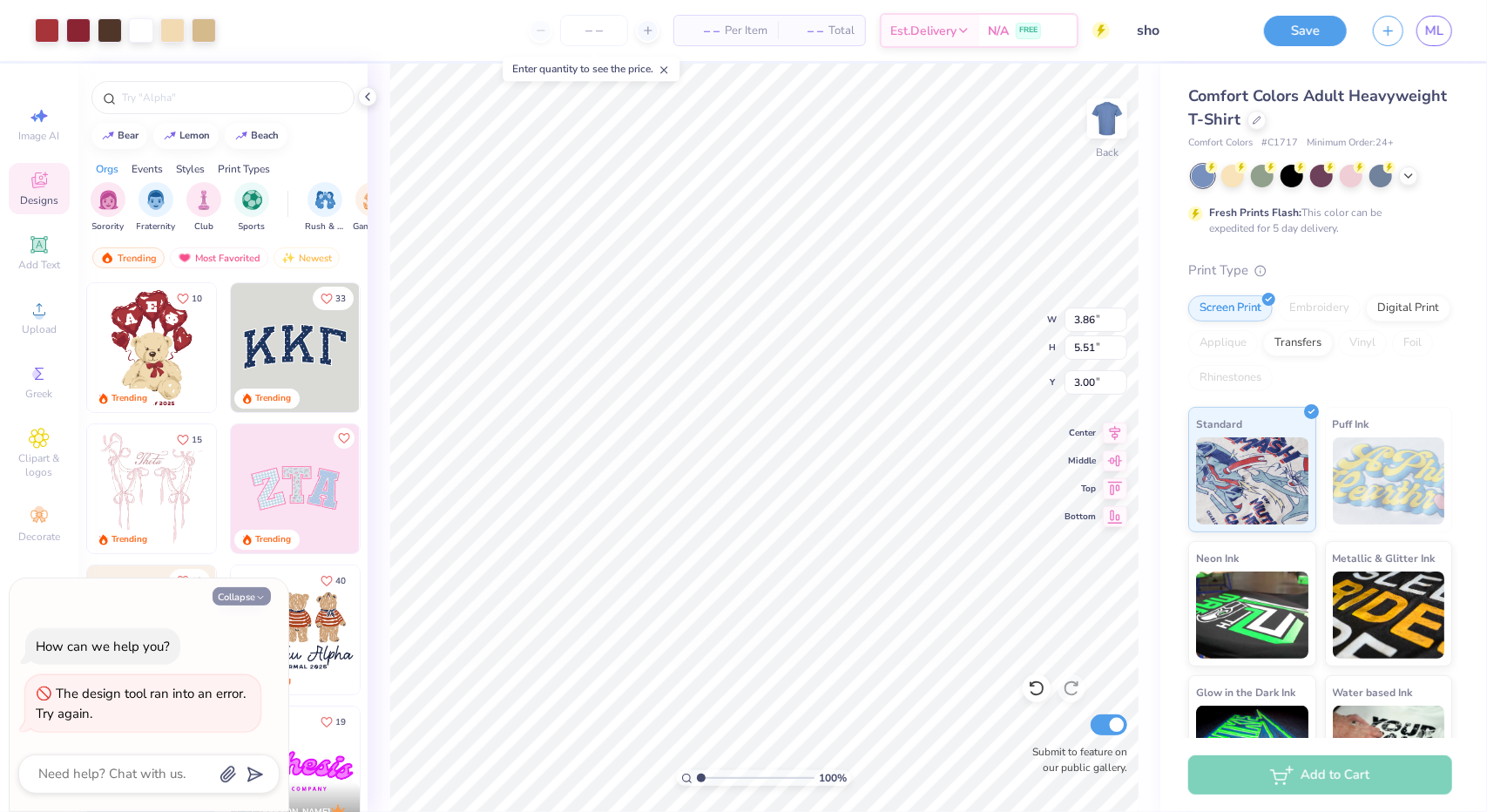
click at [262, 596] on icon "button" at bounding box center [261, 598] width 11 height 11
type textarea "x"
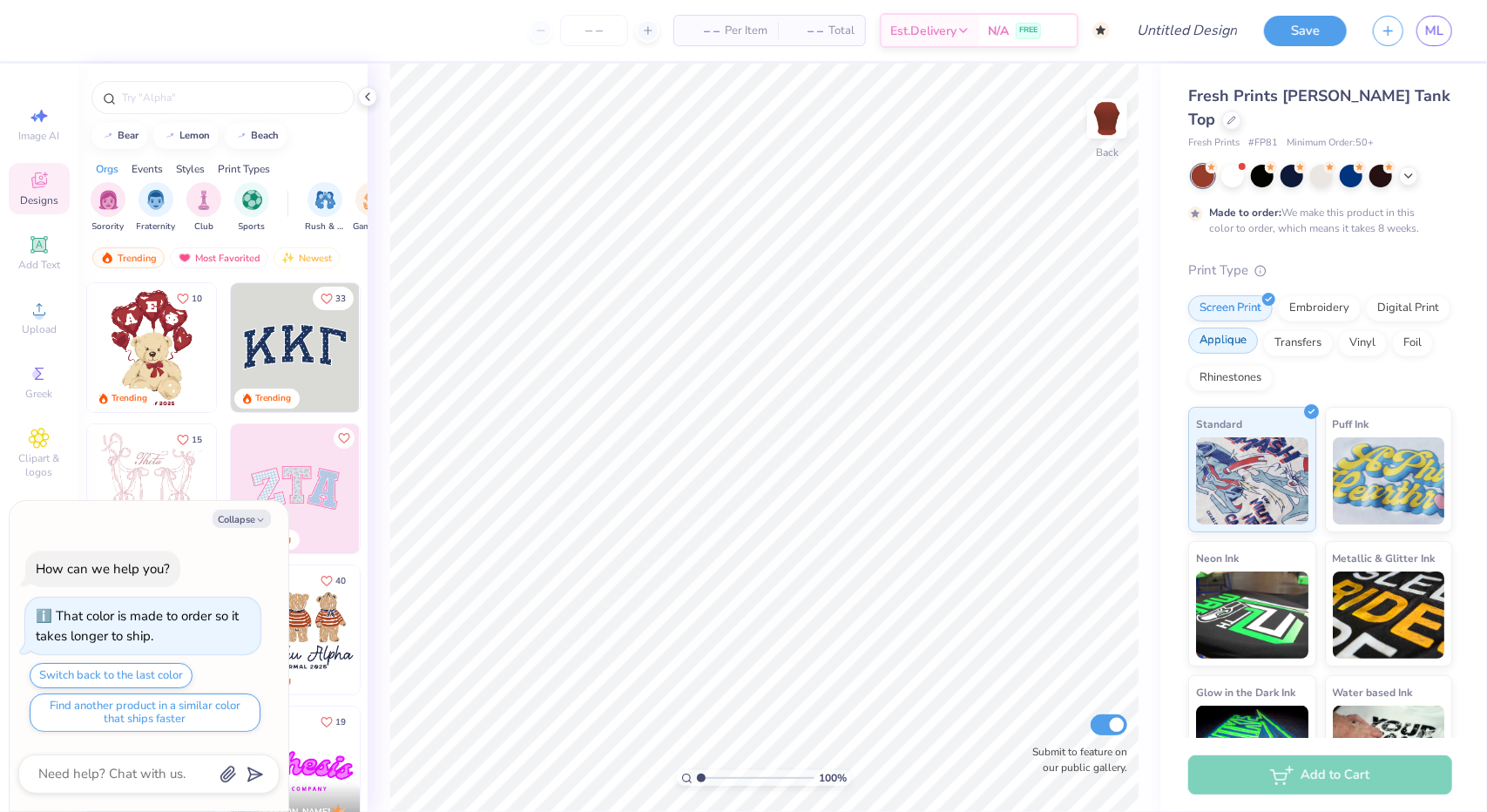
click at [1258, 327] on div "Applique" at bounding box center [1223, 341] width 69 height 26
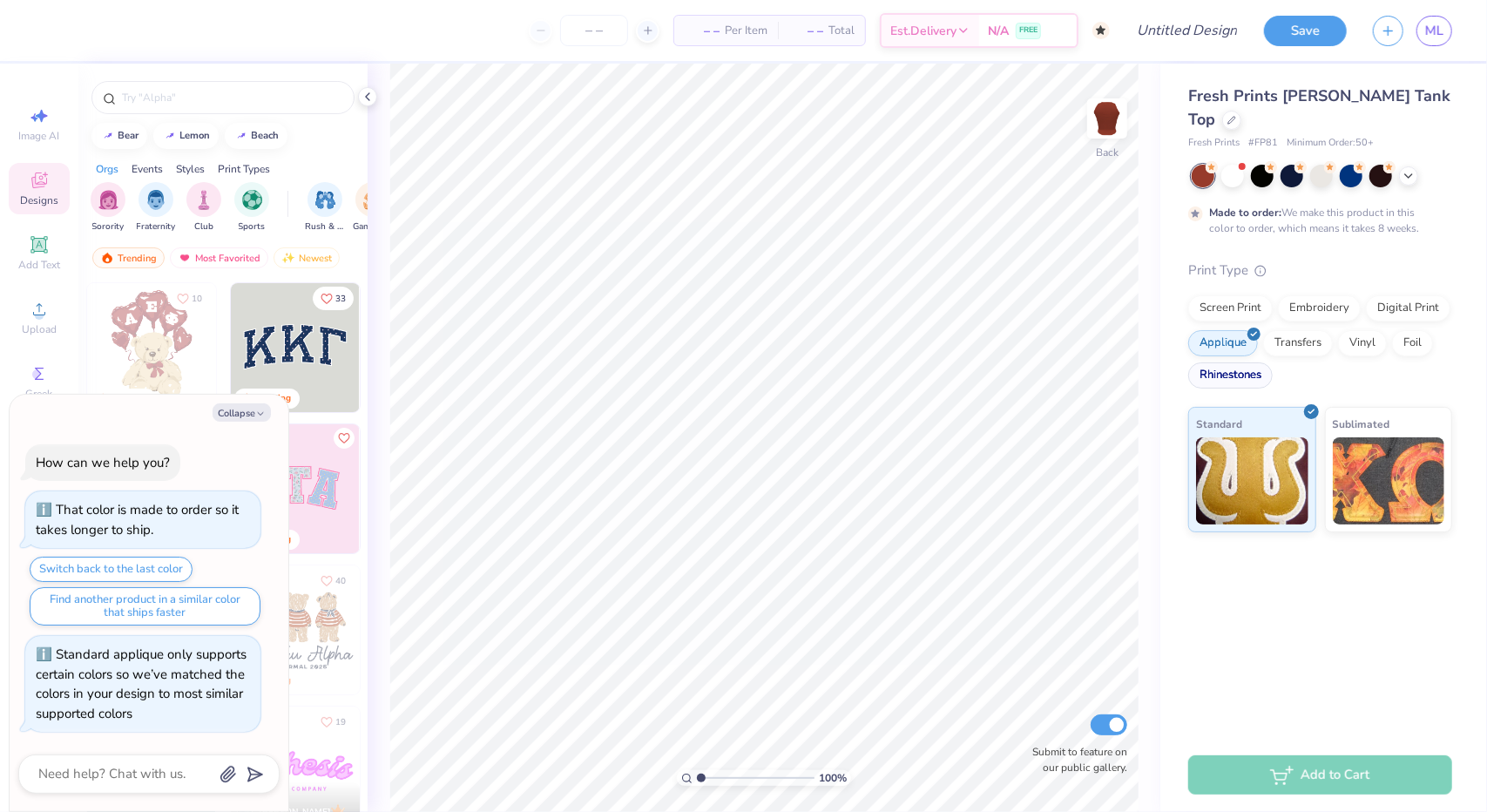
click at [1240, 363] on div "Rhinestones" at bounding box center [1231, 376] width 84 height 26
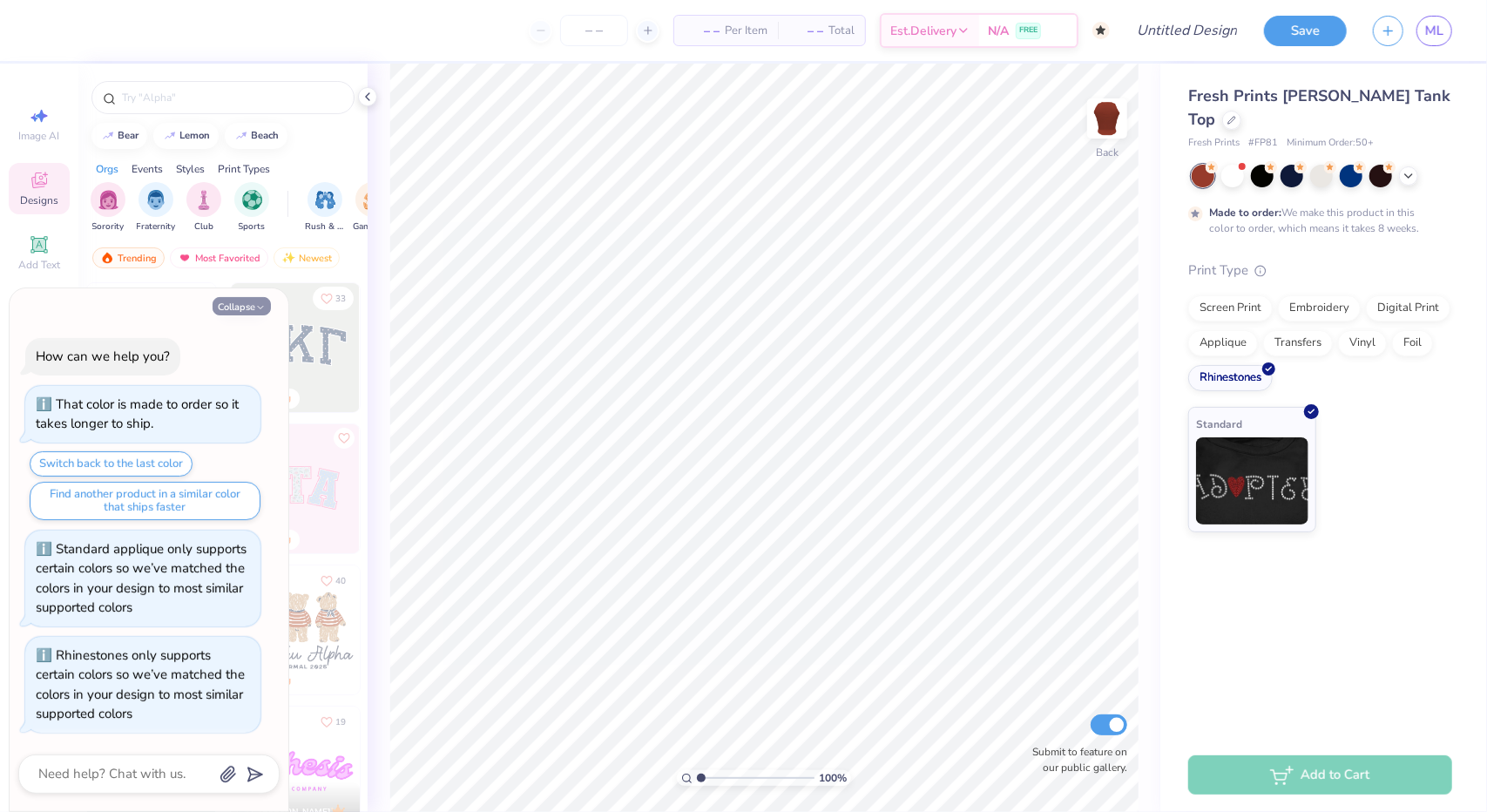
click at [248, 315] on button "Collapse" at bounding box center [241, 305] width 59 height 18
type textarea "x"
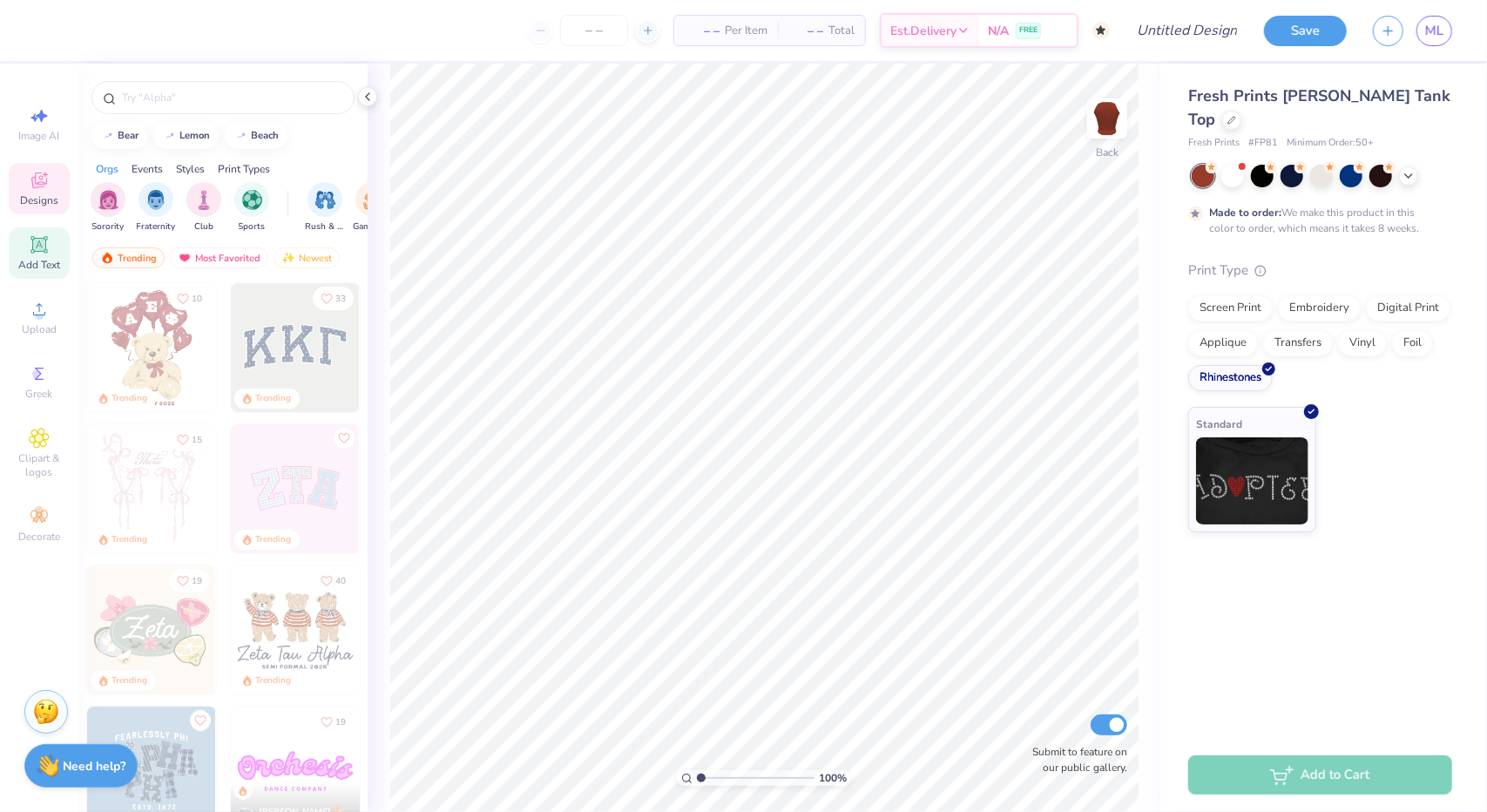
click at [54, 254] on div "Add Text" at bounding box center [39, 253] width 61 height 52
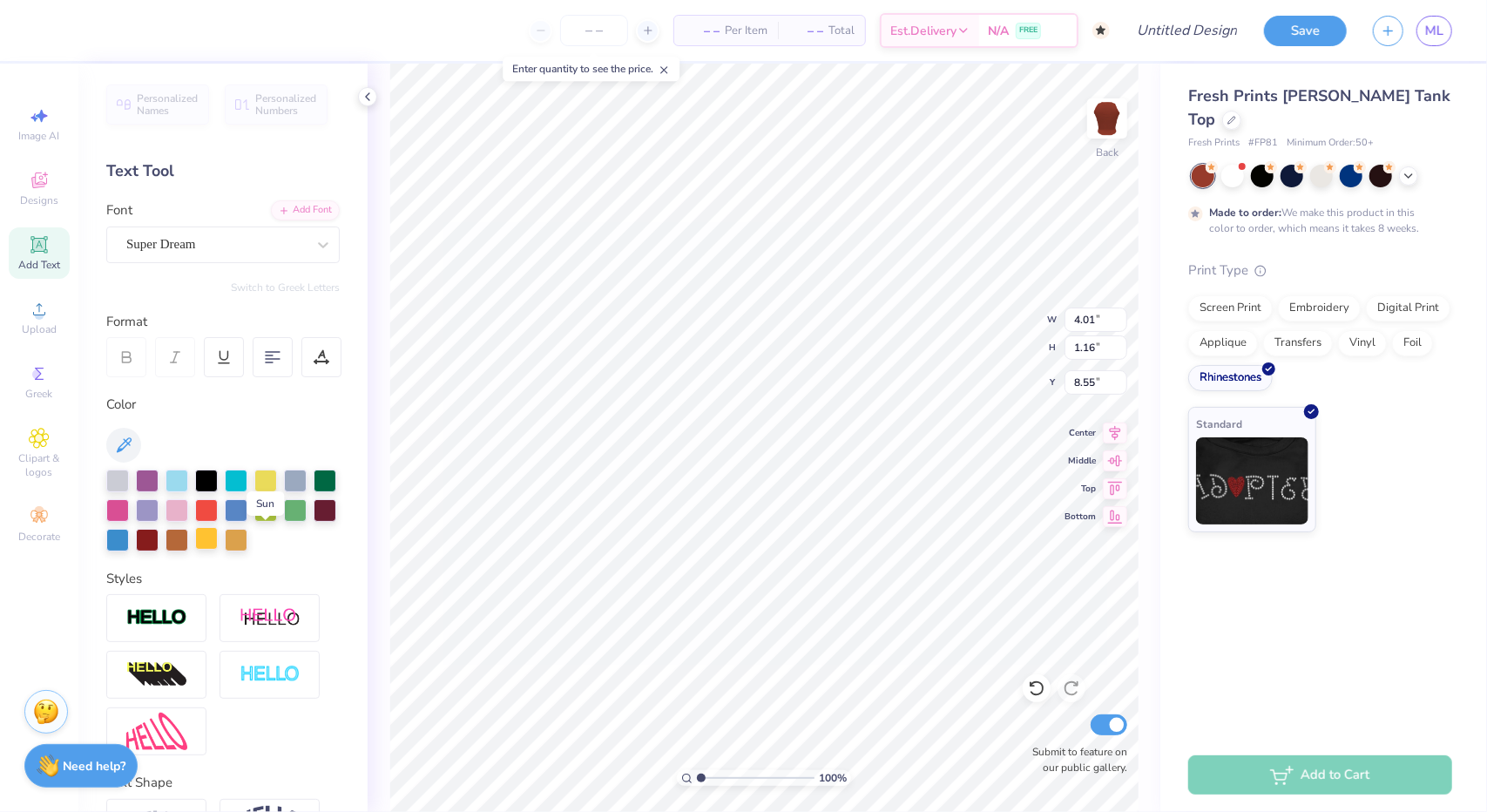
click at [218, 539] on div at bounding box center [206, 539] width 23 height 23
click at [314, 236] on icon at bounding box center [323, 245] width 18 height 18
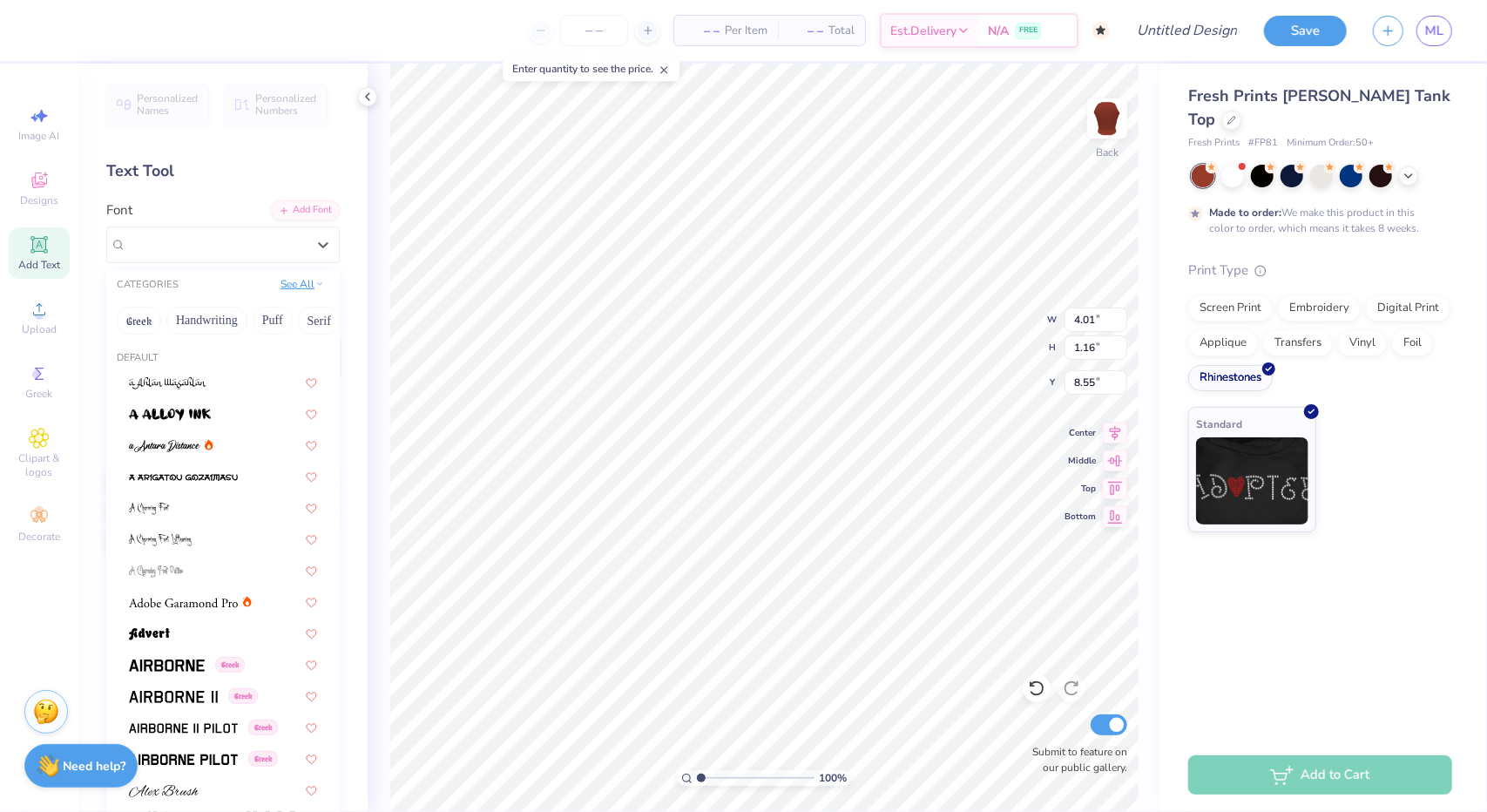
click at [290, 285] on button "See All" at bounding box center [303, 284] width 54 height 18
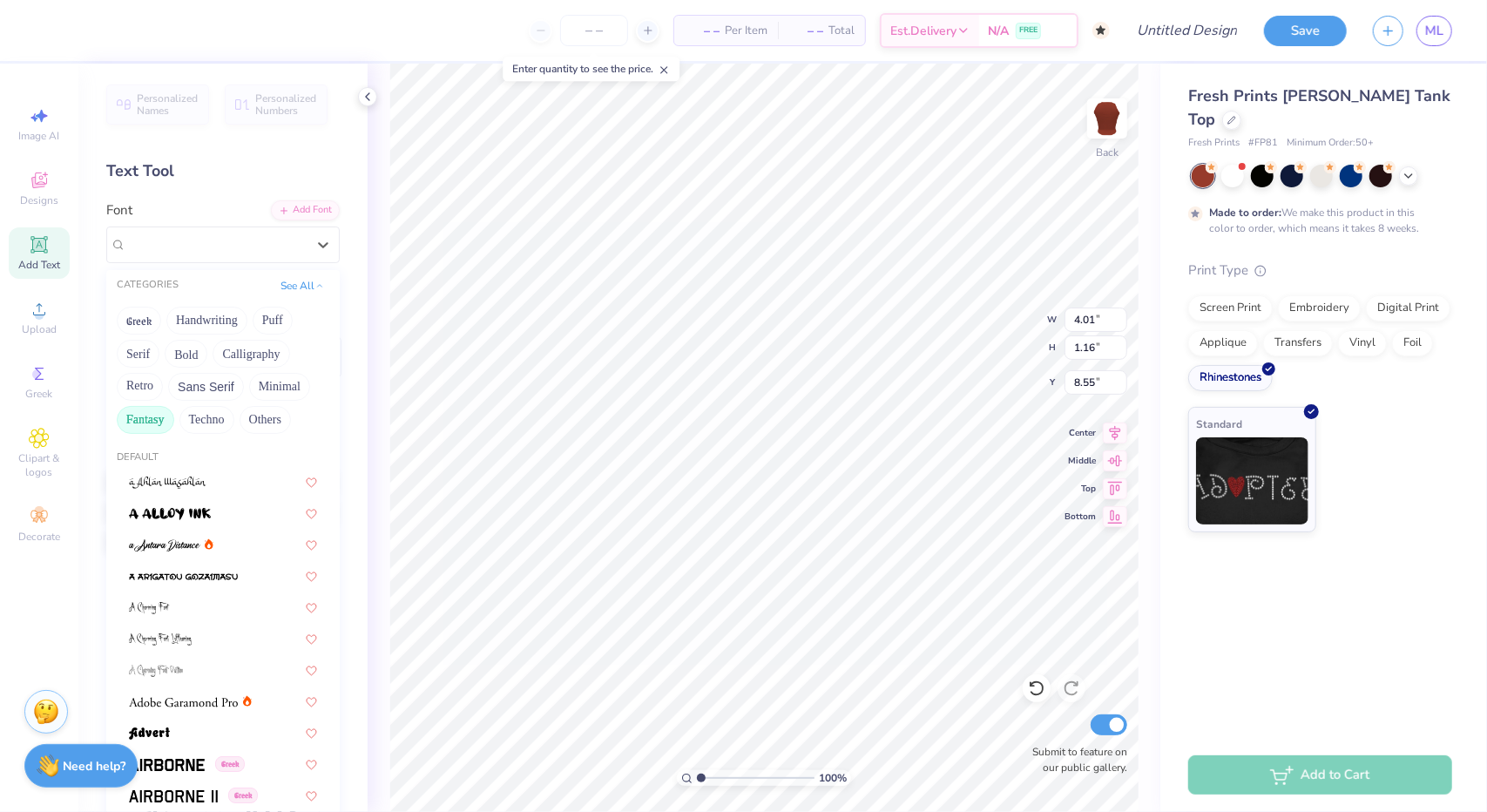
click at [154, 427] on button "Fantasy" at bounding box center [146, 420] width 58 height 28
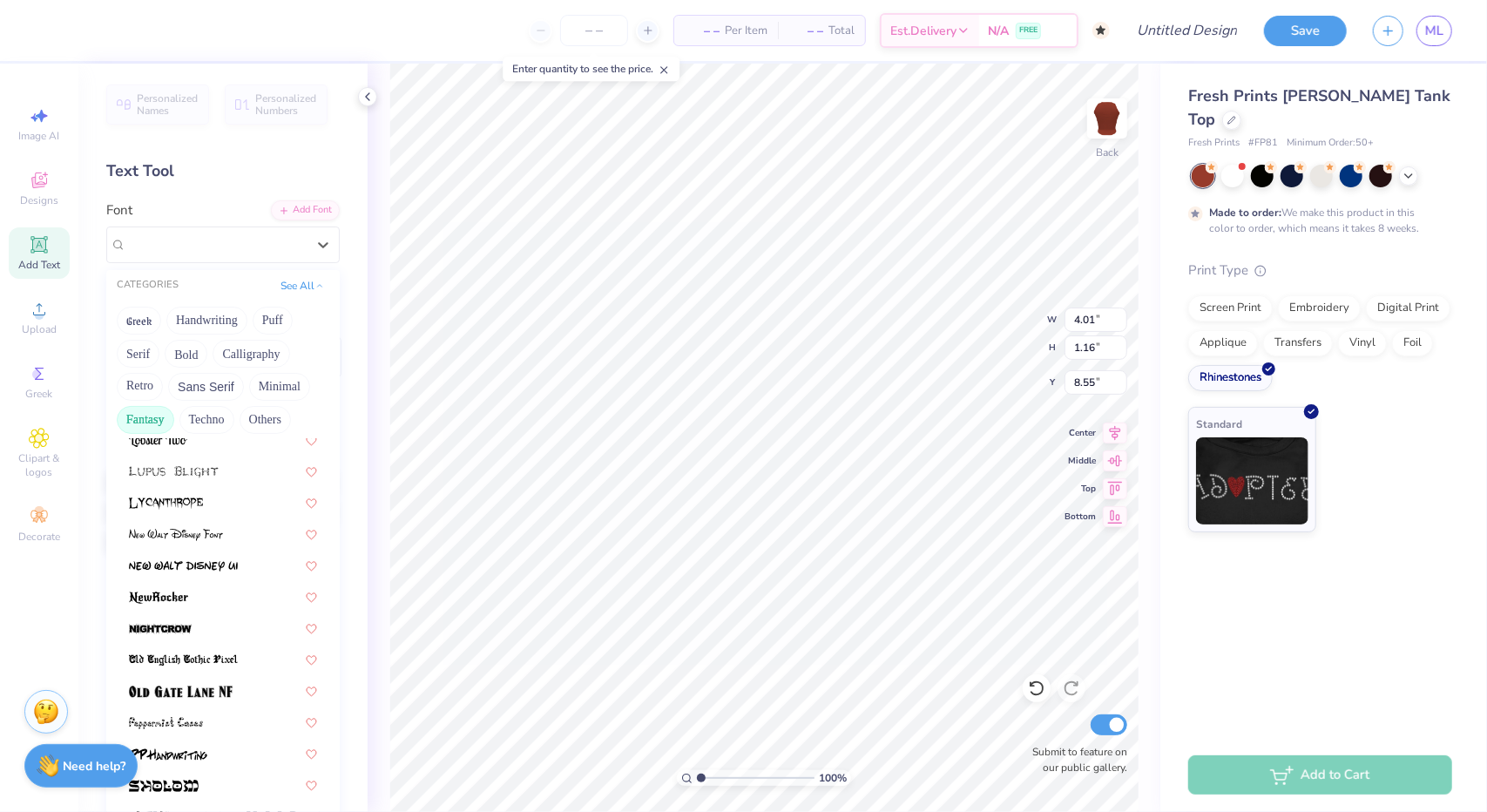
scroll to position [364, 0]
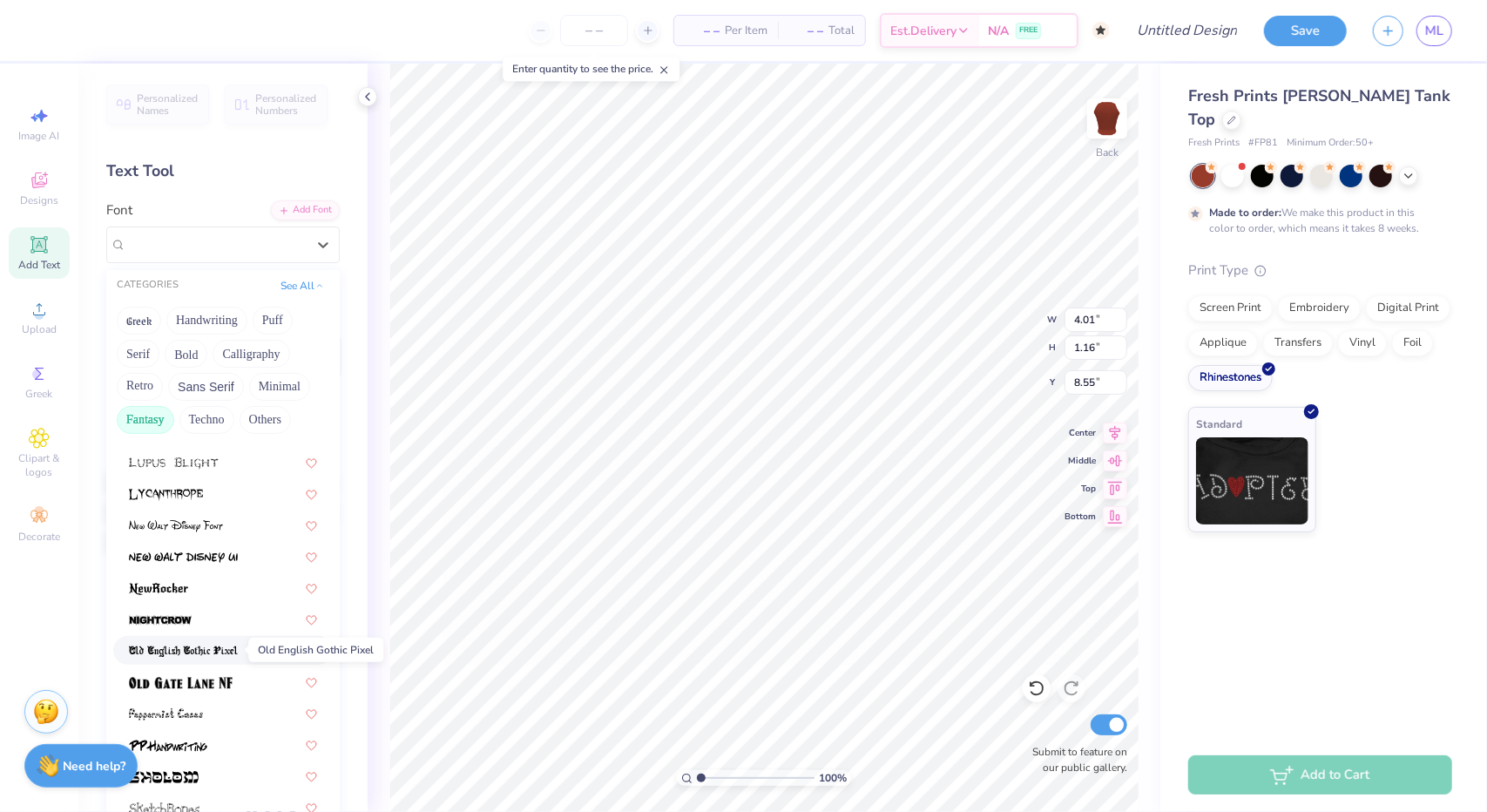
click at [223, 657] on span at bounding box center [183, 650] width 109 height 18
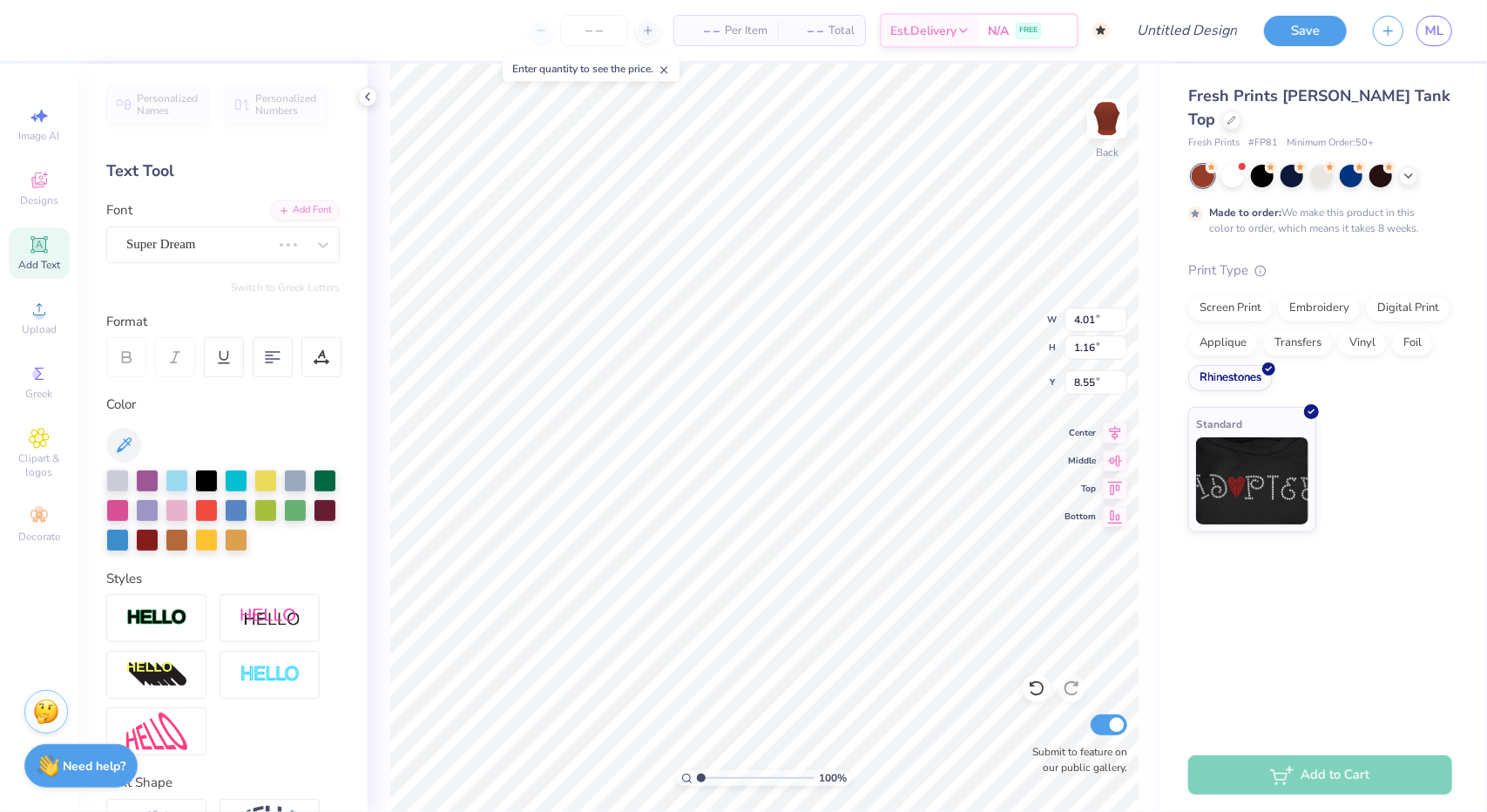
type input "4.63"
type input "1.24"
type input "8.50"
type textarea "Slay the"
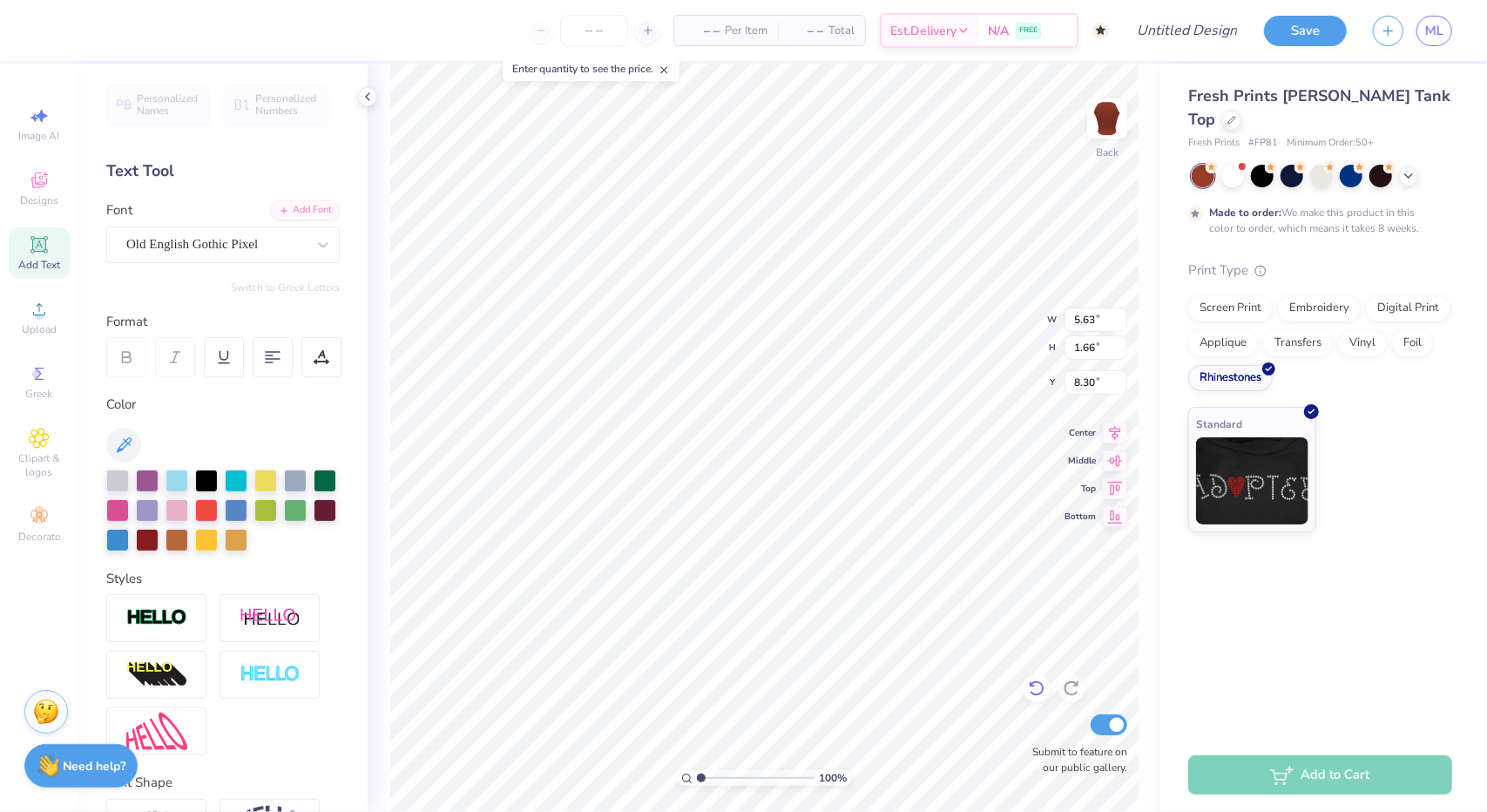
scroll to position [16, 3]
type textarea "Slay the Pain Away"
click at [278, 356] on icon at bounding box center [273, 357] width 16 height 16
type input "4.55"
click at [389, 503] on div "100 % Back W 7.19 7.19 " H 2.80 2.80 " Y 4.55 4.55 " Center Middle Top Bottom S…" at bounding box center [764, 437] width 793 height 749
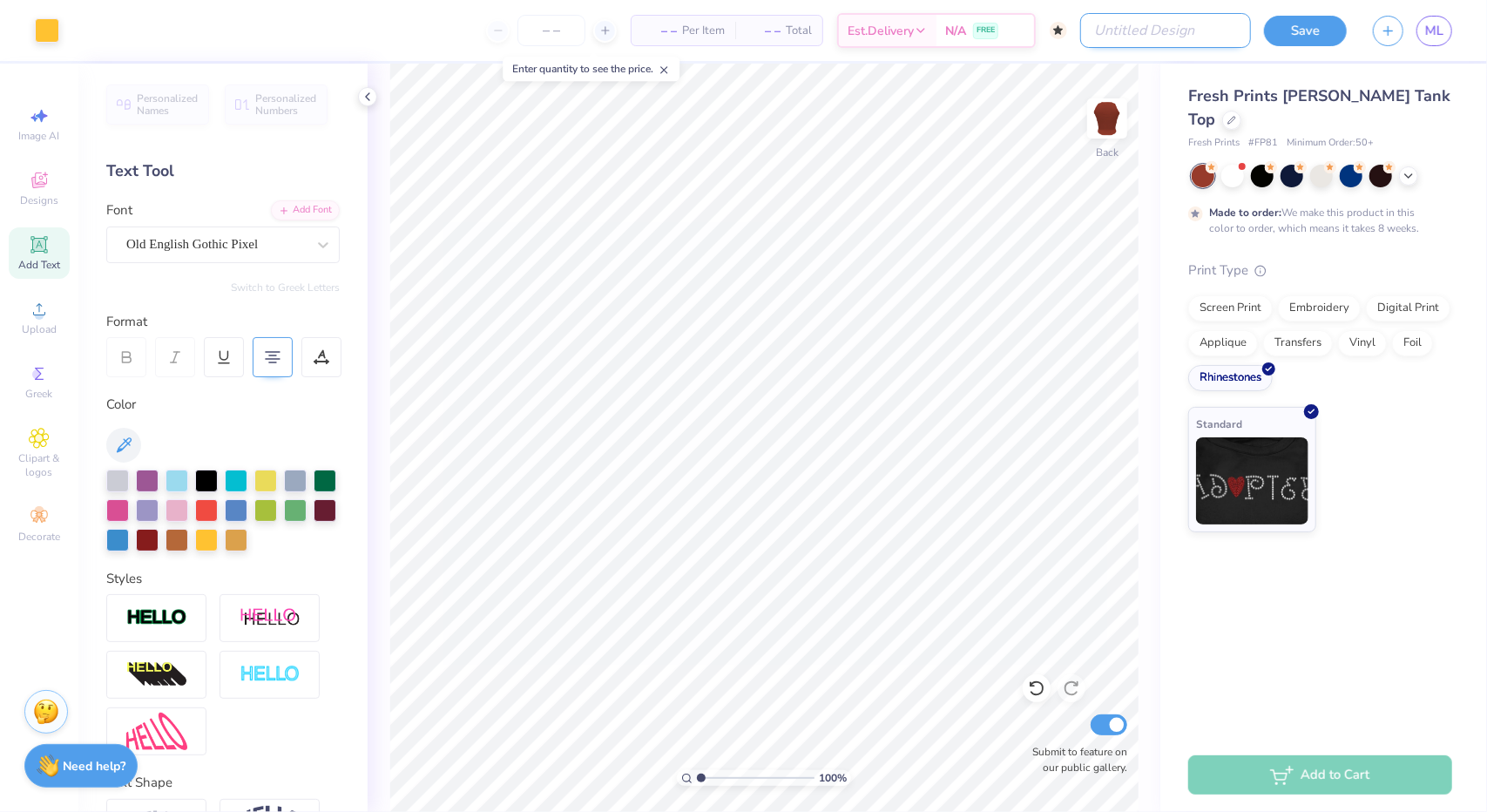
click at [1153, 32] on input "Design Title" at bounding box center [1166, 31] width 171 height 35
type input "l"
click at [1336, 32] on button "Save" at bounding box center [1305, 28] width 83 height 31
type textarea "x"
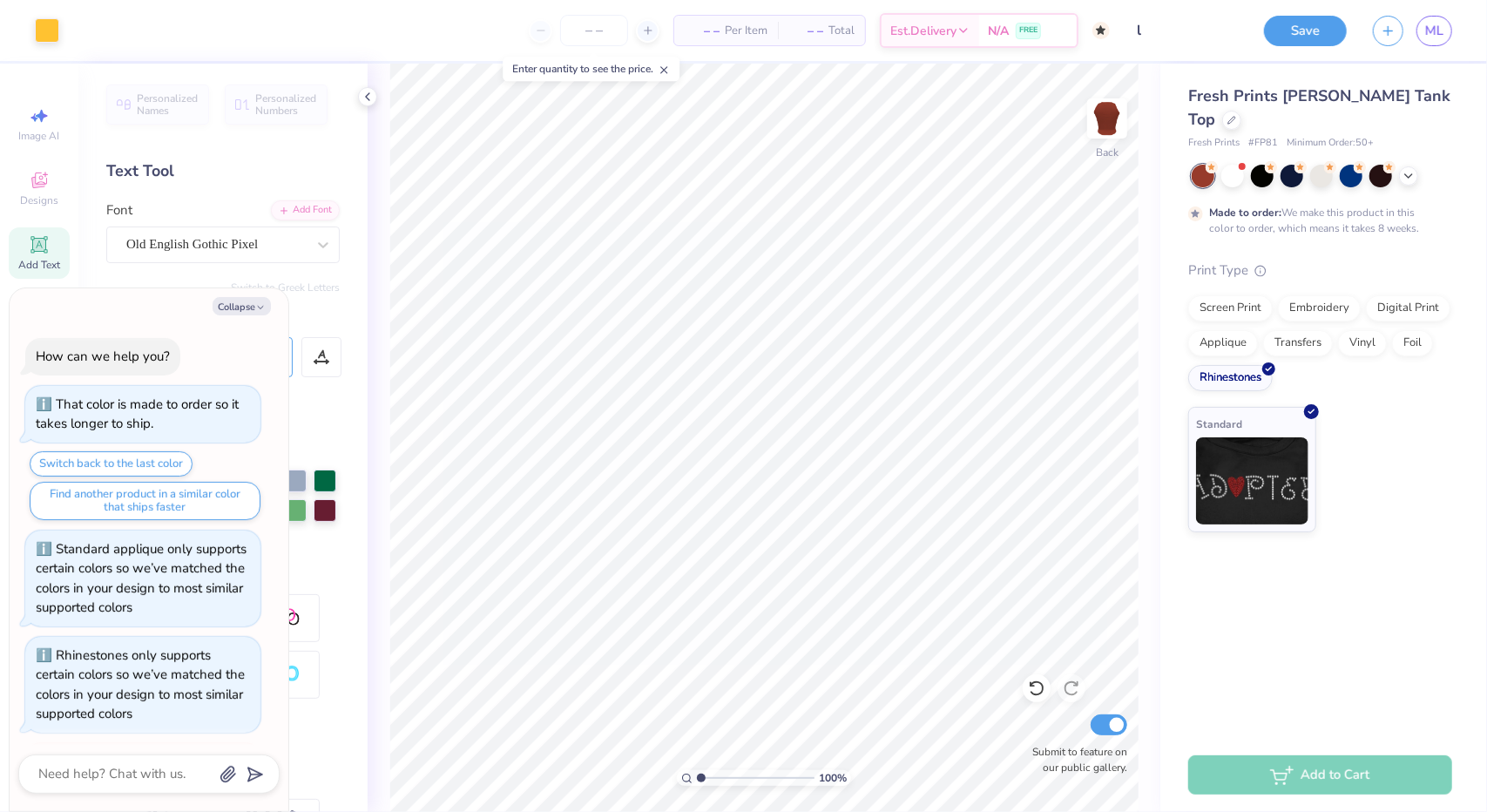
scroll to position [65, 0]
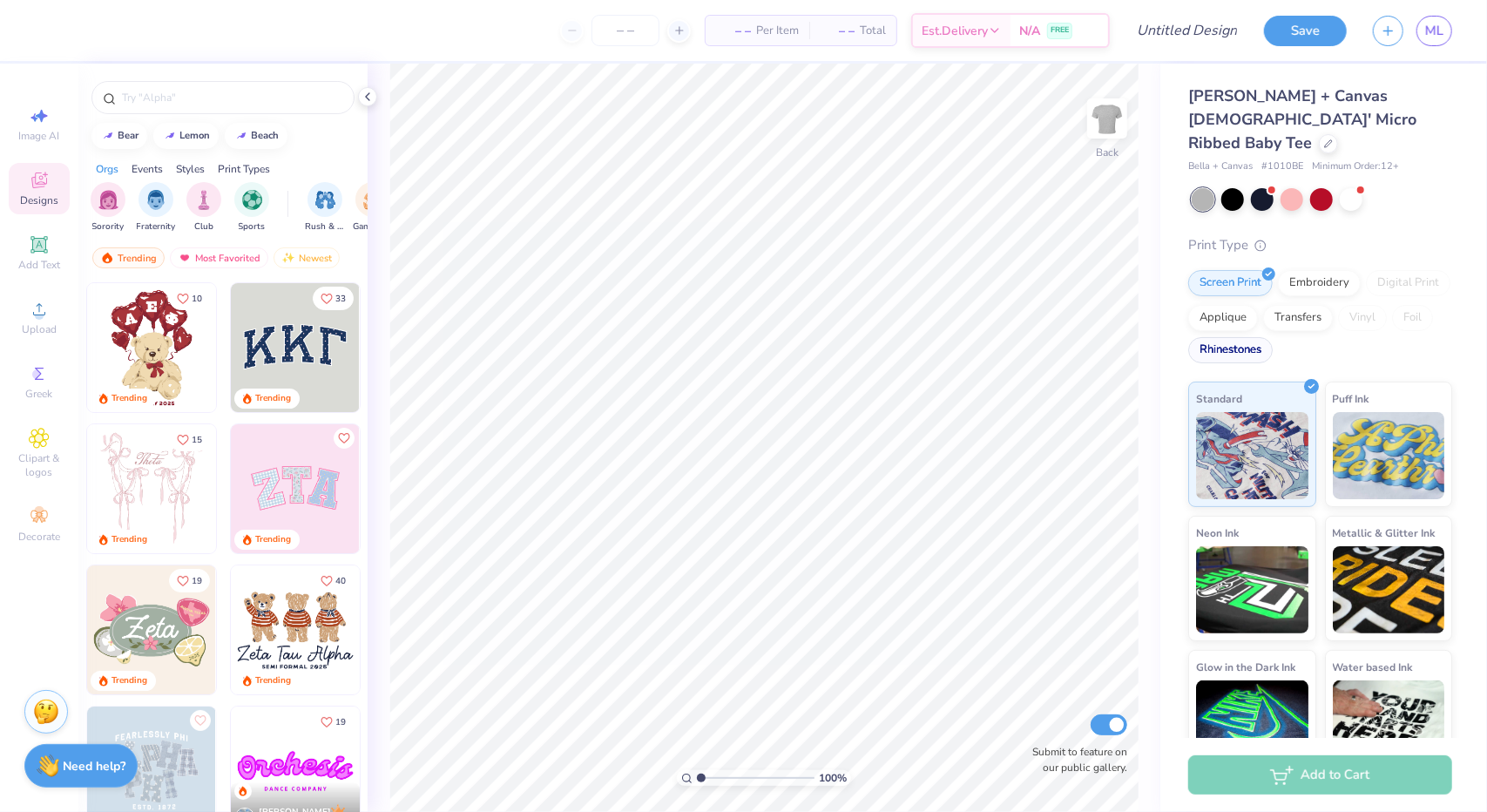
click at [1273, 341] on div "Rhinestones" at bounding box center [1231, 350] width 84 height 26
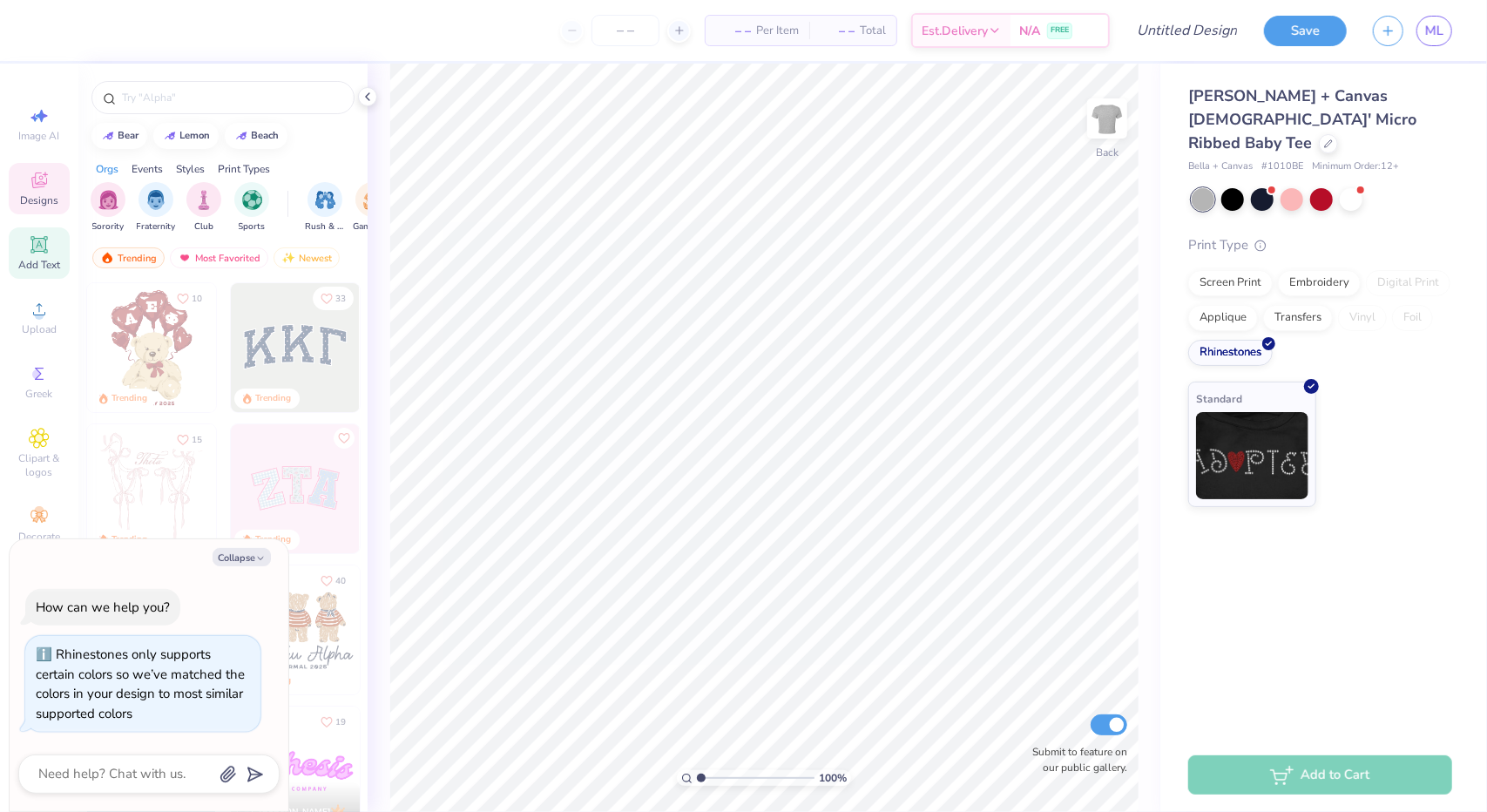
click at [43, 255] on div "Add Text" at bounding box center [39, 253] width 61 height 52
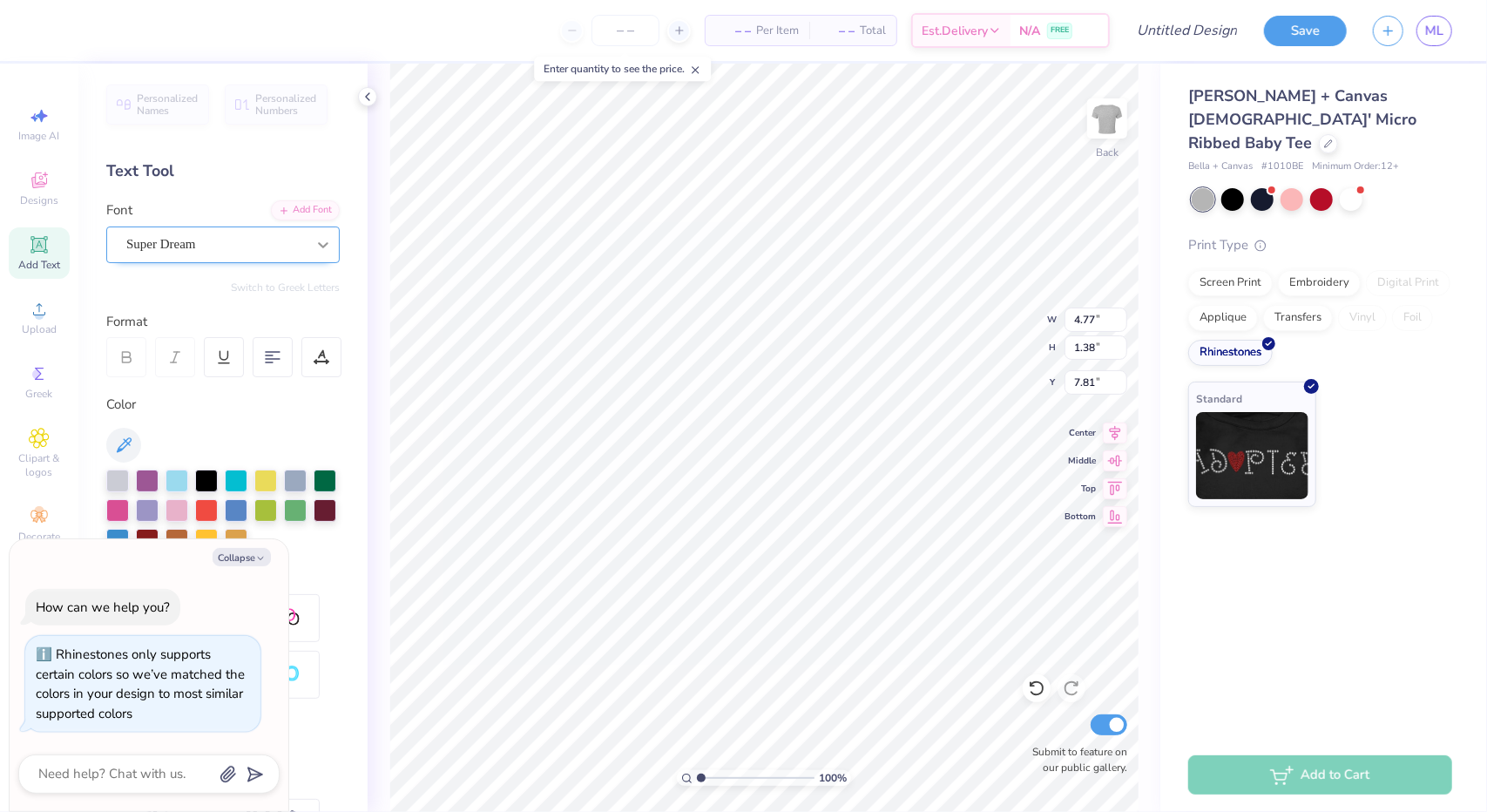
click at [307, 231] on div at bounding box center [323, 245] width 32 height 32
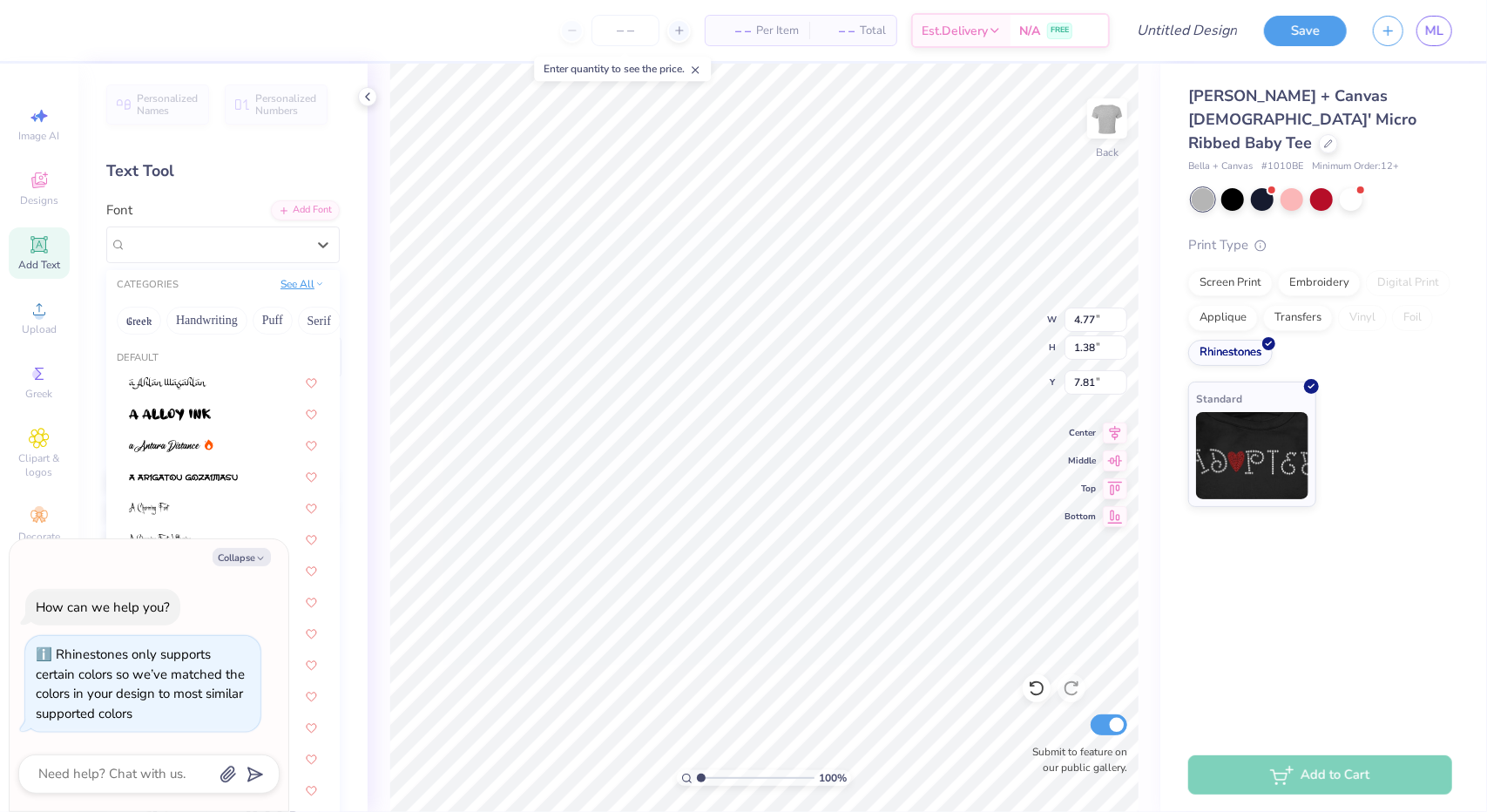
click at [281, 290] on button "See All" at bounding box center [303, 284] width 54 height 18
click at [154, 417] on button "Fantasy" at bounding box center [146, 420] width 58 height 28
click at [193, 485] on img at bounding box center [180, 483] width 102 height 12
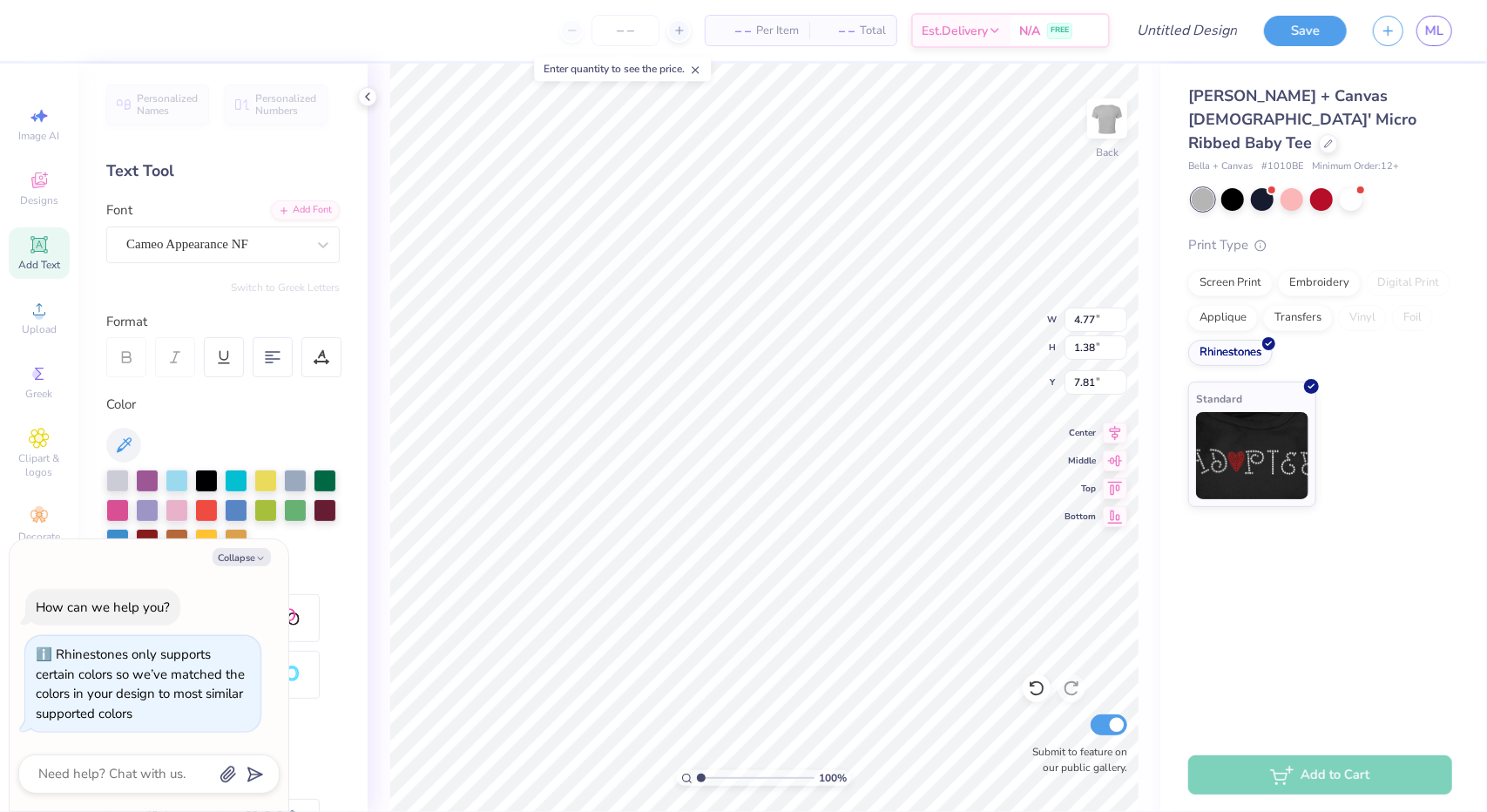
type textarea "x"
type input "6.25"
type input "1.97"
type input "7.52"
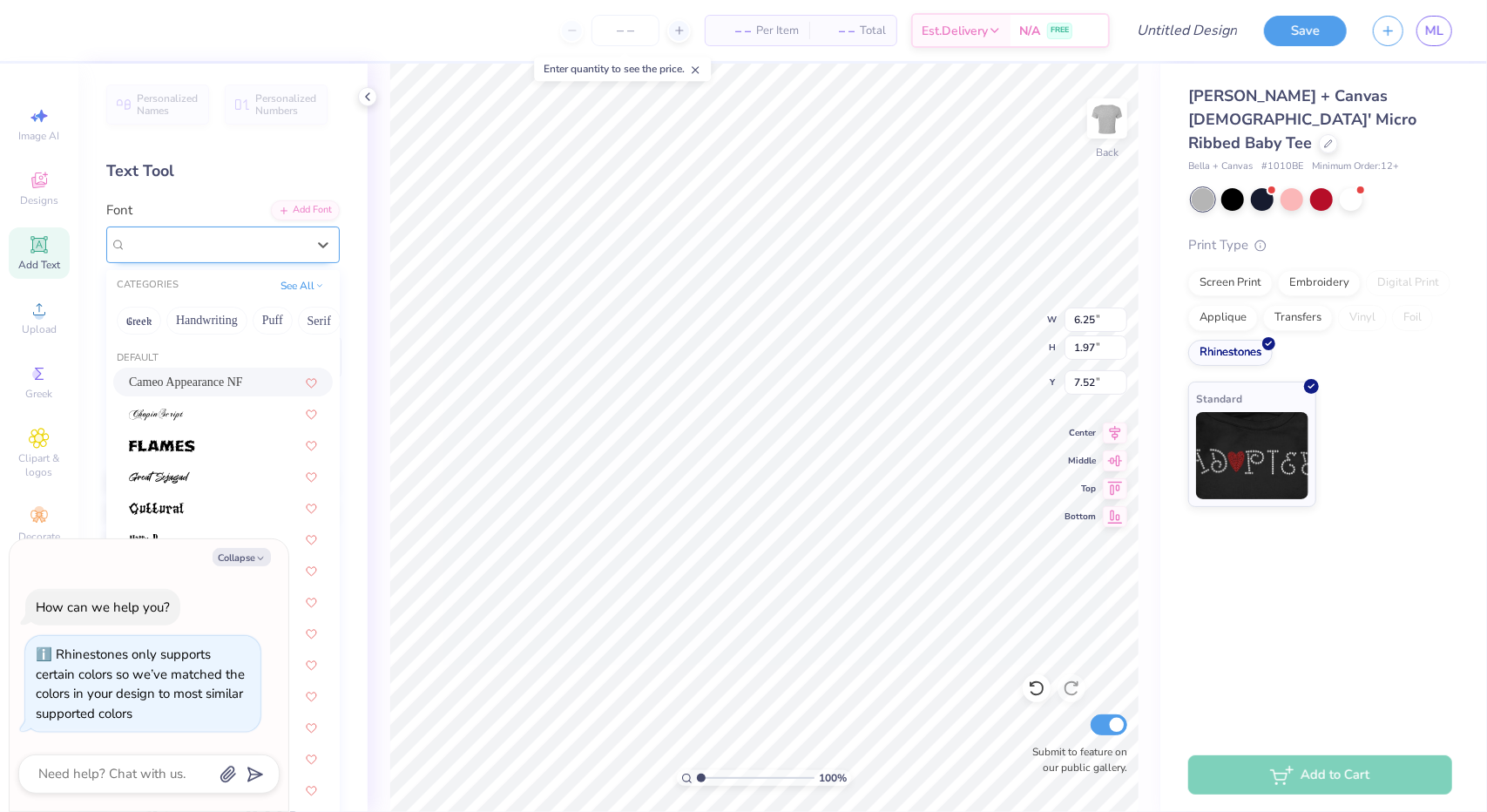
click at [291, 257] on div "Cameo Appearance NF" at bounding box center [216, 244] width 183 height 27
click at [272, 316] on button "Puff" at bounding box center [273, 320] width 40 height 28
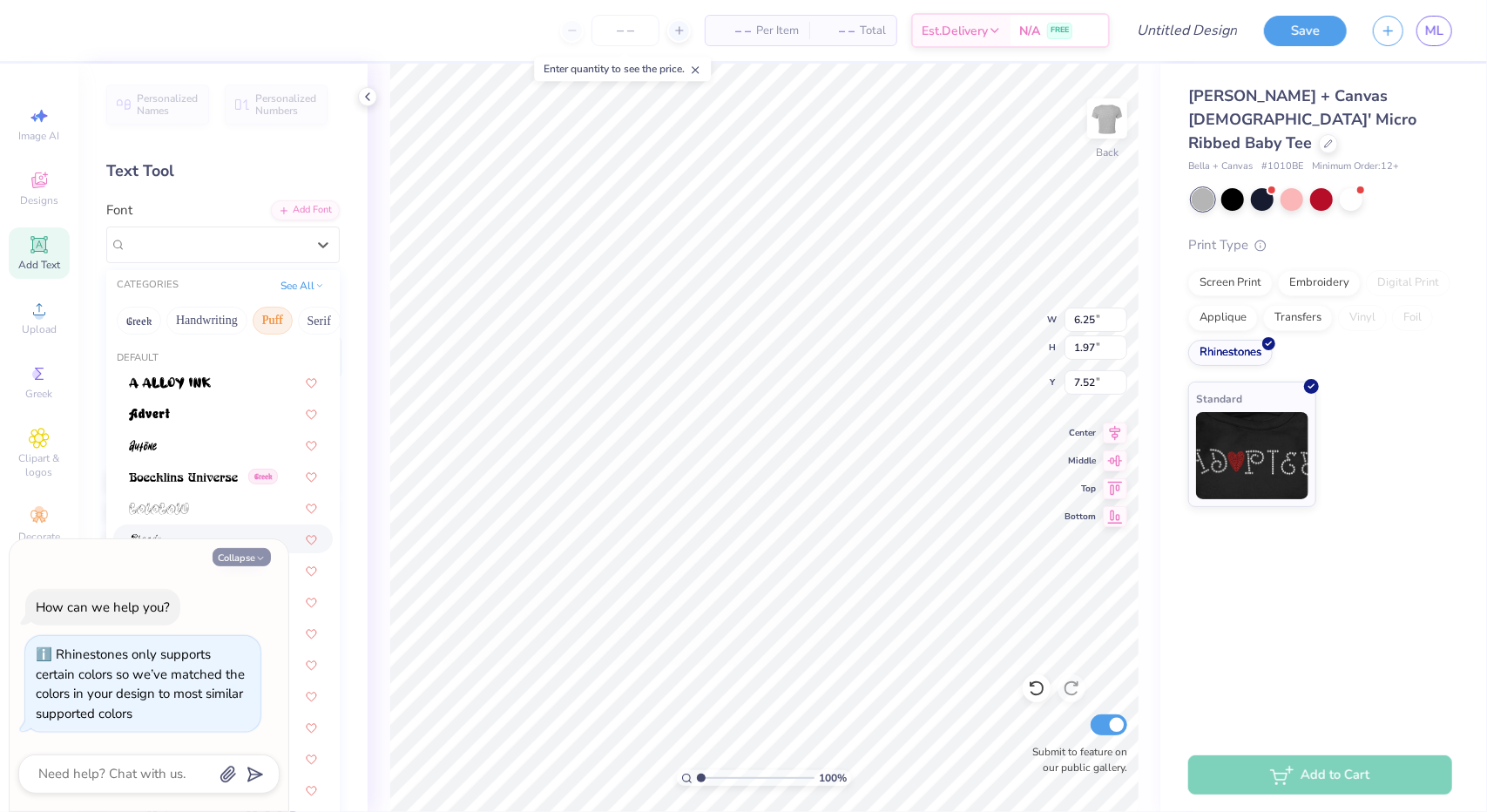
click at [245, 563] on button "Collapse" at bounding box center [241, 557] width 59 height 18
type textarea "x"
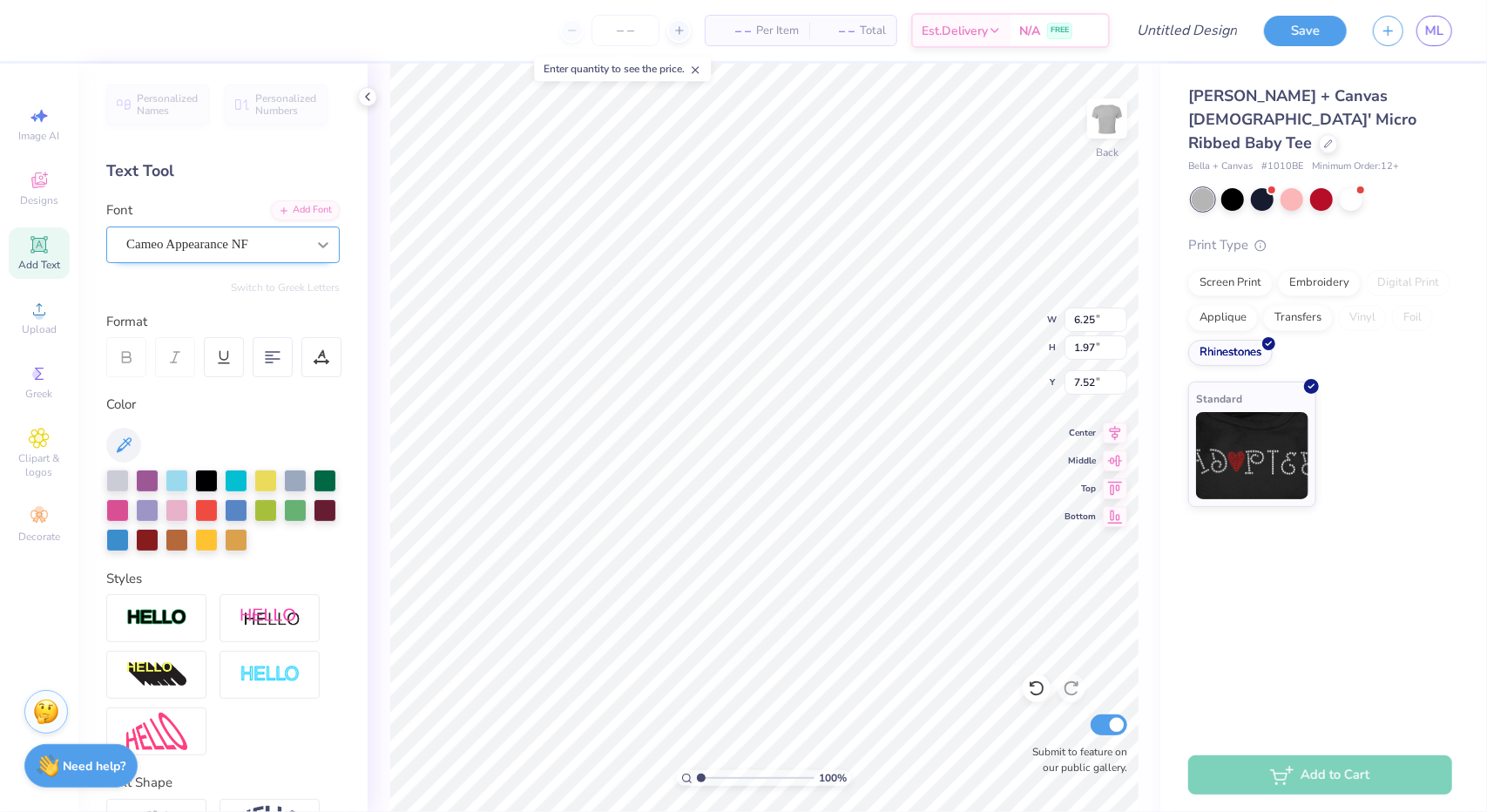
click at [307, 247] on div at bounding box center [323, 245] width 32 height 32
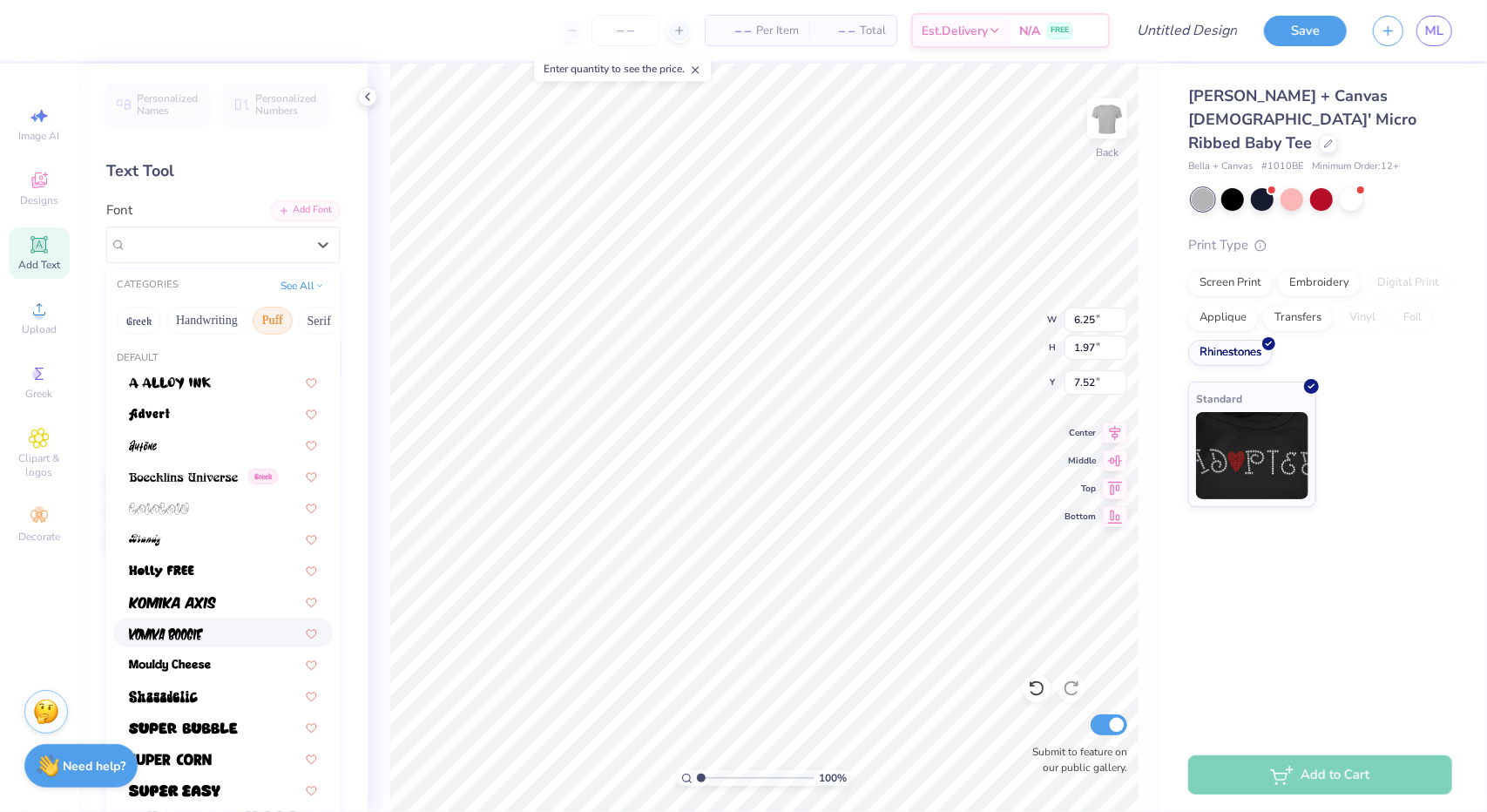
click at [238, 629] on div at bounding box center [223, 633] width 188 height 18
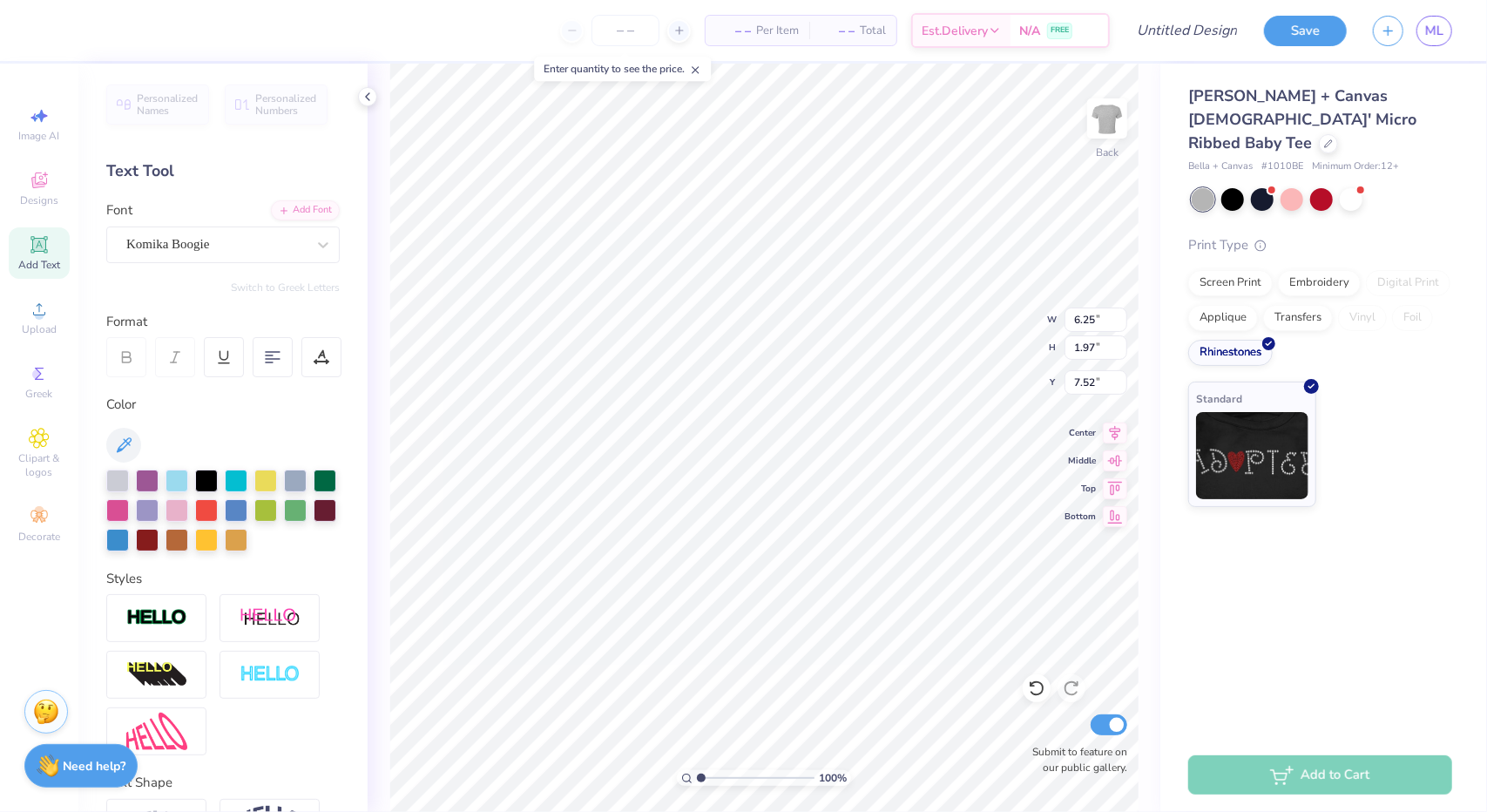
type input "4.97"
type input "2.40"
type input "7.30"
type textarea "When marz attack"
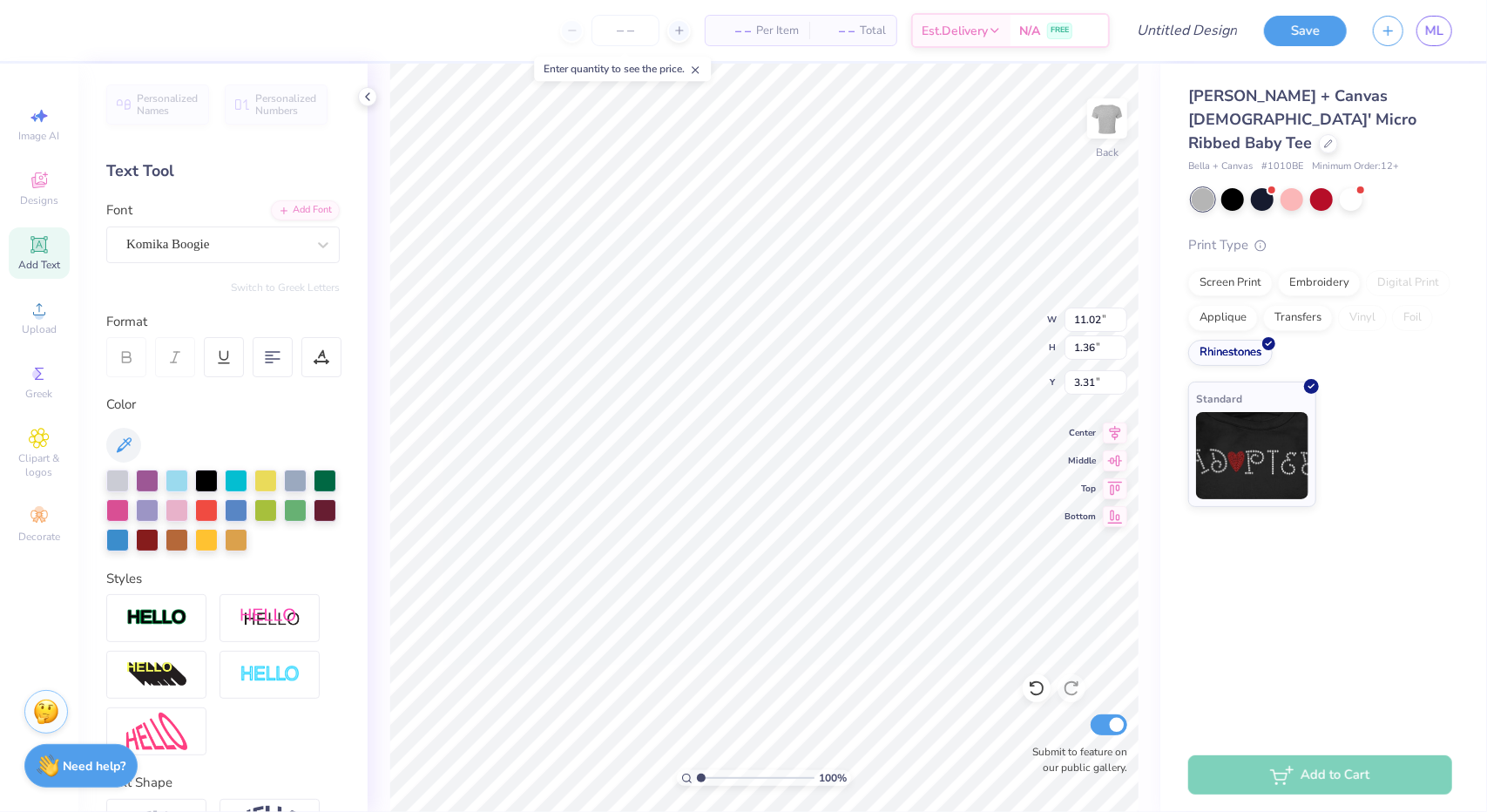
type input "3.31"
click at [129, 507] on div at bounding box center [118, 509] width 23 height 23
click at [1171, 45] on input "Design Title" at bounding box center [1166, 31] width 171 height 35
type input "j"
click at [1302, 33] on button "Save" at bounding box center [1305, 28] width 83 height 31
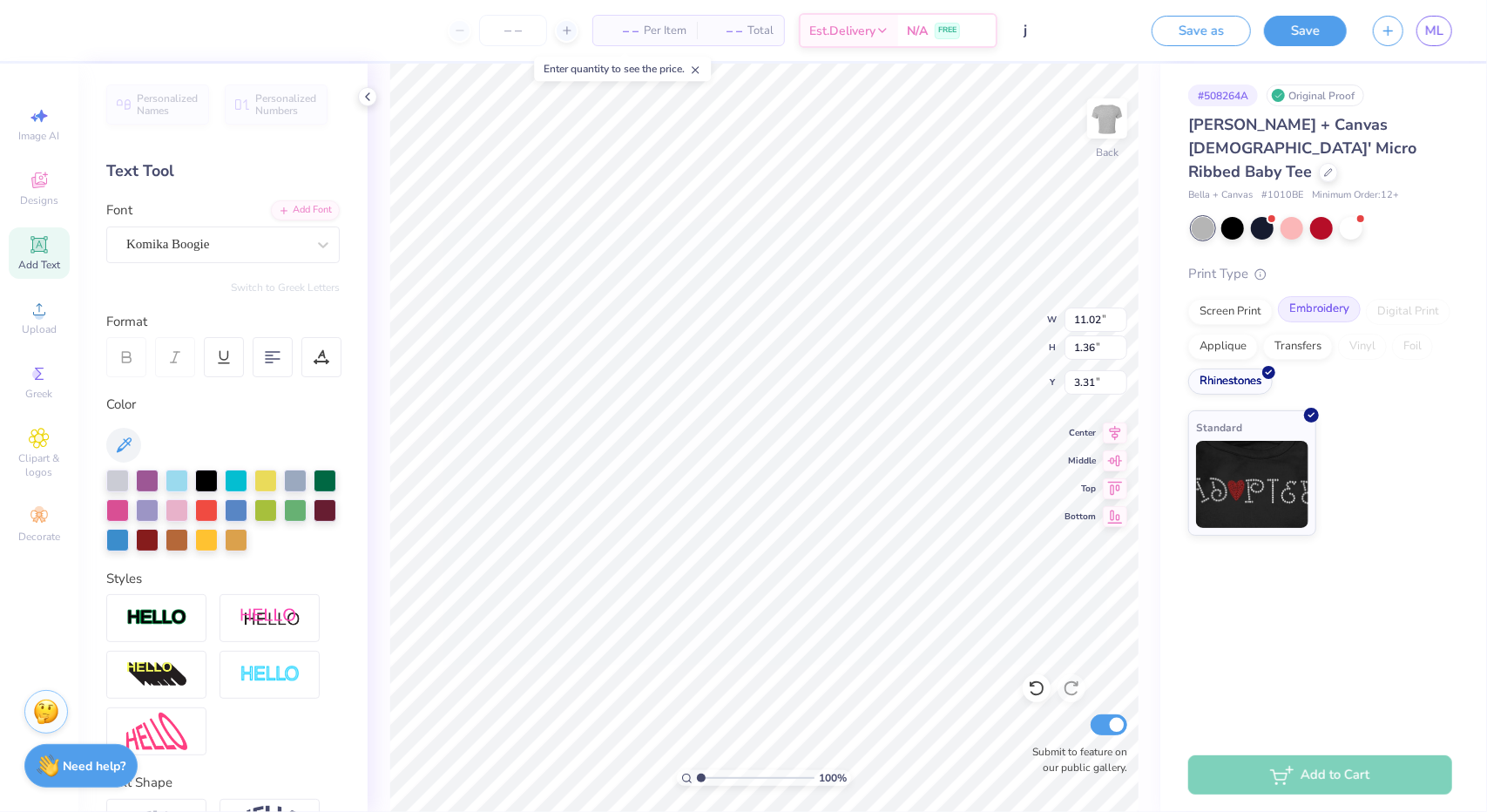
click at [1303, 296] on div "Embroidery" at bounding box center [1319, 309] width 83 height 26
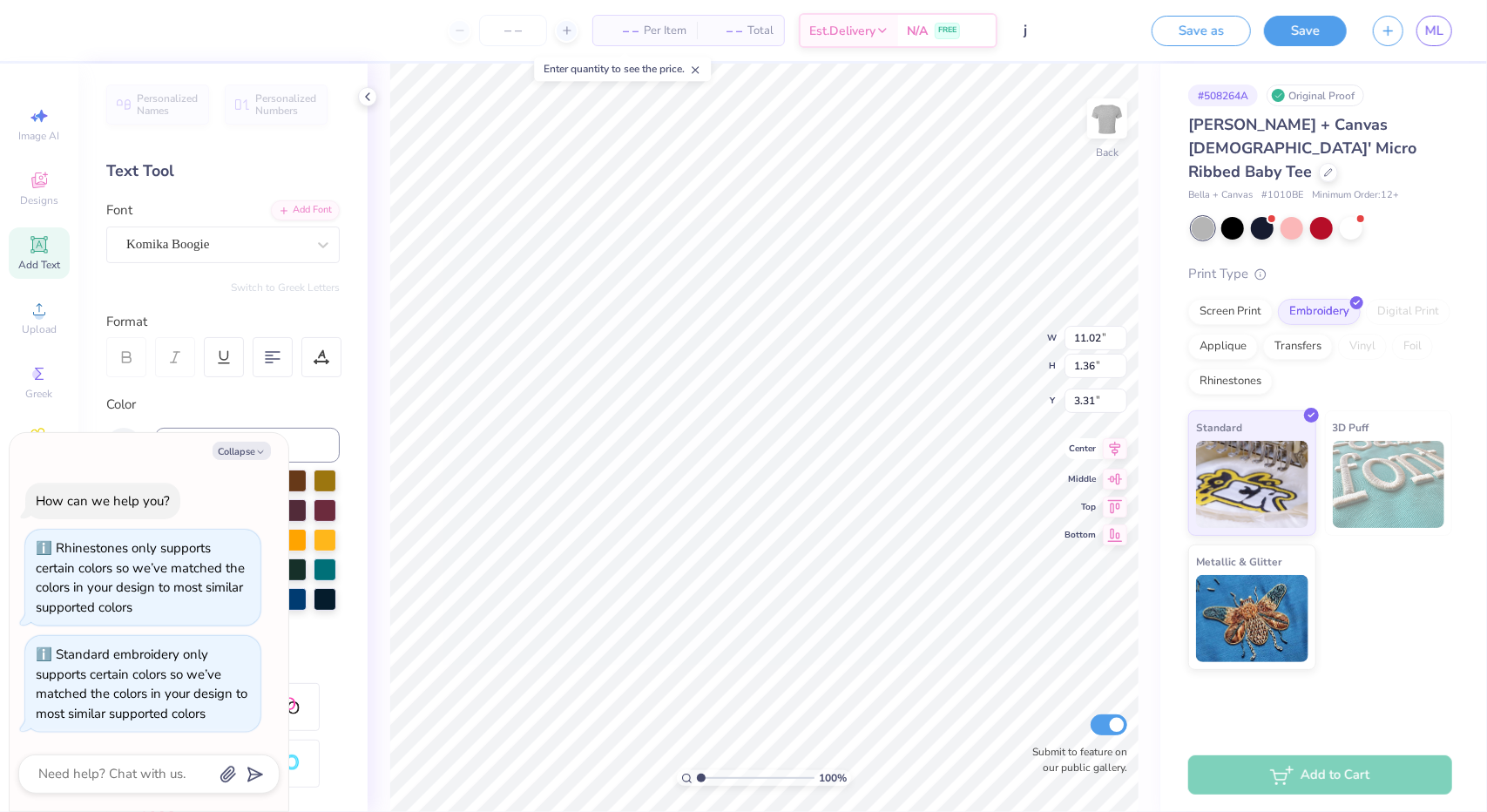
scroll to position [16, 8]
click at [318, 235] on div at bounding box center [323, 245] width 32 height 32
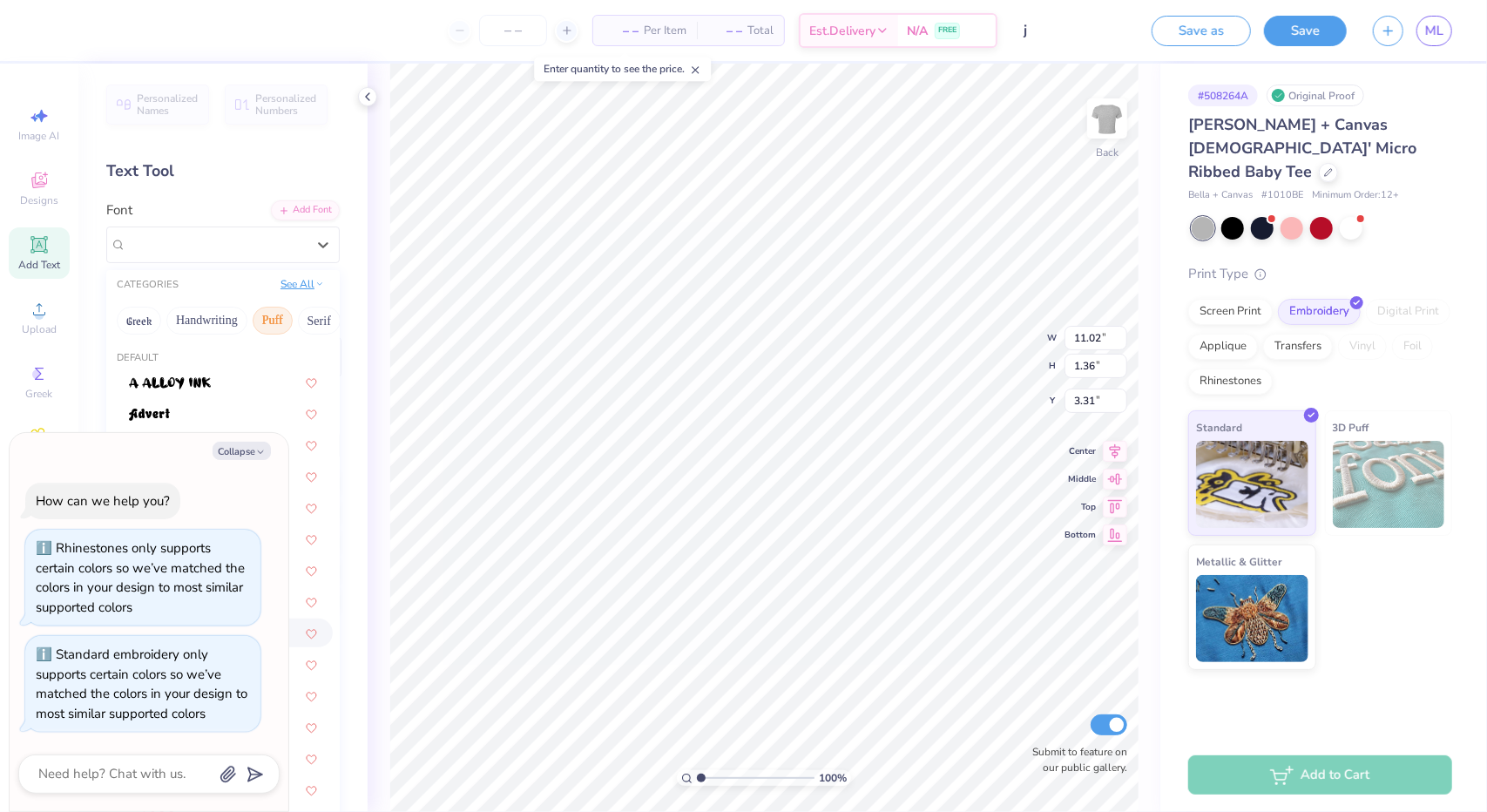
click at [283, 284] on button "See All" at bounding box center [303, 284] width 54 height 18
click at [155, 423] on button "Fantasy" at bounding box center [146, 420] width 58 height 28
click at [248, 451] on button "Collapse" at bounding box center [241, 450] width 59 height 18
type textarea "x"
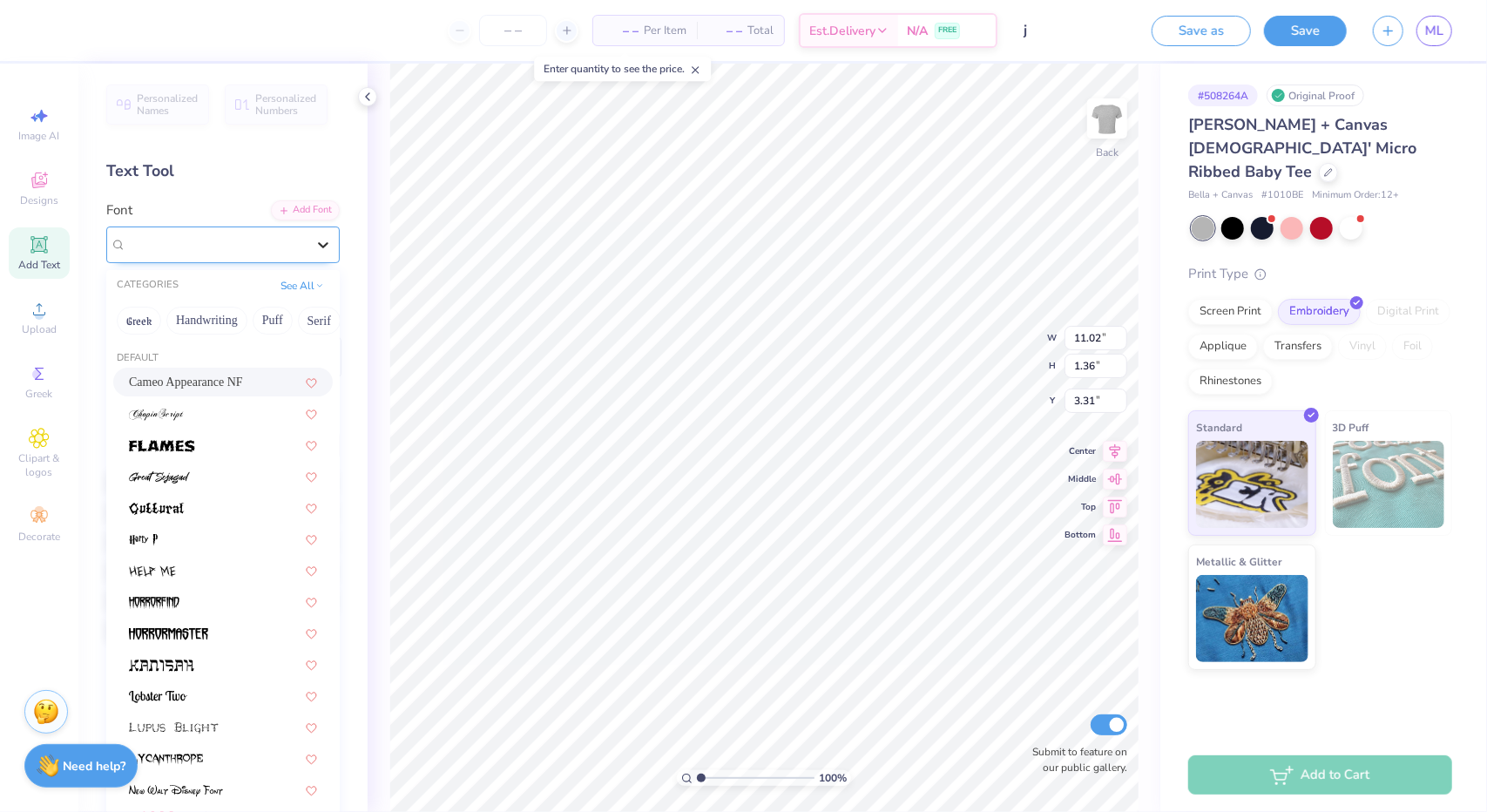
click at [314, 240] on icon at bounding box center [323, 245] width 18 height 18
click at [243, 409] on div at bounding box center [223, 413] width 188 height 18
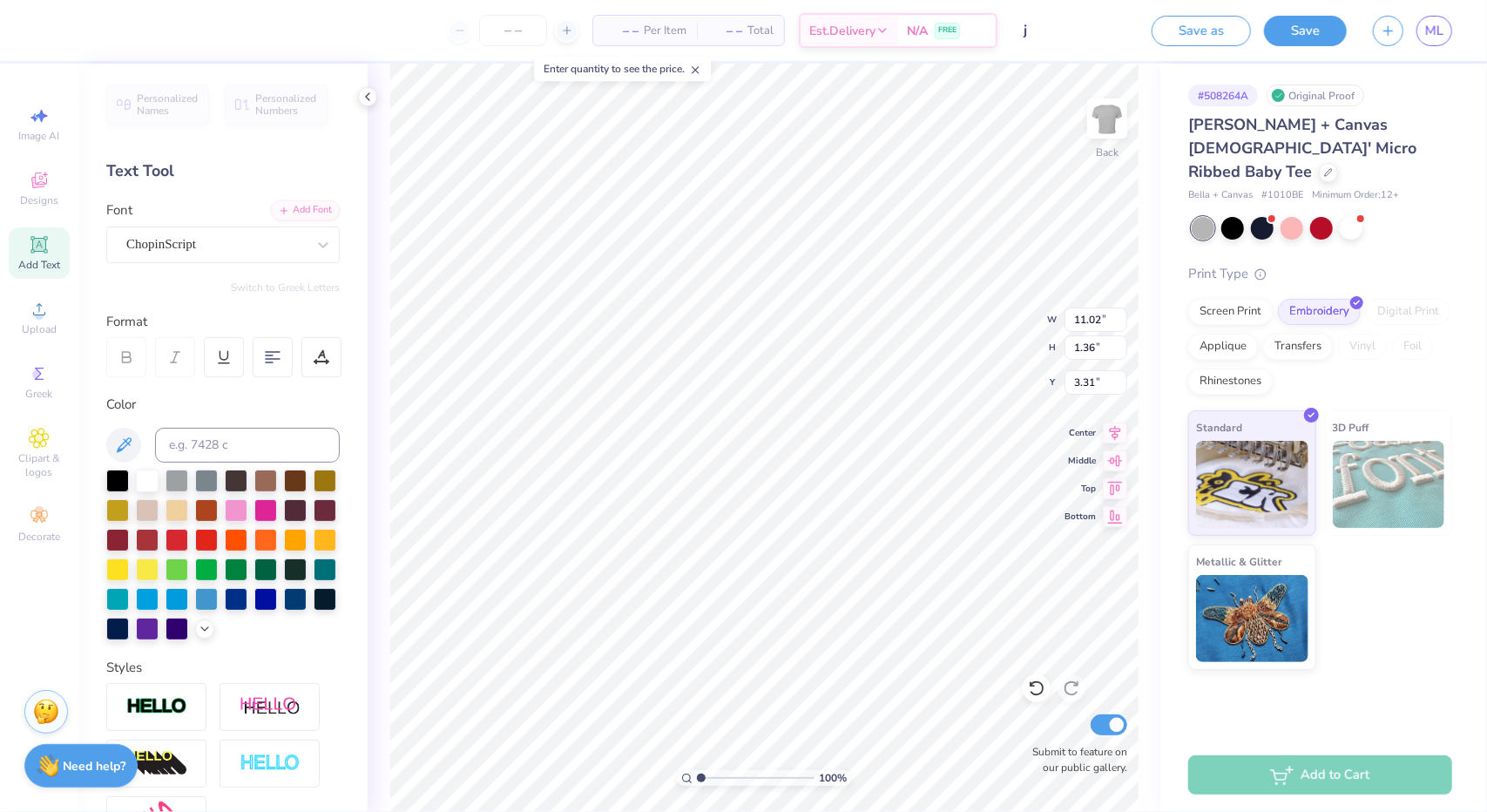
type input "6.84"
type input "1.14"
type input "3.43"
type textarea "W"
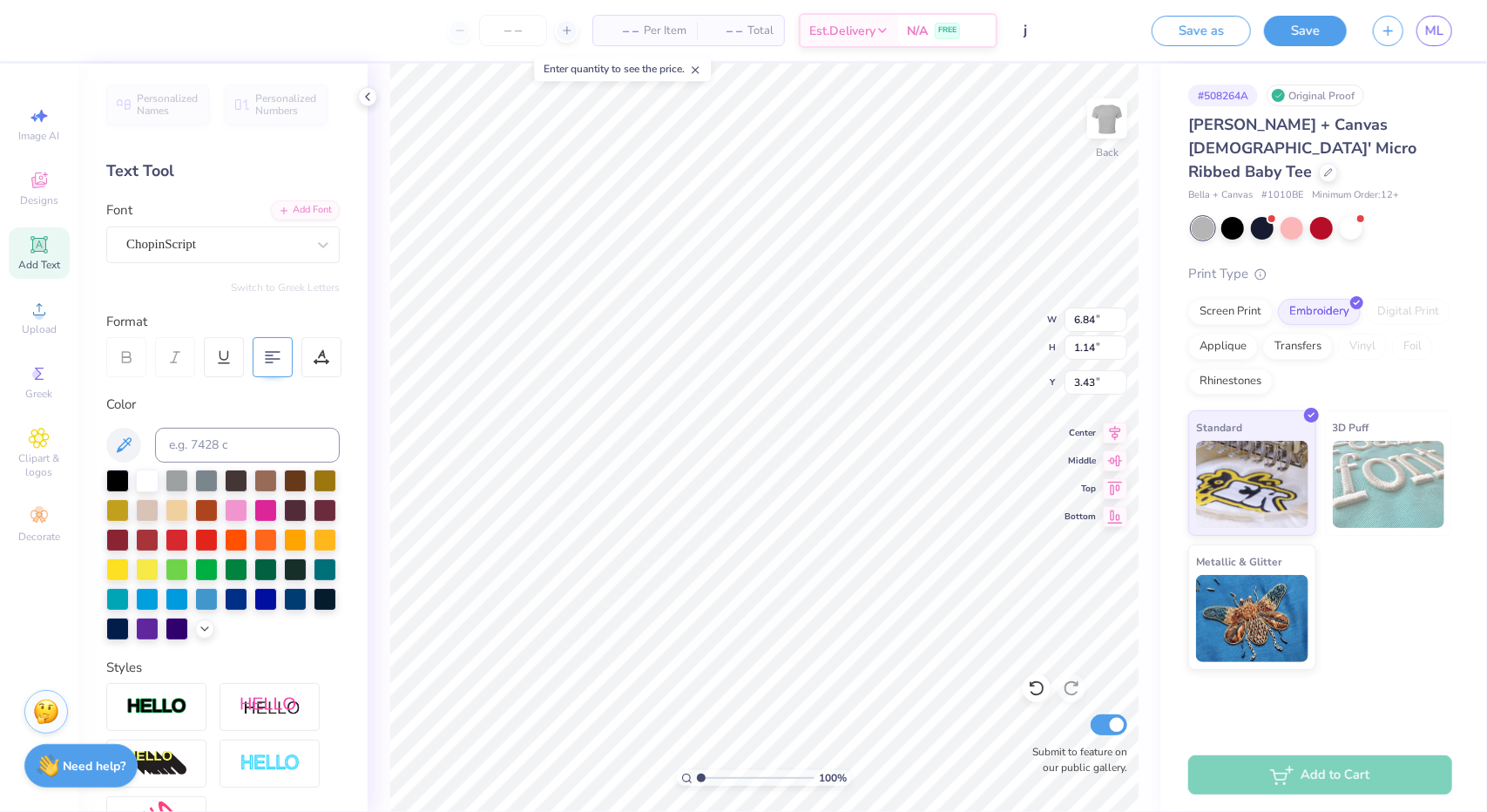
click at [284, 349] on div at bounding box center [273, 357] width 40 height 40
type textarea "Whatever you've heard about me is a lie. I'm way worse"
type input "2.10"
click at [1287, 215] on div at bounding box center [1292, 226] width 23 height 23
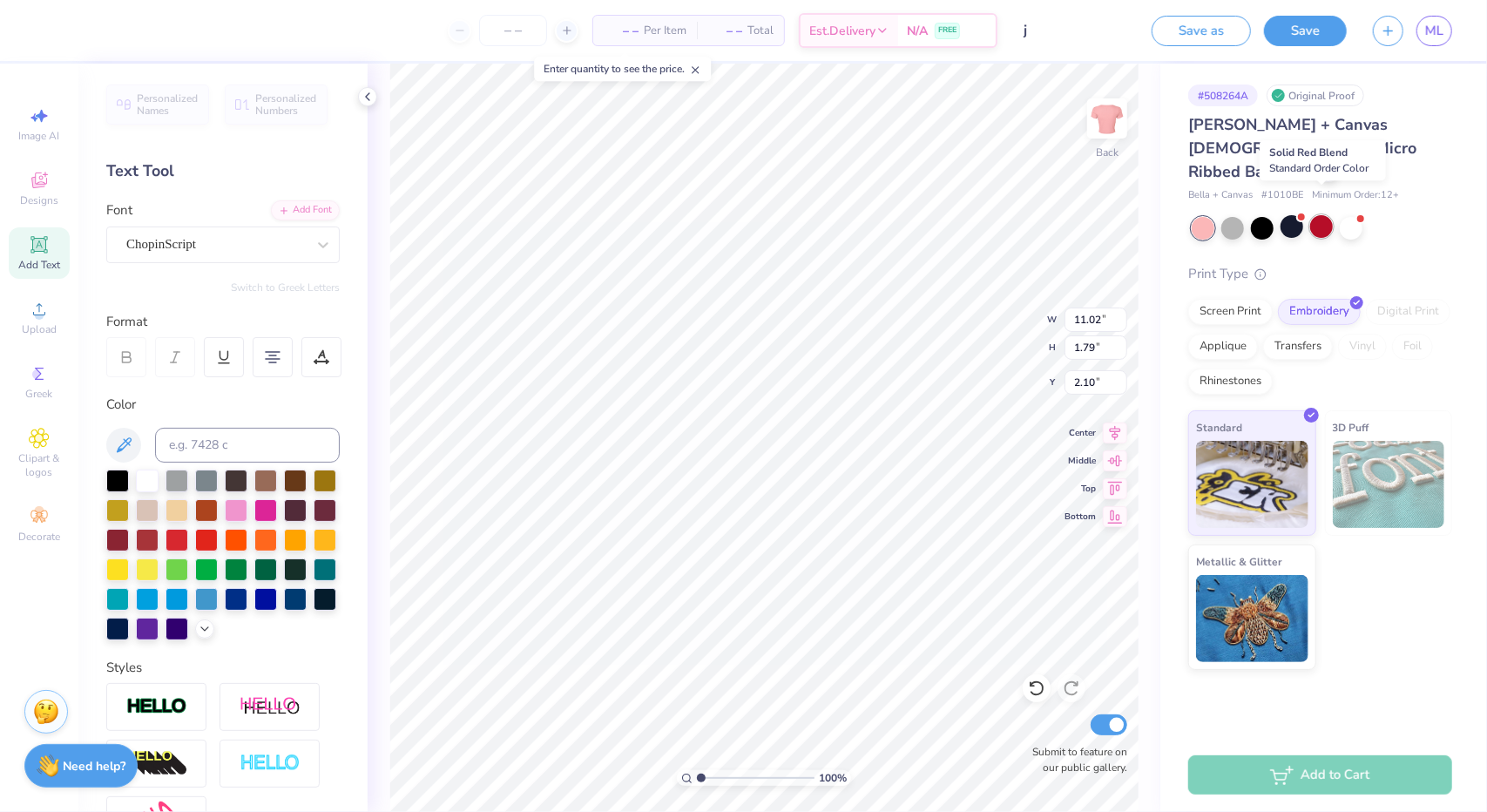
click at [1318, 215] on div at bounding box center [1322, 226] width 23 height 23
click at [1359, 215] on div at bounding box center [1352, 226] width 23 height 23
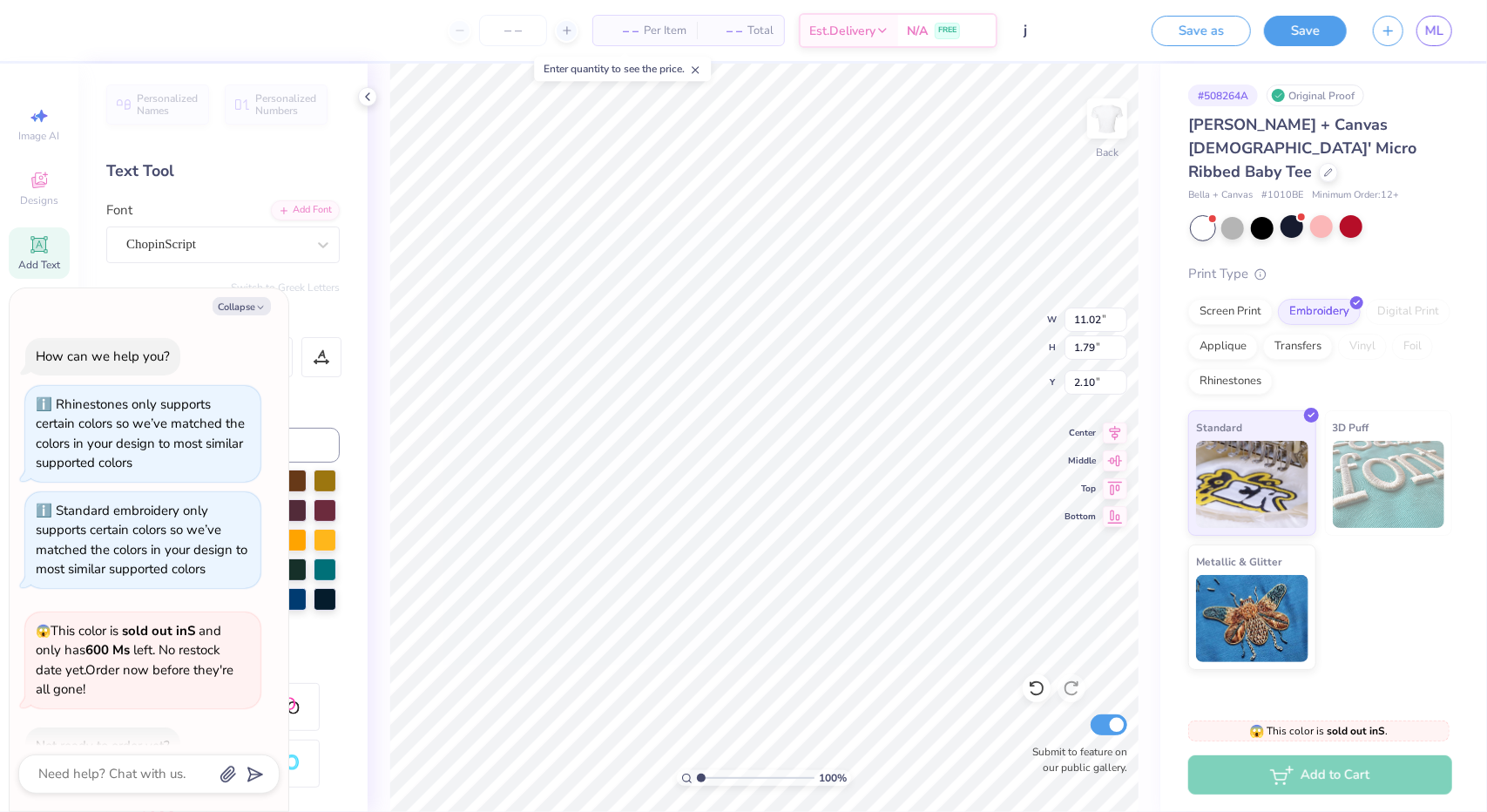
scroll to position [347, 0]
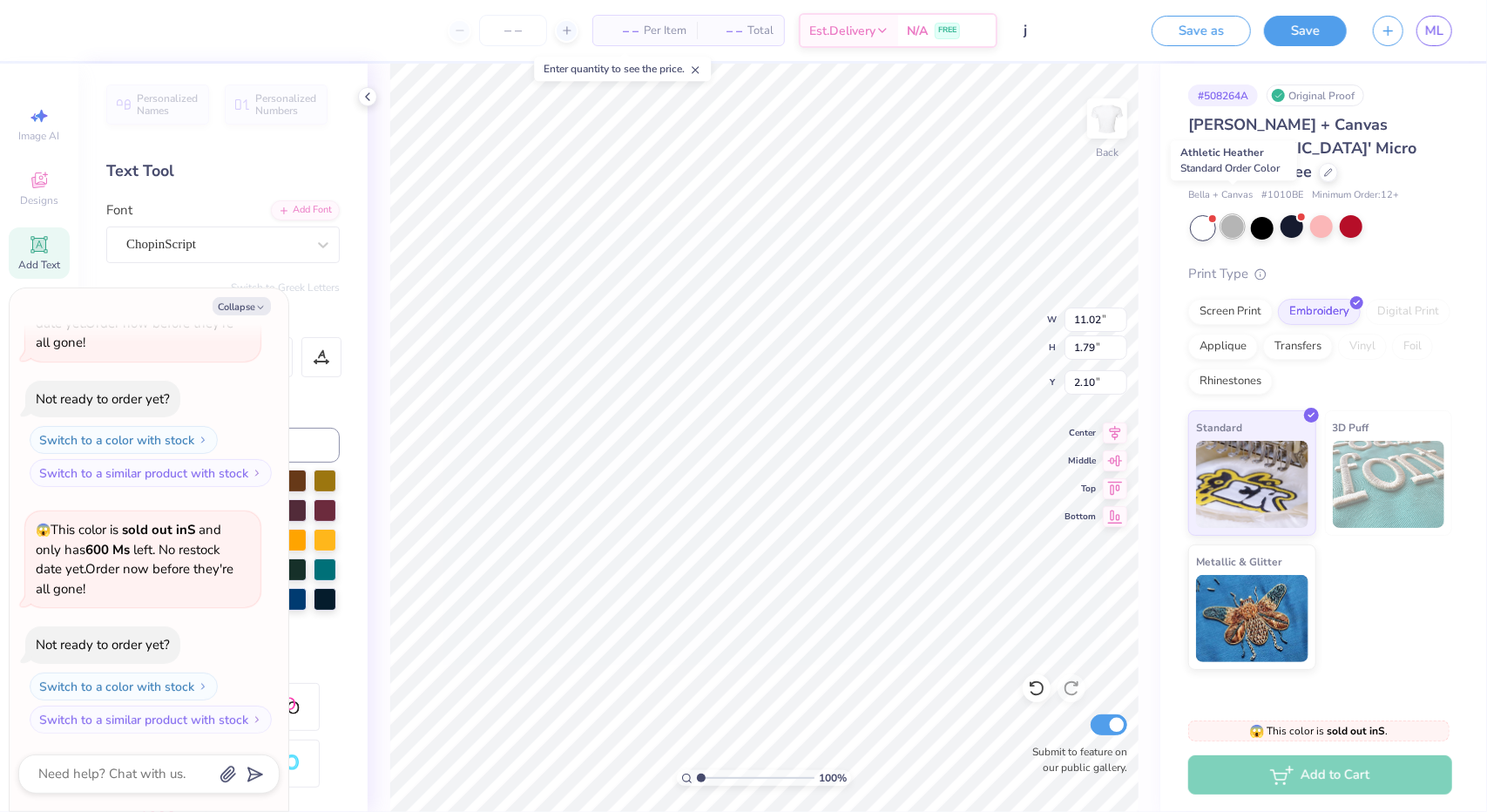
click at [1228, 215] on div at bounding box center [1233, 226] width 23 height 23
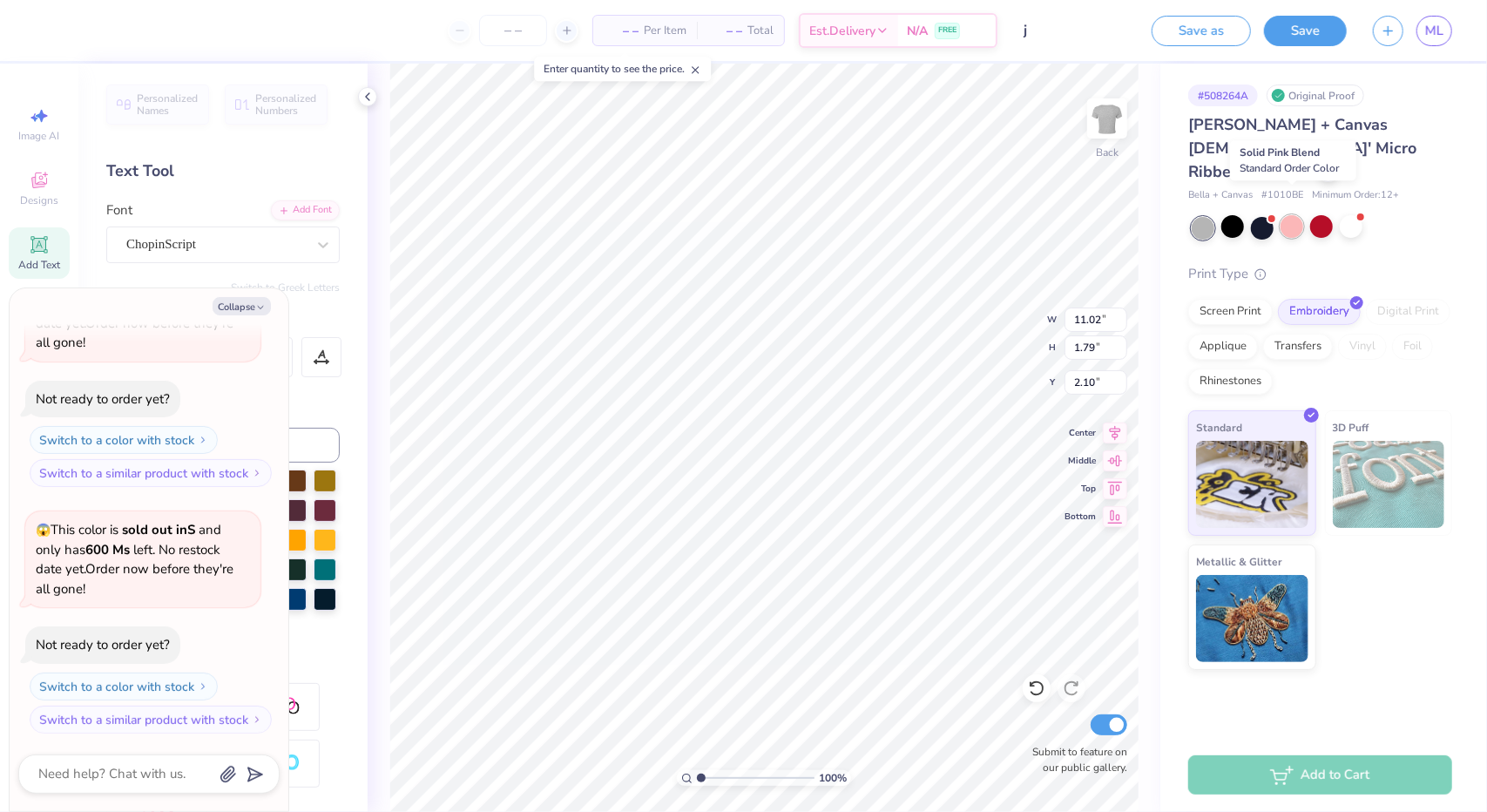
click at [1293, 215] on div at bounding box center [1292, 226] width 23 height 23
click at [1282, 32] on button "Save" at bounding box center [1305, 28] width 83 height 31
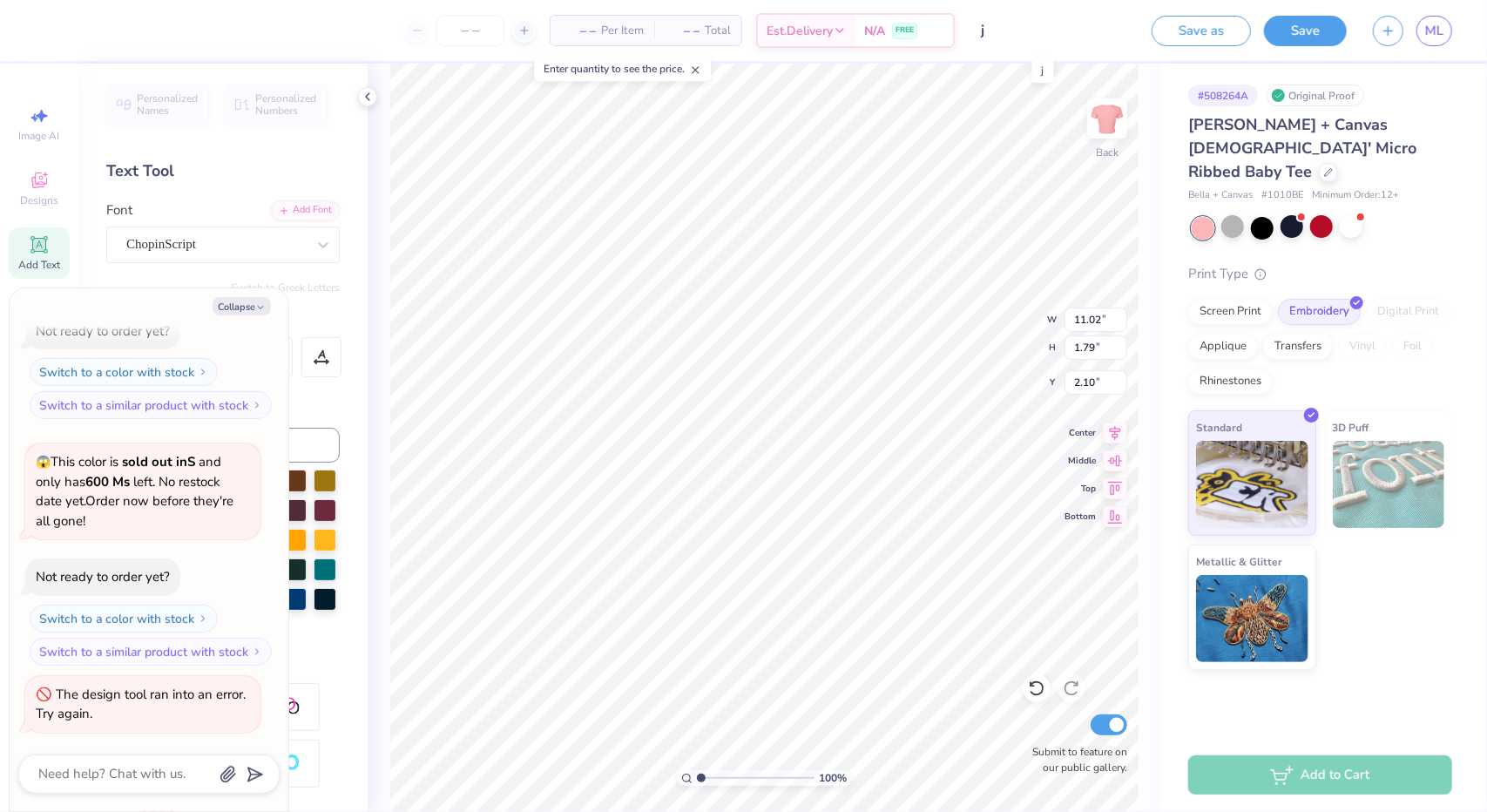
click at [1033, 33] on input "j" at bounding box center [1053, 31] width 171 height 35
click at [1030, 31] on input "j" at bounding box center [1053, 31] width 171 height 35
click at [1032, 32] on input "j" at bounding box center [1053, 31] width 171 height 35
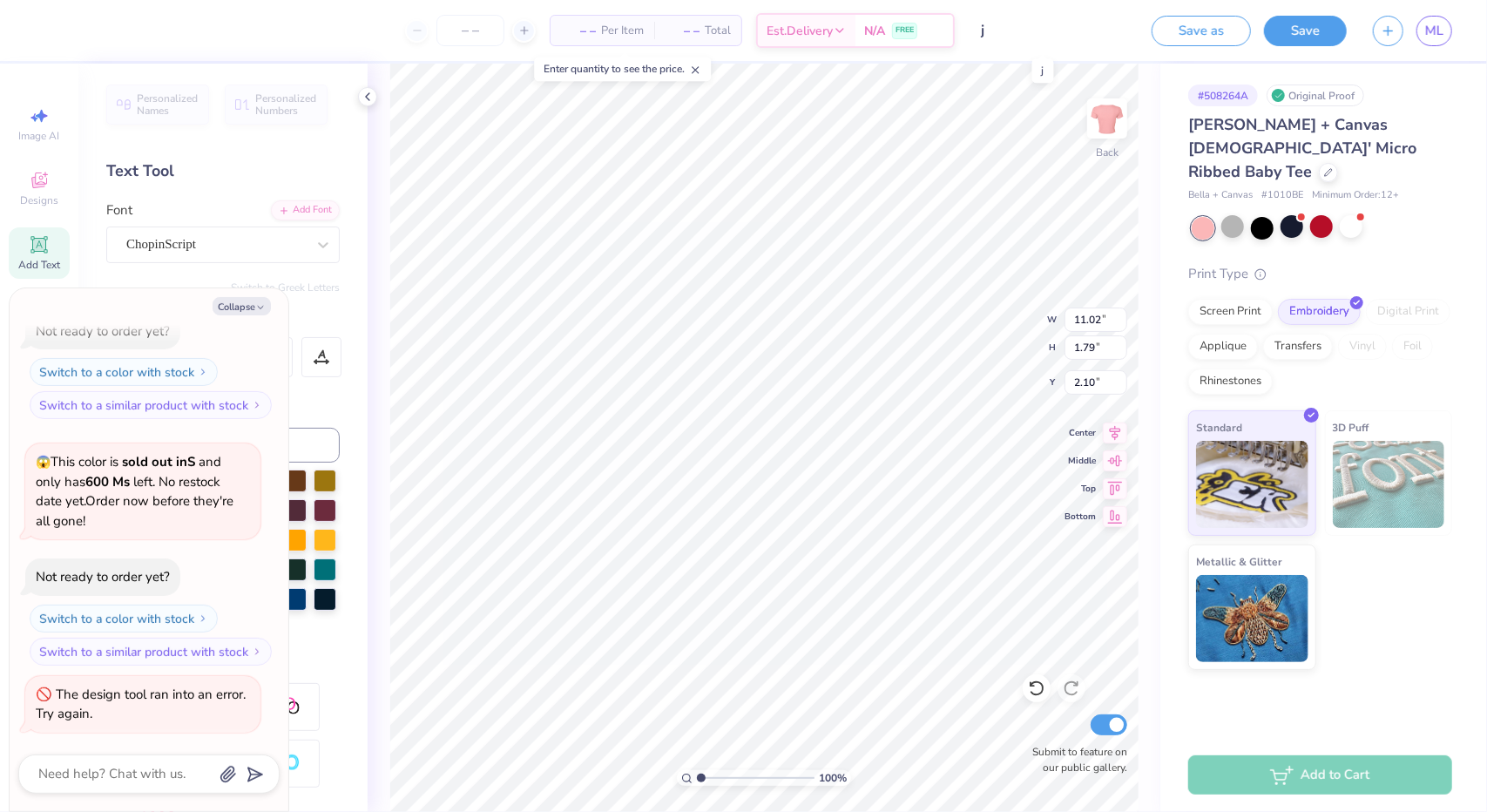
click at [1032, 32] on input "j" at bounding box center [1053, 31] width 171 height 35
click at [1183, 31] on button "Save as" at bounding box center [1201, 28] width 99 height 31
type textarea "x"
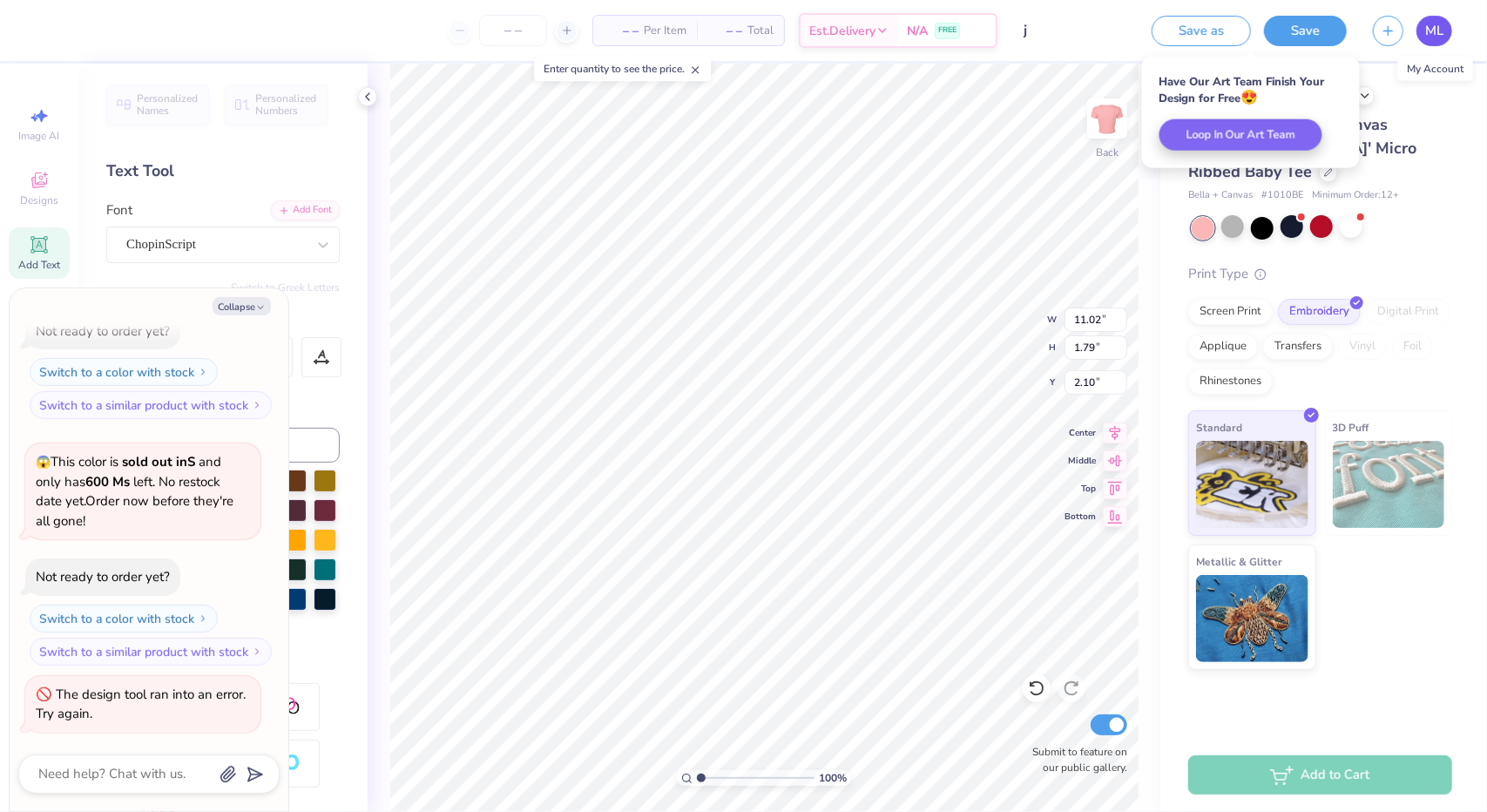
click at [1433, 30] on span "ML" at bounding box center [1434, 31] width 18 height 20
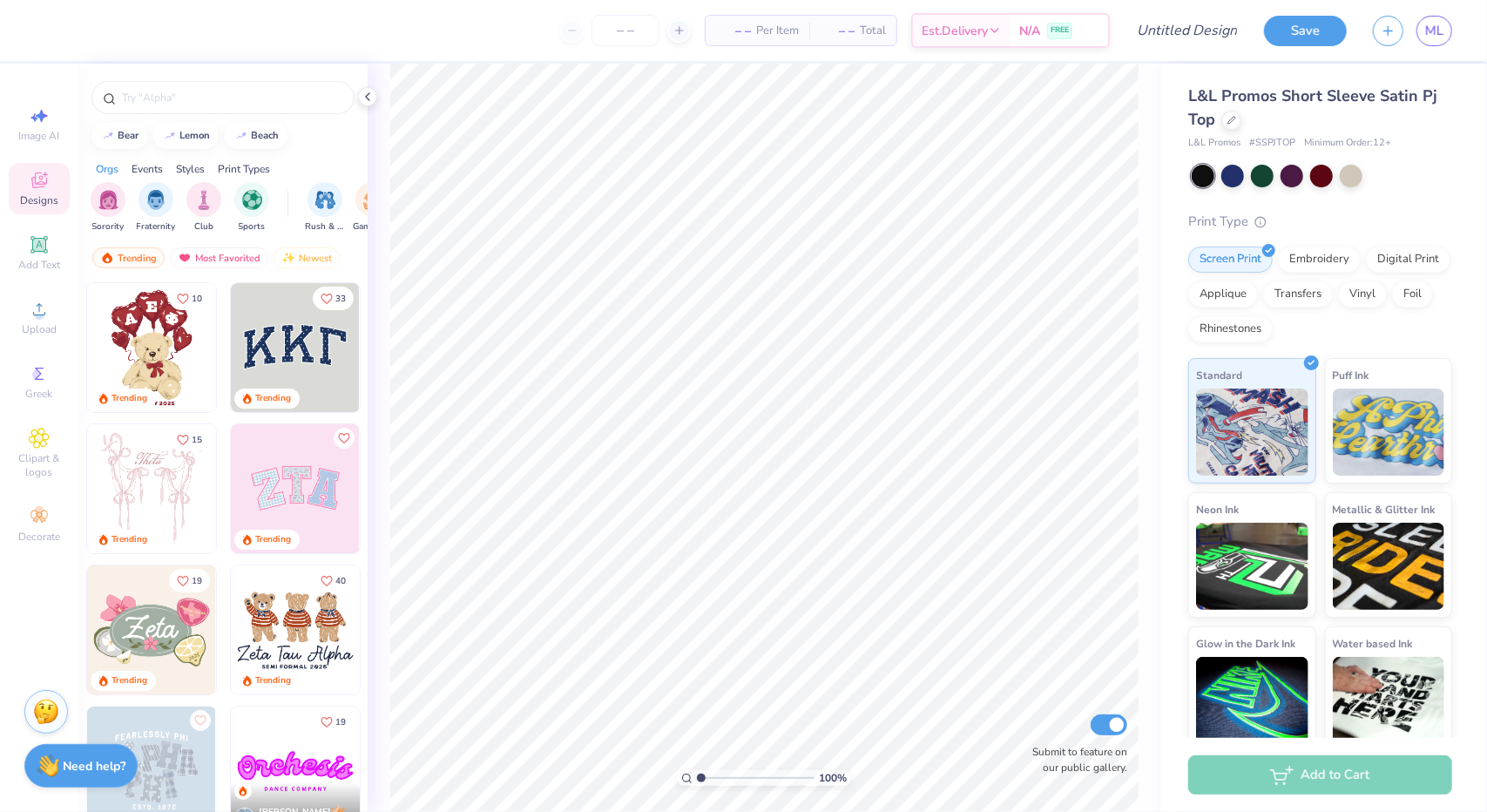
click at [127, 336] on img at bounding box center [151, 348] width 129 height 129
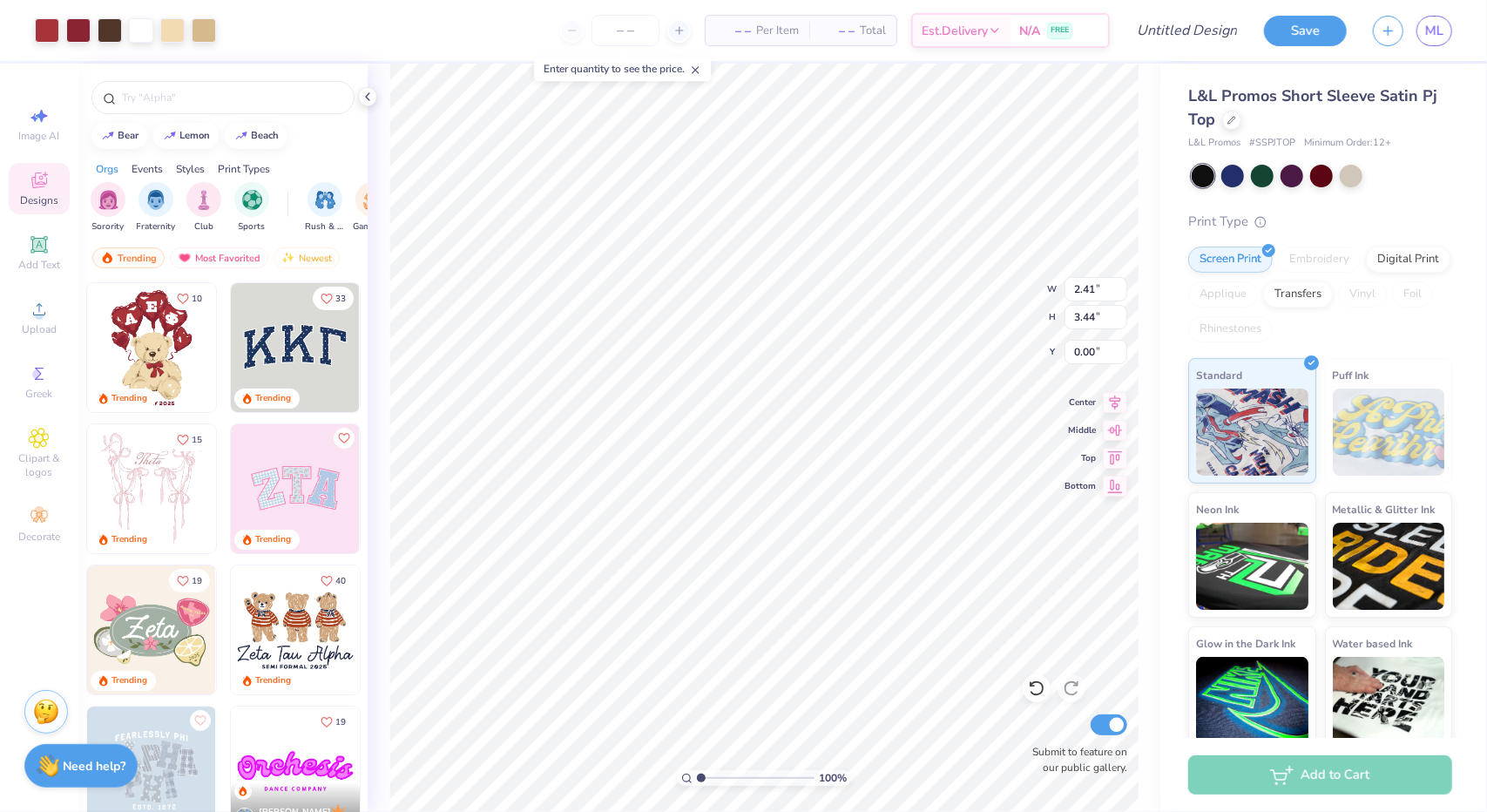
type input "0.00"
